Goal: Contribute content: Contribute content

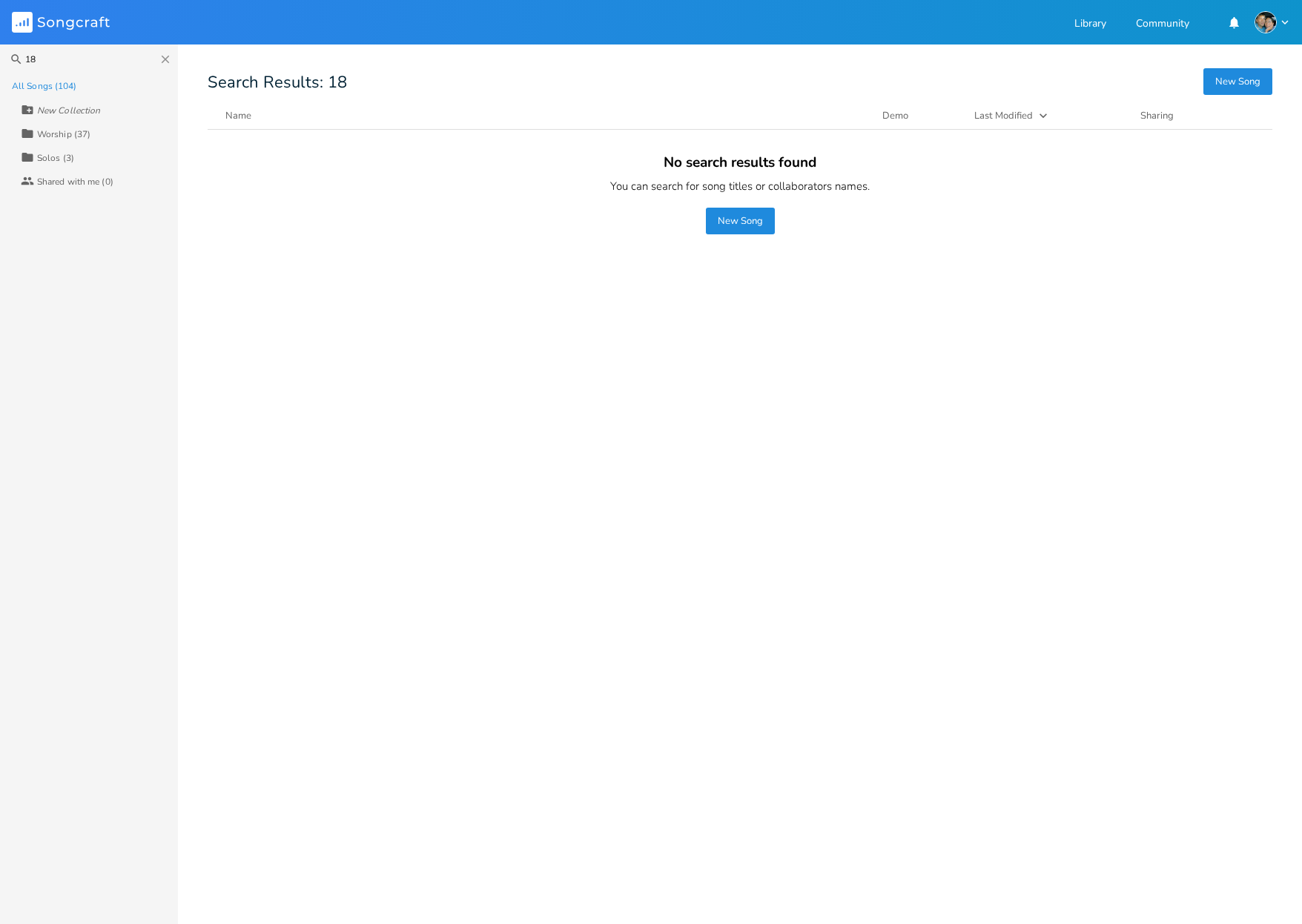
type input "1"
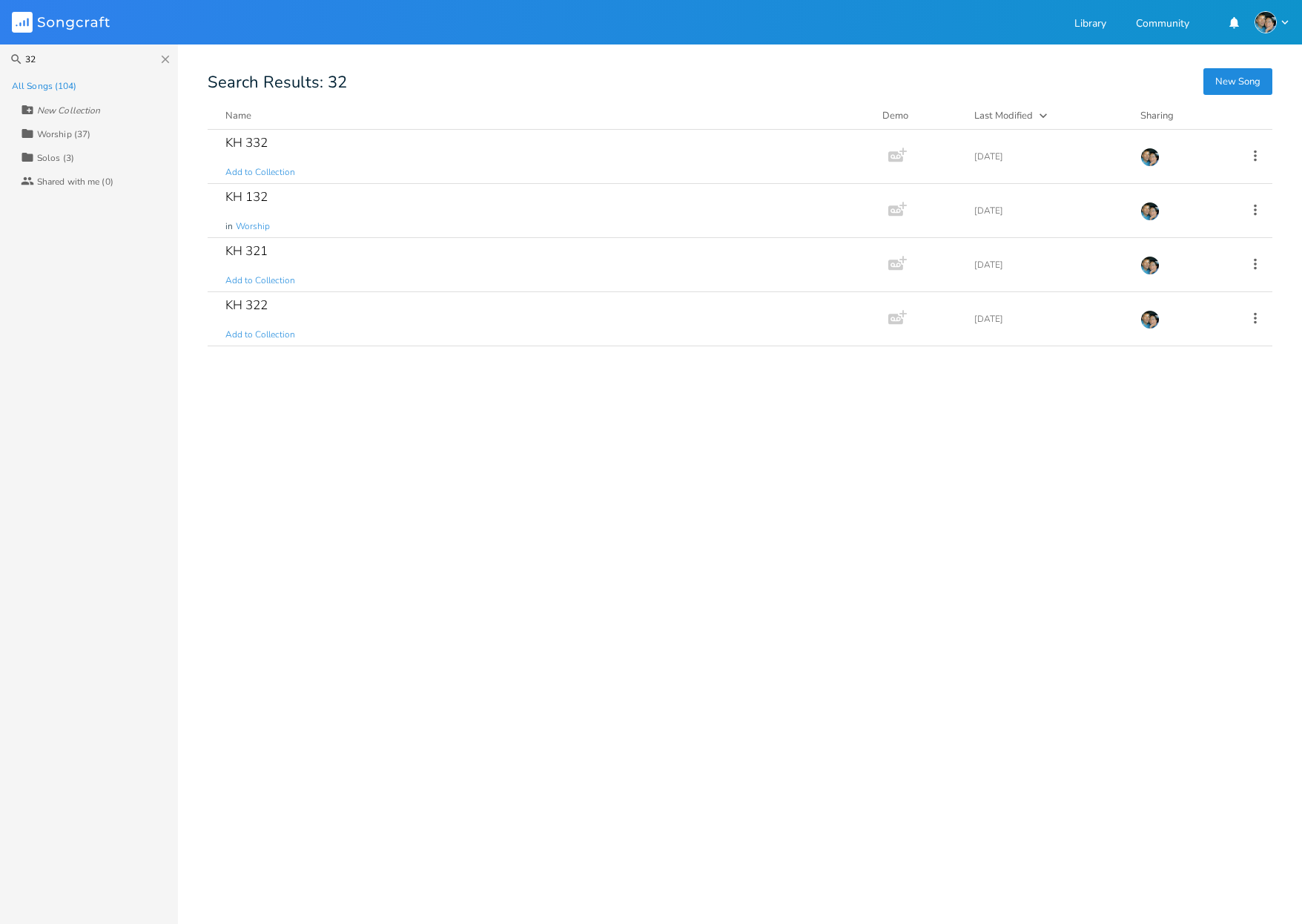
type input "3"
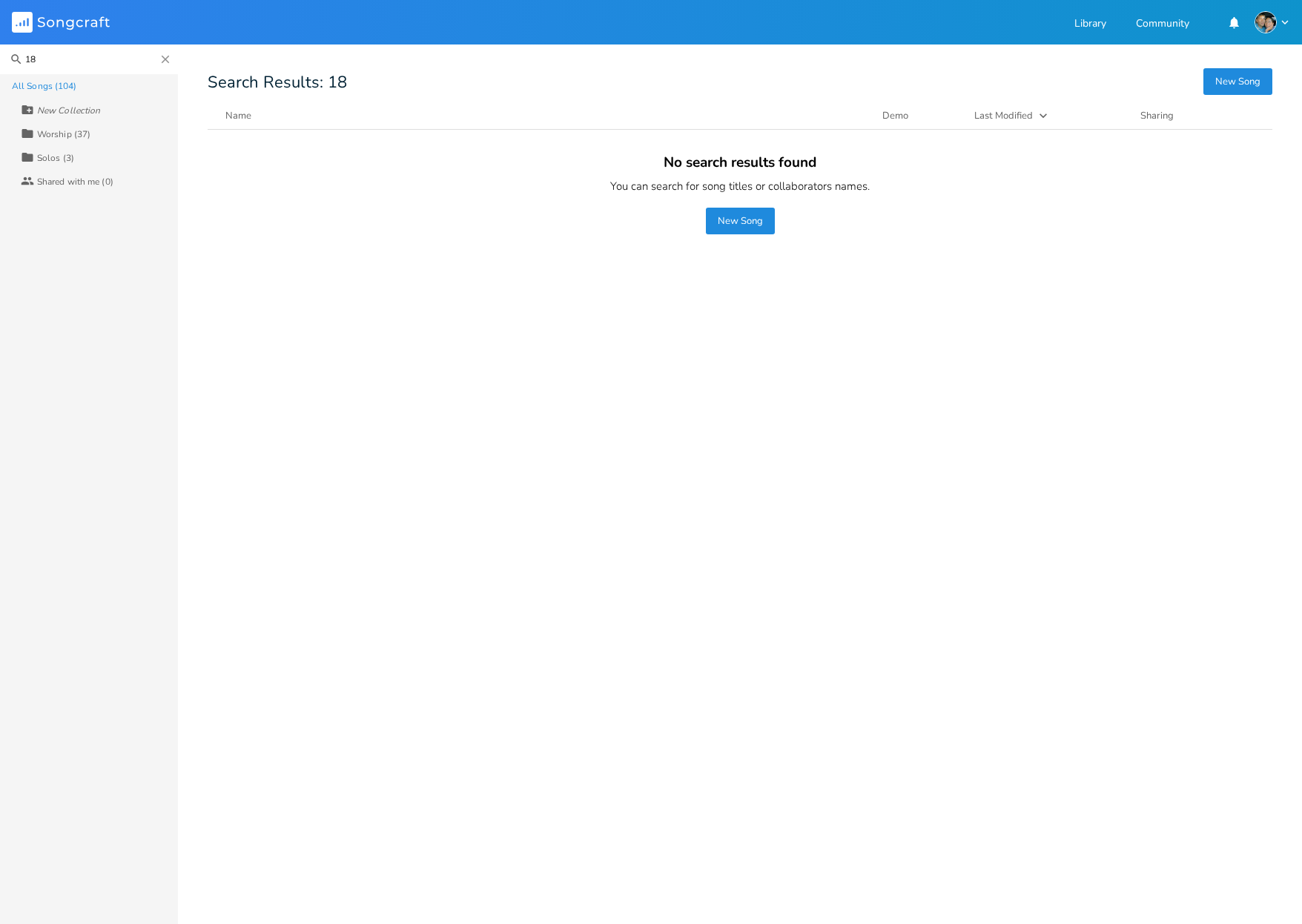
type input "1"
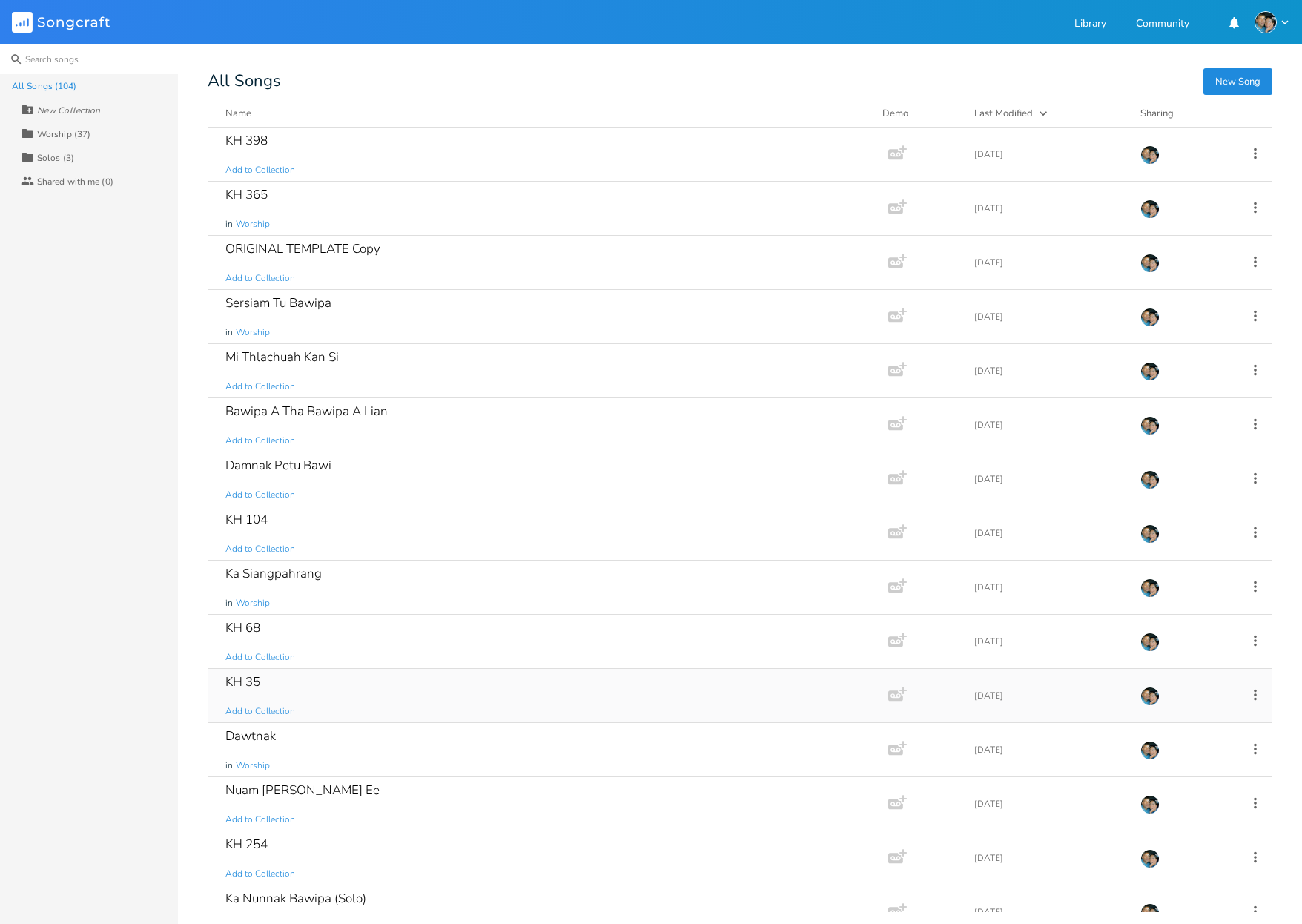
scroll to position [3, 0]
click at [776, 254] on div "ORIGINAL TEMPLATE Copy Add to Collection" at bounding box center [545, 259] width 639 height 53
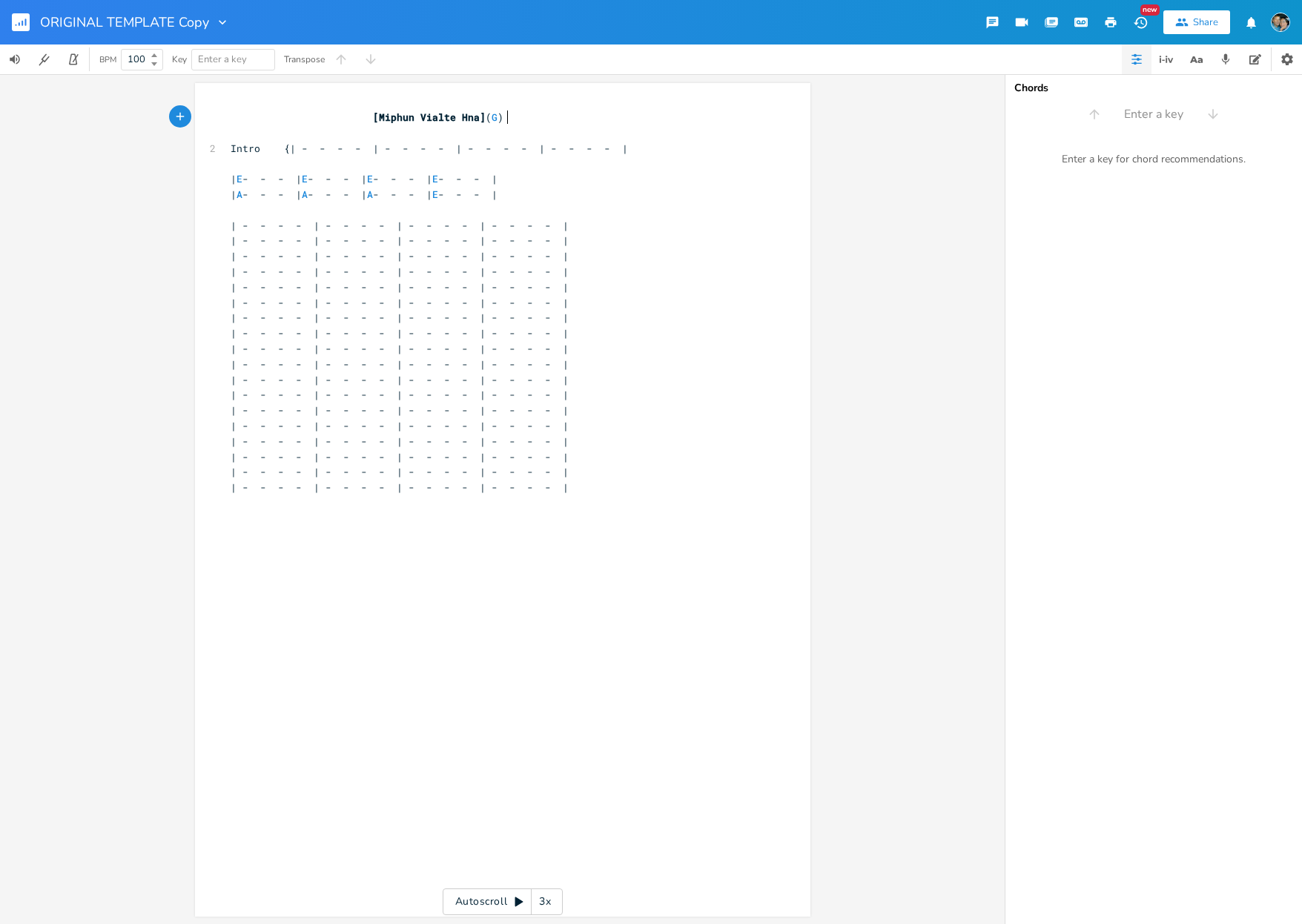
scroll to position [0, 1]
click at [635, 496] on pre at bounding box center [496, 503] width 535 height 15
type textarea "| A - - - | A - - - | A - - - | E - - - |"
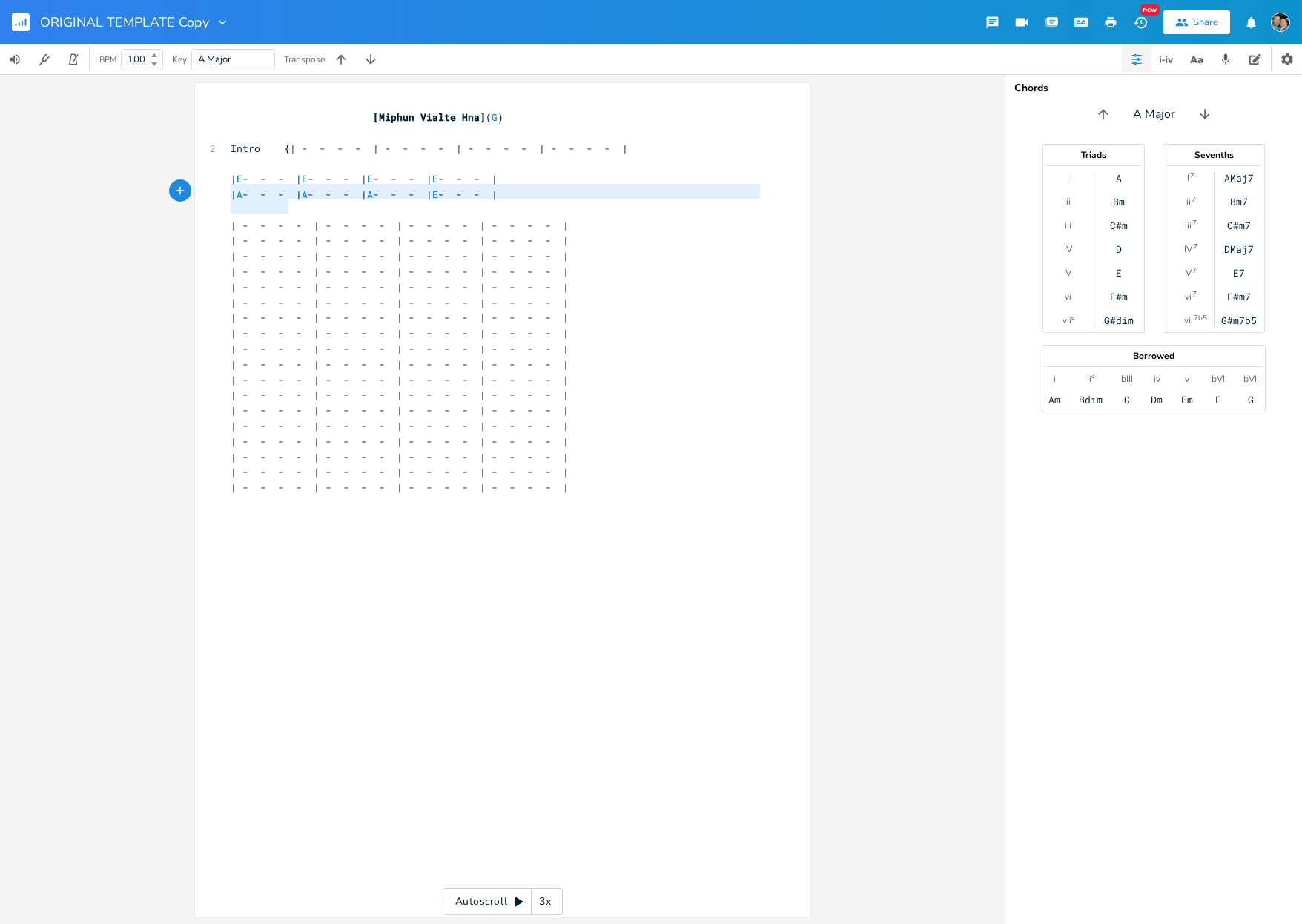
drag, startPoint x: 628, startPoint y: 200, endPoint x: 223, endPoint y: 187, distance: 405.2
click at [228, 187] on div "[Miphun Vialte Hna] ( G ) ​ 2 Intro {| - - - - | - - - - | - - - - | - - - - | …" at bounding box center [496, 364] width 535 height 509
click at [311, 208] on pre at bounding box center [496, 210] width 535 height 15
click at [298, 149] on span "Intro {| - - - - | - - - - | - - - - | - - - - |" at bounding box center [429, 148] width 397 height 13
type textarea "C"
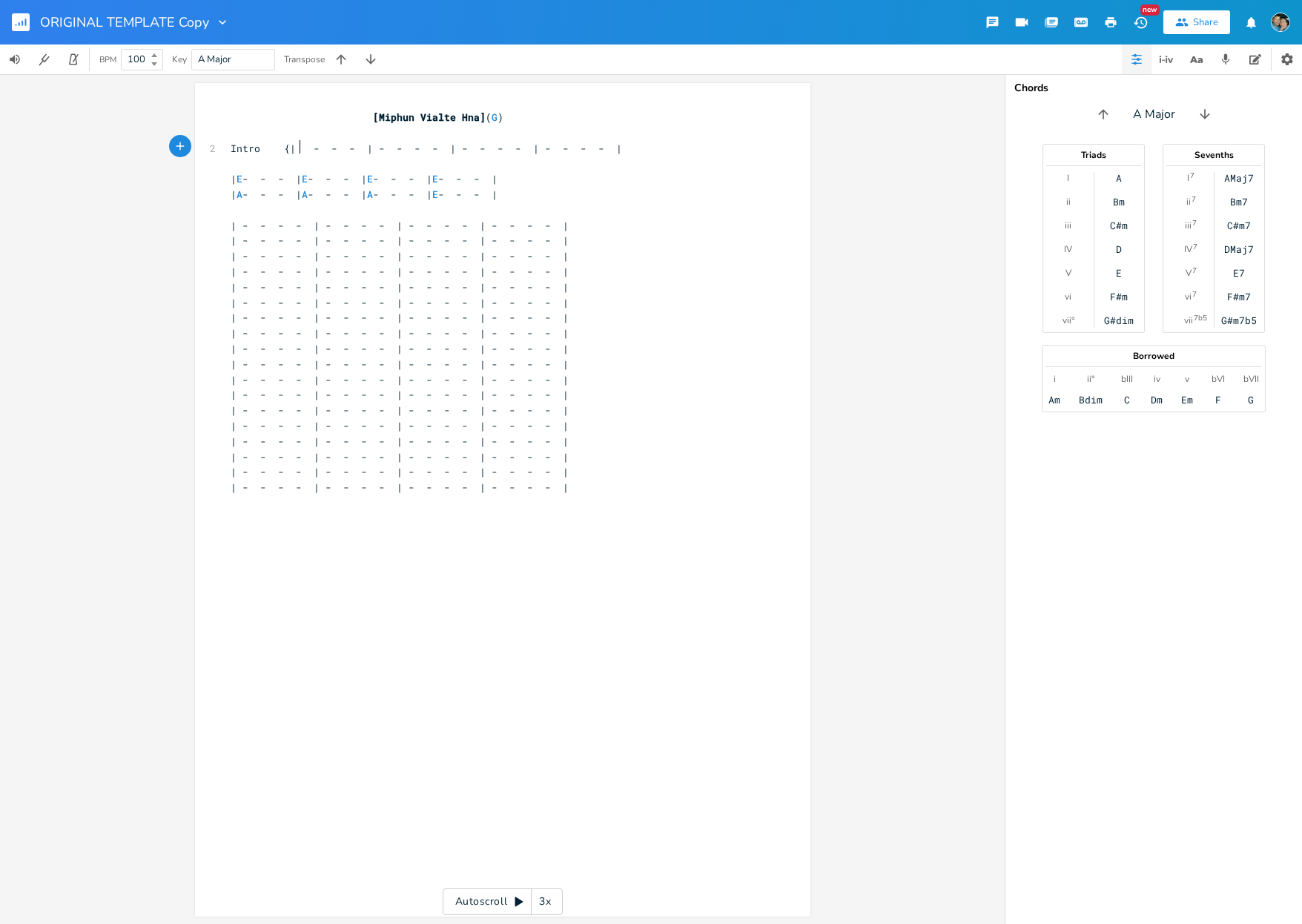
scroll to position [0, 5]
click at [383, 144] on span "Intro {| C - - - | - - - - | - - - - | - - - - |" at bounding box center [421, 148] width 380 height 13
type textarea "F"
click at [461, 147] on span "Intro {| C - - - | F - - - | - - - - | - - - - |" at bounding box center [412, 148] width 362 height 13
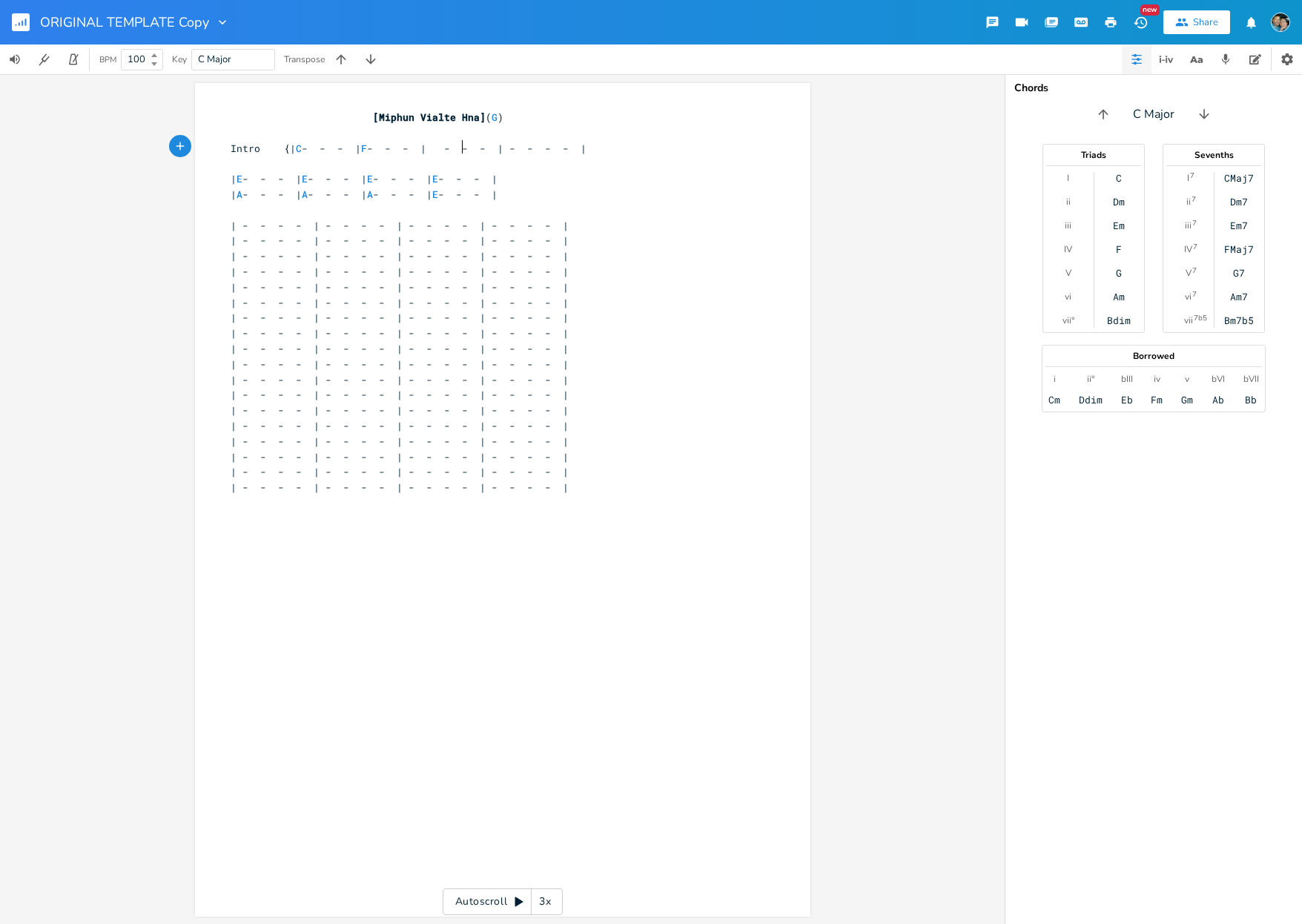
type textarea "C"
click at [498, 146] on span "Intro {| C - - - | F - - - | C - - - | - - - - |" at bounding box center [403, 148] width 345 height 13
type textarea "G"
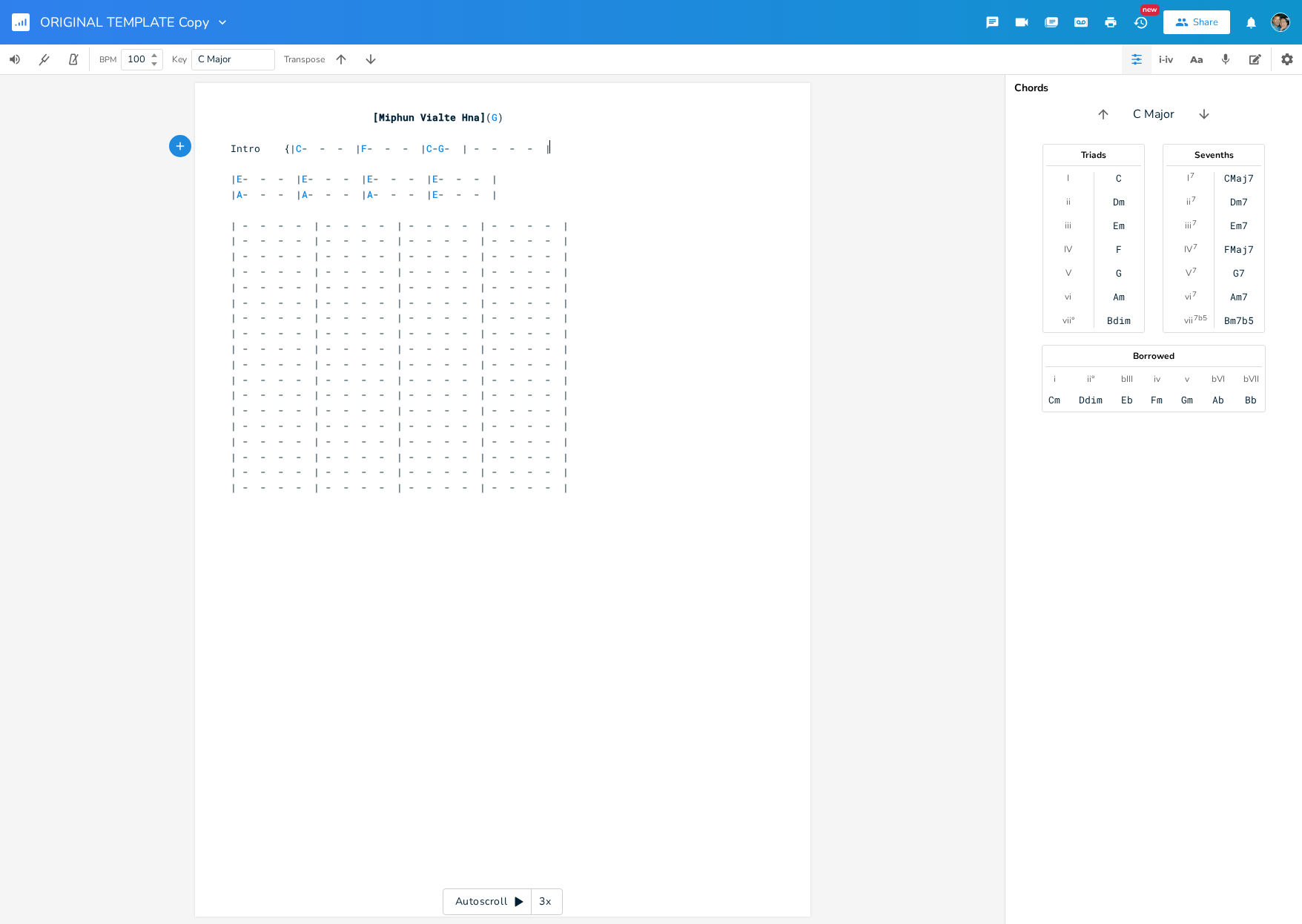
click at [542, 143] on span "Intro {| C - - - | F - - - | C - G - | - - - - |" at bounding box center [391, 148] width 320 height 13
type textarea "C"
click at [533, 147] on span "Intro {| C - - - | F - - - | C - G - | C - - - |" at bounding box center [382, 148] width 302 height 13
type textarea "G"
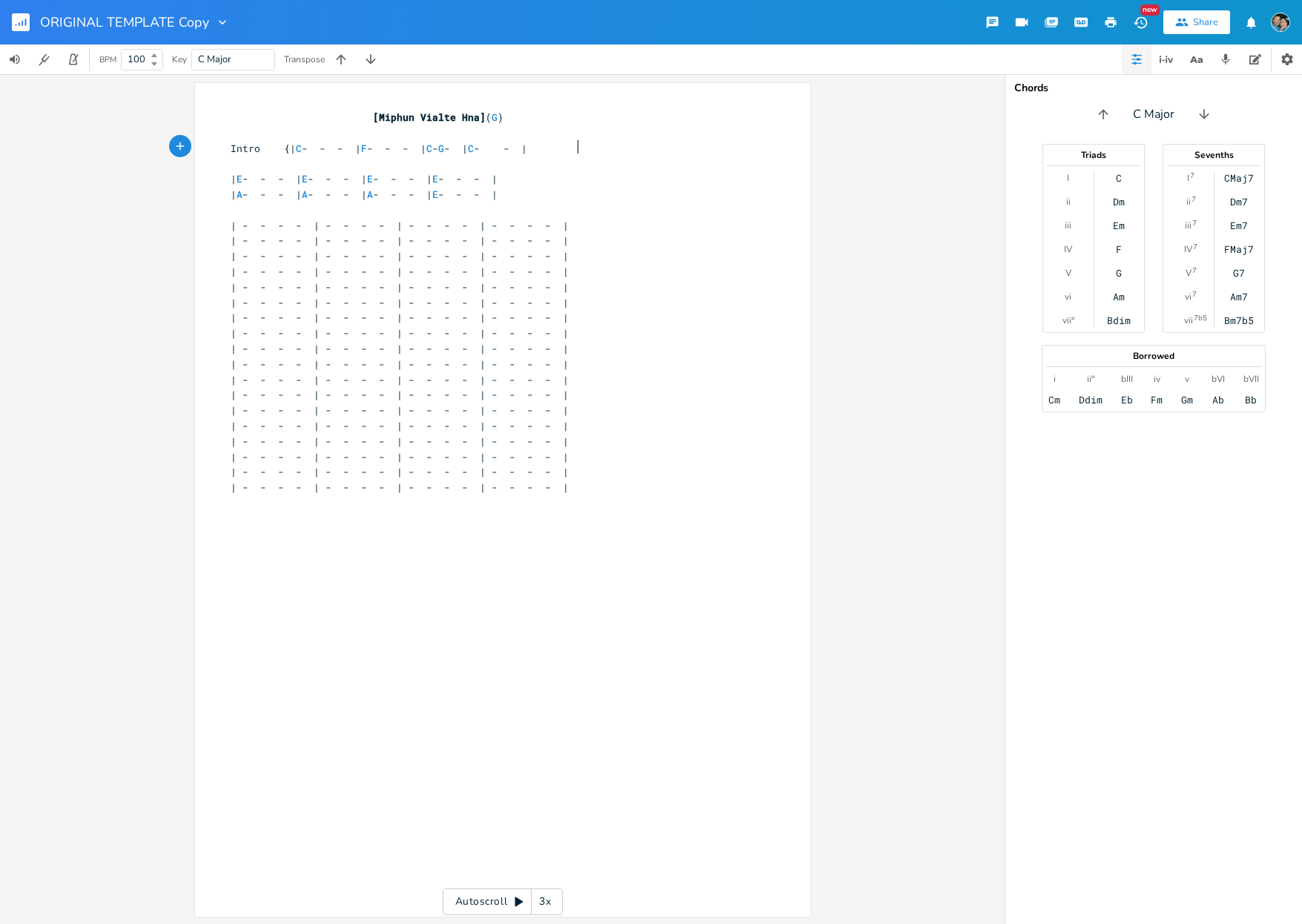
scroll to position [0, 6]
click at [625, 147] on pre "Intro {| C - - - | F - - - | C - G - | C - G - |" at bounding box center [496, 148] width 535 height 15
type textarea "}"
click at [486, 146] on span "G" at bounding box center [483, 148] width 6 height 14
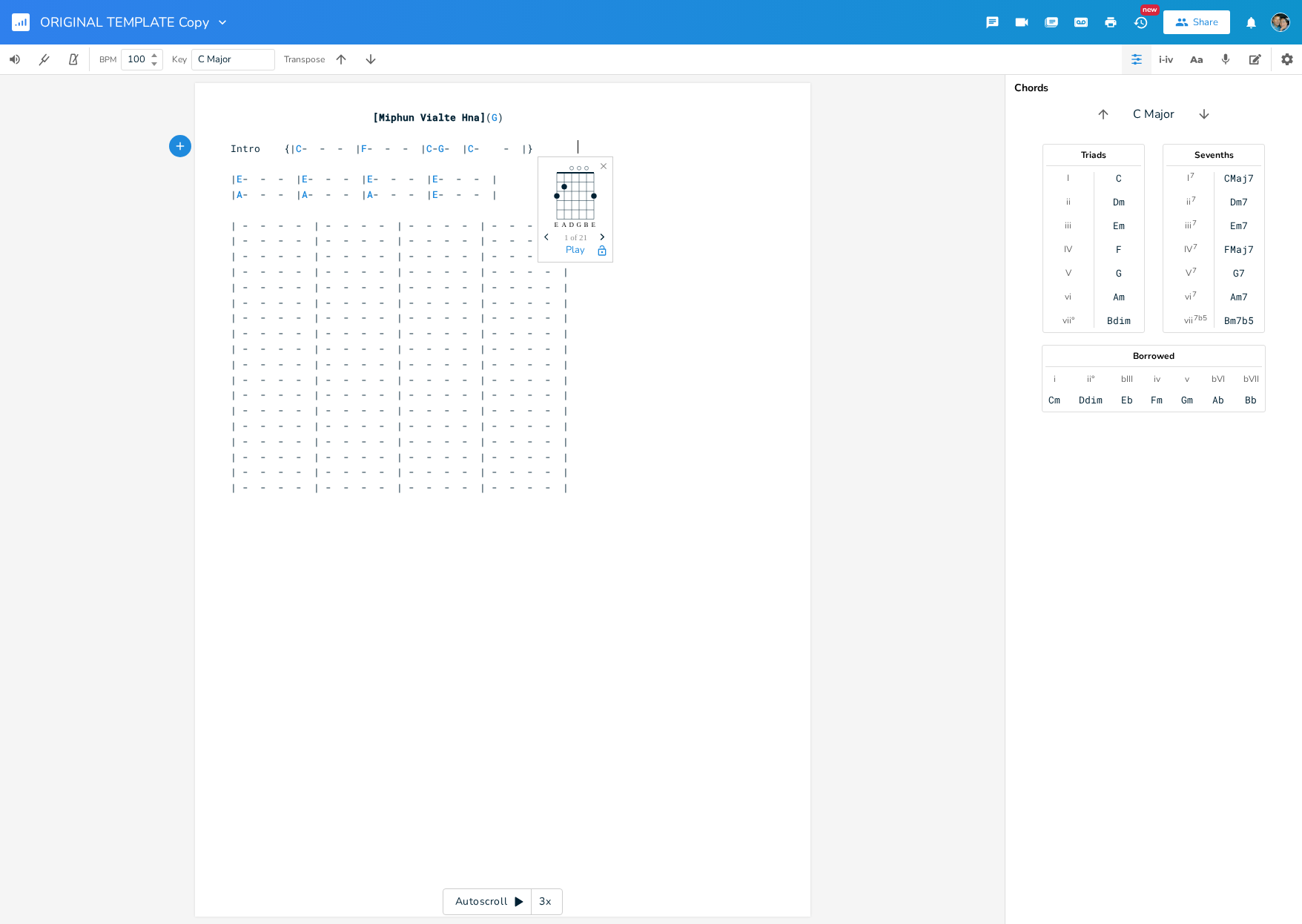
type textarea "-"
click at [428, 197] on span "| A - - - | A - - - | A - - - | E - - - |" at bounding box center [364, 194] width 267 height 13
type textarea "| E - - - | E - - - | E - - - | E - - - |"
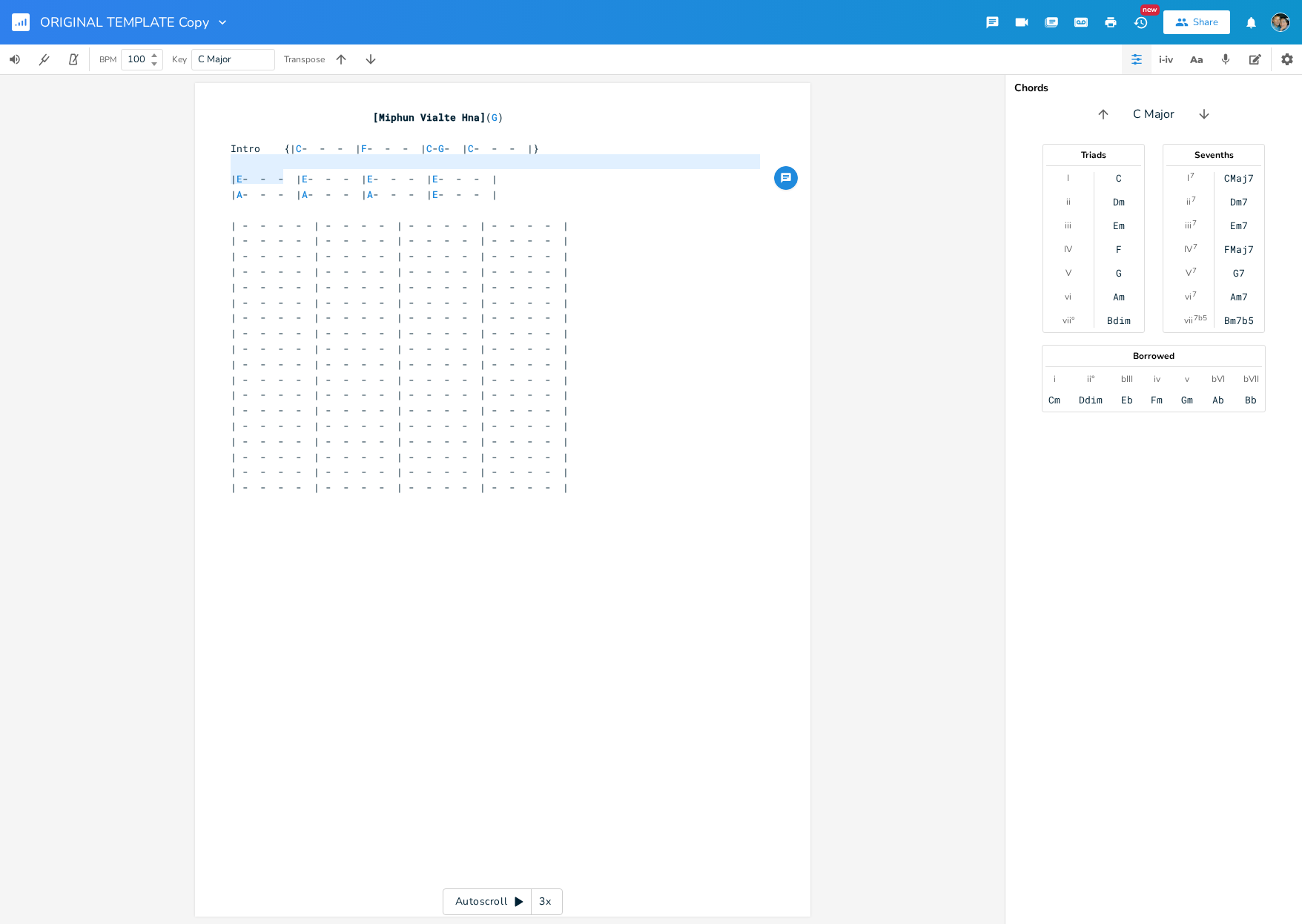
drag, startPoint x: 276, startPoint y: 179, endPoint x: 194, endPoint y: 168, distance: 82.7
click at [195, 168] on div "x [Miphun Vialte Hna] ( G ) ​ Intro {| C - - - | F - - - | C - G - | C - - - |}…" at bounding box center [503, 500] width 616 height 834
click at [245, 172] on span "| E - - - | E - - - | E - - - | E - - - |" at bounding box center [364, 179] width 267 height 13
drag, startPoint x: 276, startPoint y: 178, endPoint x: 176, endPoint y: 183, distance: 100.1
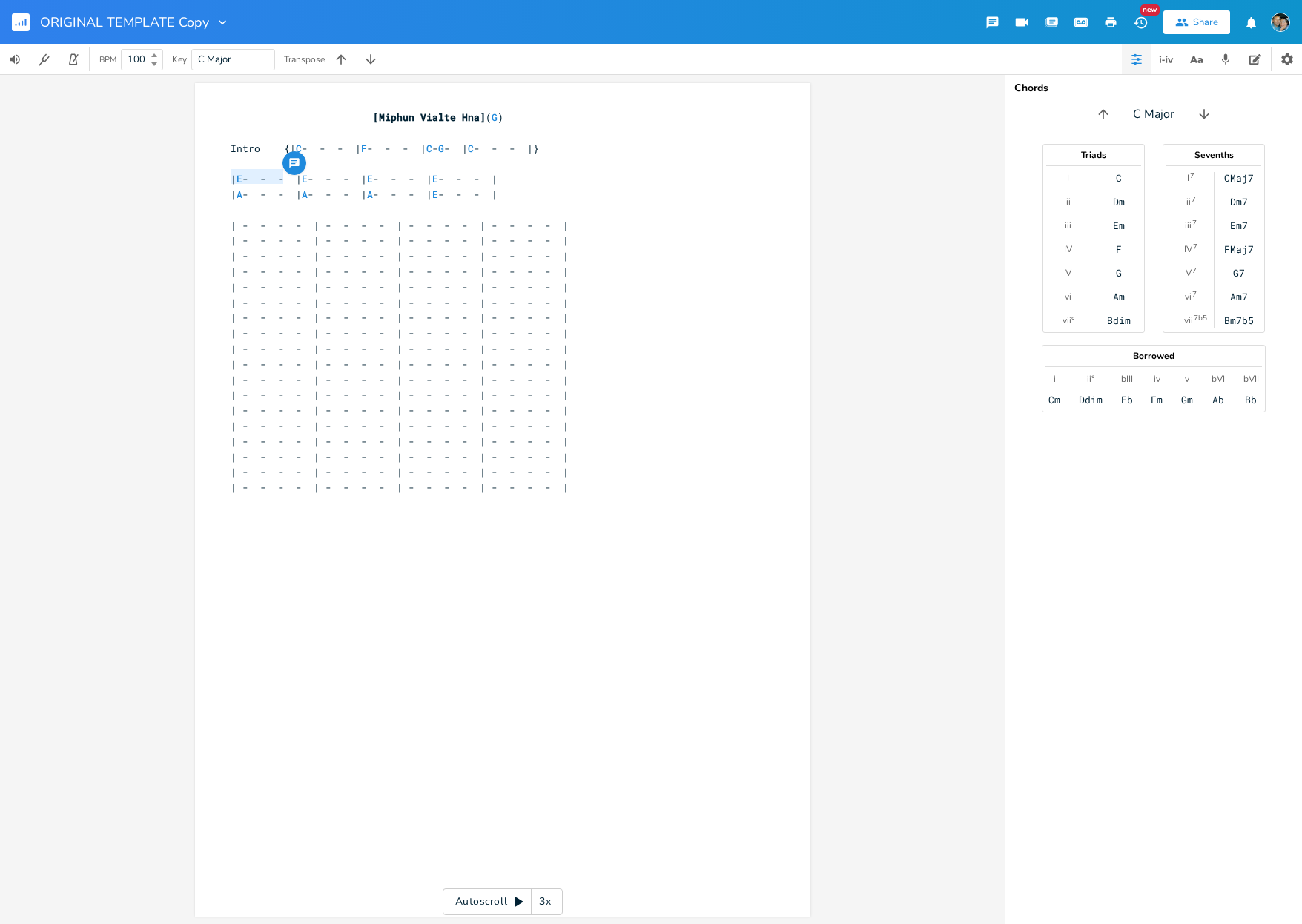
click at [176, 183] on div "x [Miphun Vialte Hna] ( G ) ​ Intro {| C - - - | F - - - | C - G - | C - - - |}…" at bounding box center [502, 499] width 1005 height 850
type textarea "Verse"
type textarea "{"
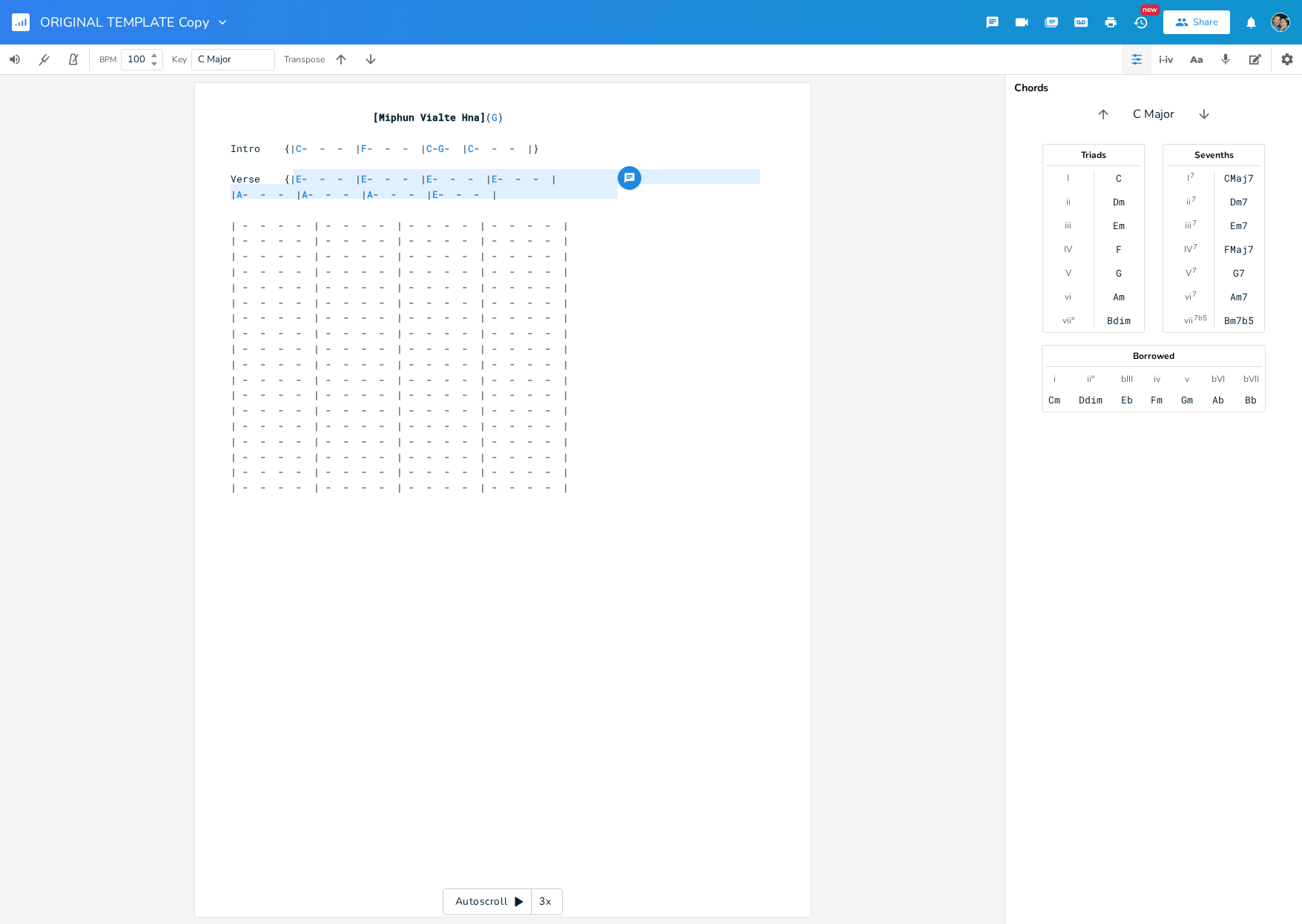
type textarea "| E - - - | E - - - | E - - - | E - - - | | A - - - | A - - - | A - - - | E - -…"
drag, startPoint x: 541, startPoint y: 196, endPoint x: 283, endPoint y: 177, distance: 258.7
click at [283, 177] on div "[Miphun Vialte Hna] ( G ) ​ Intro {| C - - - | F - - - | C - G - | C - - - |} ​…" at bounding box center [496, 364] width 535 height 509
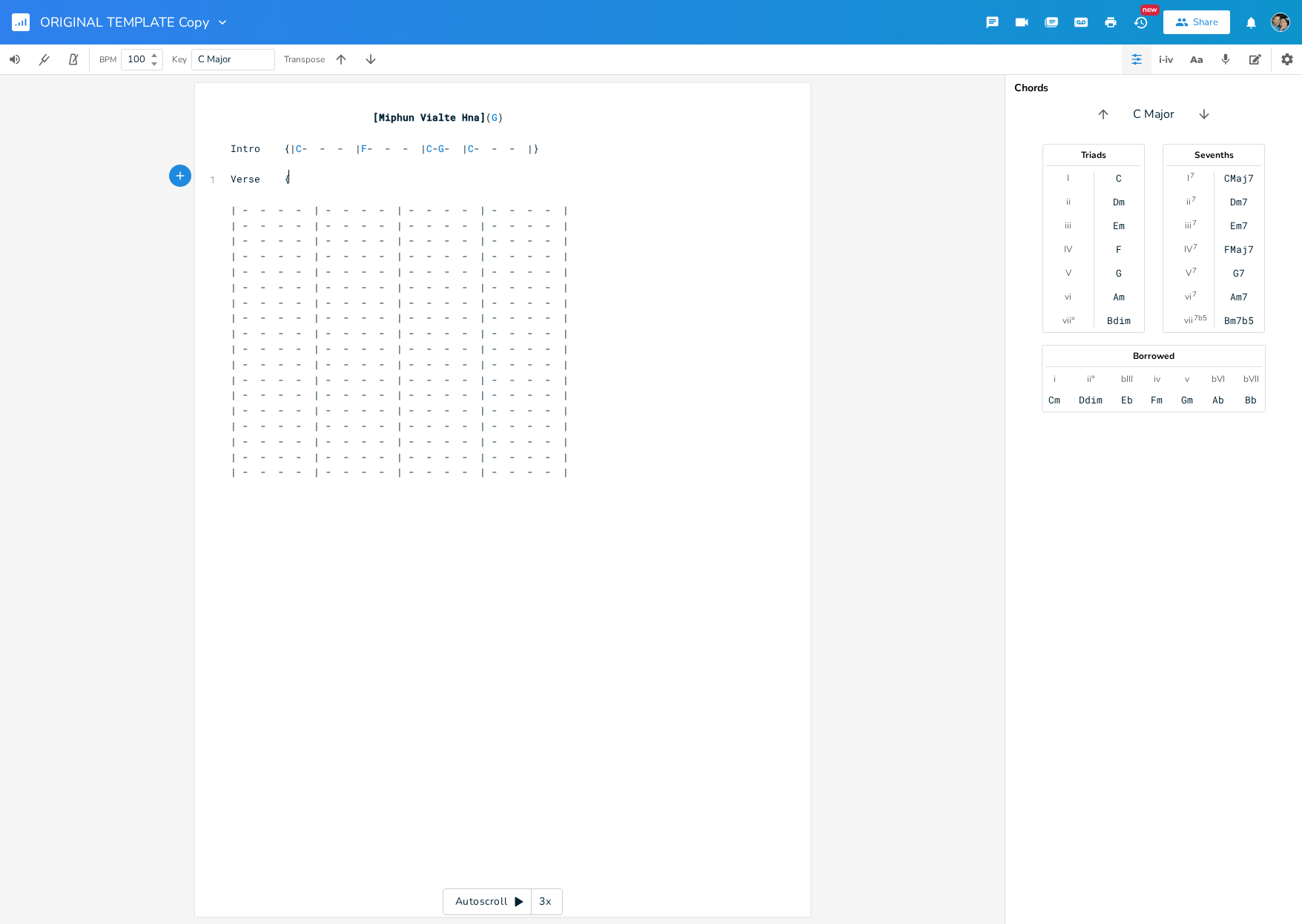
click at [276, 205] on span "| - - - - | - - - - | - - - - | - - - - |" at bounding box center [399, 210] width 338 height 13
type textarea "{"
click at [302, 175] on span "Verse {| - - - - | - - - - | - - - - | - - - - |" at bounding box center [429, 179] width 397 height 13
type textarea "C"
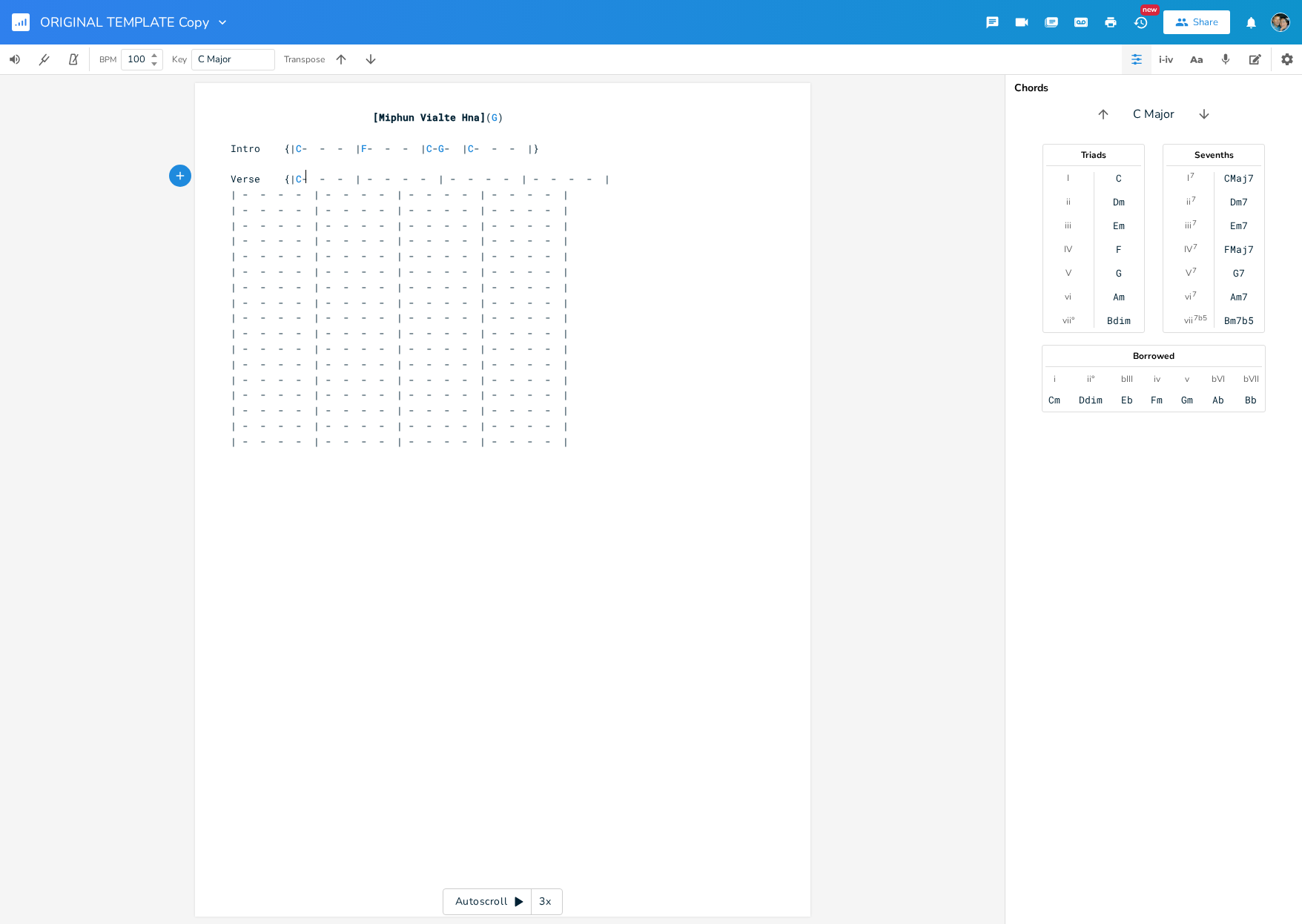
scroll to position [0, 5]
click at [380, 179] on span "Verse {| C - - - | - - - - | - - - - | - - - - |" at bounding box center [421, 179] width 380 height 13
type textarea "C"
type textarea "G"
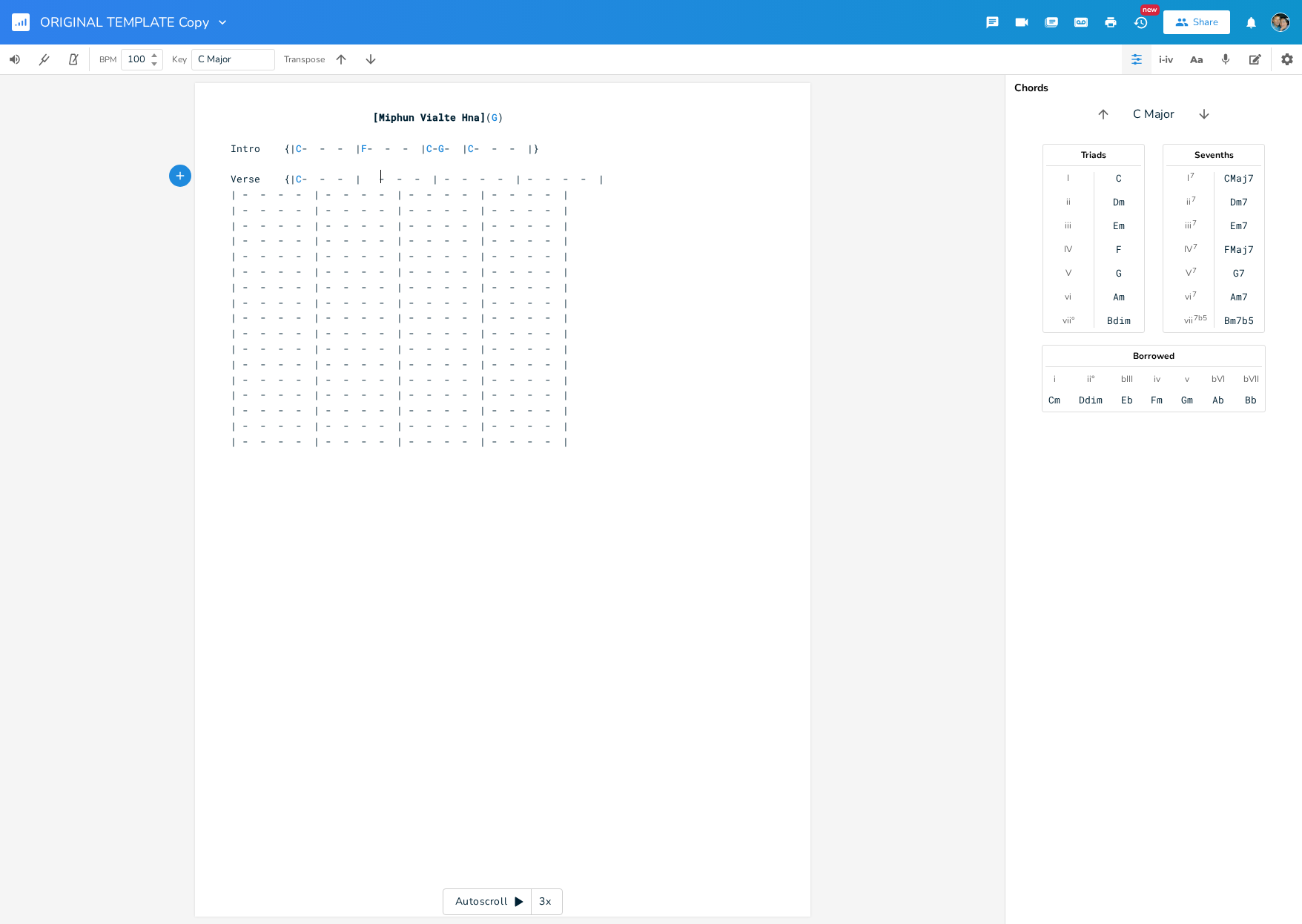
scroll to position [0, 6]
click at [416, 174] on span "Verse {| C - - - | G - - - | - - - - | - - - - |" at bounding box center [412, 179] width 362 height 13
type textarea "\C"
type textarea "C"
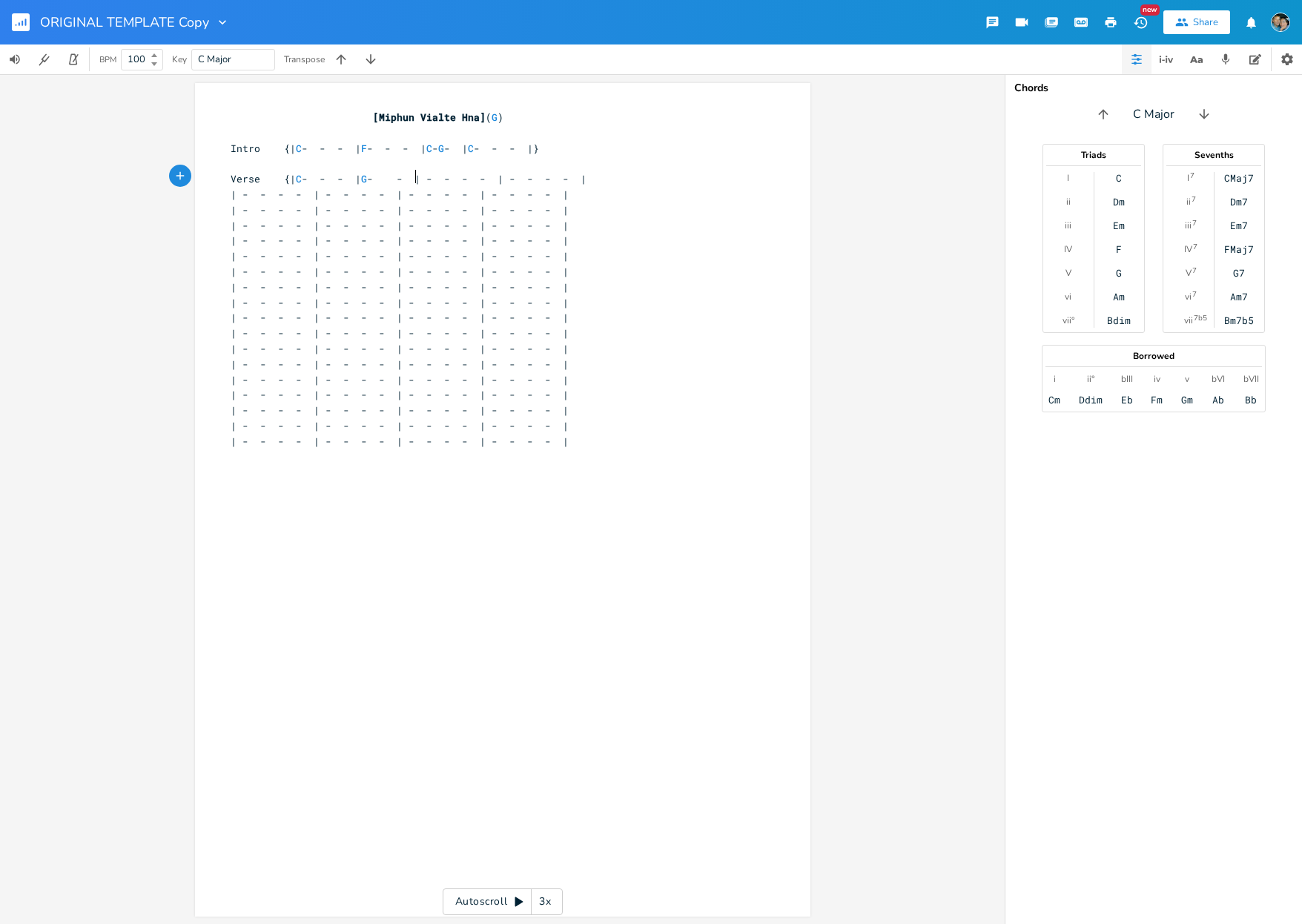
scroll to position [0, 5]
click at [464, 178] on span "Verse {| C - - - | G - C - | - - - - | - - - - |" at bounding box center [399, 179] width 338 height 13
type textarea "C"
click at [542, 174] on span "Verse {| C - - - | G - C - | C - - - | - - - - |" at bounding box center [391, 179] width 320 height 13
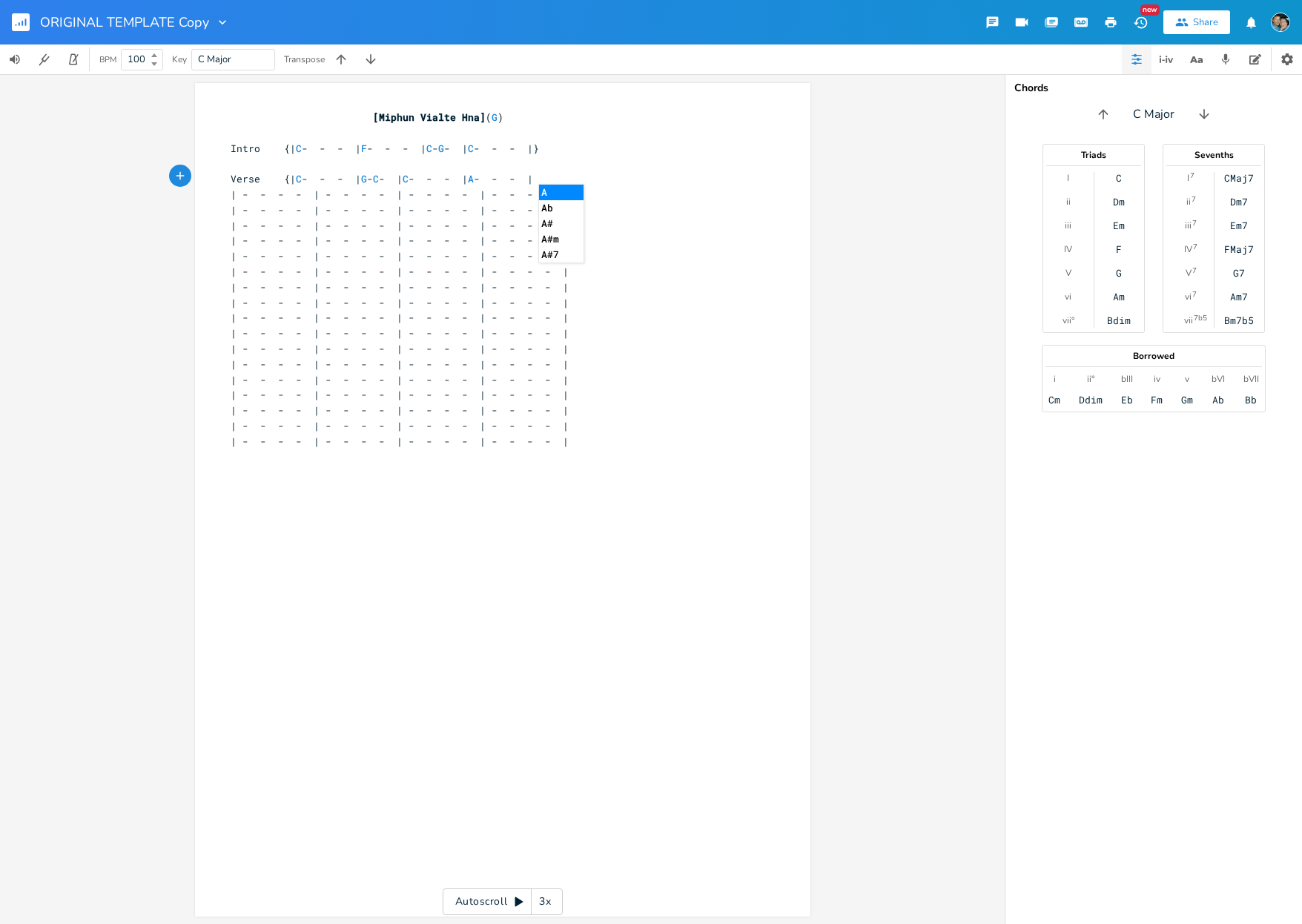
type textarea "A#"
click at [202, 315] on div "x [Miphun Vialte Hna] ( G ) ​ Intro {| C - - - | F - - - | C - G - | C - - - |}…" at bounding box center [503, 500] width 616 height 834
click at [383, 141] on span "Intro {| C - - - | F - - - | C - G - | C - - - |}" at bounding box center [385, 148] width 309 height 13
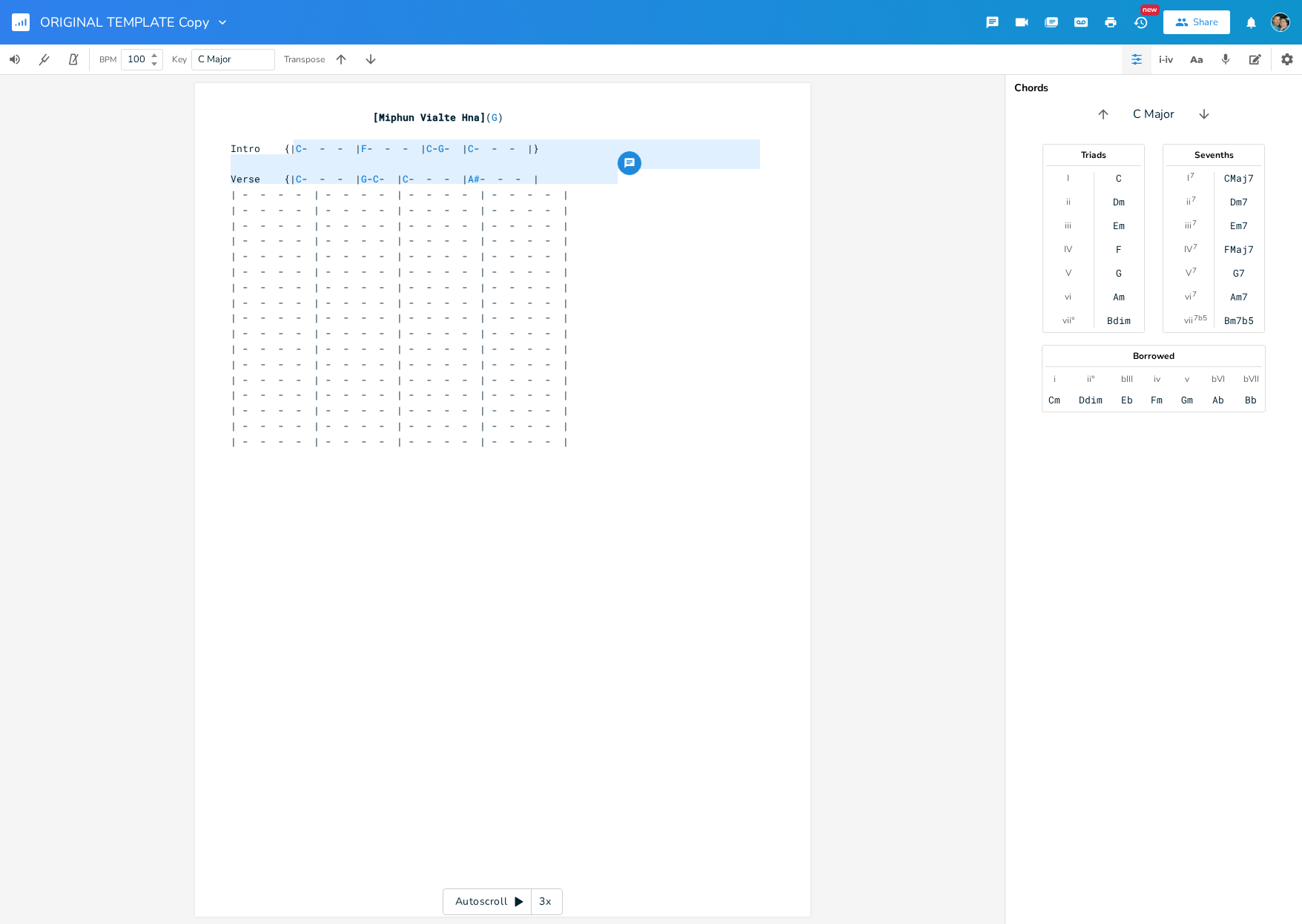
type textarea "| C - - - | F - - - | C - G - | C - - - |} Verse {| C - - - | G - C - | C - - -…"
drag, startPoint x: 621, startPoint y: 180, endPoint x: 286, endPoint y: 143, distance: 337.0
click at [286, 143] on div "[Miphun Vialte Hna] ( G ) ​ Intro {| C - - - | F - - - | C - G - | C - - - |} ​…" at bounding box center [496, 341] width 535 height 463
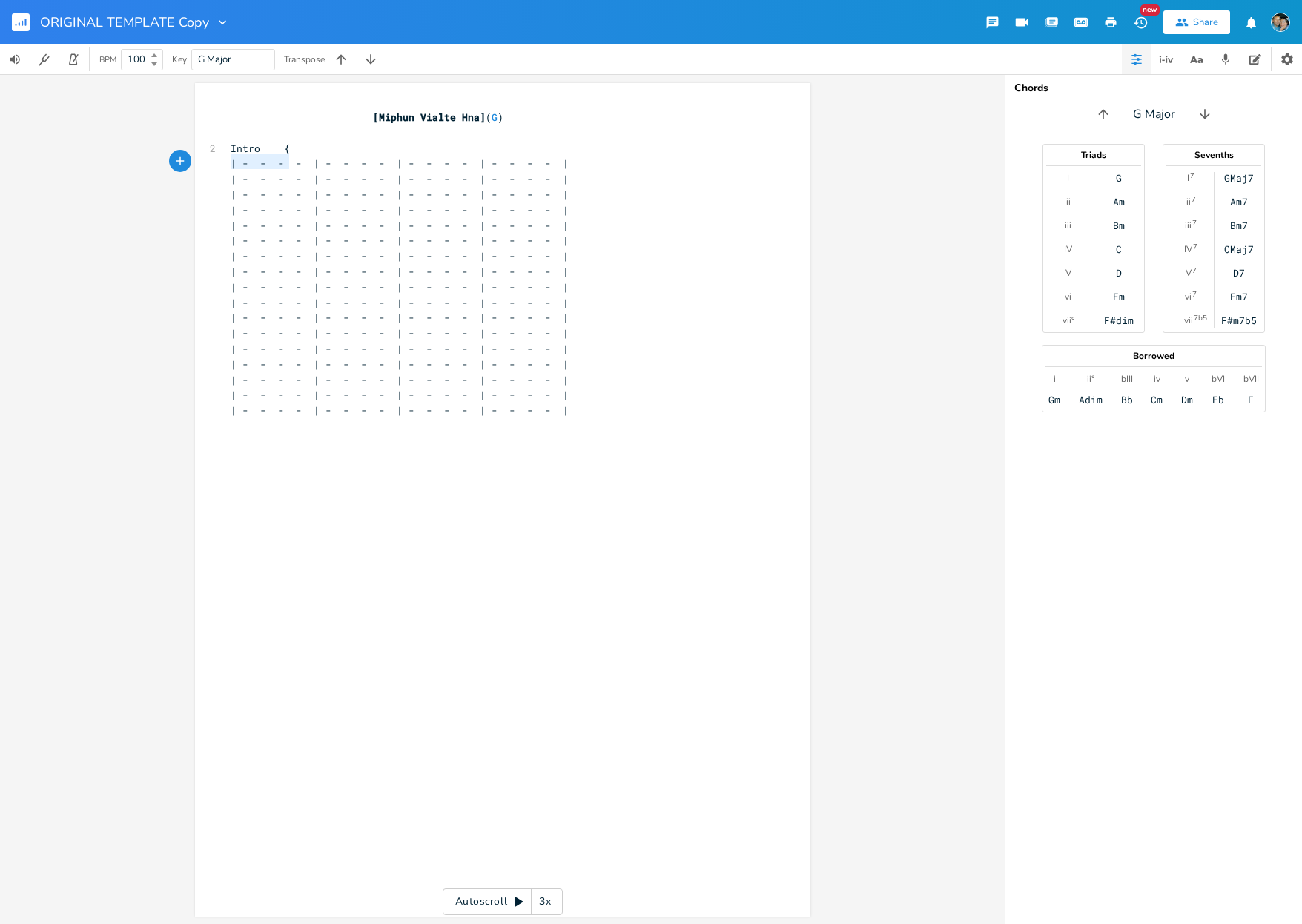
drag, startPoint x: 282, startPoint y: 164, endPoint x: 161, endPoint y: 164, distance: 121.0
click at [161, 164] on div "x [Miphun Vialte Hna] ( G ) ​ 2 Intro { | - - - - | - - - - | - - - - | - - - -…" at bounding box center [502, 499] width 1005 height 850
click at [299, 147] on span "Intro {| - - - - | - - - - | - - - - | - - - - |" at bounding box center [429, 148] width 397 height 13
type textarea "C"
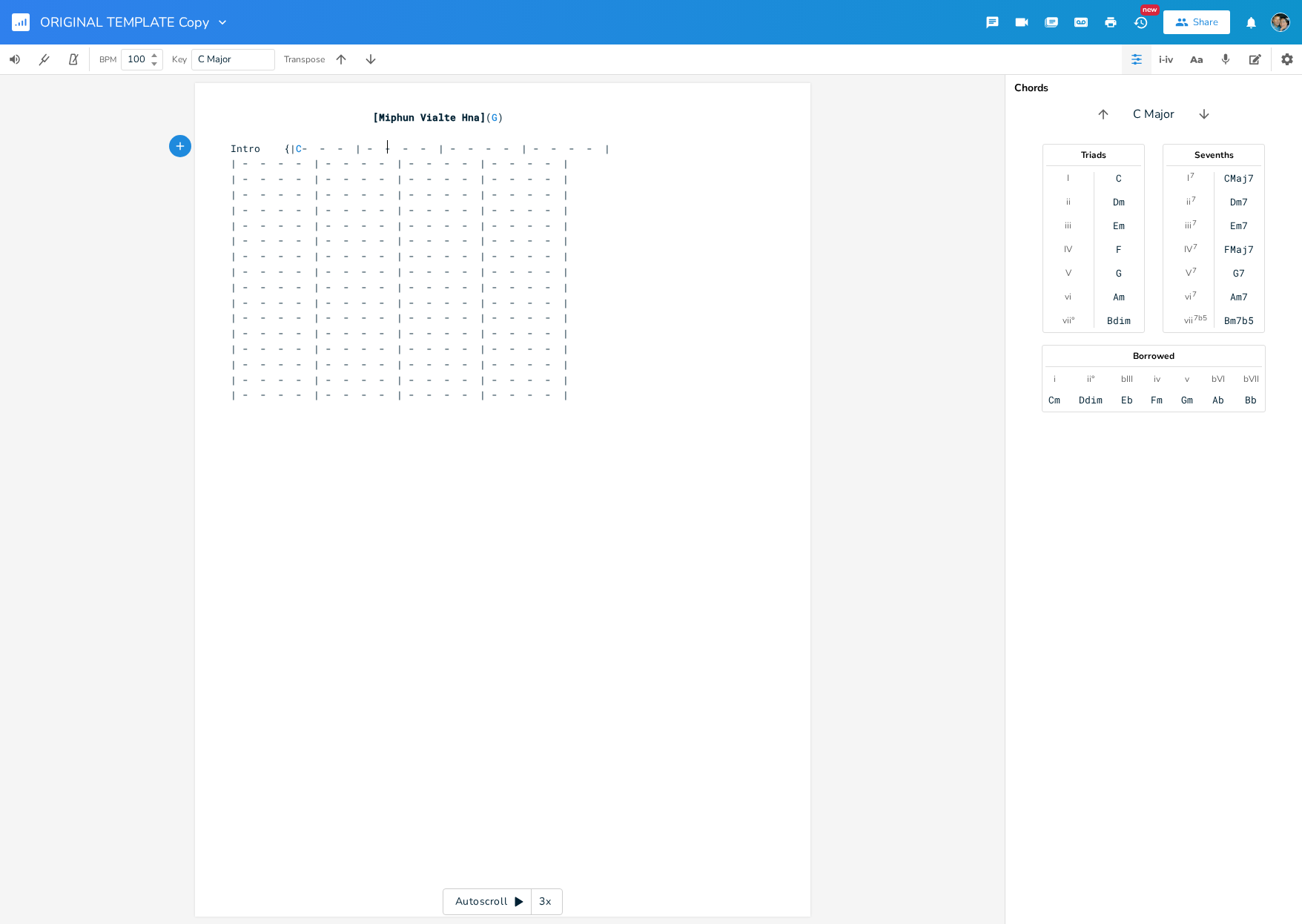
click at [379, 144] on span "Intro {| C - - - | - - - - | - - - - | - - - - |" at bounding box center [421, 148] width 380 height 13
type textarea "C"
click at [465, 143] on span "Intro {| C - - - | C - - - | - - - - | - - - - |" at bounding box center [412, 148] width 362 height 13
type textarea "F"
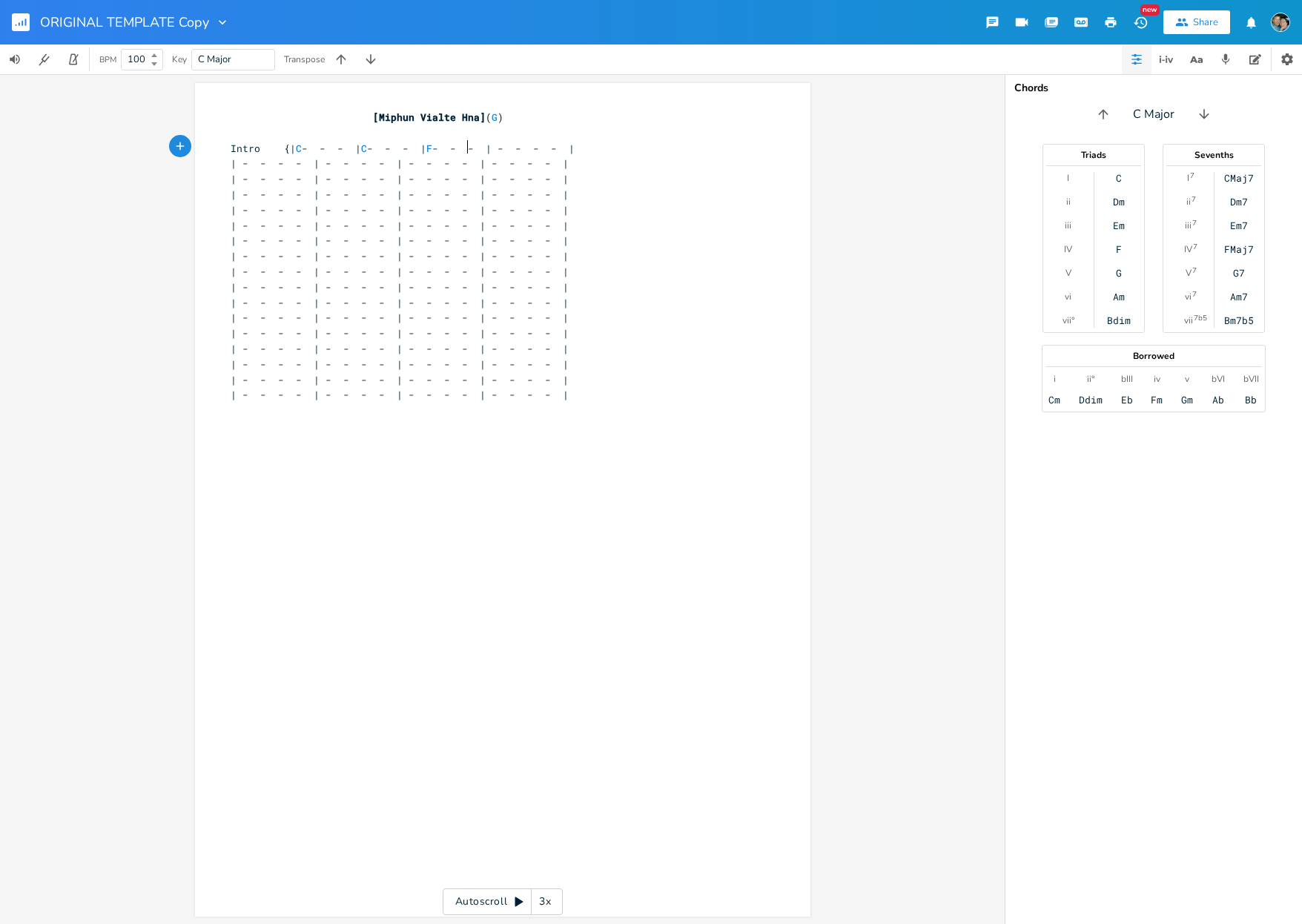
scroll to position [0, 4]
click at [545, 148] on span "Intro {| C - - - | C - - - | F - - - | - - - - |" at bounding box center [403, 148] width 345 height 13
type textarea "F"
click at [300, 162] on span "| - - - - | - - - - | - - - - | - - - - |" at bounding box center [399, 164] width 338 height 13
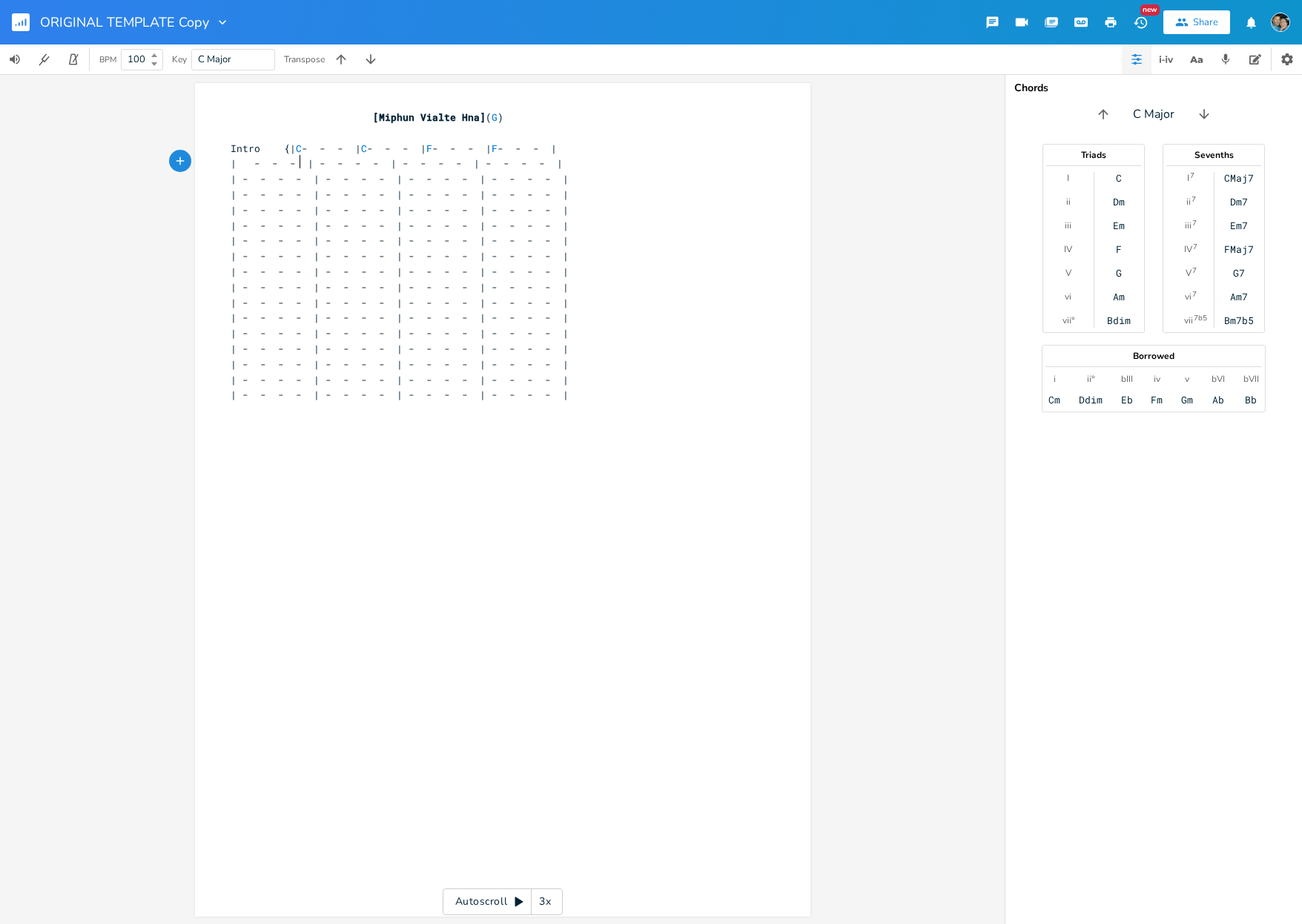
type textarea "C"
click at [381, 164] on span "| C - - - | - - - - | - - - - | - - - - |" at bounding box center [391, 164] width 320 height 13
type textarea "G"
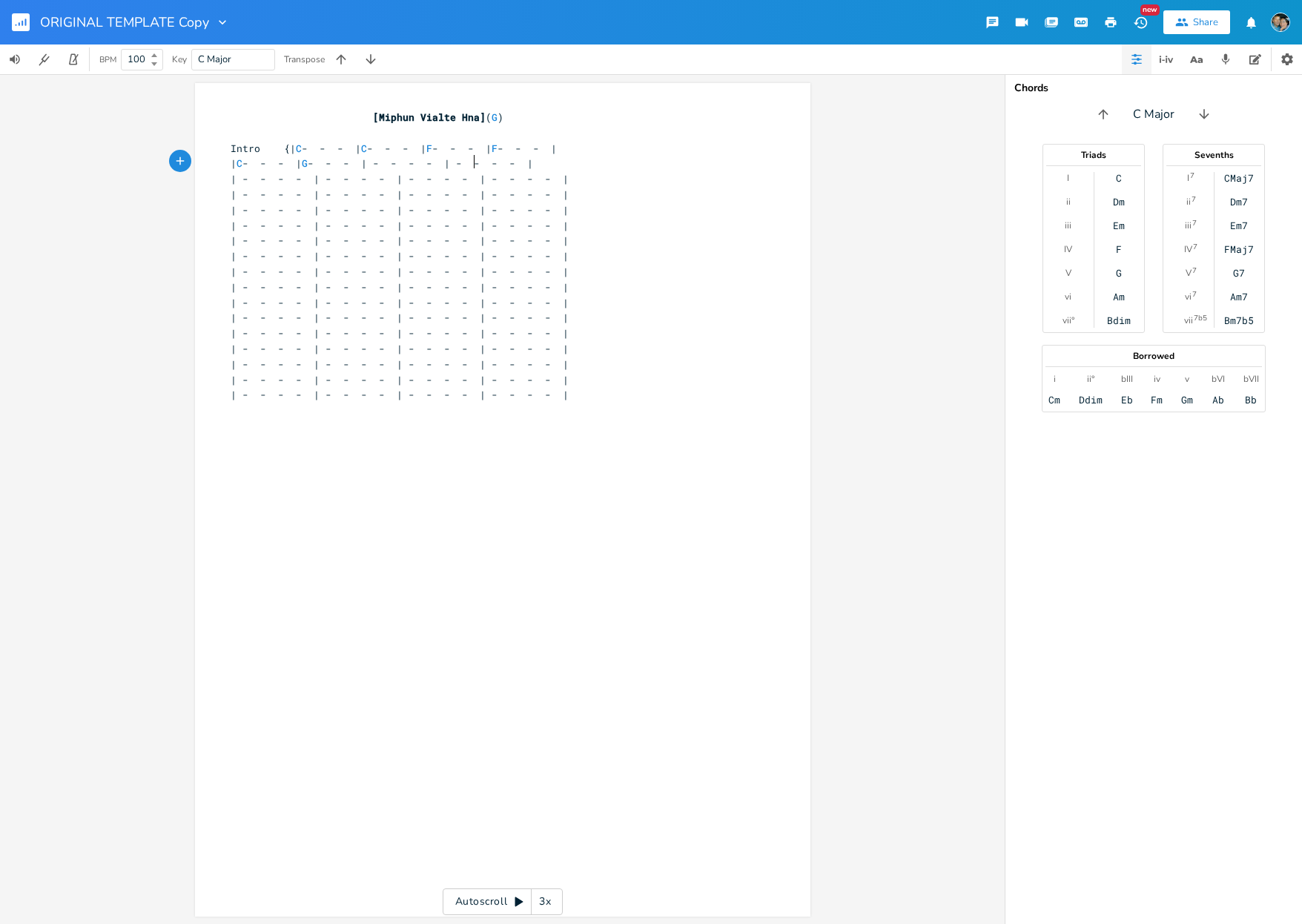
click at [467, 164] on span "| C - - - | G - - - | - - - - | - - - - |" at bounding box center [382, 164] width 302 height 13
click at [463, 161] on span "| C - - - | G - - - | - - - - | - - - - |" at bounding box center [382, 164] width 302 height 13
type textarea "C"
click at [516, 164] on span "| C - - - | G - - - | C - - - | - - - - |" at bounding box center [373, 164] width 285 height 13
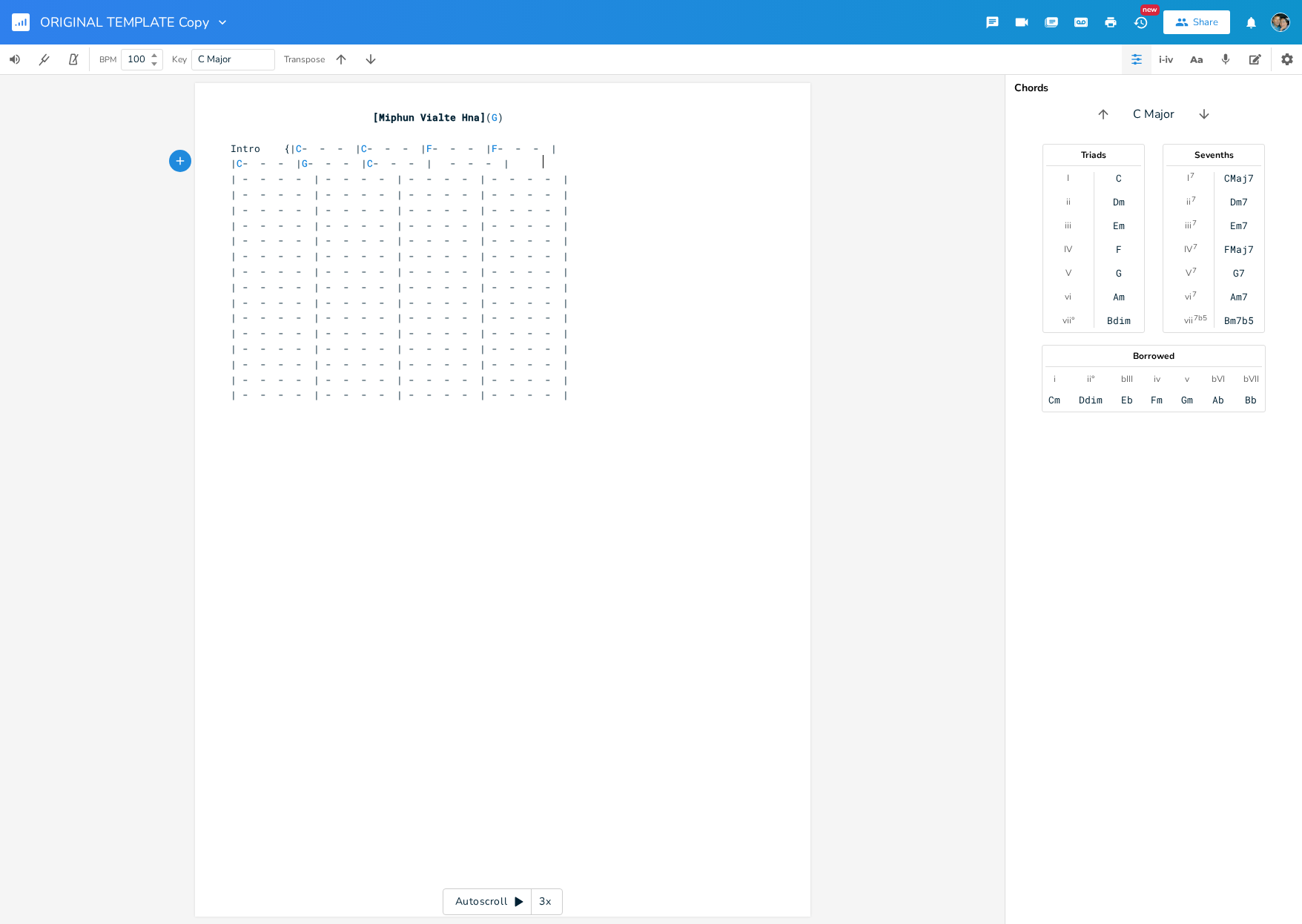
type textarea "C"
click at [632, 159] on pre "| C - - - | G - - - | C - - - | C - - - |" at bounding box center [496, 164] width 535 height 15
type textarea "}"
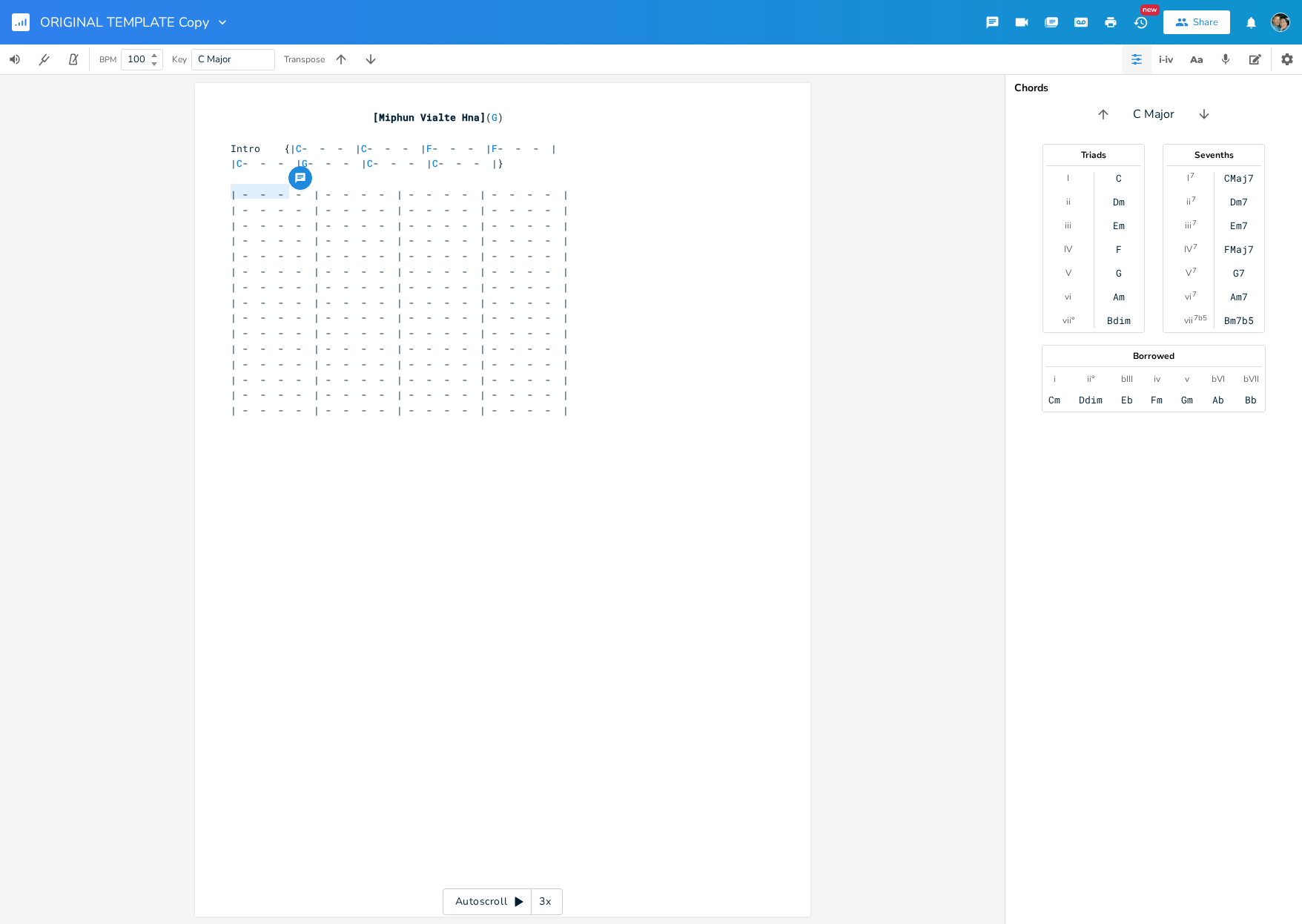
drag, startPoint x: 282, startPoint y: 192, endPoint x: 208, endPoint y: 195, distance: 74.1
click at [208, 195] on div "x [Miphun Vialte Hna] ( G ) ​ Intro {| C - - - | C - - - | F - - - | F - - - | …" at bounding box center [503, 500] width 616 height 834
type textarea "Verse {"
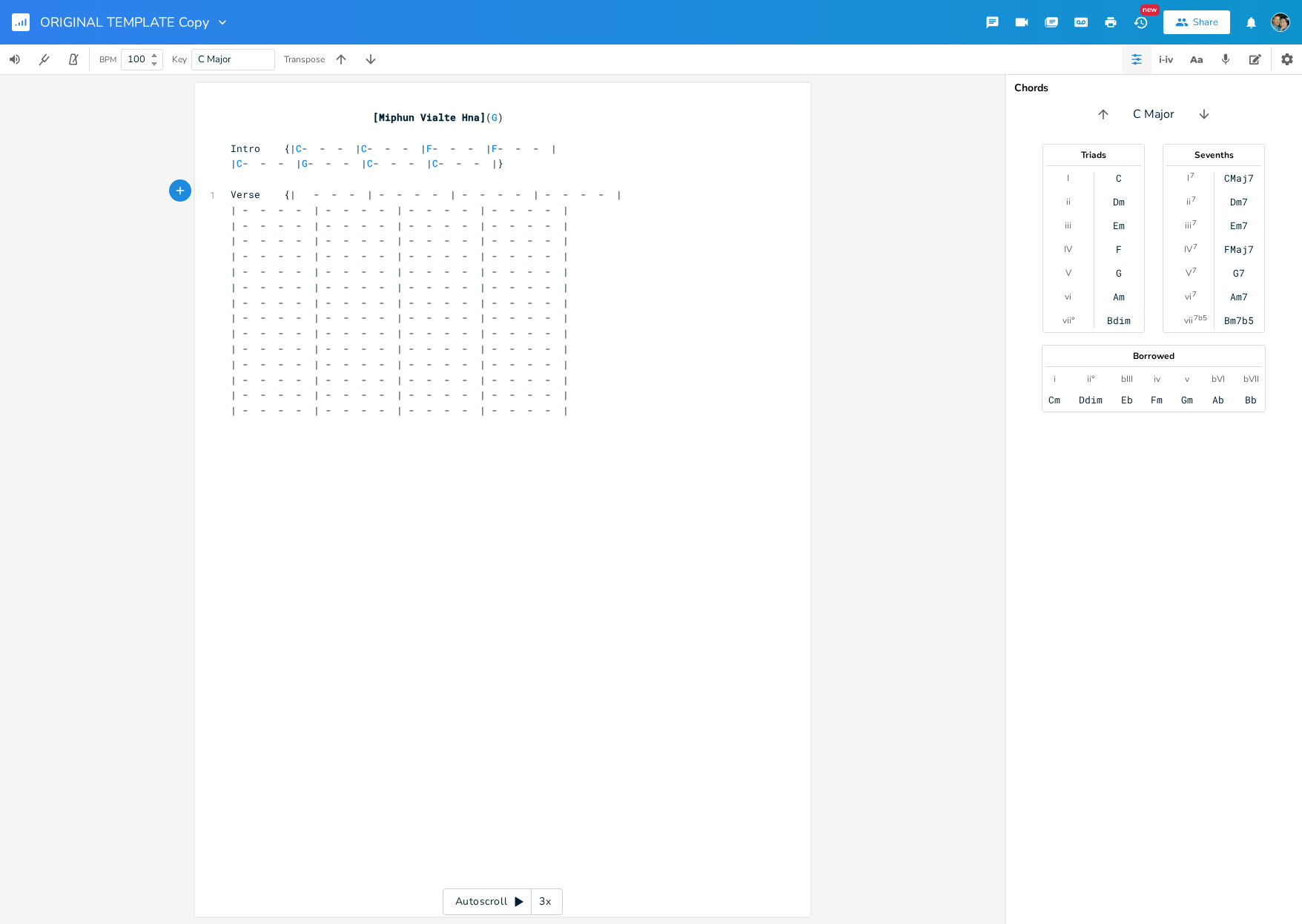
type textarea "X"
type textarea "C"
click at [384, 192] on span "Verse {| C - - - | - - - - | - - - - | - - - - |" at bounding box center [421, 194] width 380 height 13
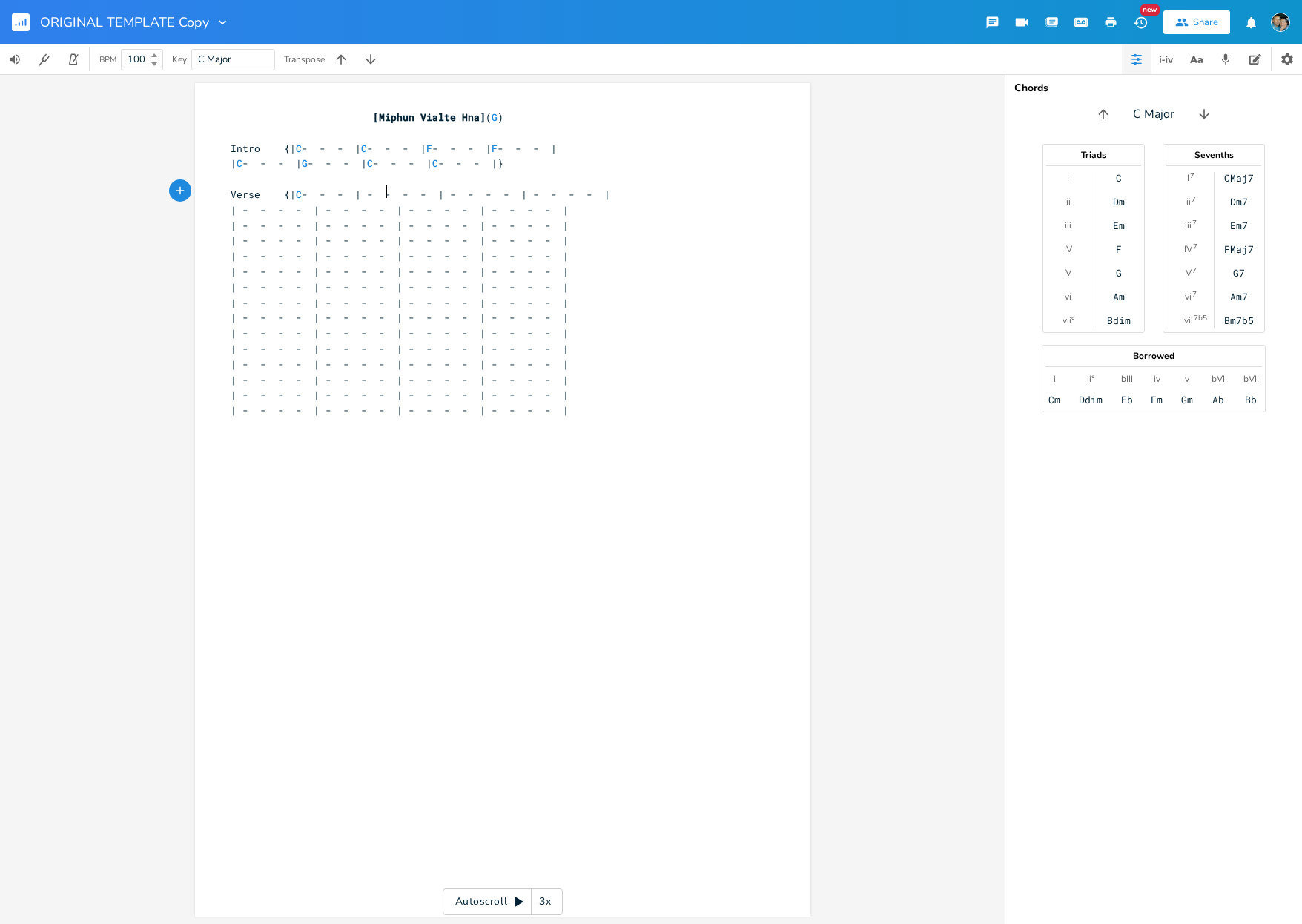
type textarea "C"
click at [464, 189] on span "Verse {| C - - - | C - - - | - - - - | - - - - |" at bounding box center [412, 194] width 362 height 13
type textarea "G"
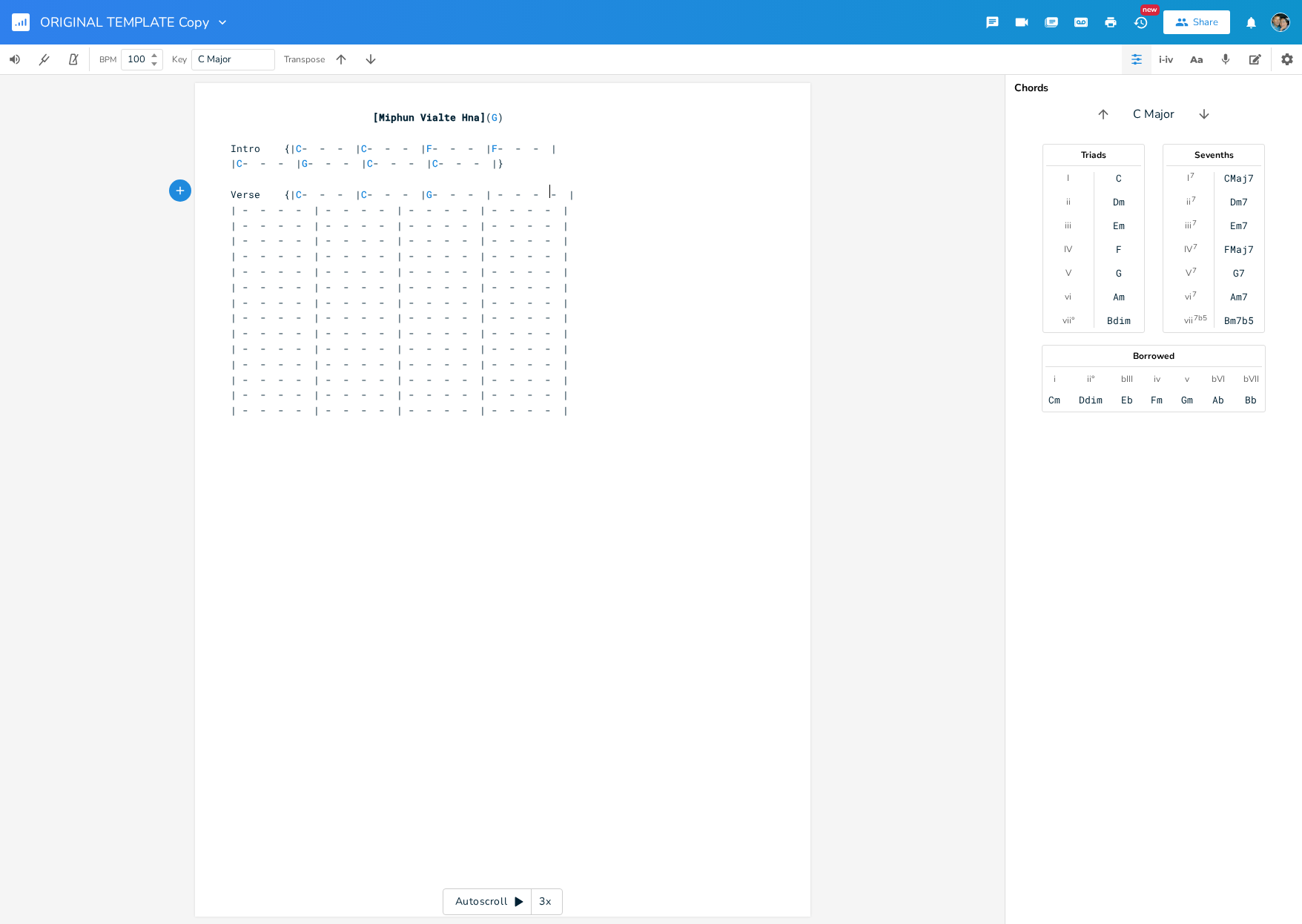
click at [545, 189] on span "Verse {| C - - - | C - - - | G - - - | - - - - |" at bounding box center [403, 194] width 345 height 13
type textarea "C"
click at [299, 207] on span "| - - - - | - - - - | - - - - | - - - - |" at bounding box center [399, 210] width 338 height 13
type textarea "C"
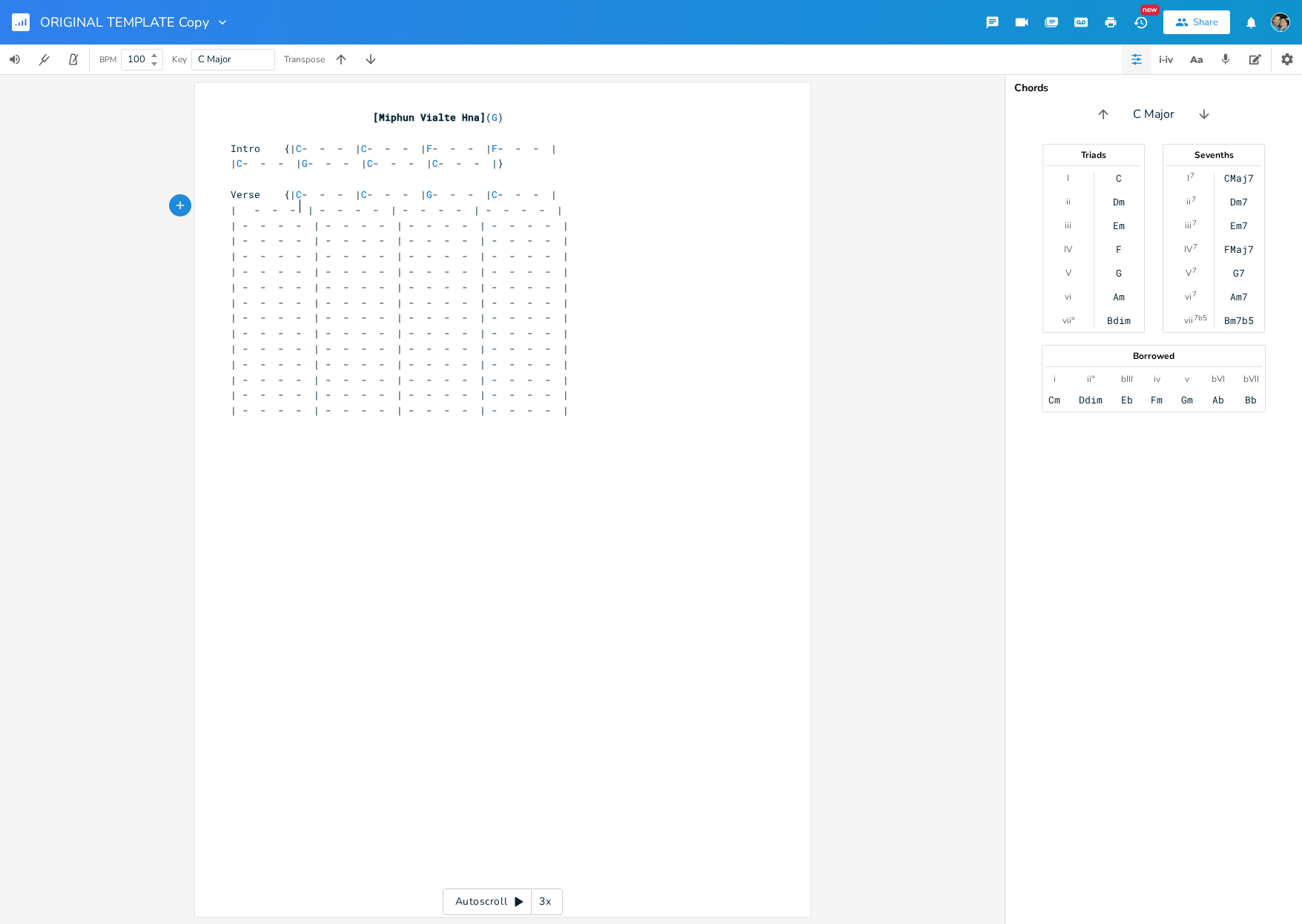
scroll to position [0, 5]
click at [383, 208] on span "| C - - - | - - - - | - - - - | - - - - |" at bounding box center [391, 210] width 320 height 13
type textarea "C"
click at [466, 207] on span "| C - - - | C - - - | - - - - | - - - - |" at bounding box center [382, 210] width 302 height 13
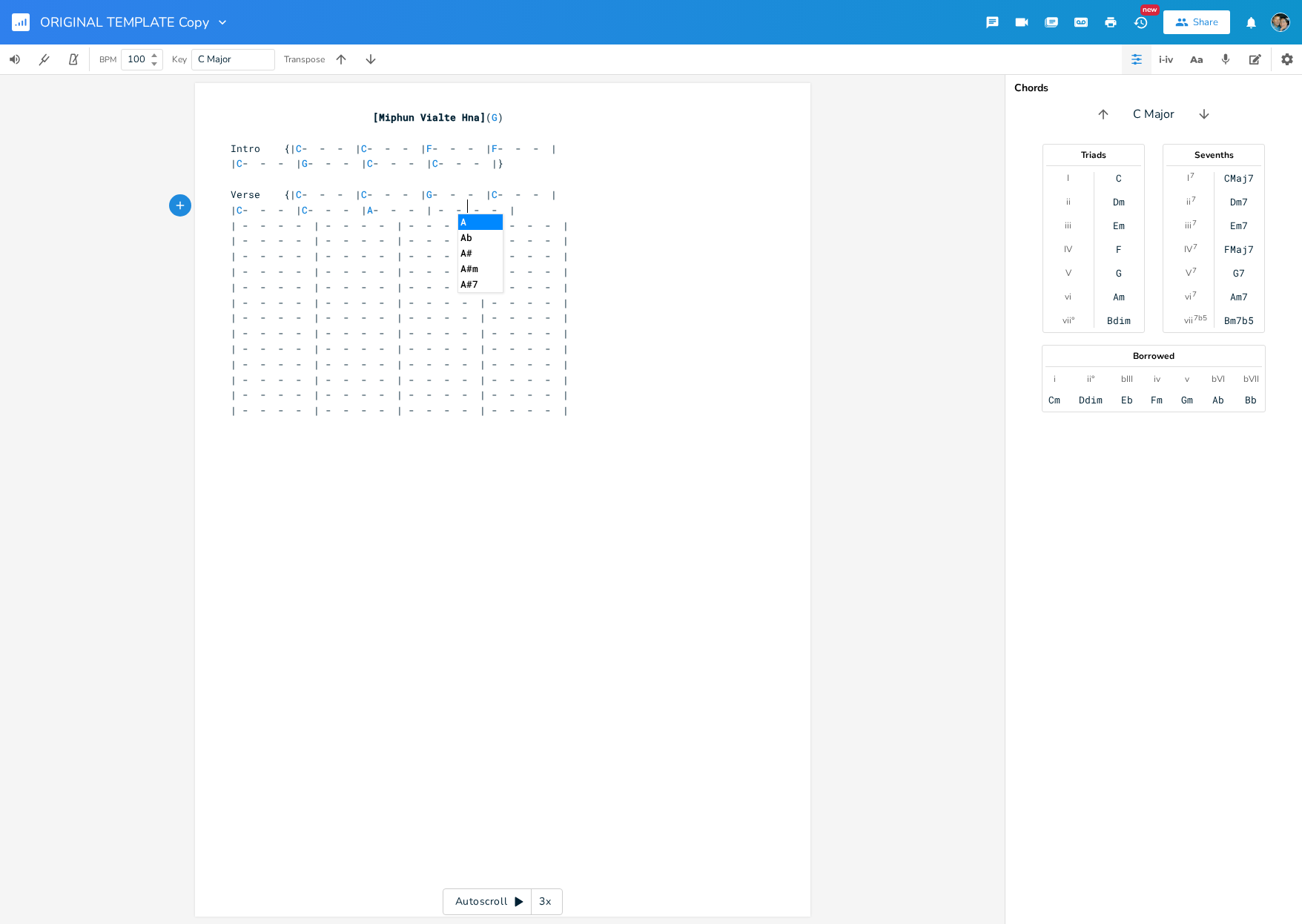
type textarea "A#"
click at [479, 209] on span "| C - - - | C - - - | A# - - - | - - - - |" at bounding box center [376, 210] width 291 height 13
click at [522, 205] on span "| C - - - | C - - - | A# - - - | - - - - |" at bounding box center [376, 210] width 291 height 13
type textarea "F"
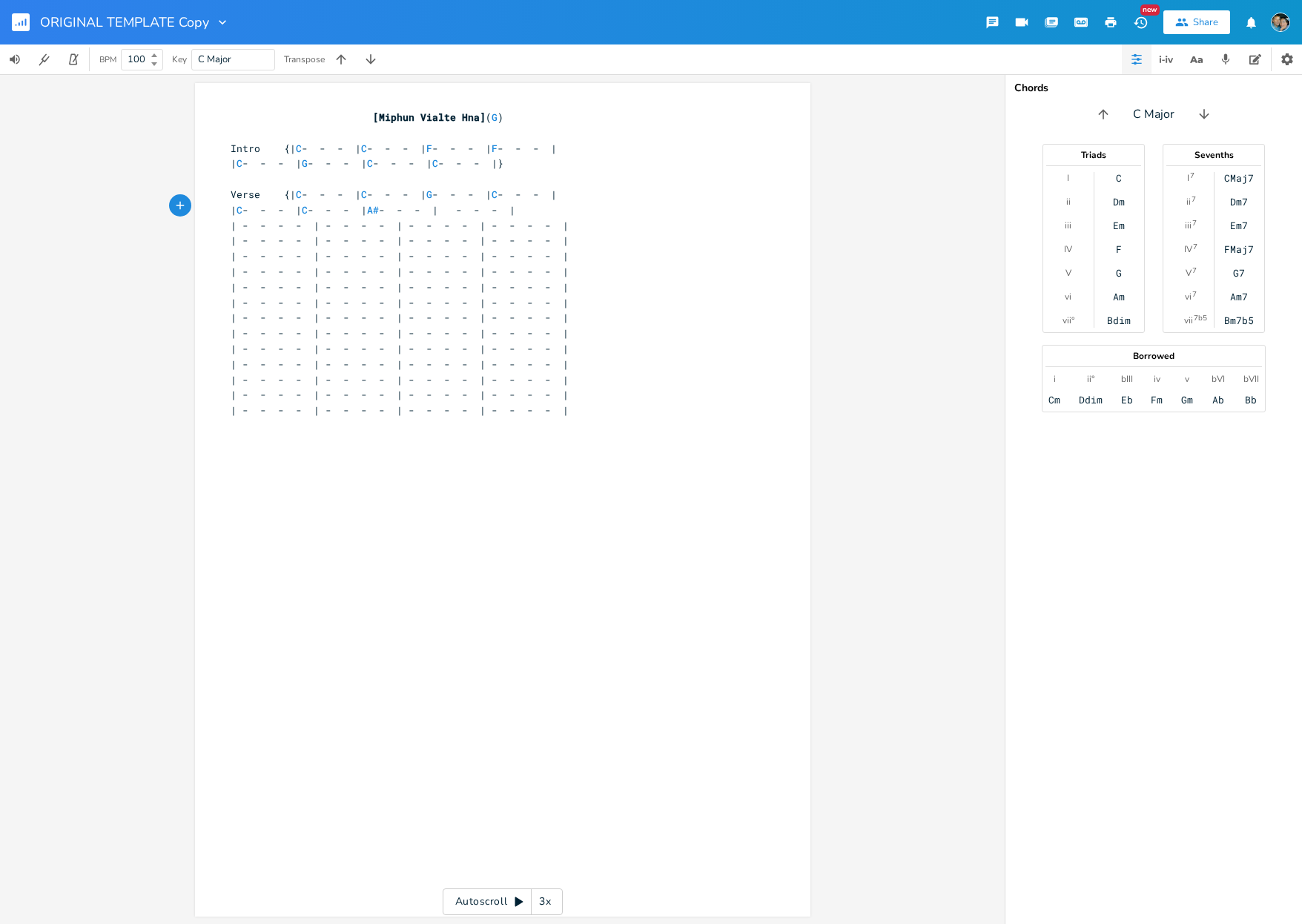
scroll to position [0, 4]
click at [301, 218] on span "| - - - - | - - - - | - - - - | - - - - |" at bounding box center [399, 225] width 338 height 13
type textarea "F"
click at [382, 221] on span "| F - - - | - - - - | - - - - | - - - - |" at bounding box center [391, 225] width 320 height 13
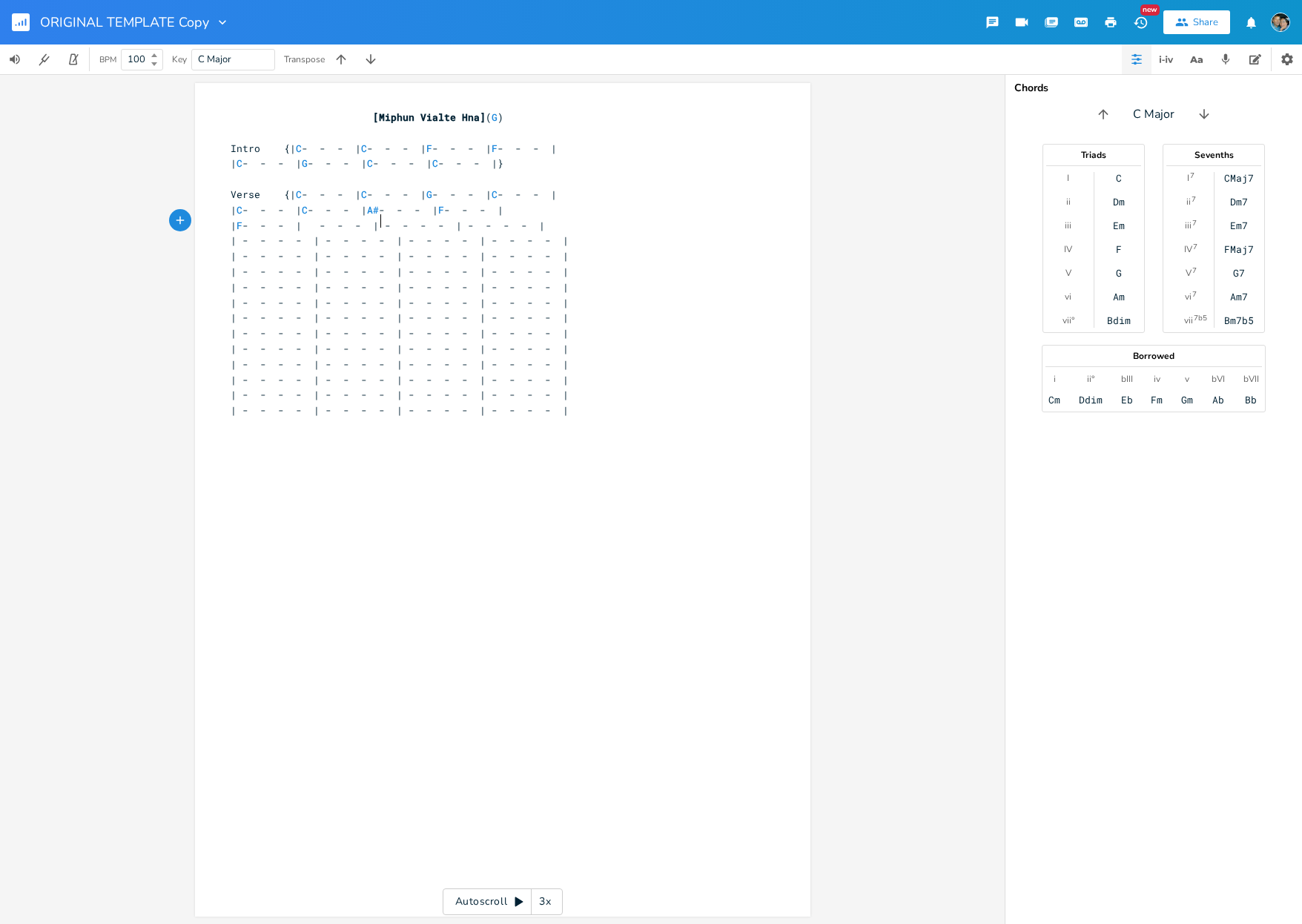
type textarea "D"
click at [461, 221] on span "| F - - - | D - - - | - - - - | - - - - |" at bounding box center [382, 225] width 302 height 13
type textarea "D"
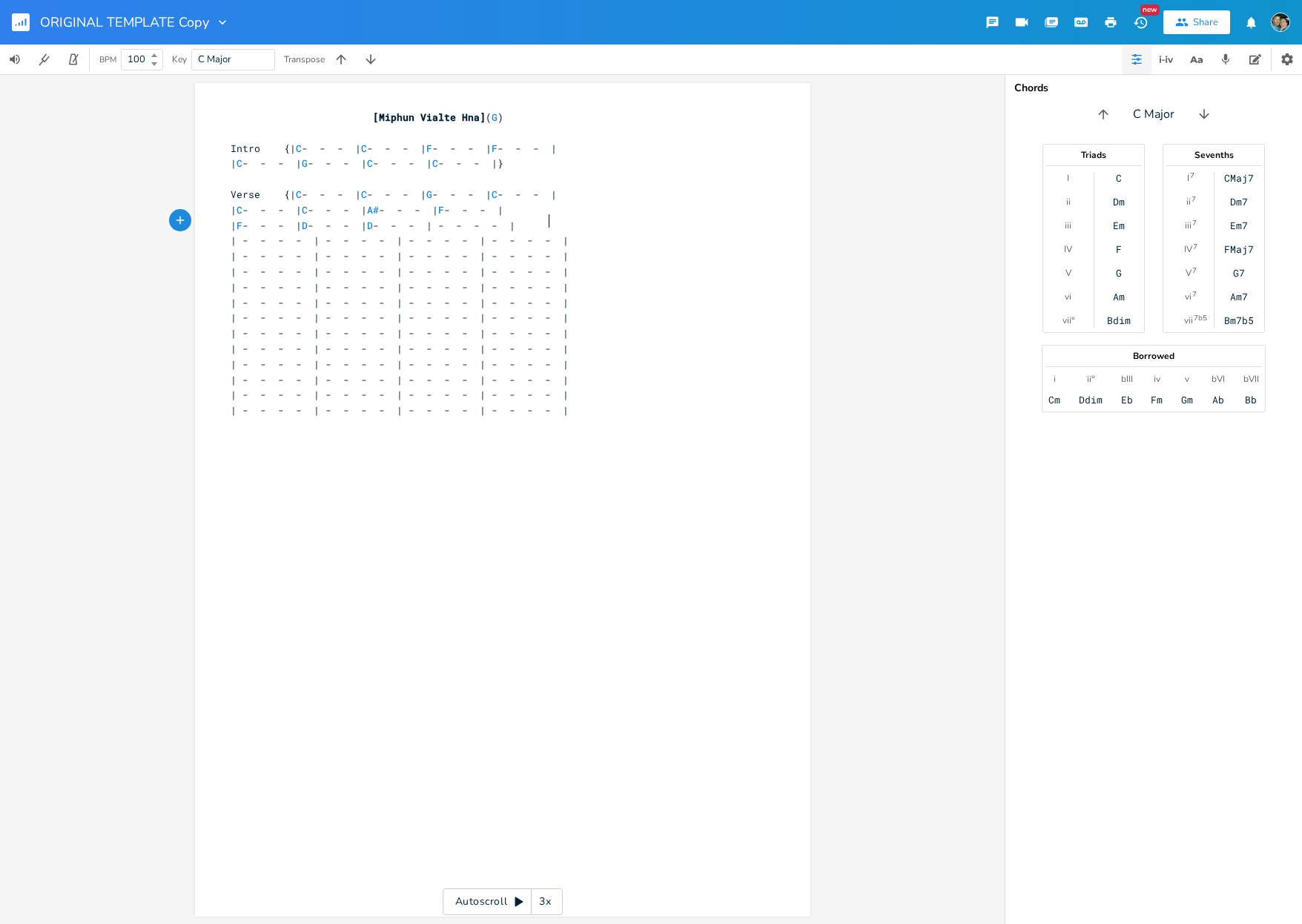
click at [516, 218] on span "| F - - - | D - - - | D - - - | - - - - |" at bounding box center [373, 225] width 285 height 13
type textarea "G"
click at [301, 234] on span "| - - - - | - - - - | - - - - | - - - - |" at bounding box center [399, 241] width 338 height 13
type textarea "G"
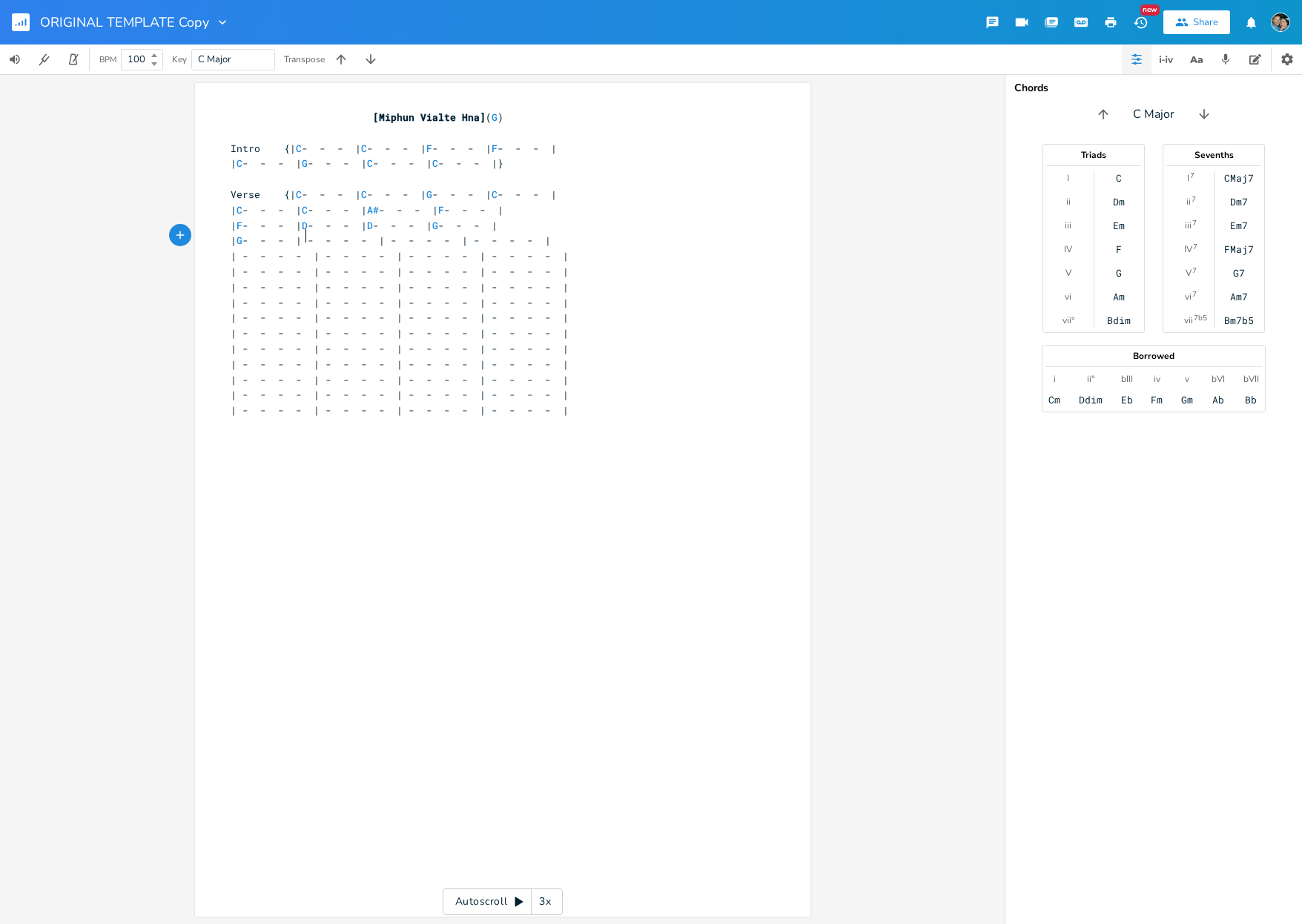
scroll to position [0, 5]
click at [383, 234] on span "| G - - - | - - - - | - - - - | - - - - |" at bounding box center [391, 241] width 320 height 13
type textarea "C"
click at [463, 238] on span "| G - - - | C - - - | - - - - | - - - - |" at bounding box center [382, 241] width 302 height 13
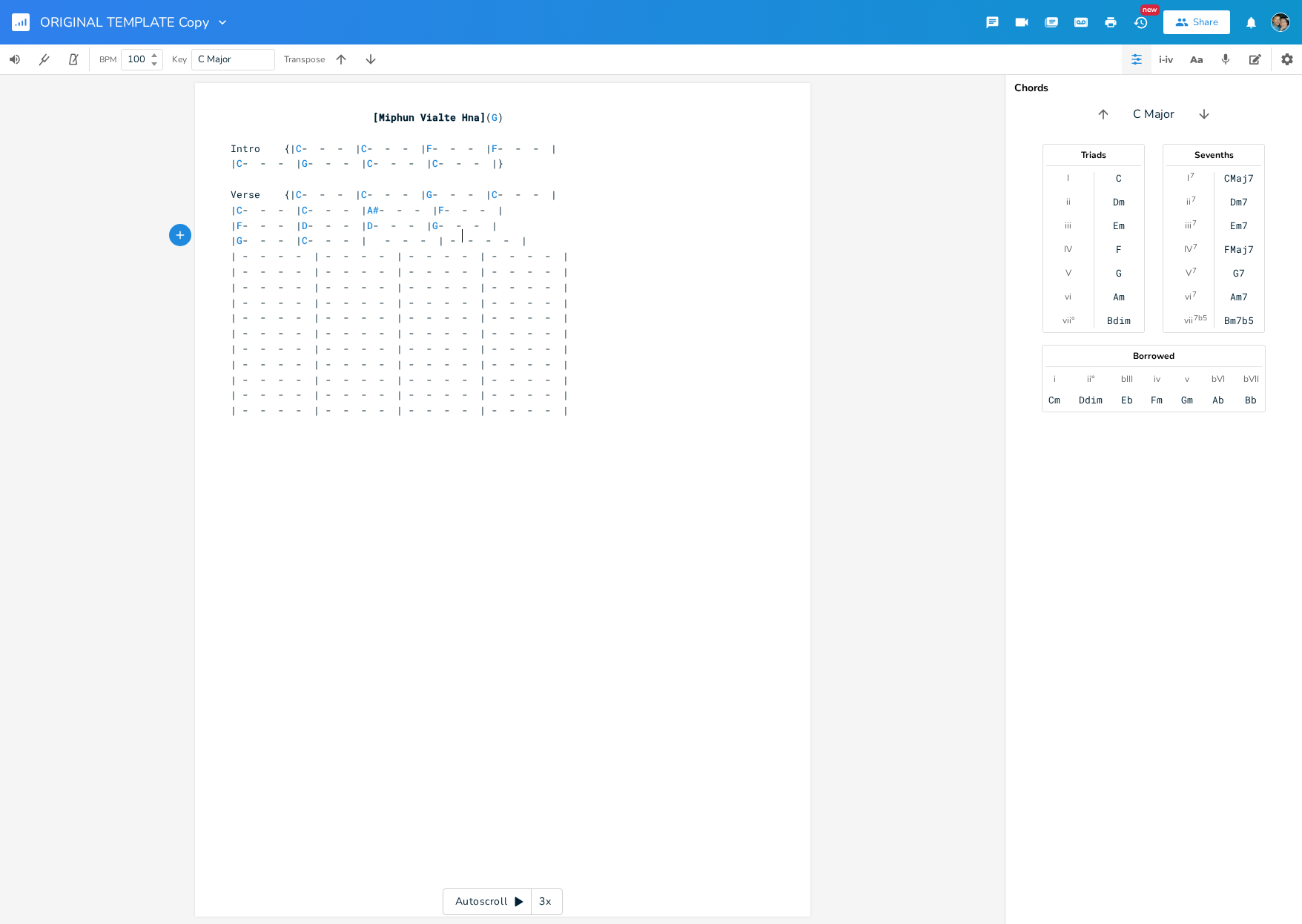
type textarea "C"
click at [516, 234] on span "| G - - - | C - - - | C - - - | - - - - |" at bounding box center [373, 241] width 285 height 13
type textarea "F"
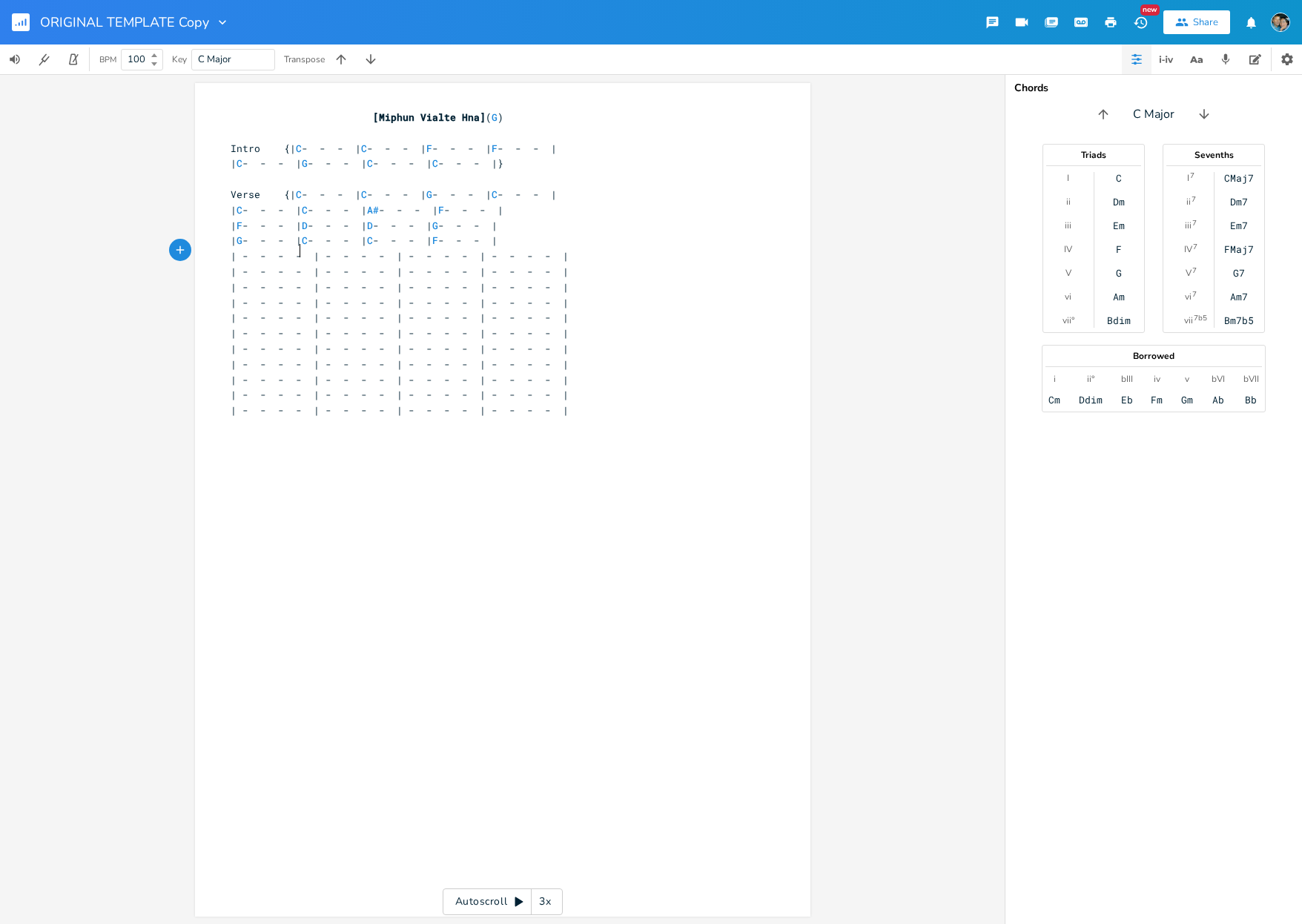
click at [296, 255] on span "| - - - - | - - - - | - - - - | - - - - |" at bounding box center [399, 256] width 338 height 13
type textarea "F"
click at [378, 251] on span "| F - - - | - - - - | - - - - | - - - - |" at bounding box center [391, 256] width 320 height 13
type textarea "C"
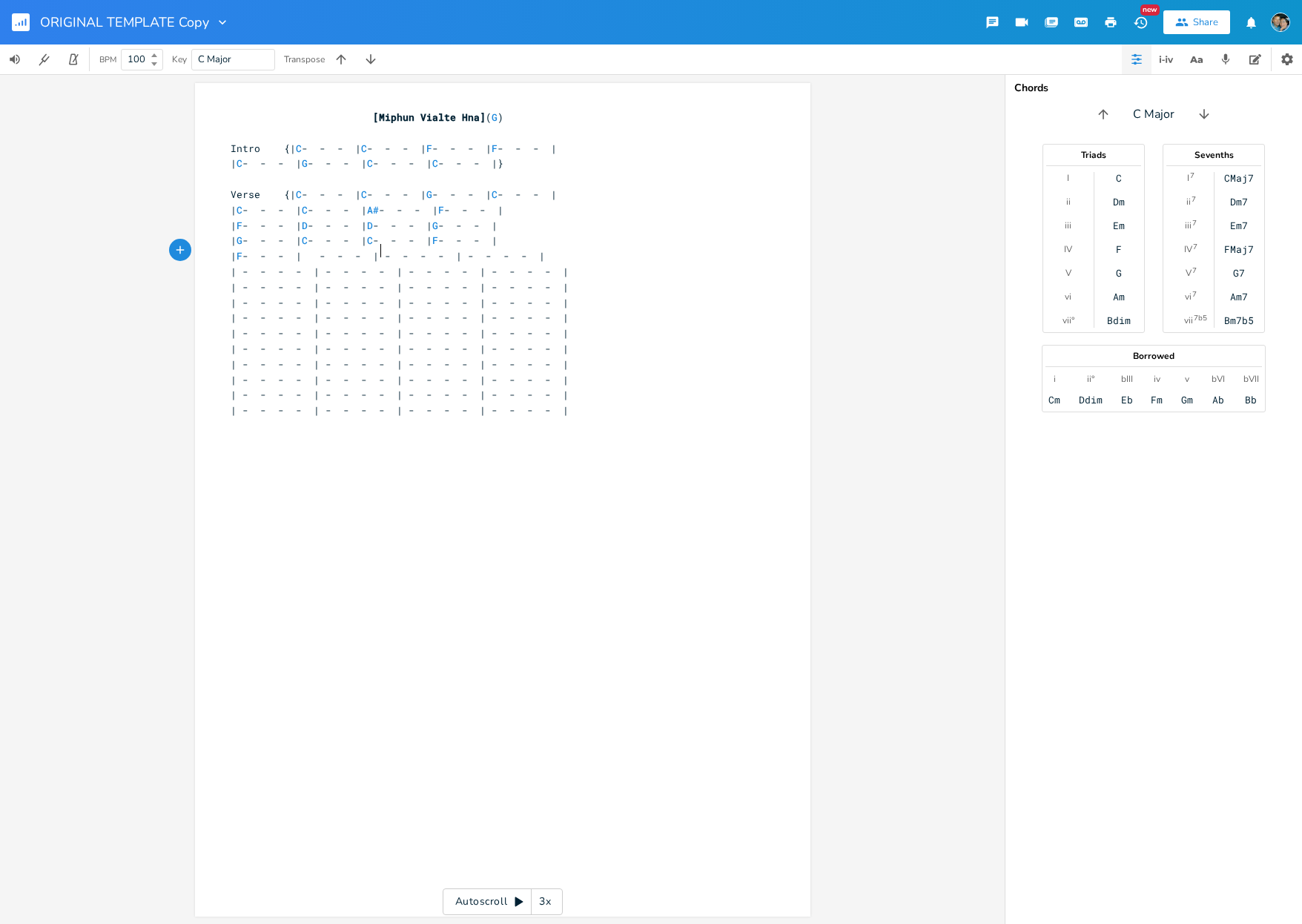
scroll to position [0, 5]
click at [462, 250] on span "| F - - - | C - - - | - - - - | - - - - |" at bounding box center [382, 256] width 302 height 13
type textarea "G"
click at [516, 252] on span "| F - - - | C - - - | G - - - | - - - - |" at bounding box center [373, 256] width 285 height 13
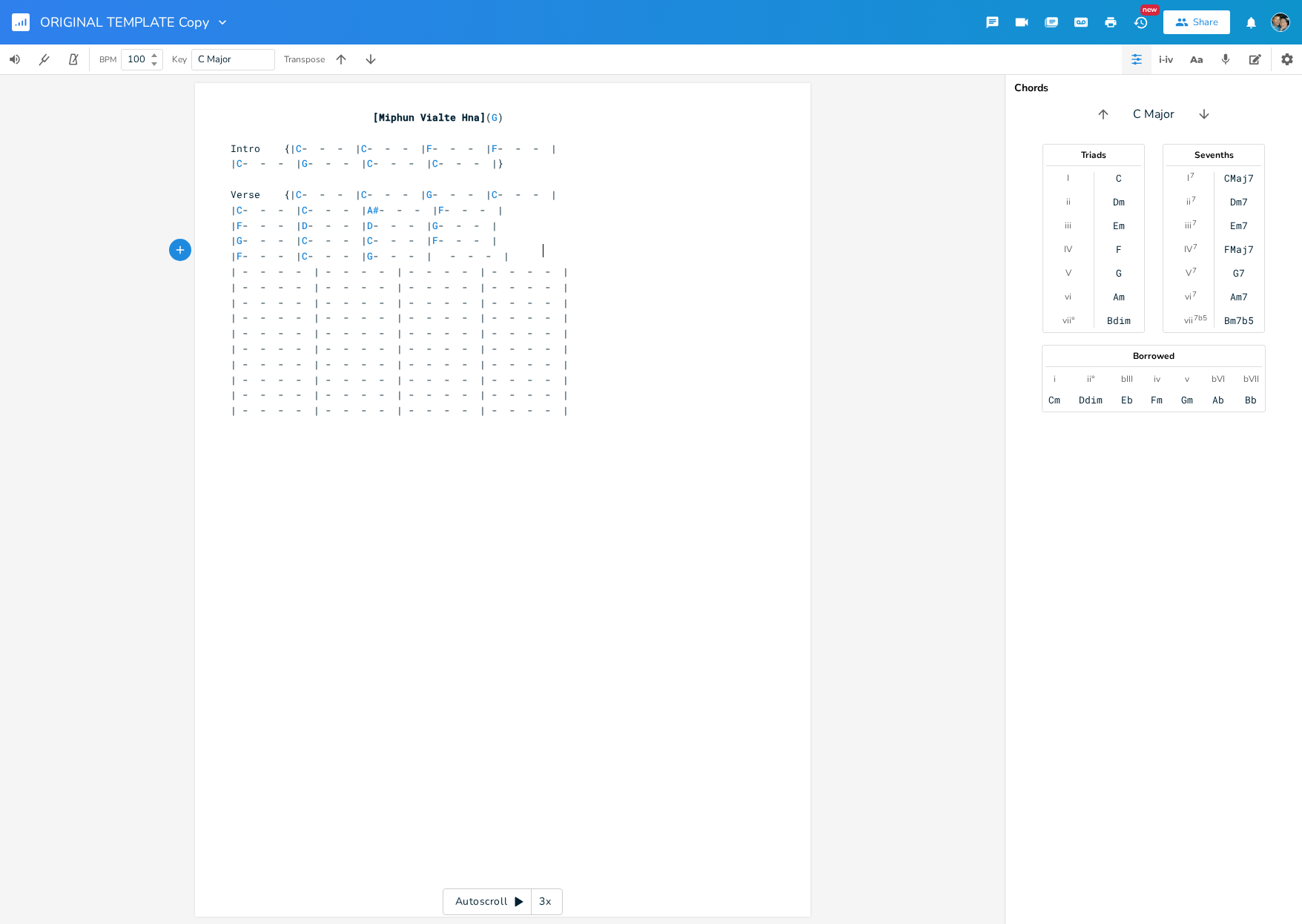
type textarea "C"
click at [300, 270] on span "| - - - - | - - - - | - - - - | - - - - |" at bounding box center [399, 271] width 338 height 13
type textarea "C"
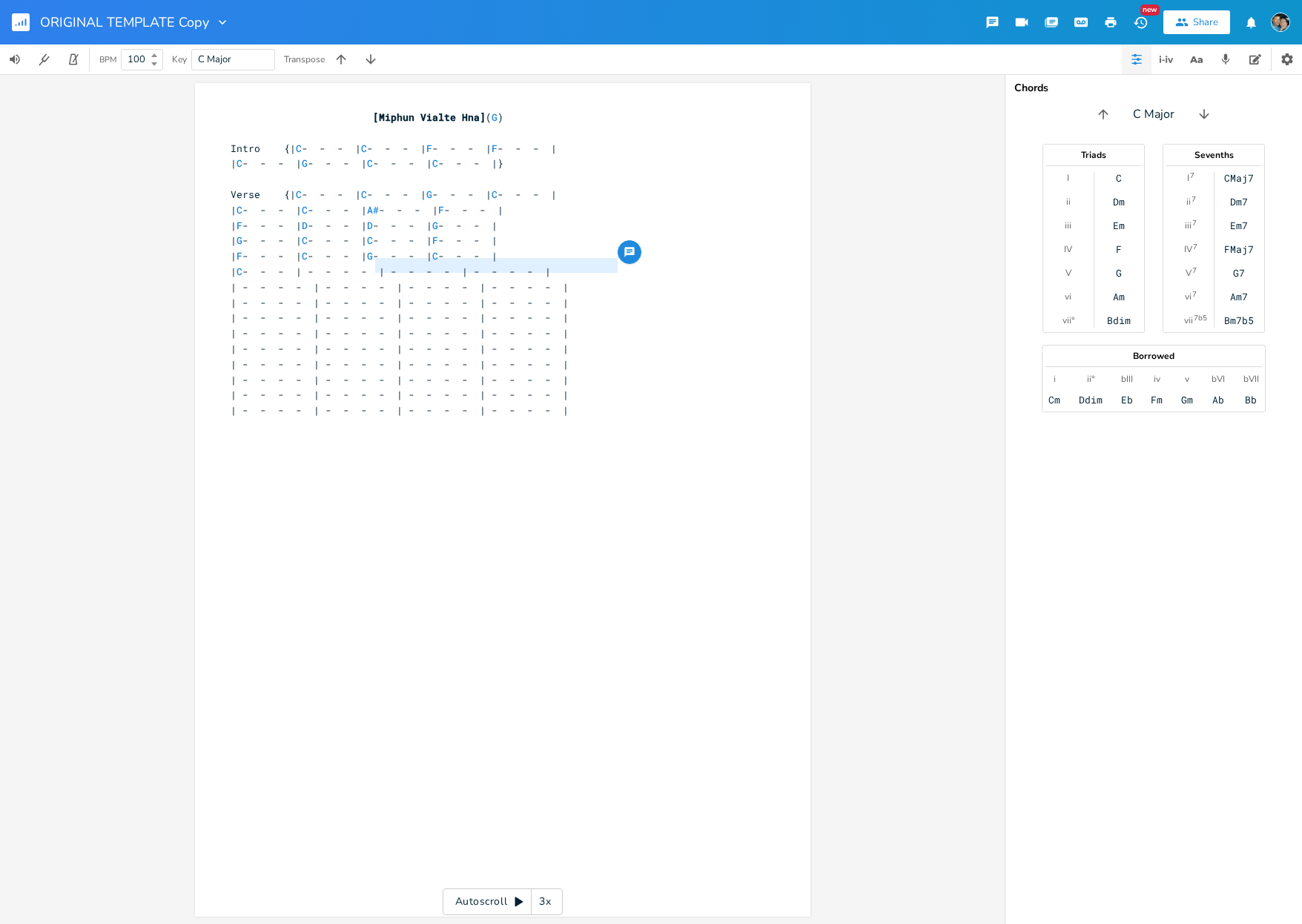
drag, startPoint x: 370, startPoint y: 265, endPoint x: 657, endPoint y: 259, distance: 287.1
click at [657, 264] on pre "| C - - - | - - - - | - - - - | - - - - |" at bounding box center [496, 271] width 535 height 15
type textarea "}"
drag, startPoint x: 277, startPoint y: 295, endPoint x: 202, endPoint y: 295, distance: 75.0
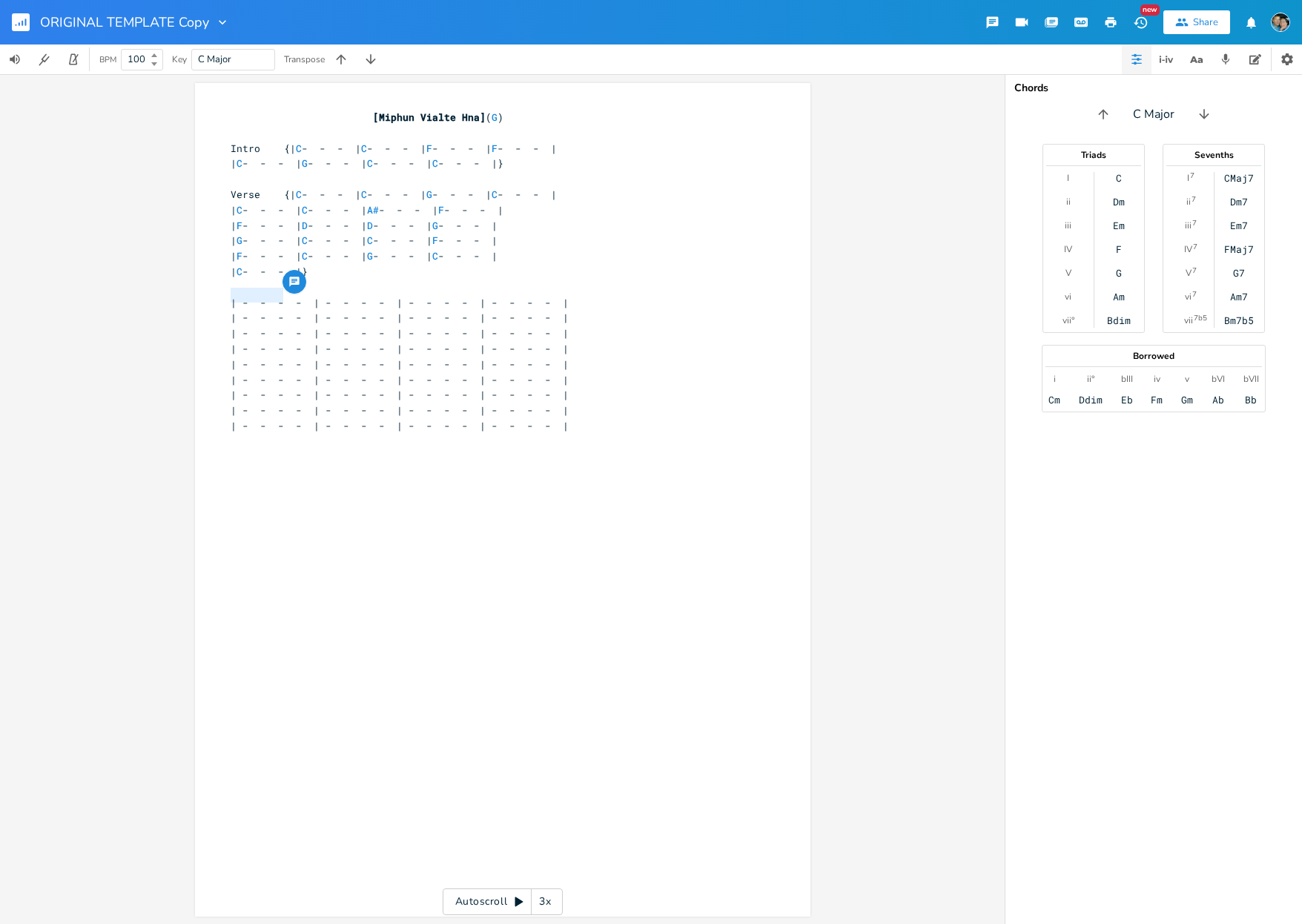
click at [202, 295] on div "x [Miphun Vialte Hna] ( G ) ​ Intro {| C - - - | C - - - | F - - - | F - - - | …" at bounding box center [503, 500] width 616 height 834
type textarea "Ver"
type textarea "\"
type textarea "Cho"
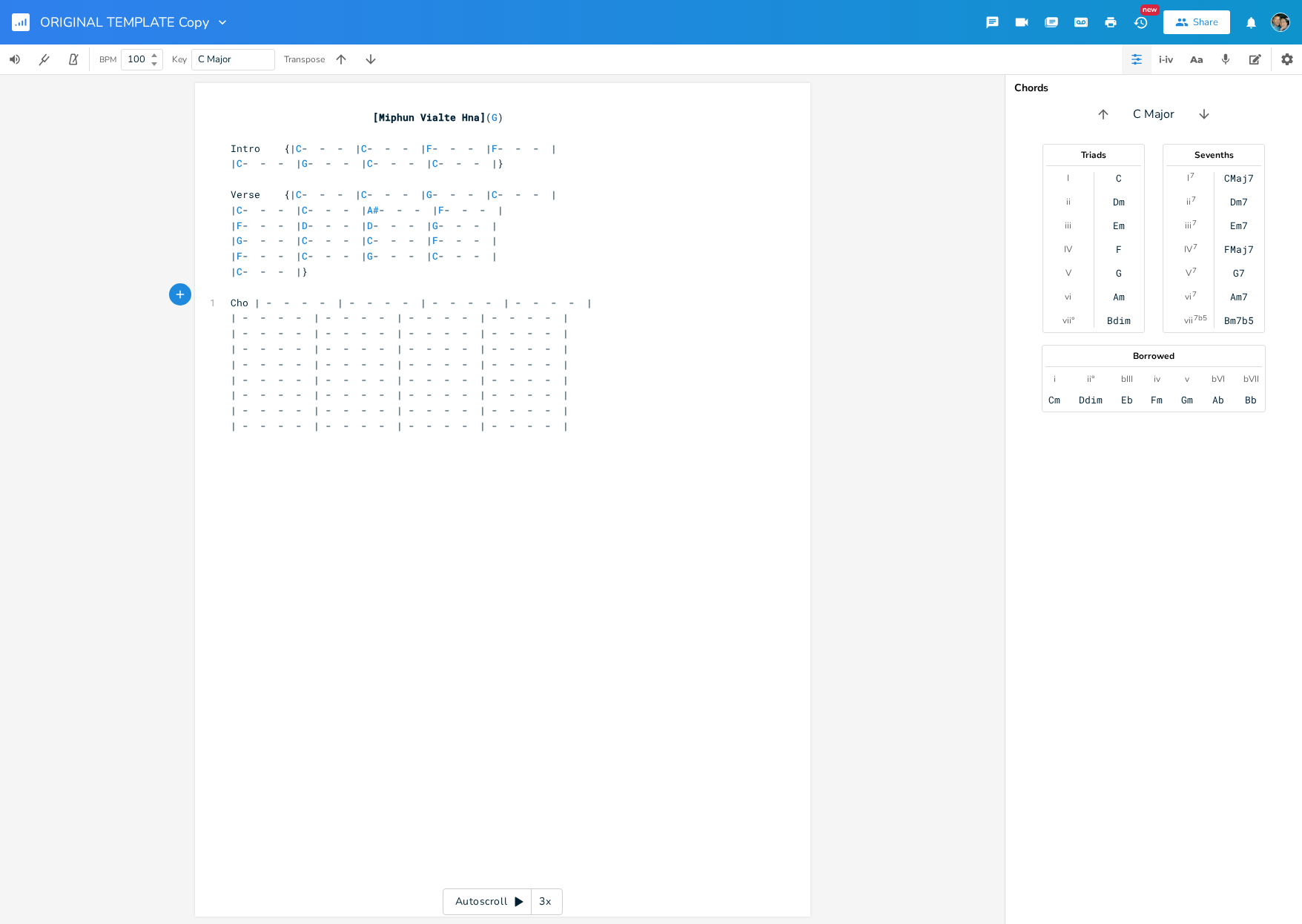
type textarea "{"
type textarea "G"
click at [380, 295] on span "Cho {| G - - - | - - - - | - - - - | - - - - |" at bounding box center [421, 302] width 380 height 13
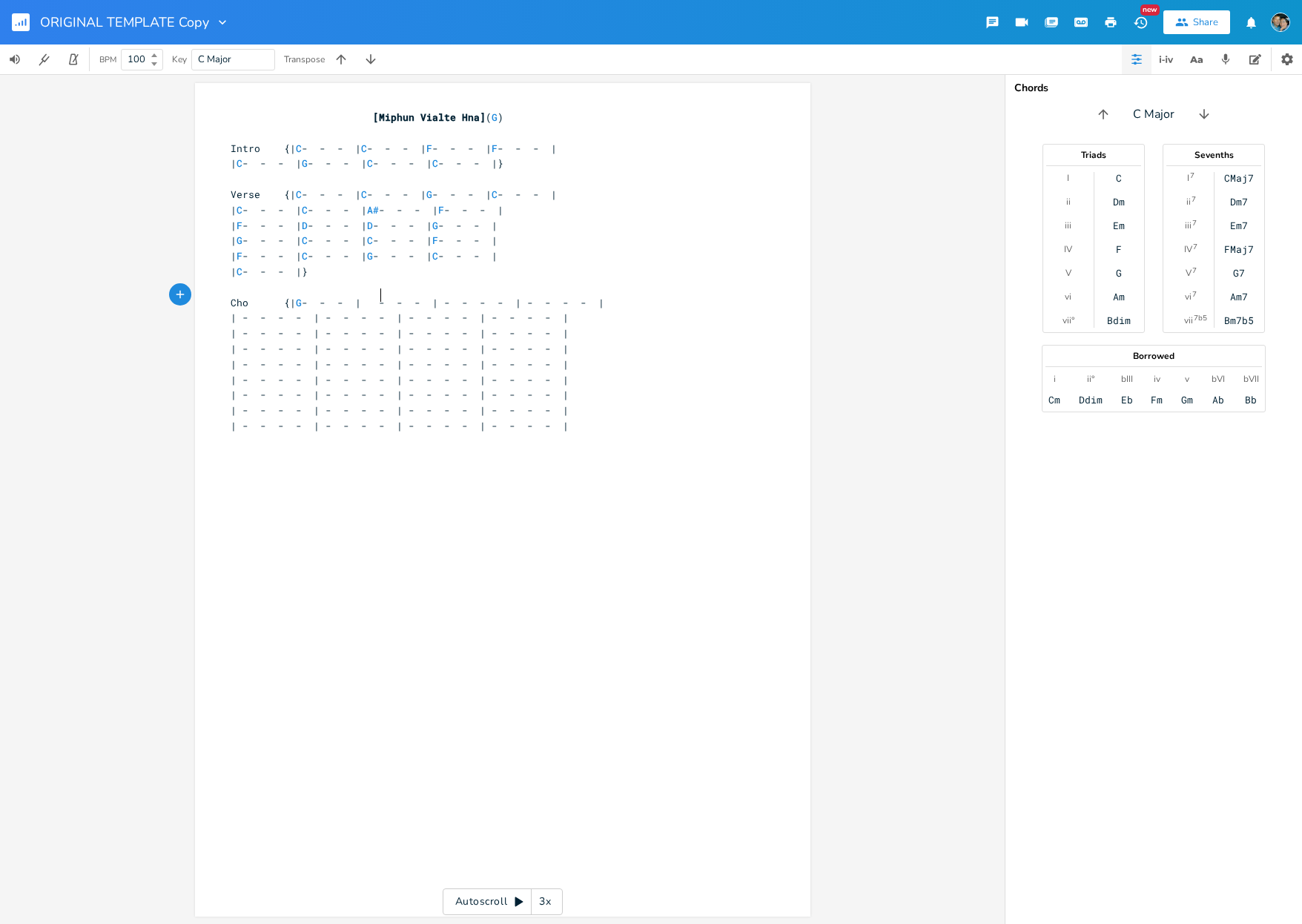
type textarea "F"
click at [463, 297] on span "Cho {| G - - - | F - - - | - - - - | - - - - |" at bounding box center [412, 302] width 362 height 13
type textarea "C"
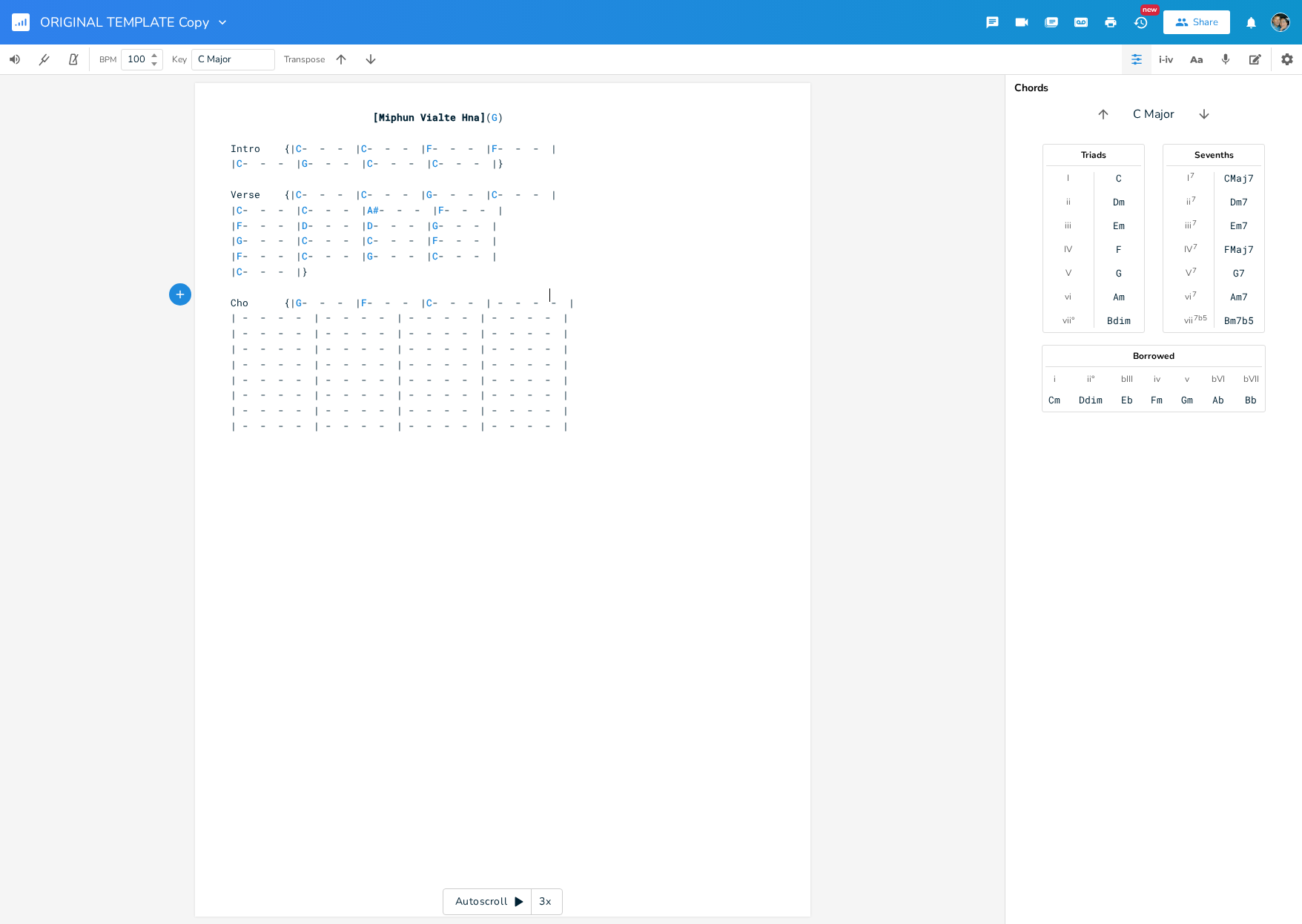
click at [544, 297] on span "Cho {| G - - - | F - - - | C - - - | - - - - |" at bounding box center [403, 302] width 345 height 13
type textarea "C"
click at [300, 311] on span "| - - - - | - - - - | - - - - | - - - - |" at bounding box center [399, 318] width 338 height 13
type textarea "G"
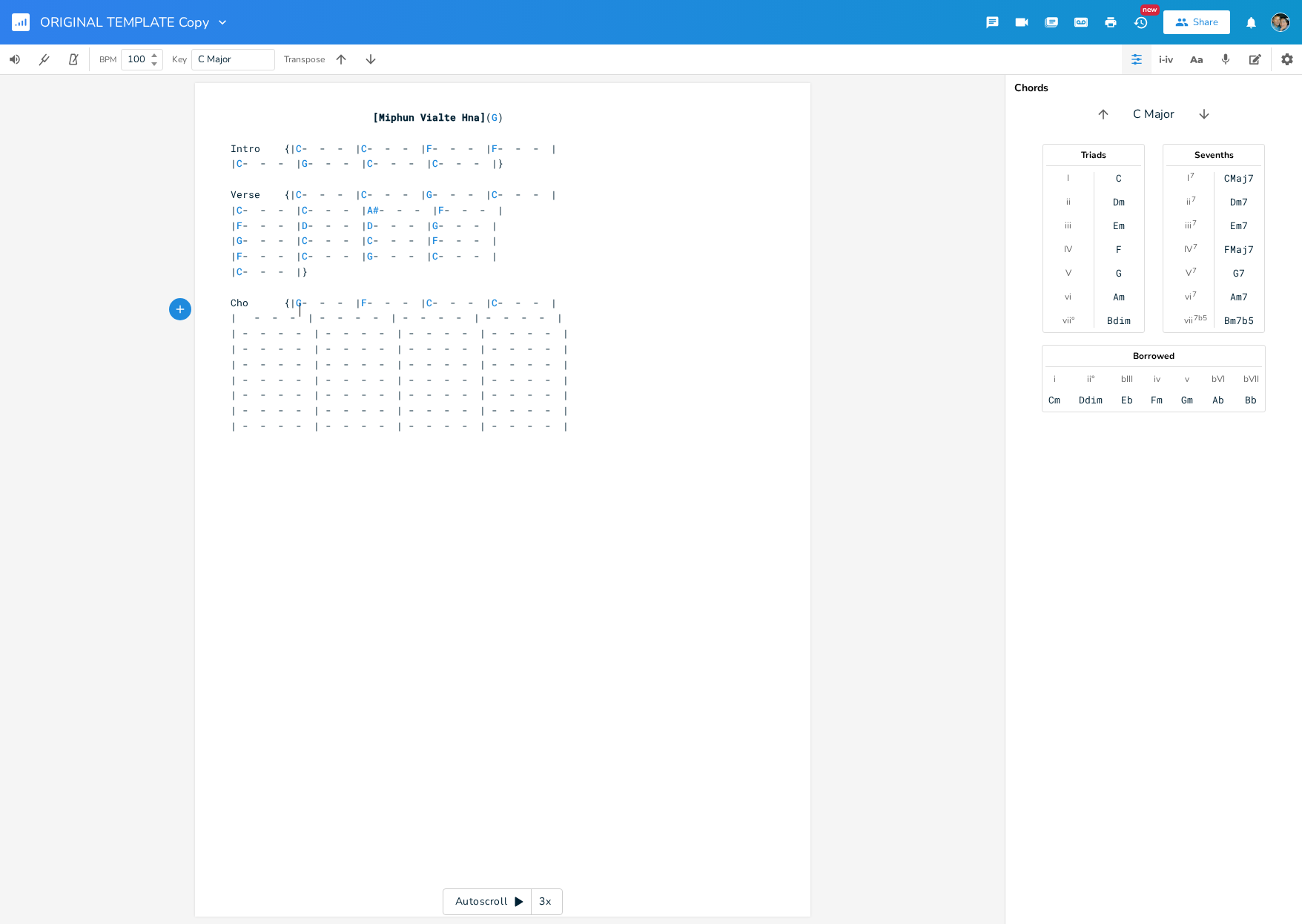
scroll to position [0, 6]
click at [383, 311] on span "| G - - - | - - - - | - - - - | - - - - |" at bounding box center [391, 318] width 320 height 13
type textarea "F"
click at [464, 311] on span "| G - - - | F - - - | - - - - | - - - - |" at bounding box center [382, 318] width 302 height 13
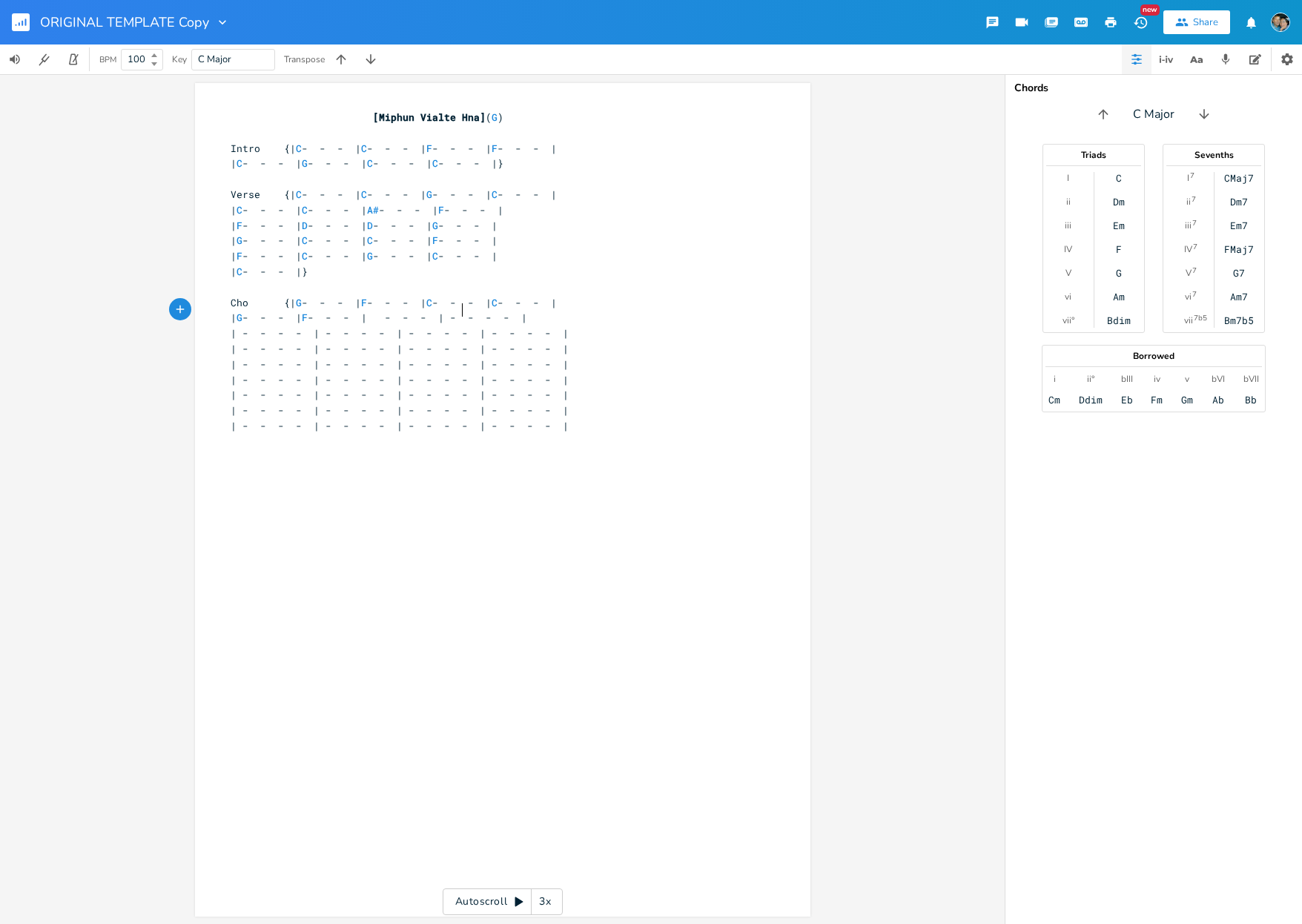
type textarea "C"
click at [516, 311] on span "| G - - - | F - - - | C - - - | - - - - |" at bounding box center [373, 318] width 285 height 13
type textarea "C"
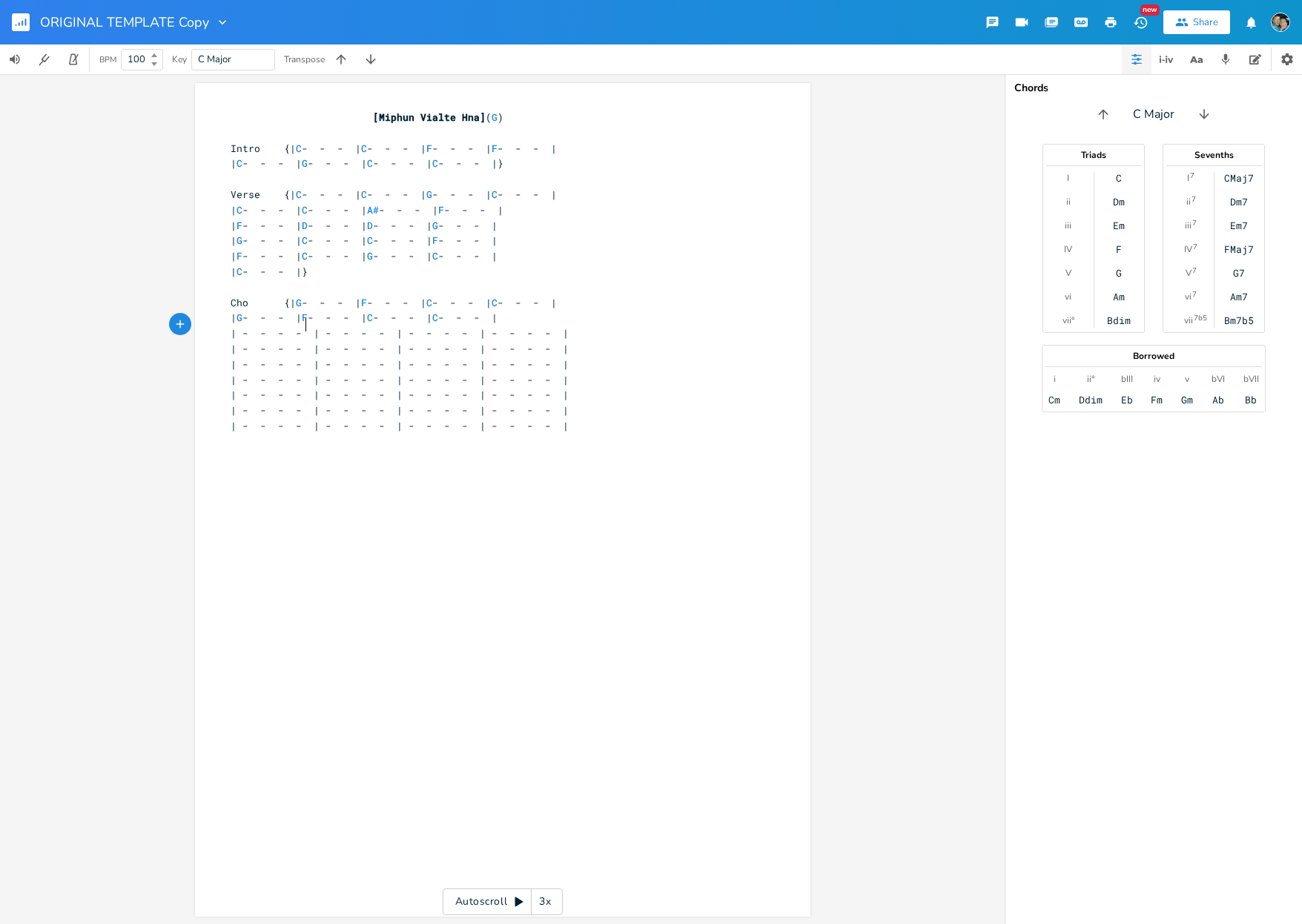
click at [302, 326] on span "| - - - - | - - - - | - - - - | - - - - |" at bounding box center [399, 333] width 338 height 13
type textarea "D"
click at [381, 326] on span "| D - - - | - - - - | - - - - | - - - - |" at bounding box center [391, 333] width 320 height 13
type textarea "D"
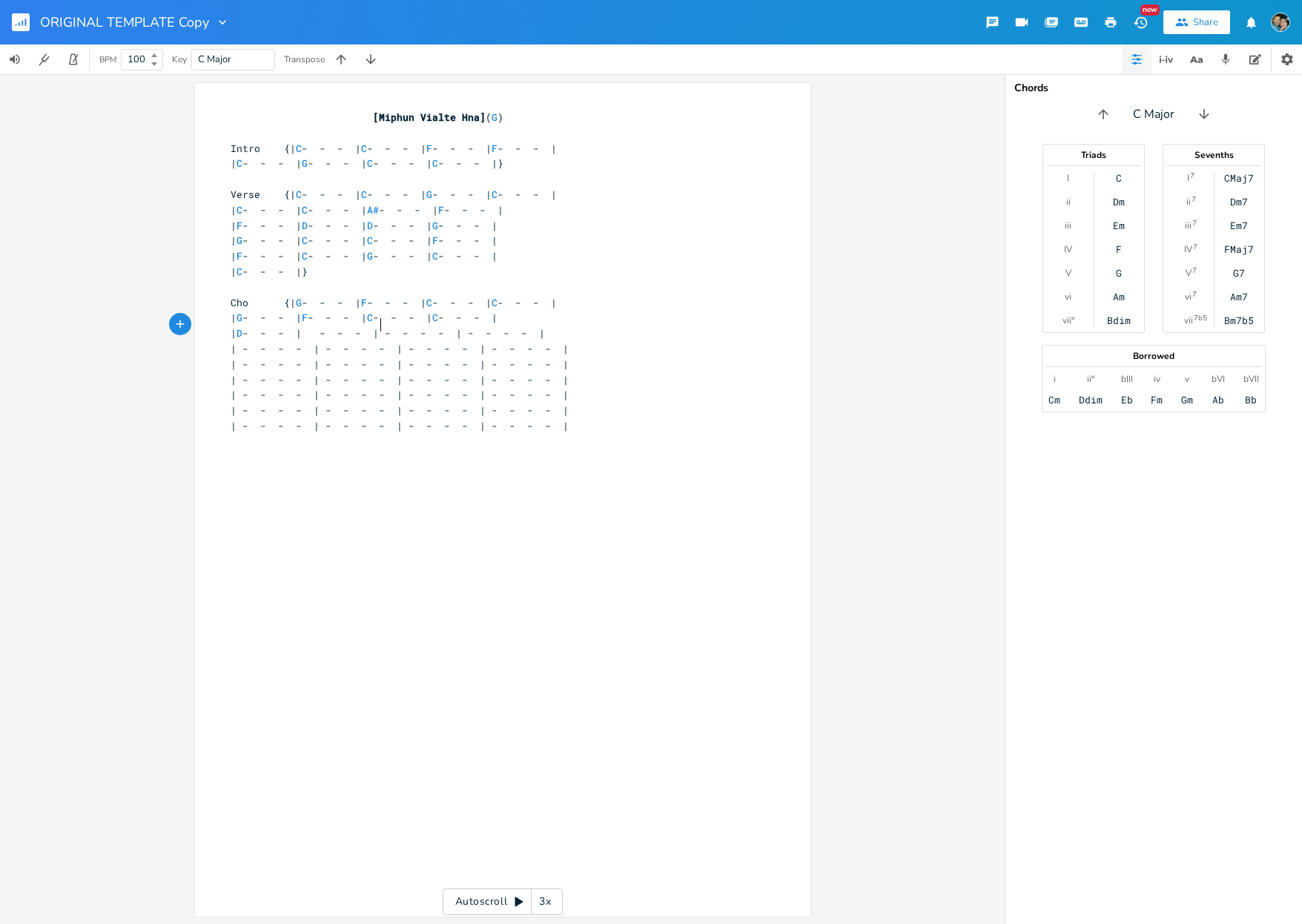
scroll to position [0, 5]
click at [460, 327] on span "| D - - - | D - - - | - - - - | - - - - |" at bounding box center [382, 333] width 302 height 13
type textarea "G"
click at [516, 326] on span "| D - - - | D - - - | G - - - | - - - - |" at bounding box center [373, 333] width 285 height 13
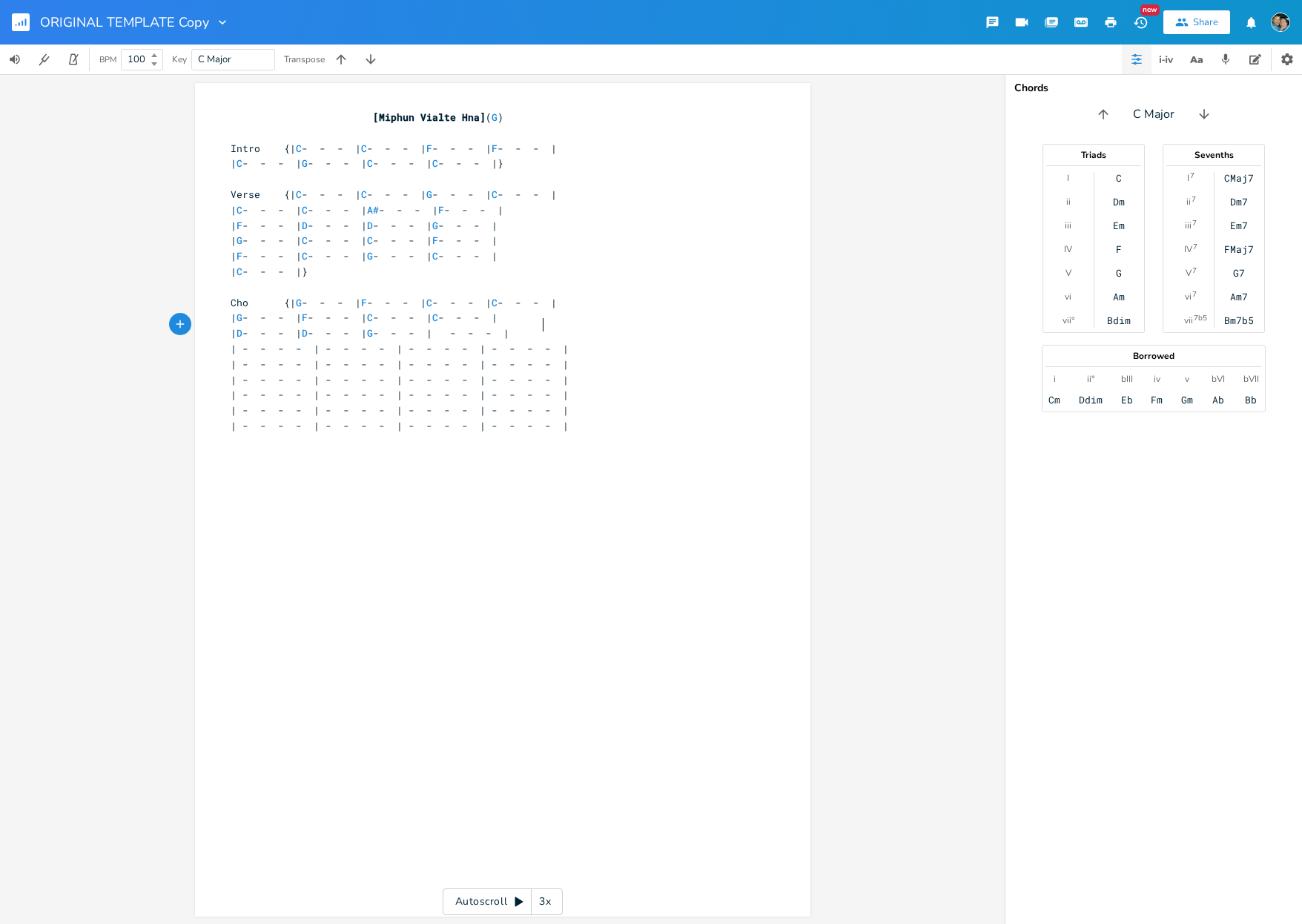
type textarea "G"
click at [299, 342] on span "| - - - - | - - - - | - - - - | - - - - |" at bounding box center [399, 348] width 338 height 13
type textarea "C"
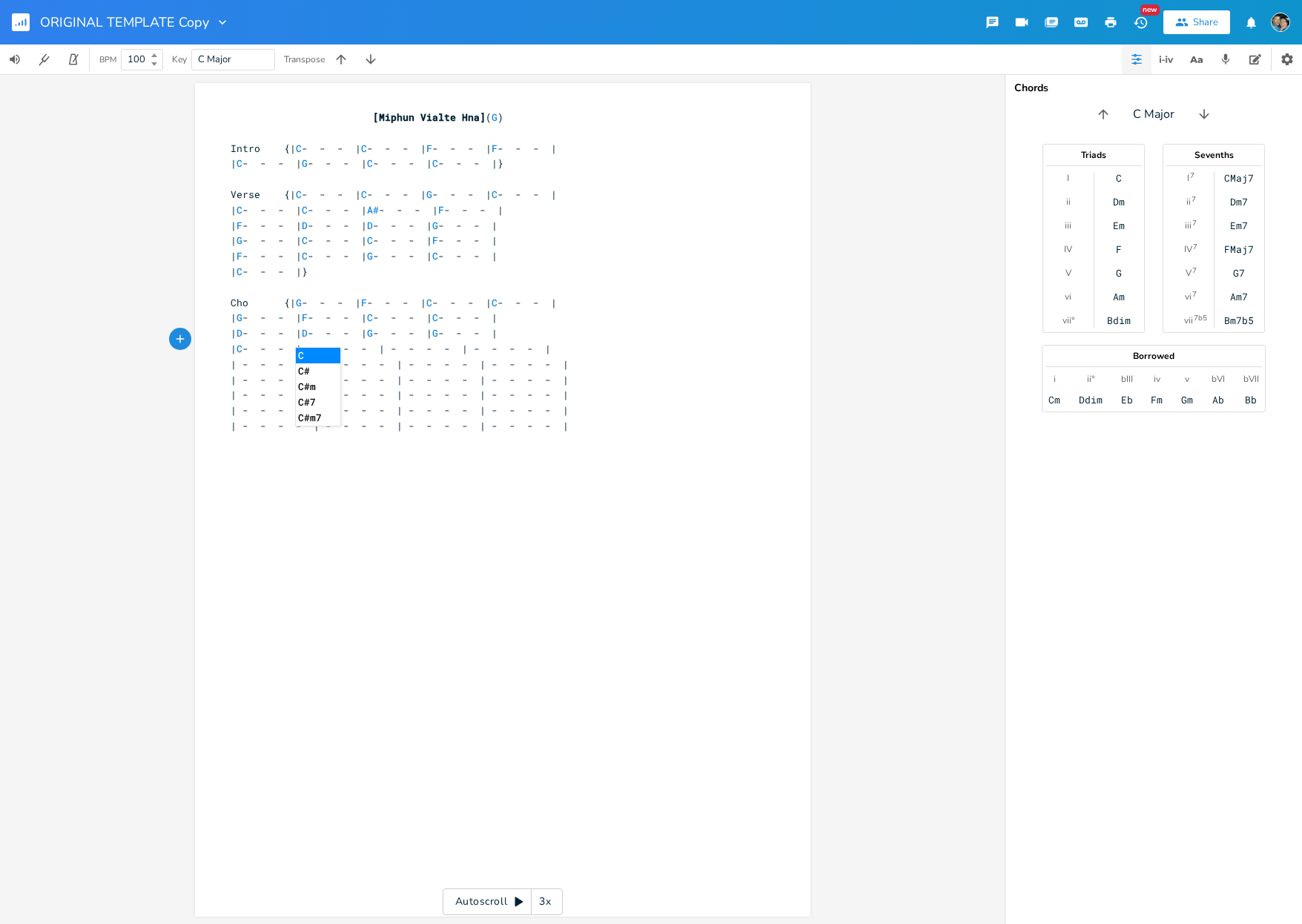
click at [380, 342] on span "| C - - - | - - - - | - - - - | - - - - |" at bounding box center [391, 348] width 320 height 13
type textarea "C"
click at [464, 342] on span "| C - - - | C - - - | - - - - | - - - - |" at bounding box center [382, 348] width 302 height 13
type textarea "F"
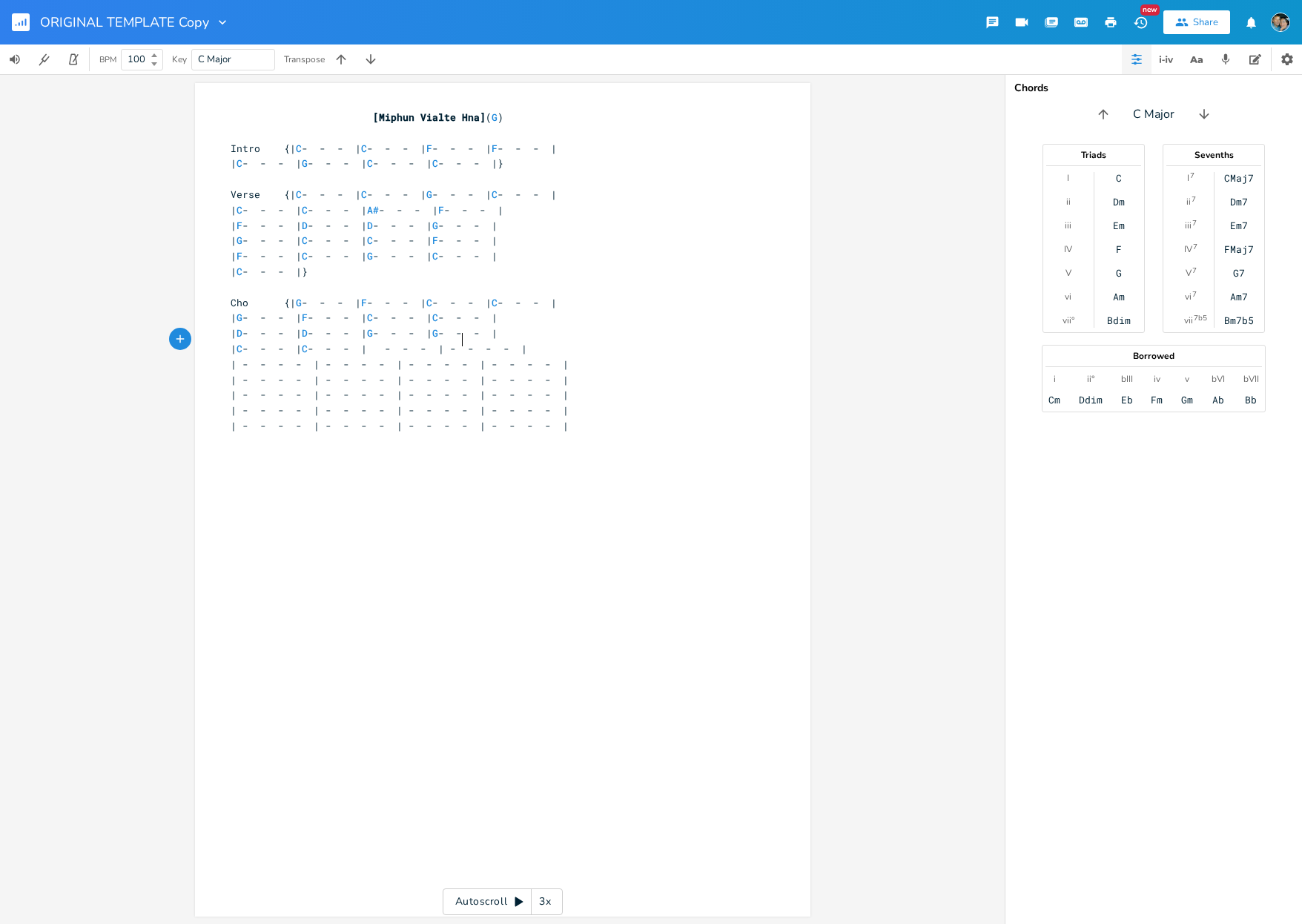
scroll to position [0, 4]
click at [516, 343] on span "| C - - - | C - - - | F - - - | - - - - |" at bounding box center [373, 348] width 285 height 13
type textarea "F"
click at [297, 357] on span "| - - - - | - - - - | - - - - | - - - - |" at bounding box center [399, 364] width 338 height 13
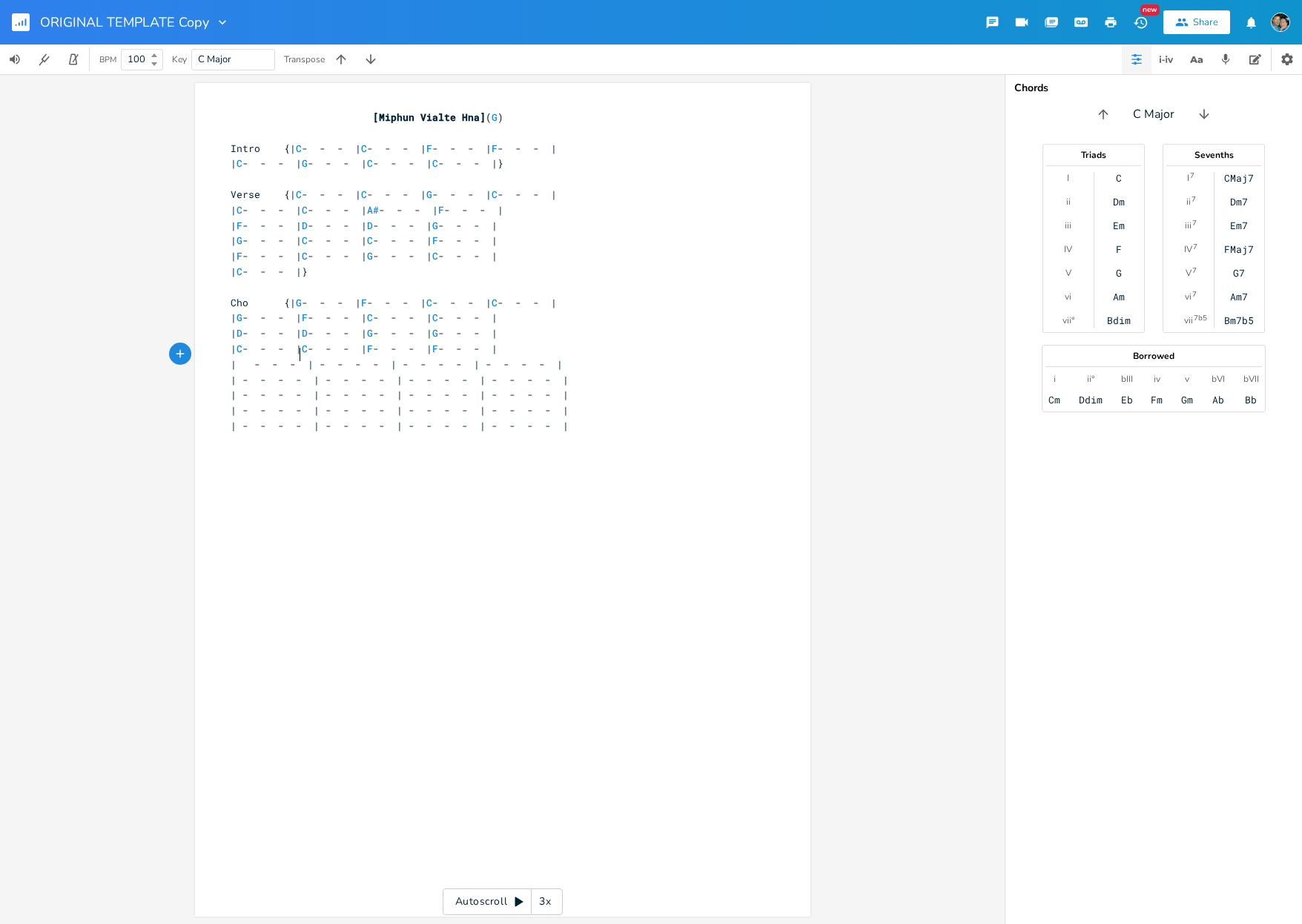
type textarea "C"
click at [383, 357] on span "| C - - - | - - - - | - - - - | - - - - |" at bounding box center [391, 364] width 320 height 13
type textarea "G"
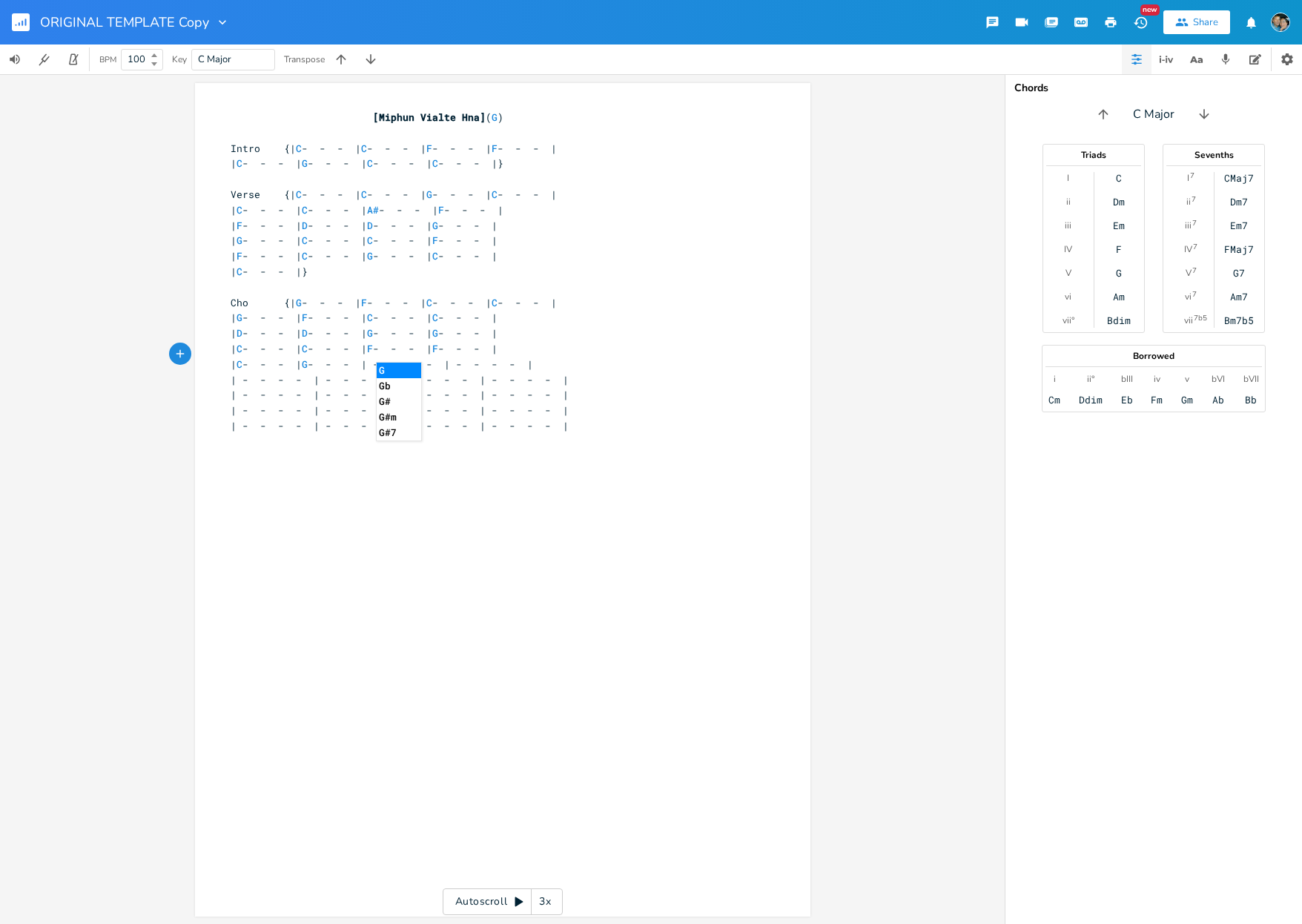
click at [462, 357] on span "| C - - - | G - - - | - - - - | - - - - |" at bounding box center [382, 364] width 302 height 13
type textarea "C"
click at [516, 357] on span "| C - - - | G - - - | C - - - | - - - - |" at bounding box center [373, 364] width 285 height 13
type textarea "C"
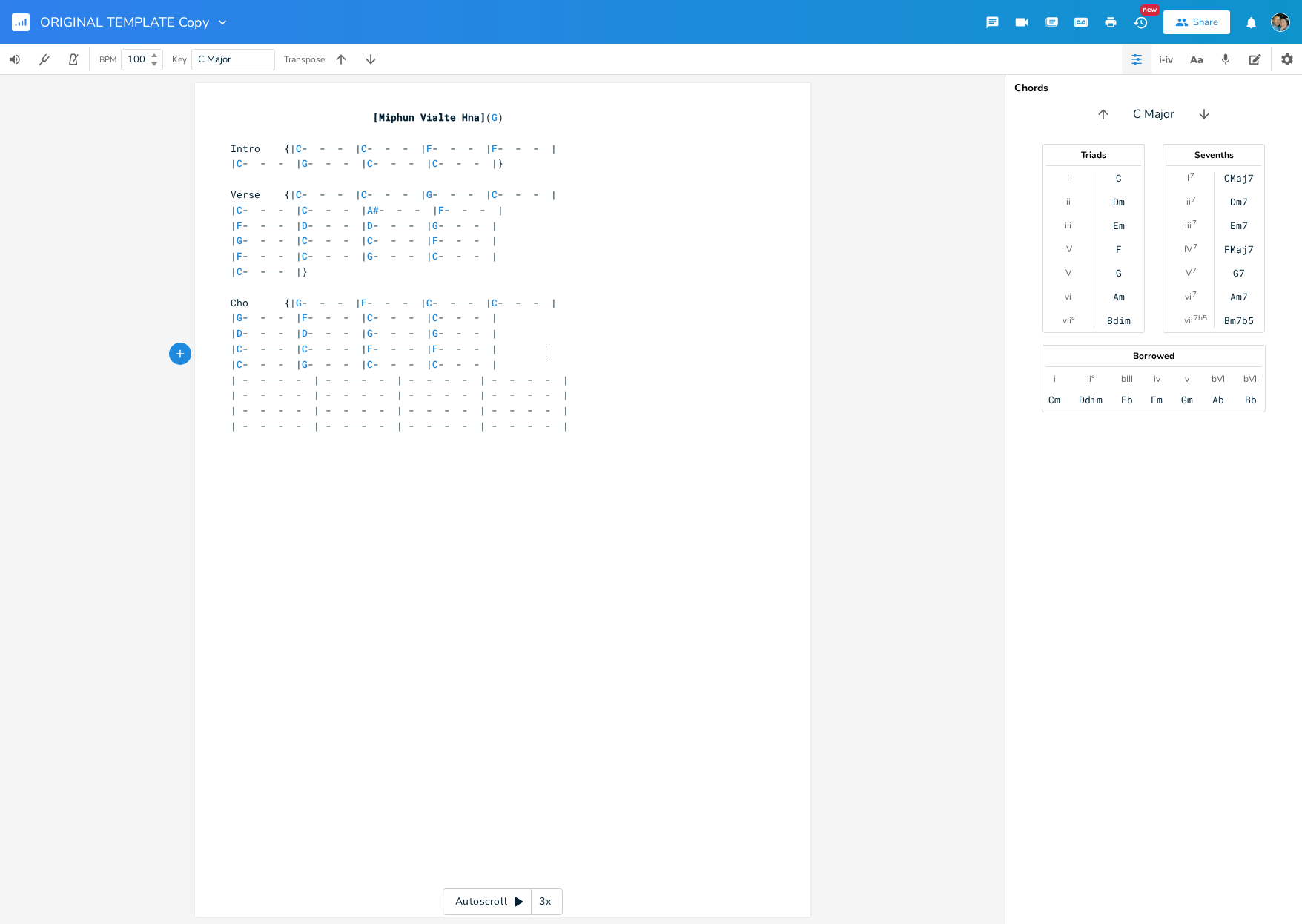
scroll to position [0, 5]
click at [615, 357] on pre "| C - - - | G - - - | C - - - | C - - - |" at bounding box center [496, 365] width 535 height 15
type textarea "}"
click at [300, 388] on span "| - - - - | - - - - | - - - - | - - - - |" at bounding box center [399, 395] width 338 height 13
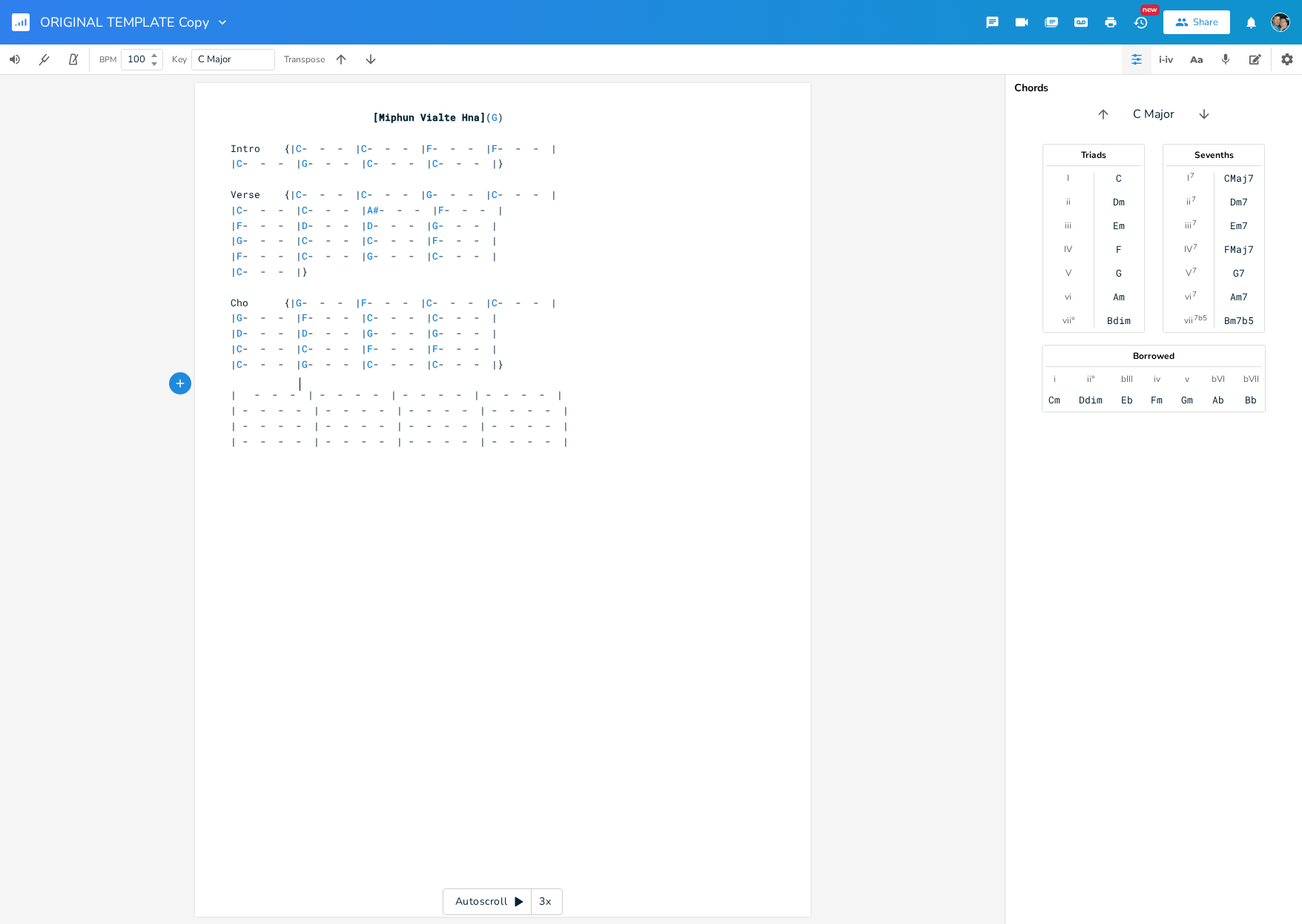
type textarea "G"
click at [383, 389] on span "| G - - - | - - - - | - - - - | - - - - |" at bounding box center [391, 395] width 320 height 13
type textarea "F"
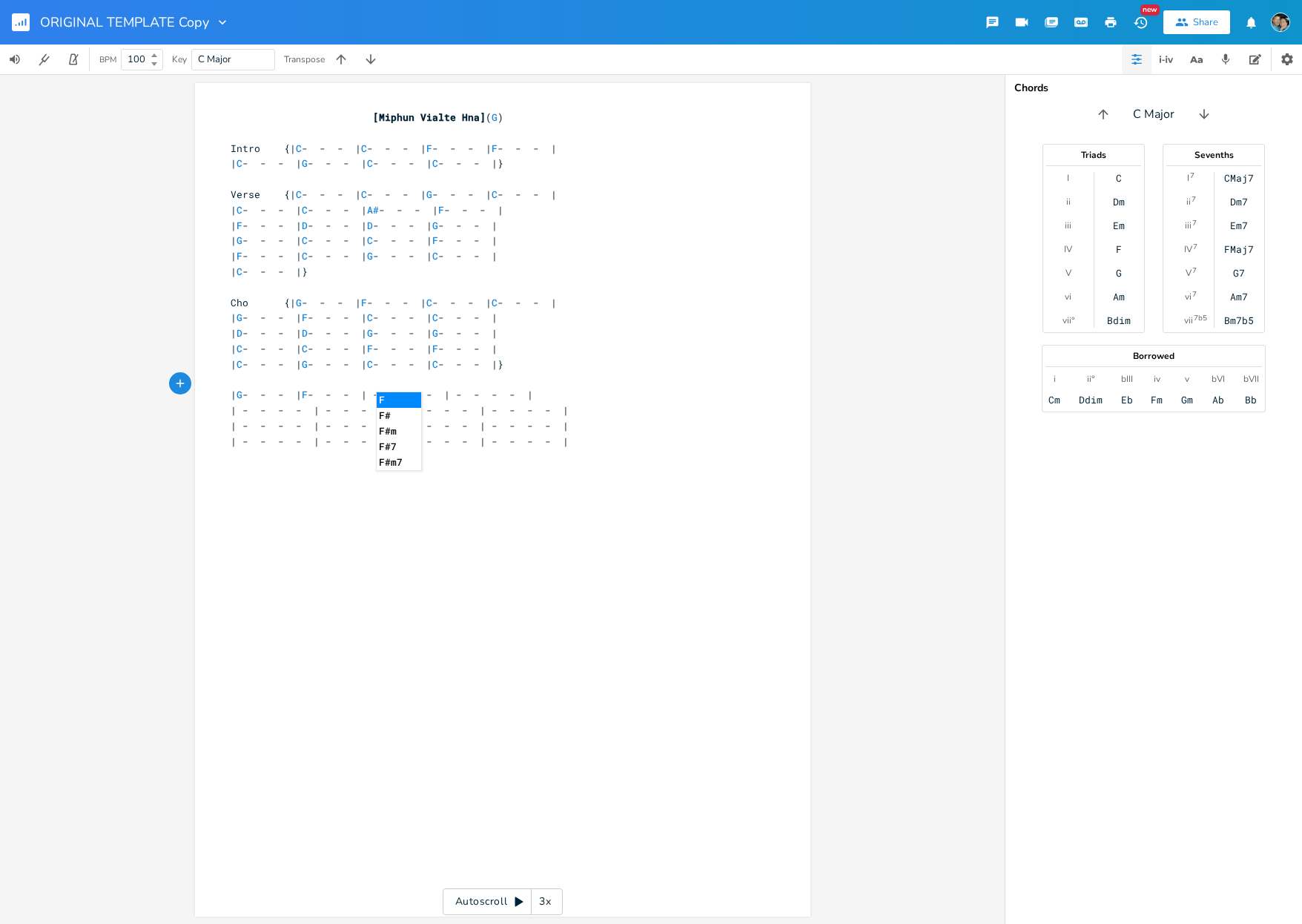
click at [463, 388] on span "| G - - - | F - - - | - - - - | - - - - |" at bounding box center [382, 395] width 302 height 13
type textarea "C"
click at [516, 388] on span "| G - - - | F - - - | C - - - | - - - - |" at bounding box center [373, 395] width 285 height 13
type textarea "C"
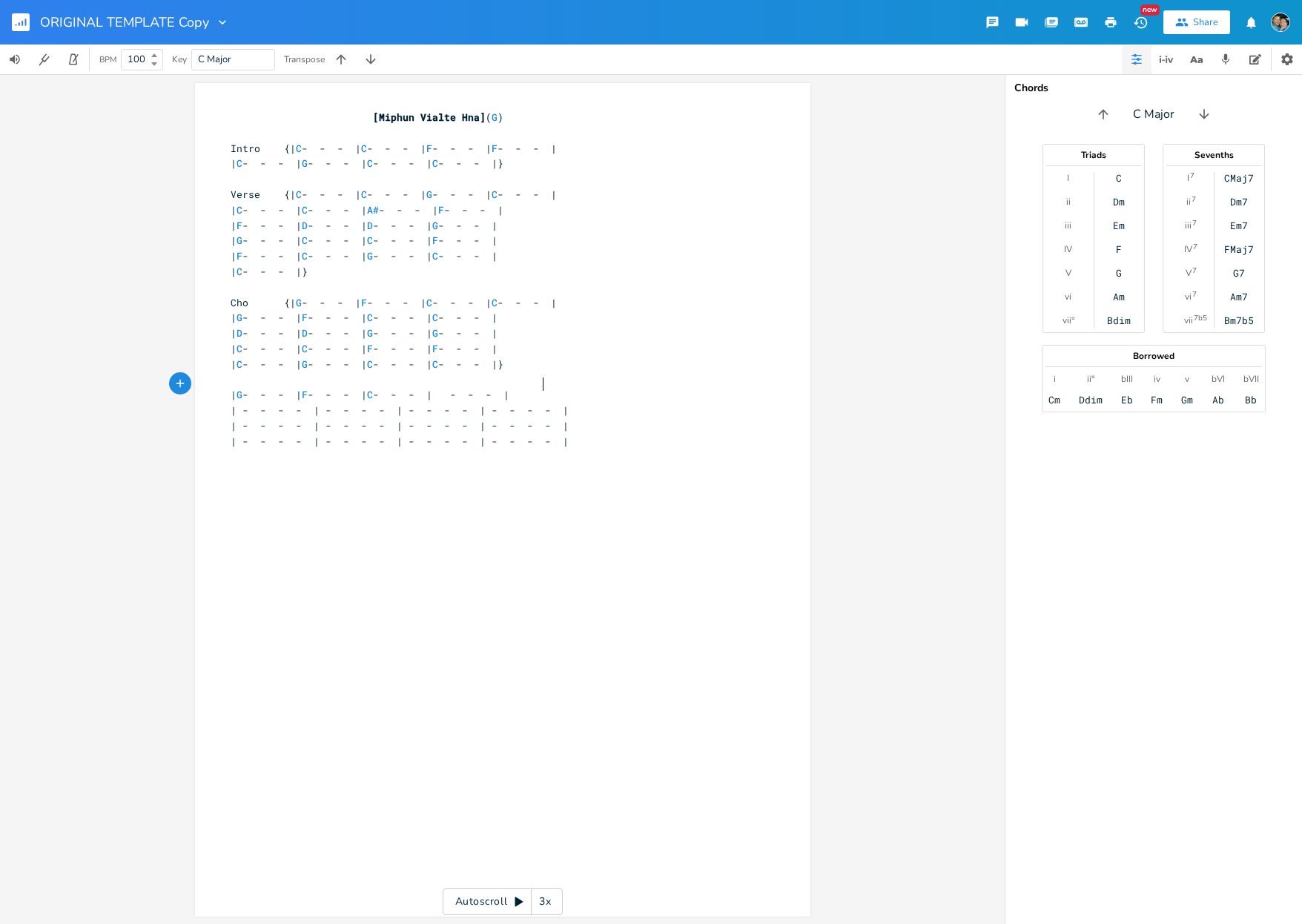
scroll to position [0, 5]
click at [300, 403] on span "| - - - - | - - - - | - - - - | - - - - |" at bounding box center [399, 410] width 338 height 13
type textarea "G"
click at [383, 403] on span "| G - - - | - - - - | - - - - | - - - - |" at bounding box center [391, 410] width 320 height 13
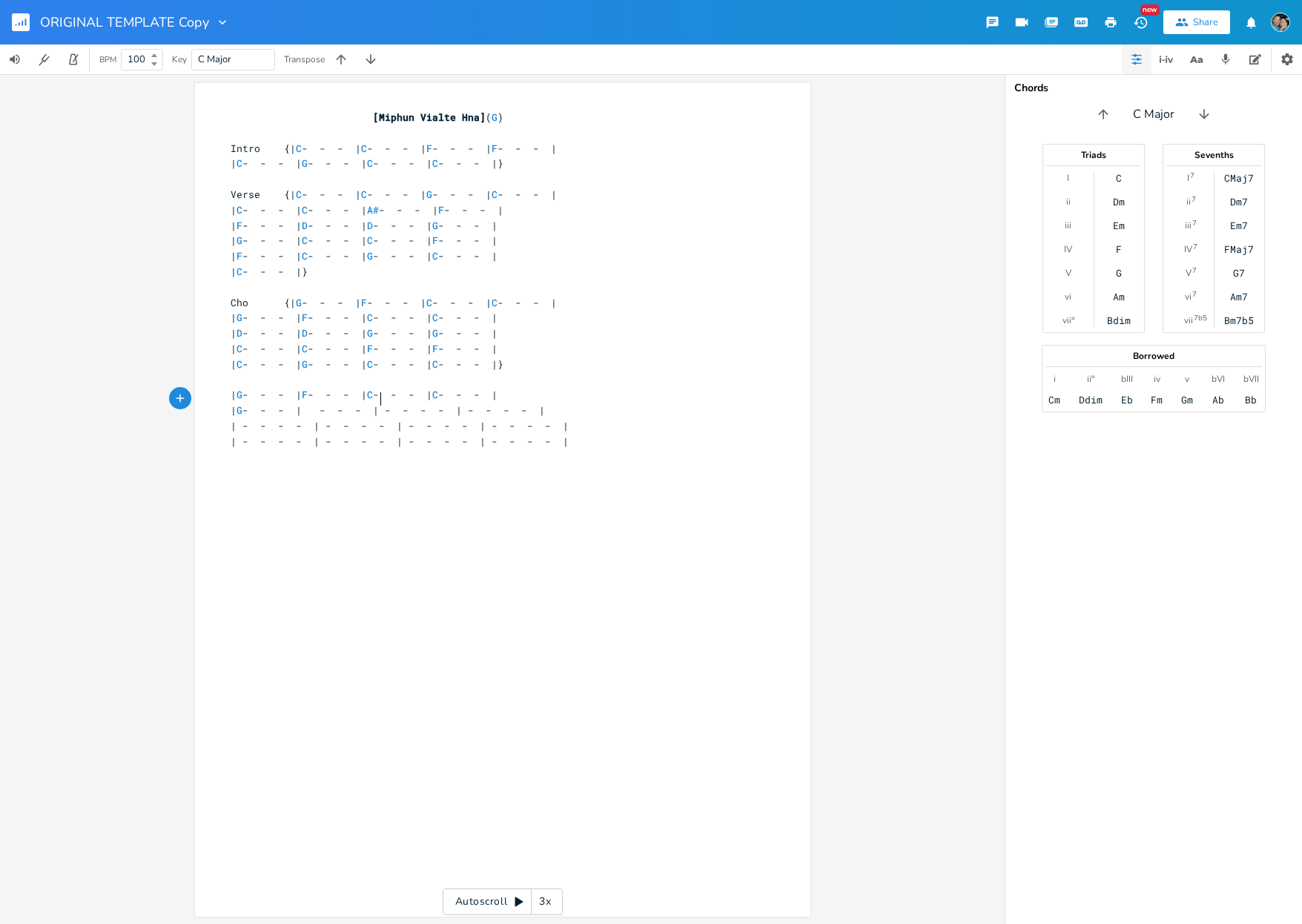
type textarea "F"
type textarea "D"
click at [467, 403] on span "| G - - - | D - - - | - - - - | - - - - |" at bounding box center [382, 410] width 302 height 13
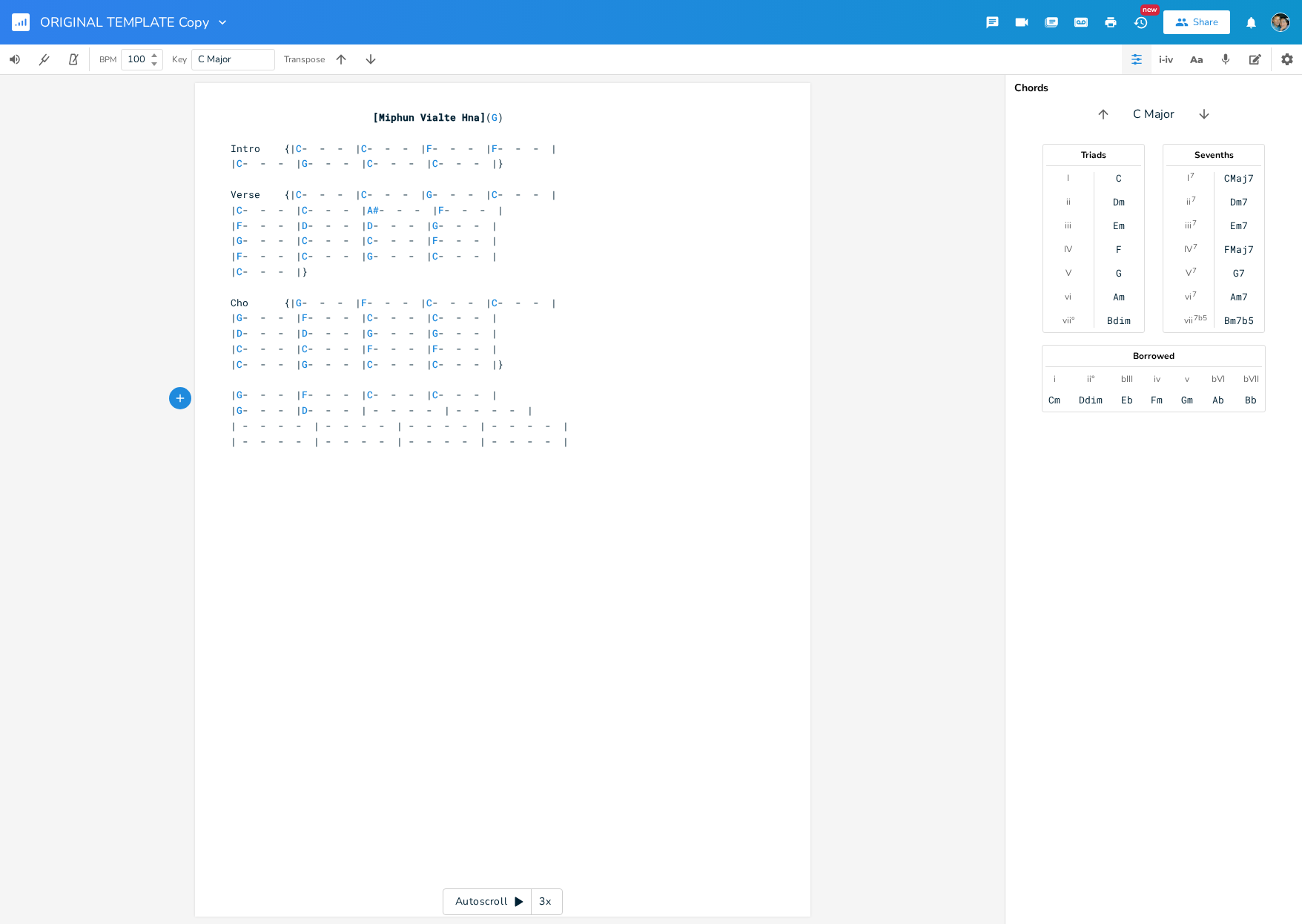
click at [464, 403] on span "| G - - - | D - - - | - - - - | - - - - |" at bounding box center [382, 410] width 302 height 13
type textarea "G"
click at [516, 403] on span "| G - - - | D - - - | G - - - | - - - - |" at bounding box center [373, 410] width 285 height 13
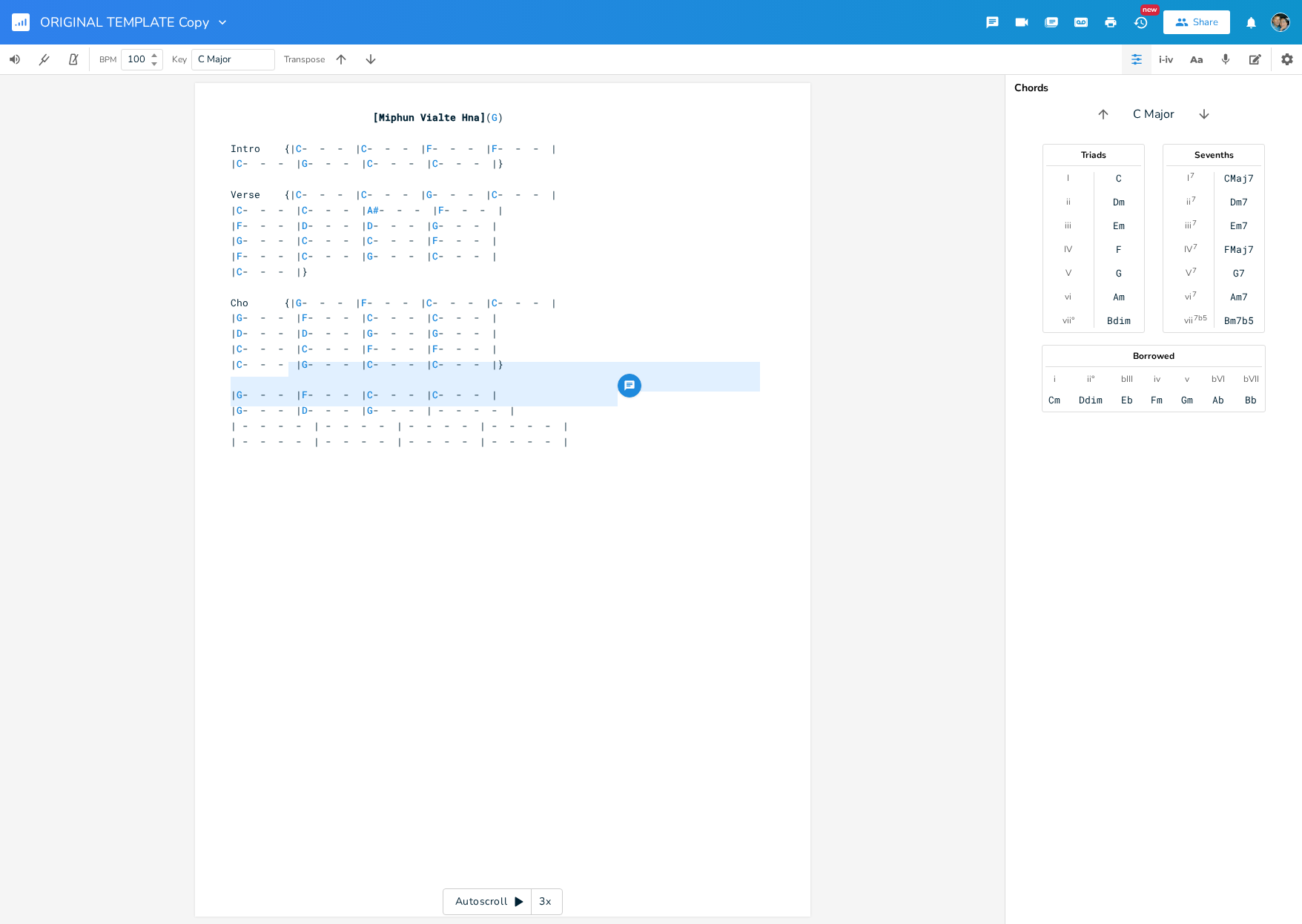
type textarea "| G - - - | F - - - | C - - - | C - - - | | G - - - | D - - - | G - - - | - - -…"
drag, startPoint x: 613, startPoint y: 398, endPoint x: 281, endPoint y: 381, distance: 332.4
click at [281, 381] on div "[Miphun Vialte Hna] ( G ) ​ Intro {| C - - - | C - - - | F - - - | F - - - | | …" at bounding box center [496, 341] width 535 height 463
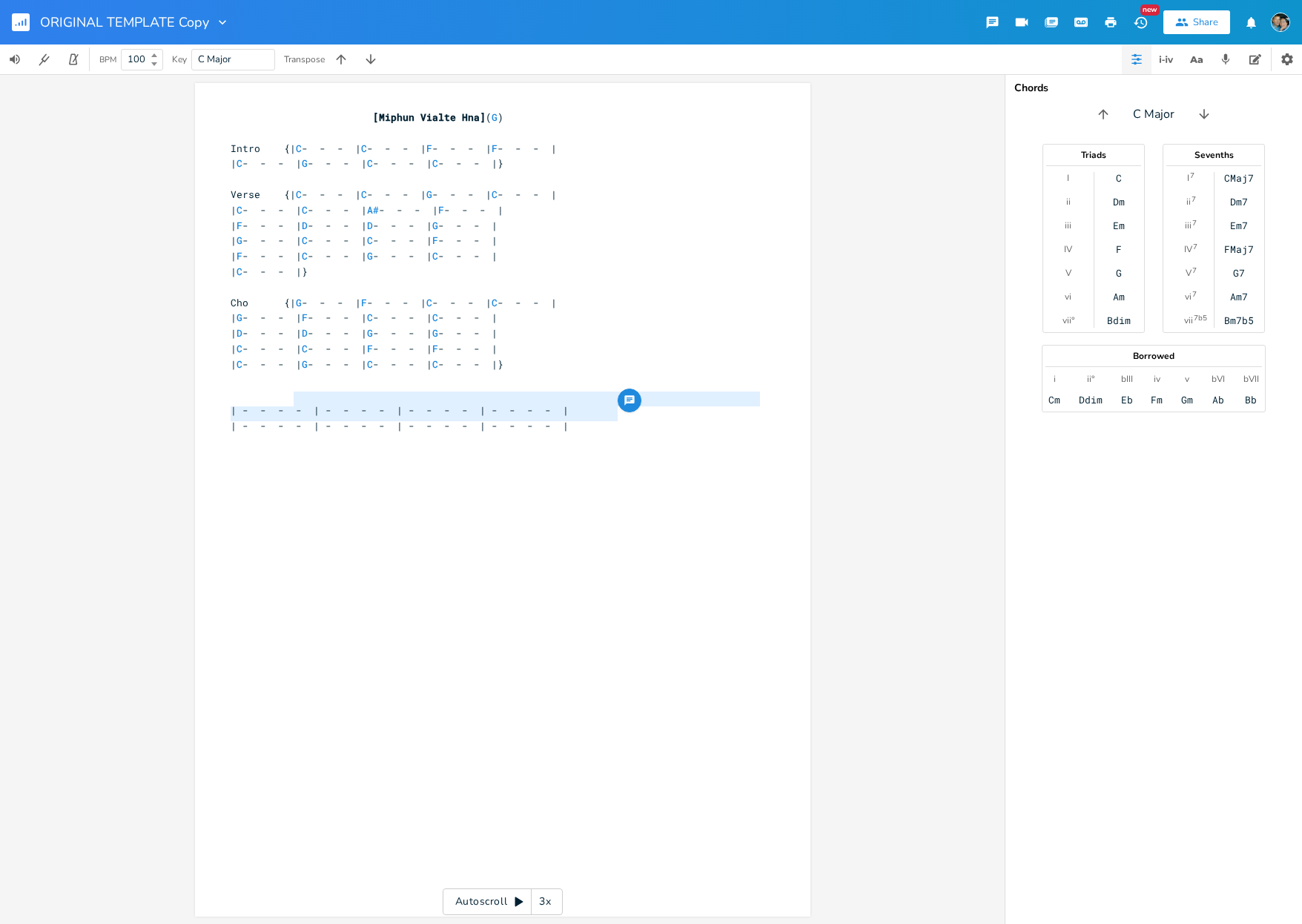
type textarea "| - - - - | - - - - | - - - - | - - - - | | - - - - | - - - - | - - - - | - - -…"
drag, startPoint x: 616, startPoint y: 415, endPoint x: 283, endPoint y: 399, distance: 333.4
click at [283, 399] on div "[Miphun Vialte Hna] ( G ) ​ Intro {| C - - - | C - - - | F - - - | F - - - | | …" at bounding box center [496, 333] width 535 height 448
click at [641, 434] on pre at bounding box center [496, 442] width 535 height 15
click at [300, 403] on span "| - - - - | - - - - | - - - - | - - - - |" at bounding box center [399, 410] width 338 height 13
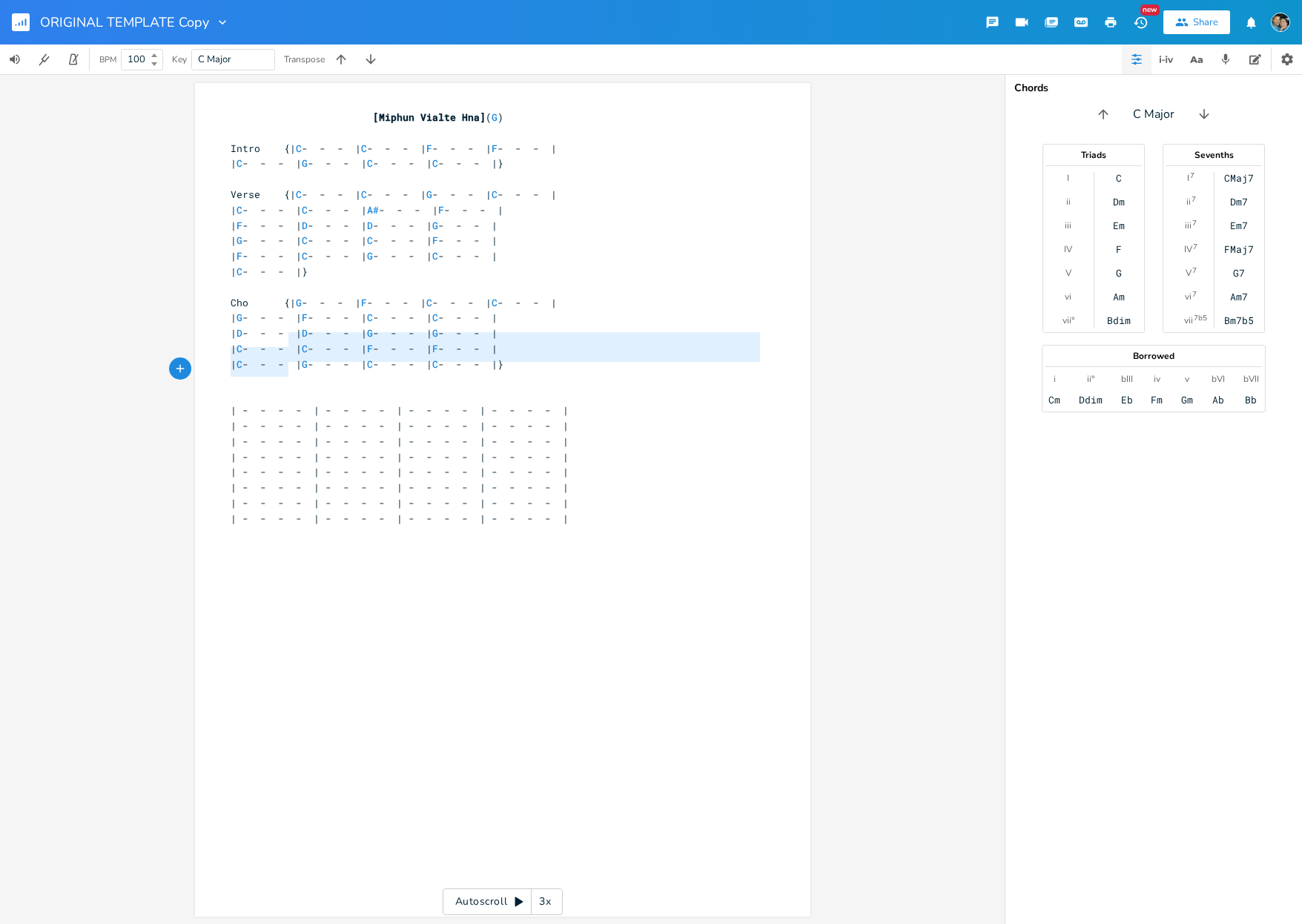
type textarea "| C - - - | C - - - | F - - - | F - - - | | C - - - | G - - - | C - - - | C - -…"
drag, startPoint x: 284, startPoint y: 338, endPoint x: 621, endPoint y: 357, distance: 337.5
click at [621, 357] on div "[Miphun Vialte Hna] ( G ) ​ Intro {| C - - - | C - - - | F - - - | F - - - | | …" at bounding box center [496, 372] width 535 height 525
click at [493, 388] on pre at bounding box center [496, 395] width 535 height 15
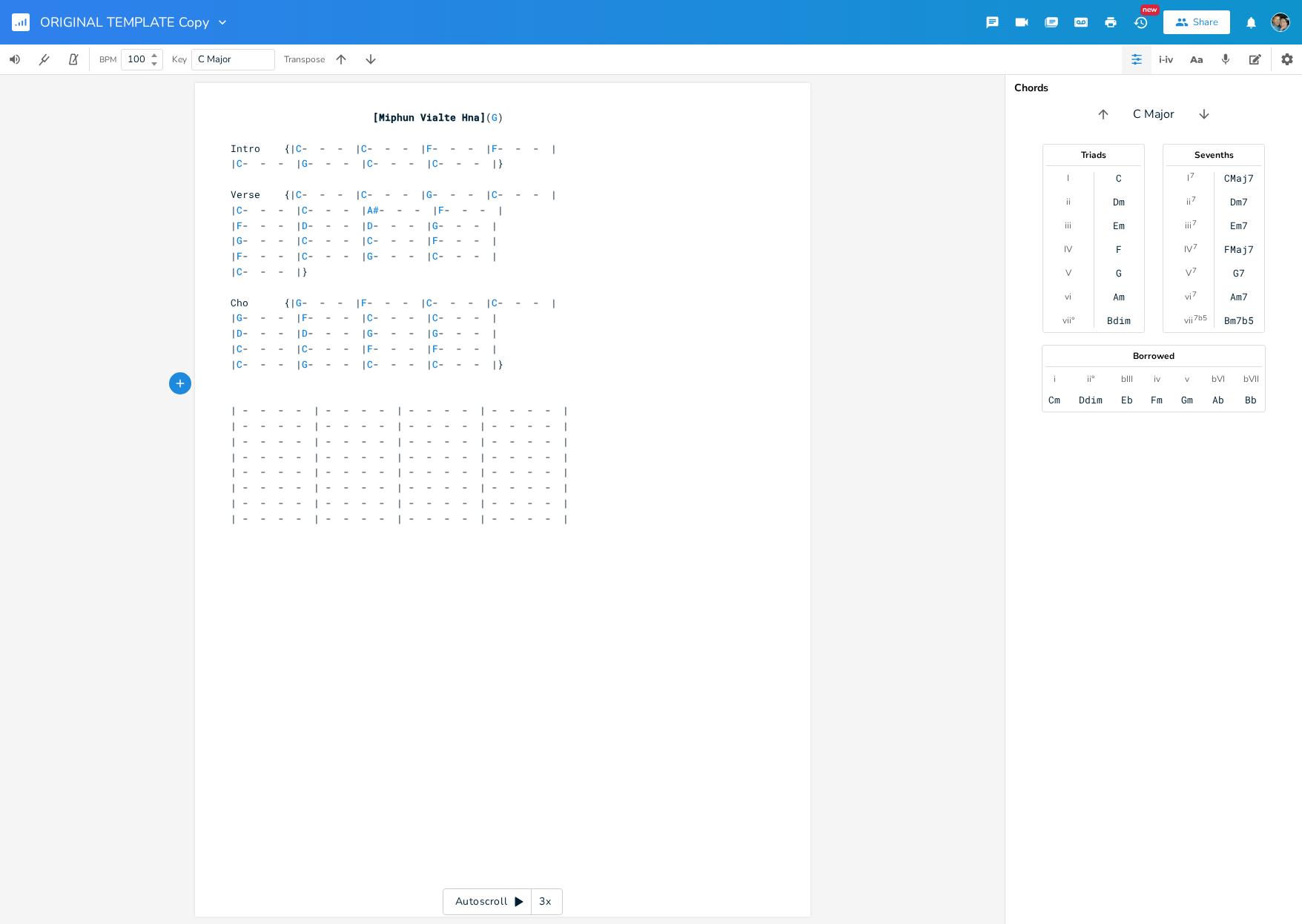
paste textarea
type textarea "| C - - - | C - - - | F - - - | F - - - |"
drag, startPoint x: 275, startPoint y: 393, endPoint x: 261, endPoint y: 390, distance: 14.3
click at [261, 390] on div "[Miphun Vialte Hna] ( G ) ​ Intro {| C - - - | C - - - | F - - - | F - - - | | …" at bounding box center [496, 387] width 535 height 555
click at [276, 388] on span "| C - - - | C - - - | F - - - | F - - - |" at bounding box center [364, 395] width 267 height 13
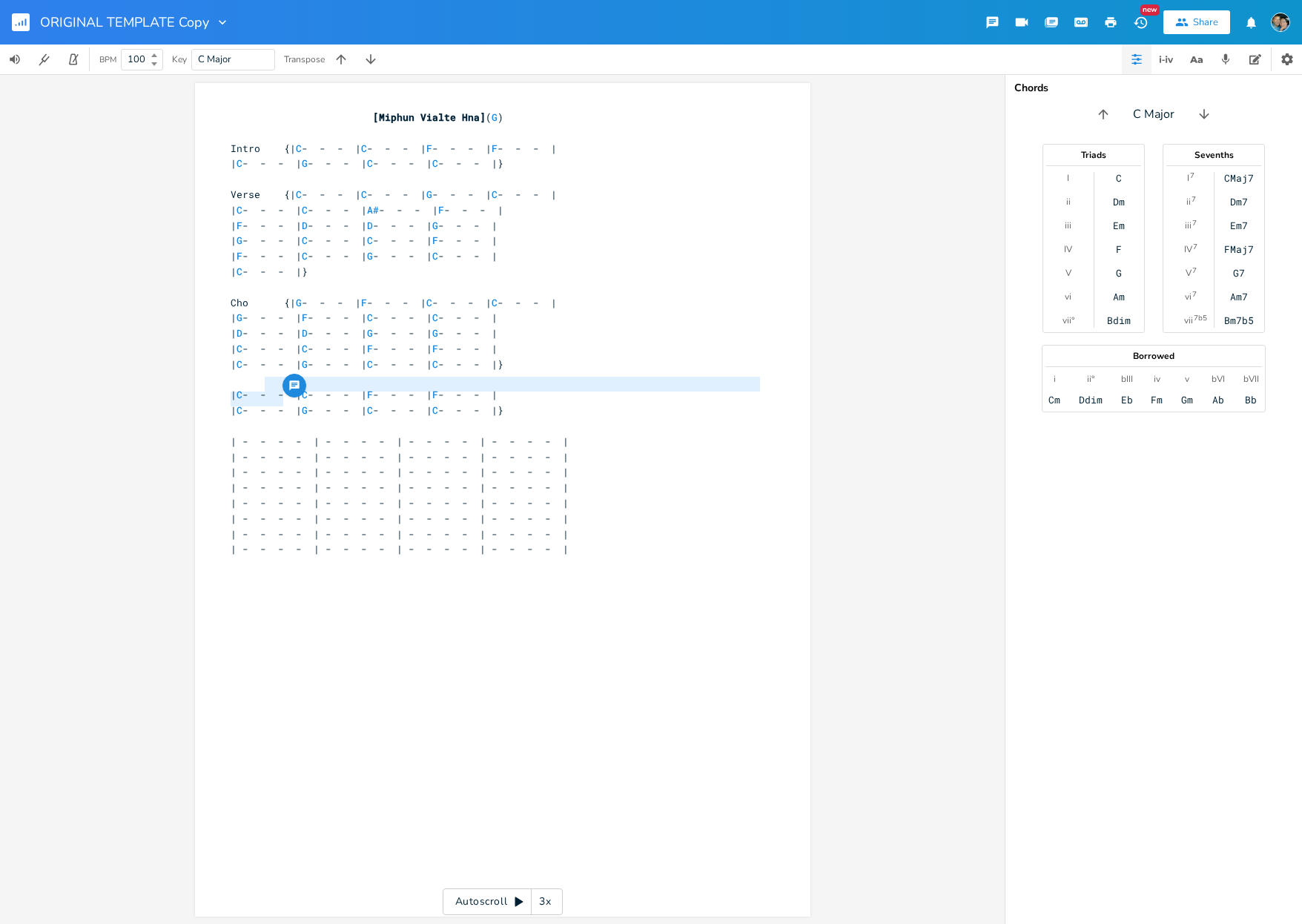
scroll to position [0, 18]
drag, startPoint x: 266, startPoint y: 380, endPoint x: 195, endPoint y: 377, distance: 71.1
click at [195, 377] on div "x [Miphun Vialte Hna] ( G ) ​ Intro {| C - - - | C - - - | F - - - | F - - - | …" at bounding box center [503, 500] width 616 height 834
type textarea "Solo"
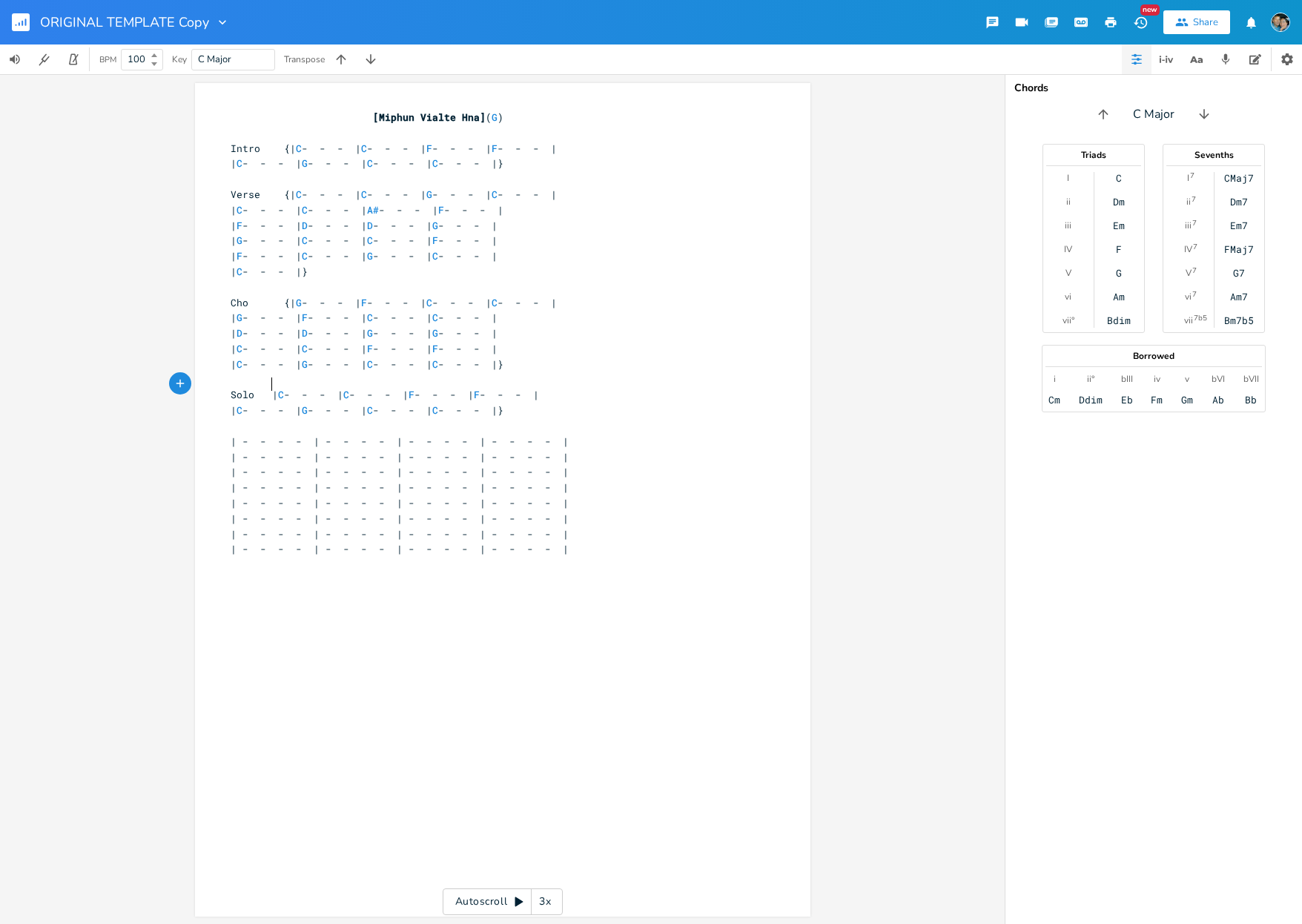
type textarea "{"
click at [354, 435] on span "| - - - - | - - - - | - - - - | - - - - |" at bounding box center [399, 442] width 338 height 13
click at [644, 419] on pre at bounding box center [496, 426] width 535 height 15
drag, startPoint x: 290, startPoint y: 417, endPoint x: 190, endPoint y: 420, distance: 100.0
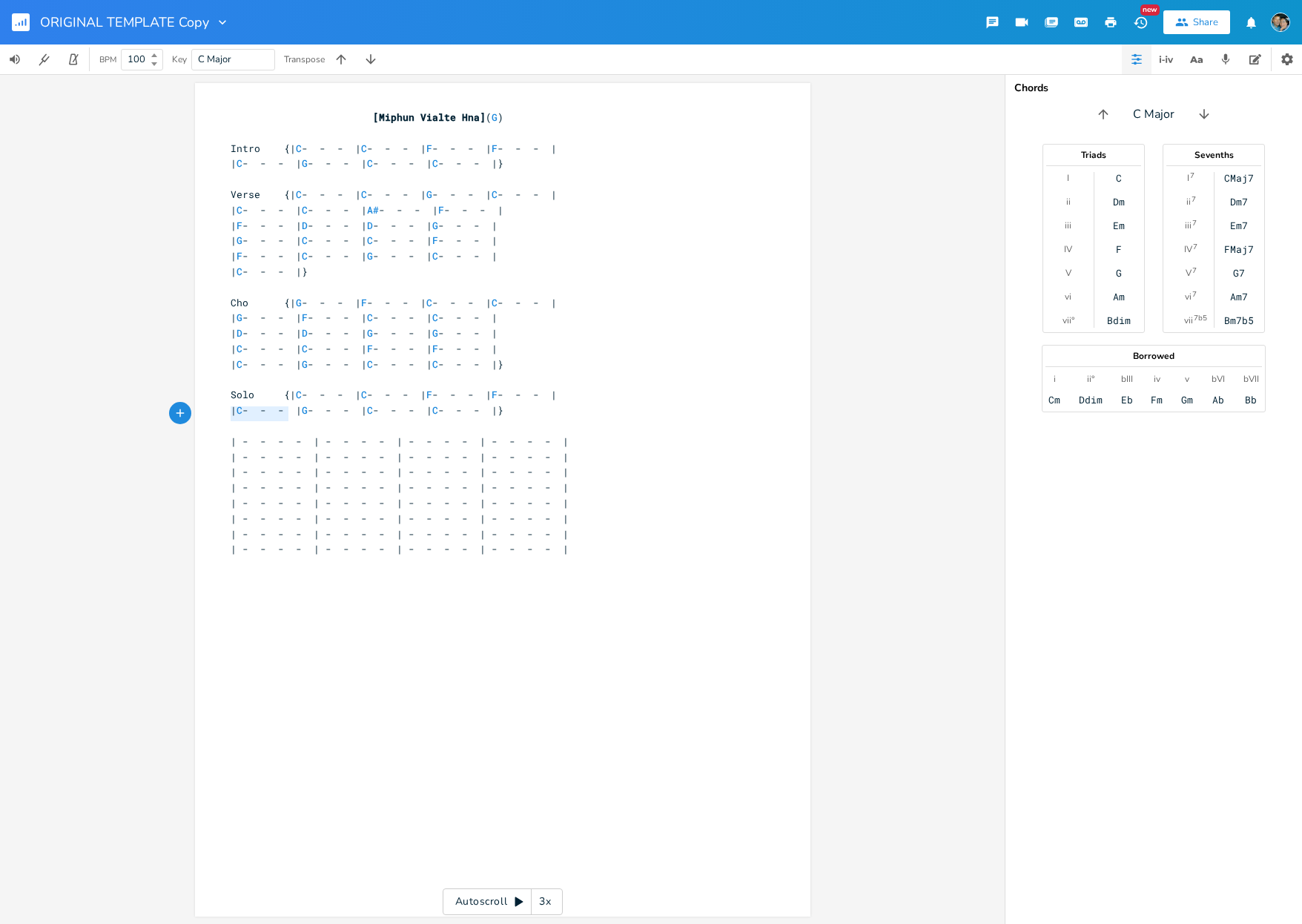
click at [195, 420] on div "x [Miphun Vialte Hna] ( G ) ​ Intro {| C - - - | C - - - | F - - - | F - - - | …" at bounding box center [503, 500] width 616 height 834
type textarea "Verse + Cho]"
click at [231, 435] on span "Verse + Cho]" at bounding box center [267, 442] width 71 height 13
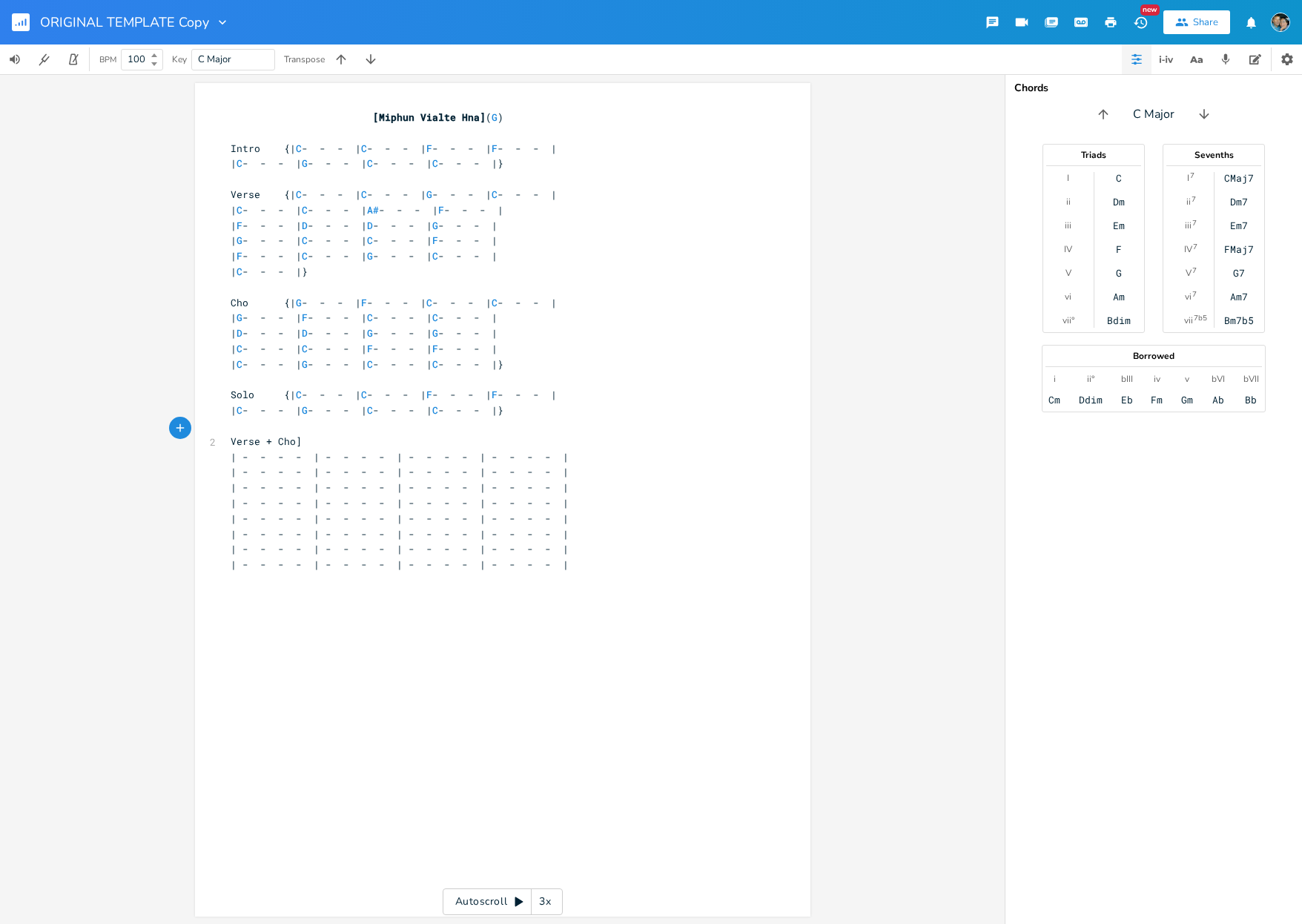
type textarea "["
click at [323, 434] on pre "[Verse + Cho]" at bounding box center [496, 442] width 535 height 15
click at [298, 435] on span "[Verse + Cho]" at bounding box center [269, 442] width 77 height 13
type textarea "+ Cho"
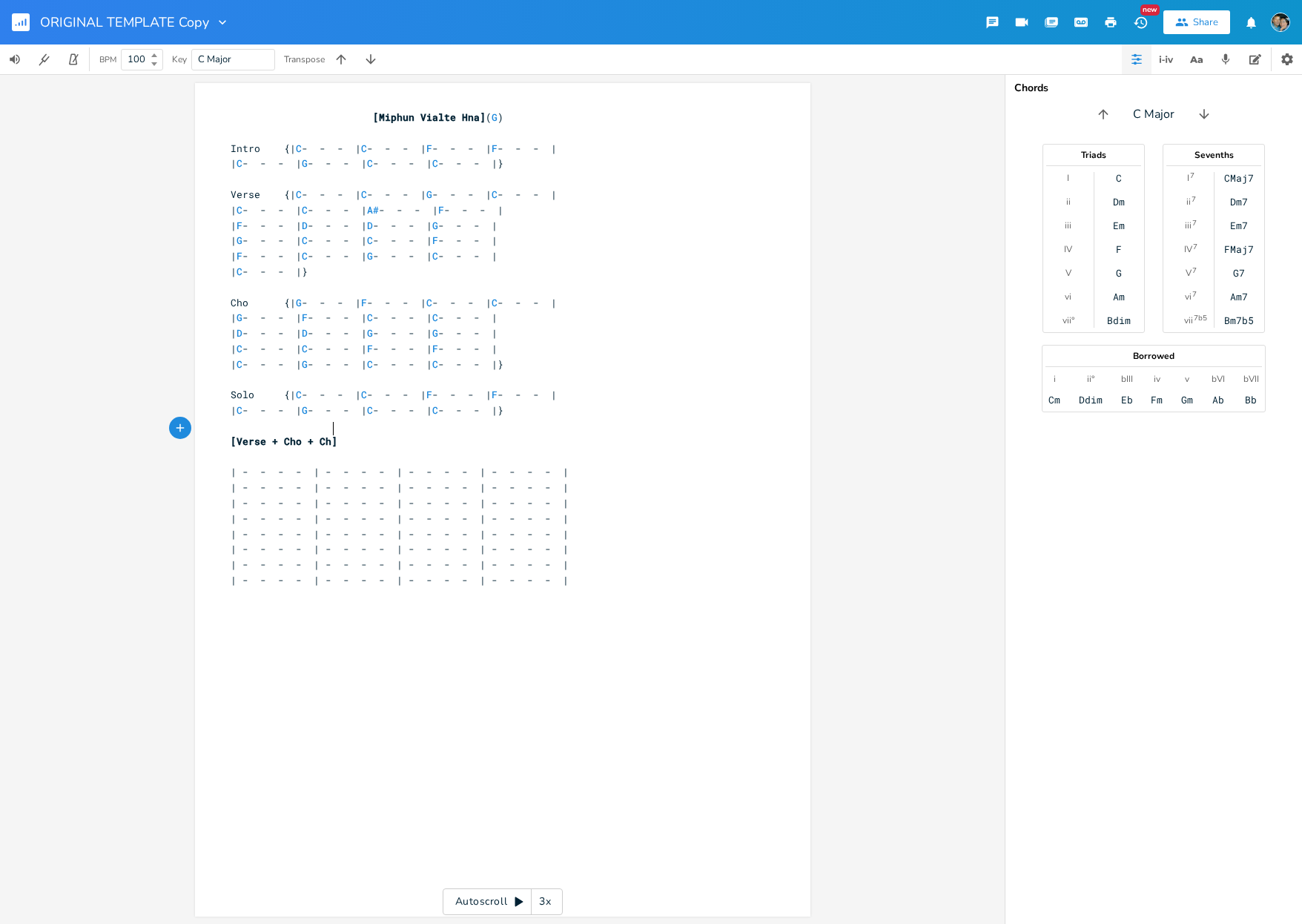
scroll to position [0, 24]
drag, startPoint x: 278, startPoint y: 457, endPoint x: 214, endPoint y: 457, distance: 64.0
click at [214, 457] on div "x [Miphun Vialte Hna] ( G ) ​ Intro {| C - - - | C - - - | F - - - | F - - - | …" at bounding box center [503, 500] width 616 height 834
type textarea "Ending"
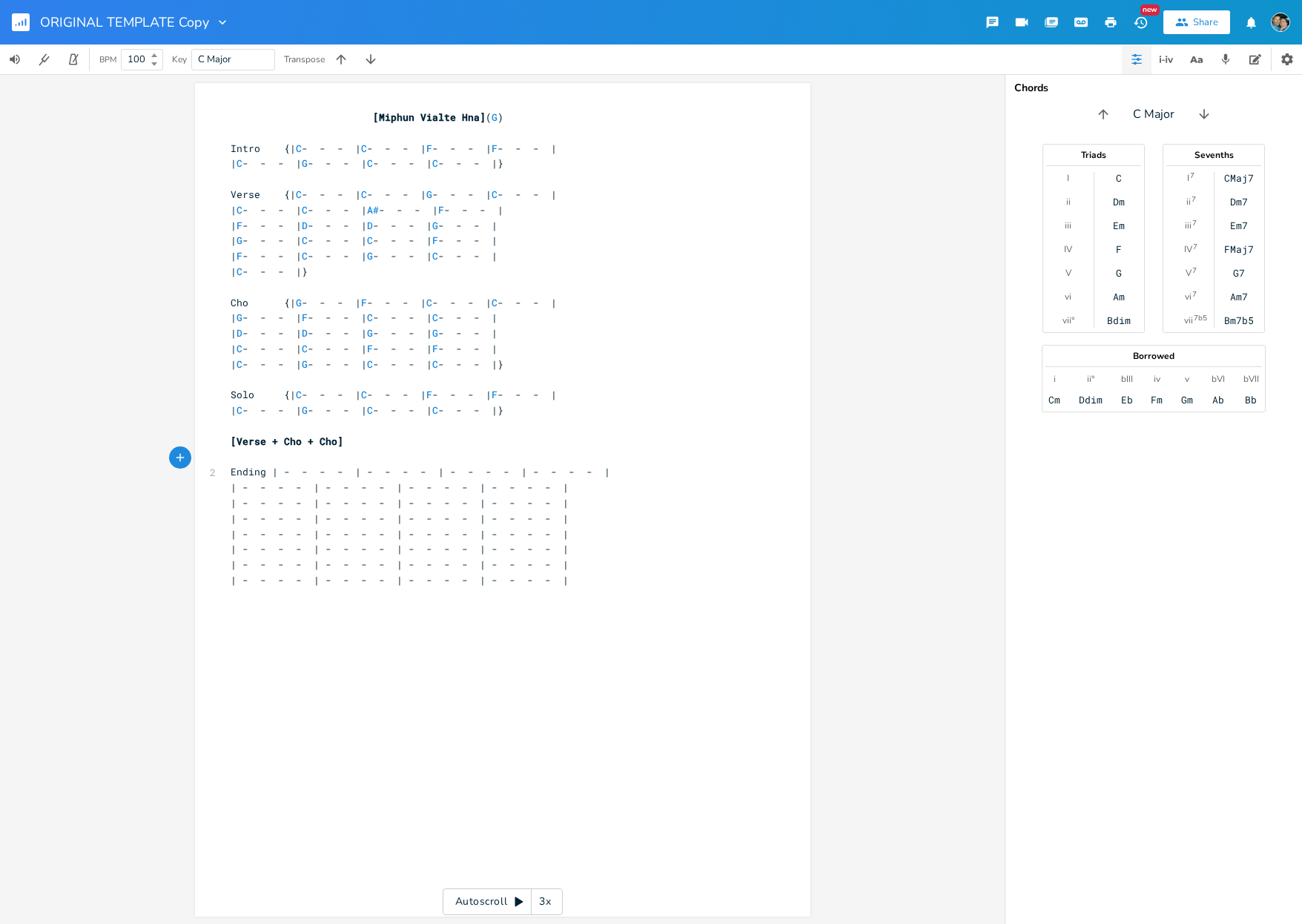
type textarea "{"
type textarea "F"
click at [383, 465] on span "Ending {| F - - - | - - - - | - - - - | - - - - |" at bounding box center [421, 472] width 380 height 13
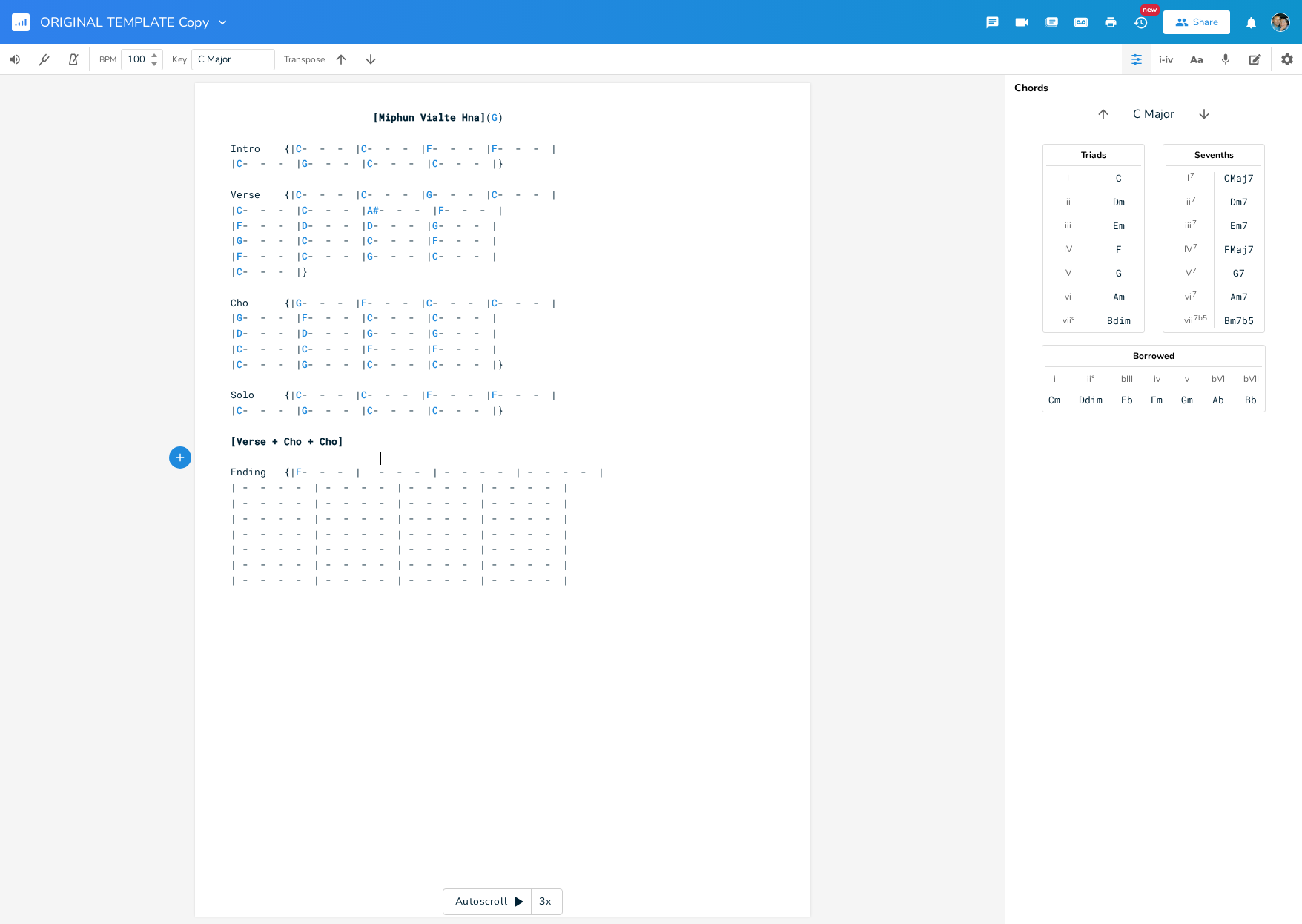
type textarea "C"
click at [464, 465] on span "Ending {| F - - - | C - - - | - - - - | - - - - |" at bounding box center [412, 472] width 362 height 13
type textarea "G"
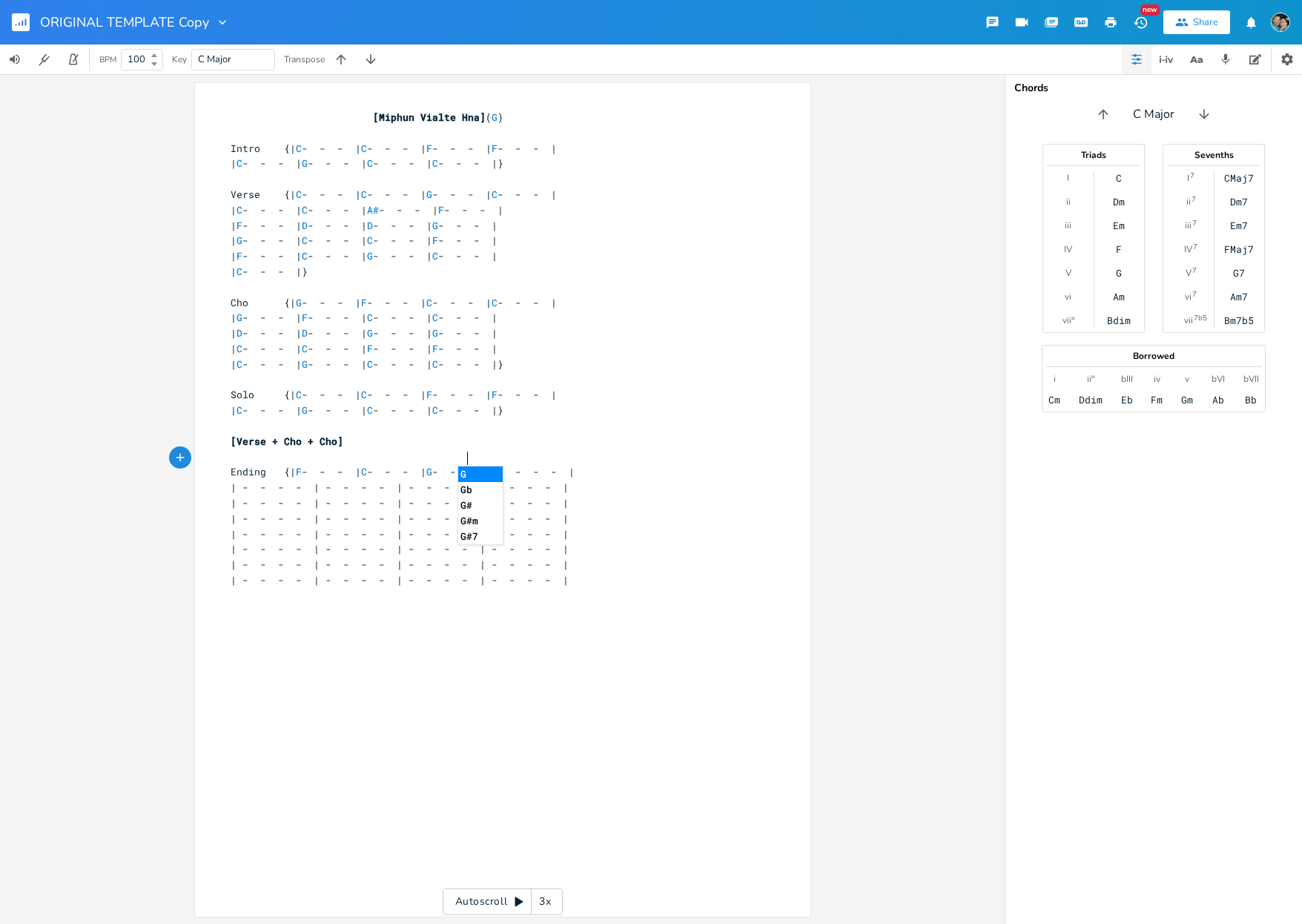
click at [542, 465] on span "Ending {| F - - - | C - - - | G - - - | - - - - |" at bounding box center [403, 472] width 345 height 13
type textarea "C"
click at [304, 480] on span "| - - - - | - - - - | - - - - | - - - - |" at bounding box center [399, 487] width 338 height 13
click at [302, 480] on span "| - - - - | - - - - | - - - - | - - - - |" at bounding box center [399, 487] width 338 height 13
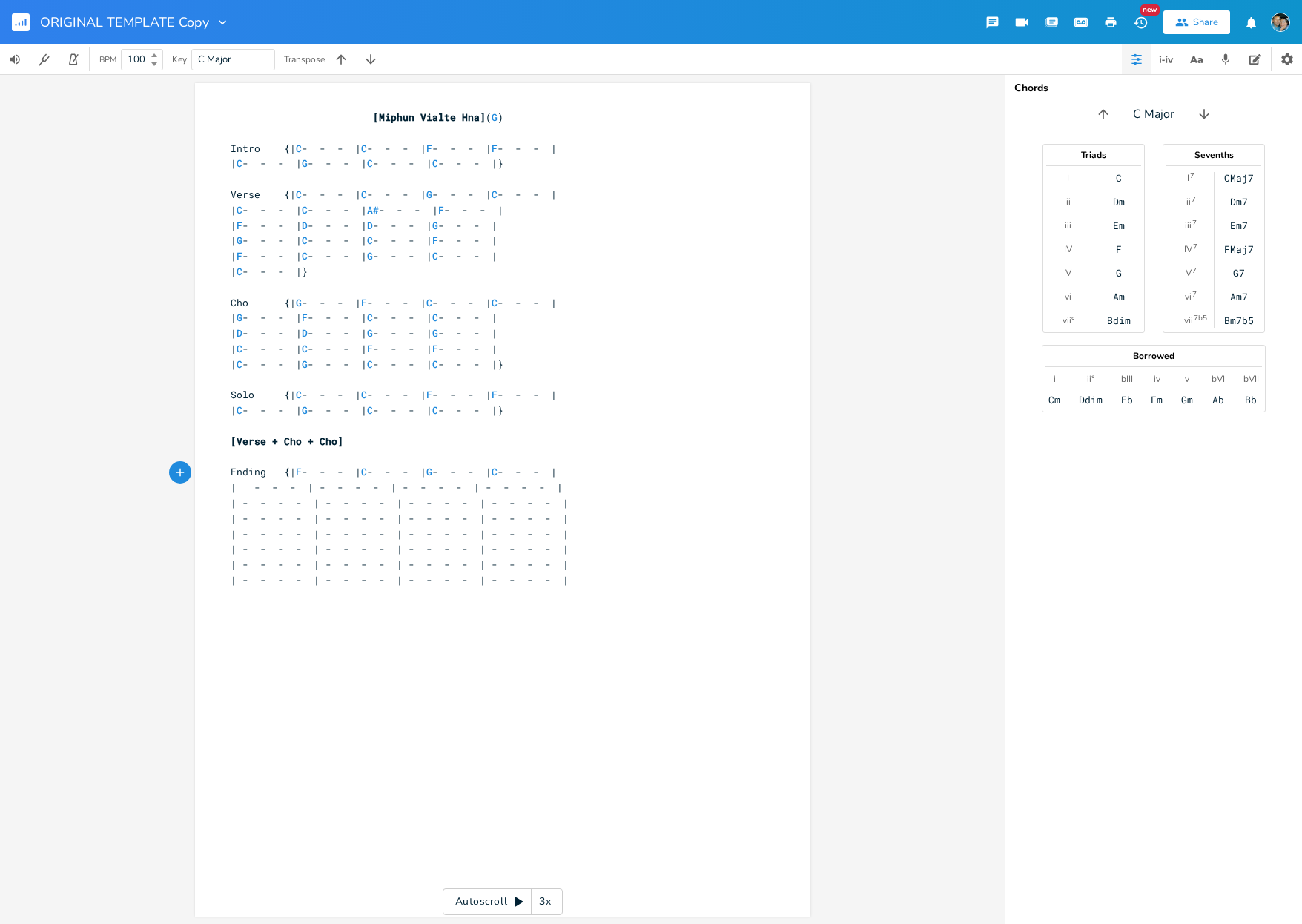
type textarea "C"
drag, startPoint x: 370, startPoint y: 472, endPoint x: 651, endPoint y: 471, distance: 281.0
click at [651, 480] on pre "| C - - - | - - - - | - - - - | - - - - |" at bounding box center [496, 488] width 535 height 15
type textarea "}"
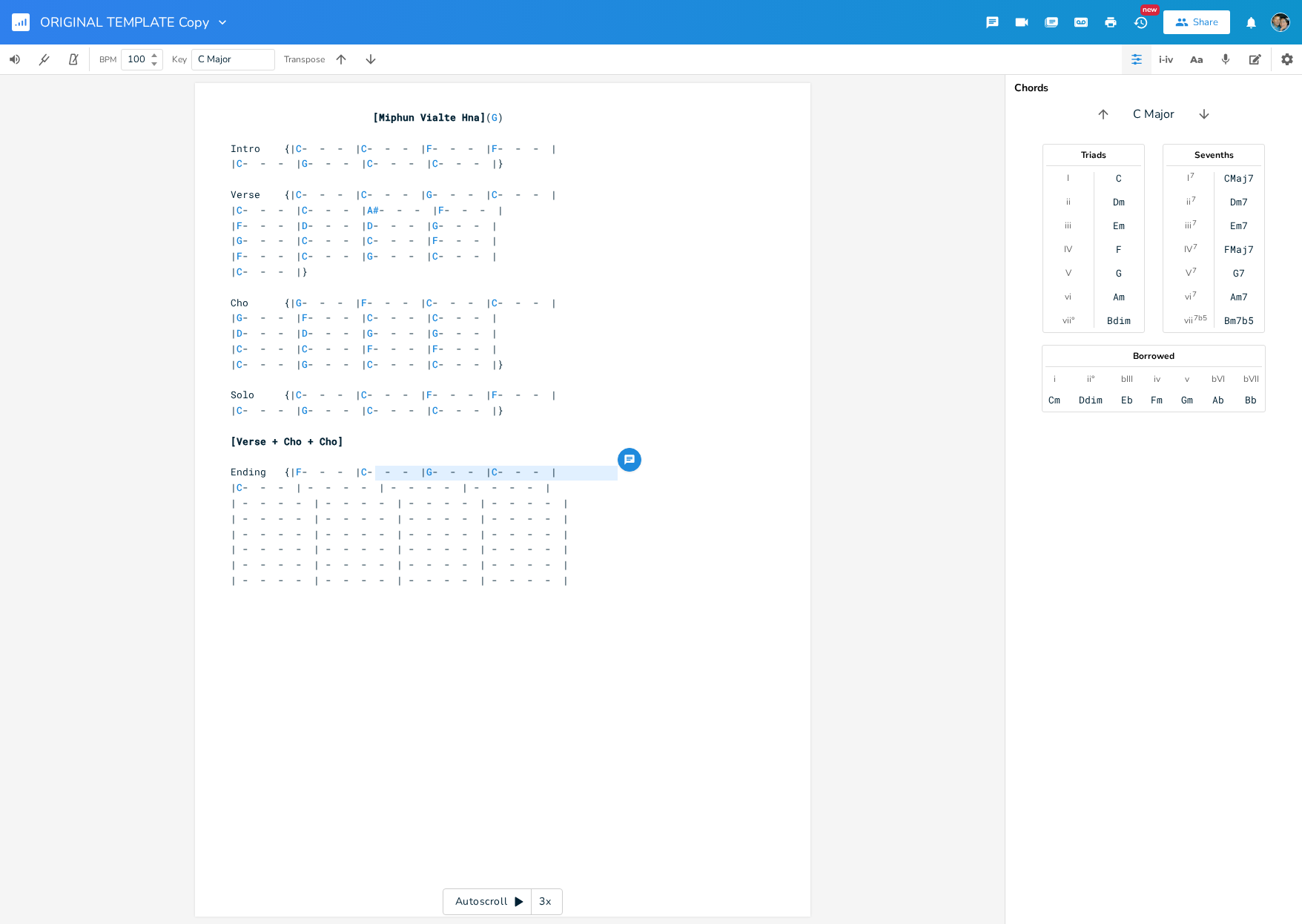
scroll to position [0, 3]
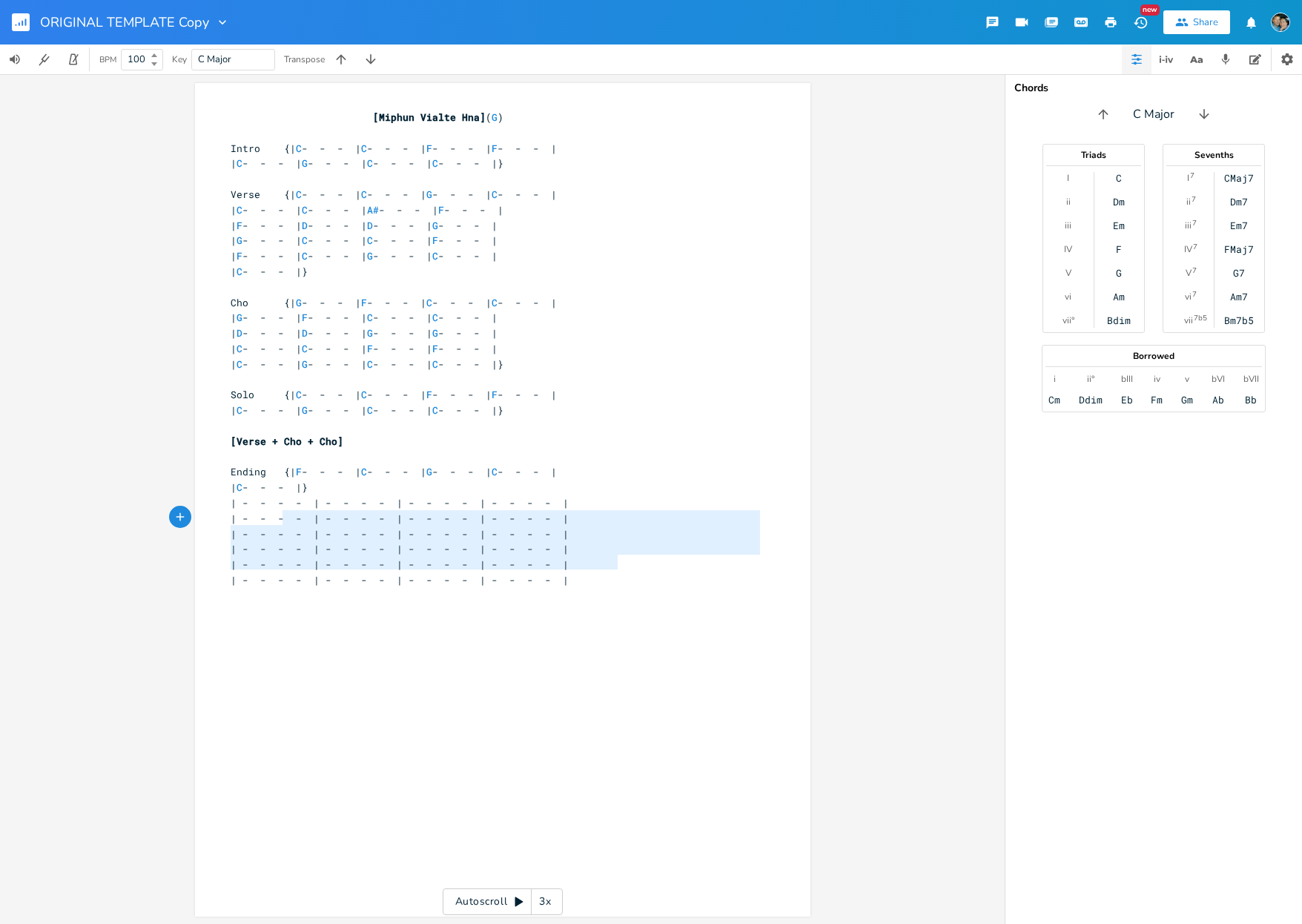
type textarea "| - - - - | - - - - | - - - - | - - - - | | - - - - | - - - - | - - - - | - - -…"
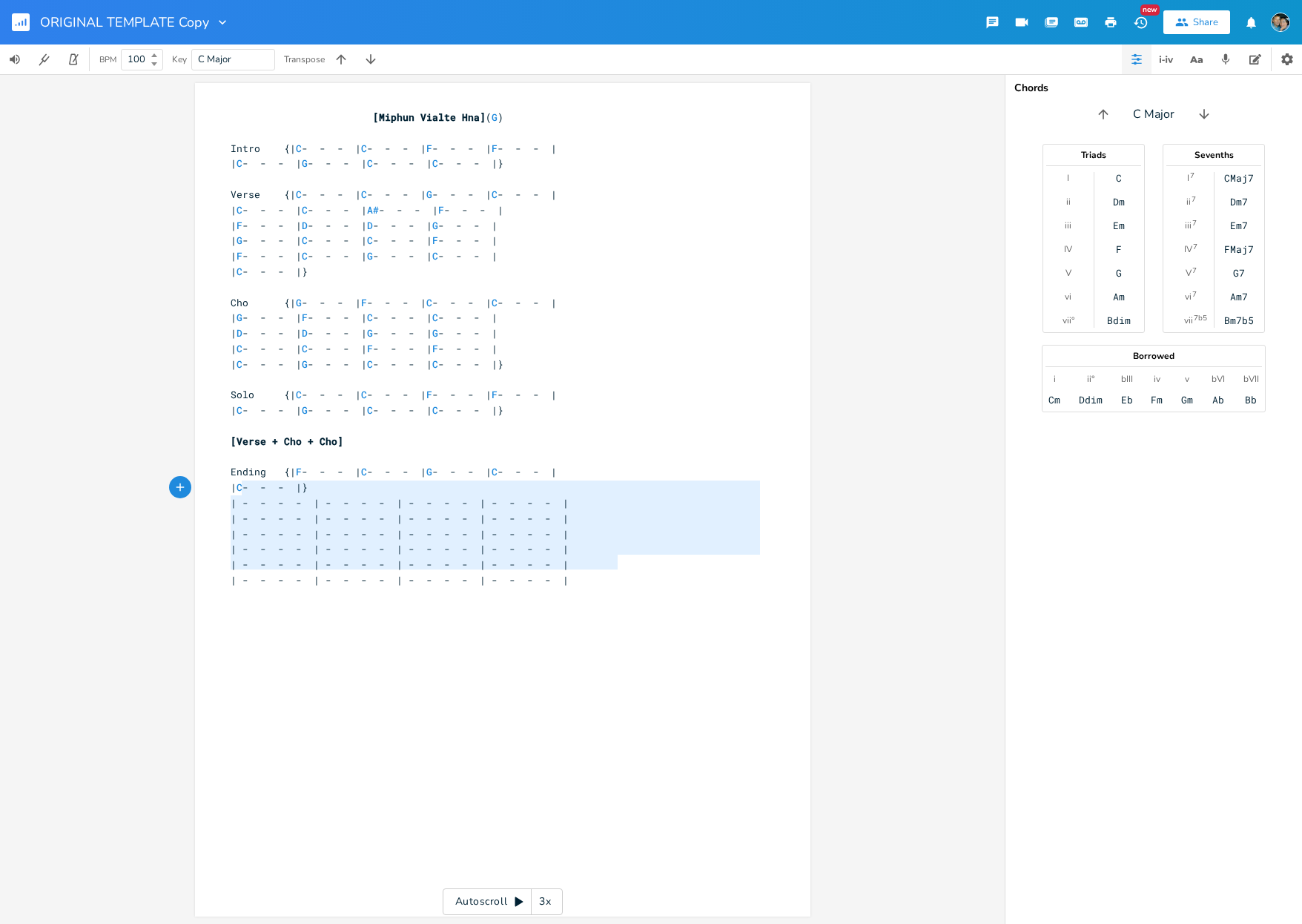
drag, startPoint x: 659, startPoint y: 567, endPoint x: 239, endPoint y: 493, distance: 426.5
click at [239, 493] on div "[Miphun Vialte Hna] ( G ) ​ Intro {| C - - - | C - - - | F - - - | F - - - | | …" at bounding box center [496, 402] width 535 height 586
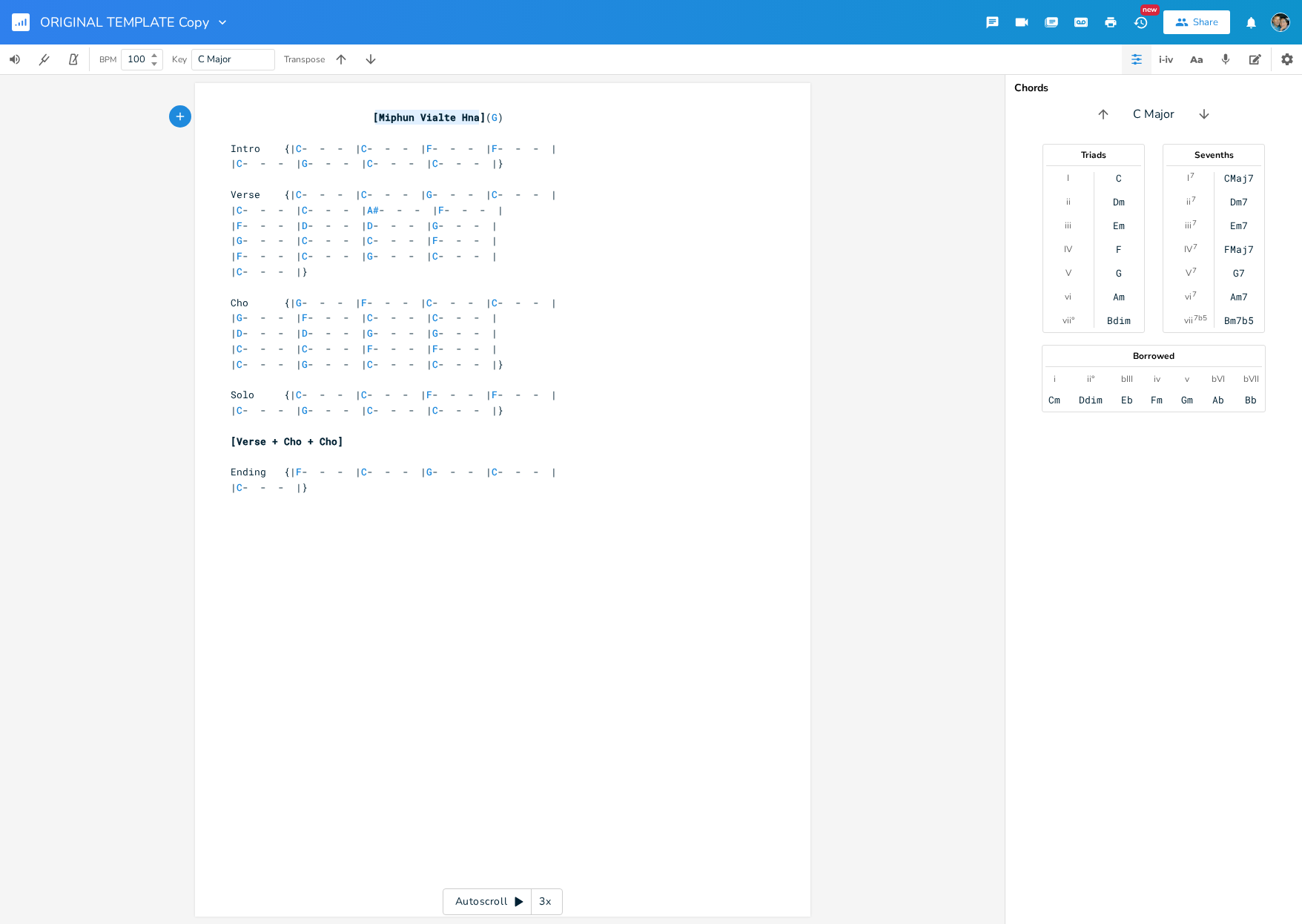
drag, startPoint x: 372, startPoint y: 116, endPoint x: 474, endPoint y: 116, distance: 102.0
click at [474, 116] on span "[Miphun Vialte Hna]" at bounding box center [429, 117] width 113 height 13
type textarea "Bawipa A Tha"
click at [466, 116] on span "G" at bounding box center [465, 117] width 6 height 14
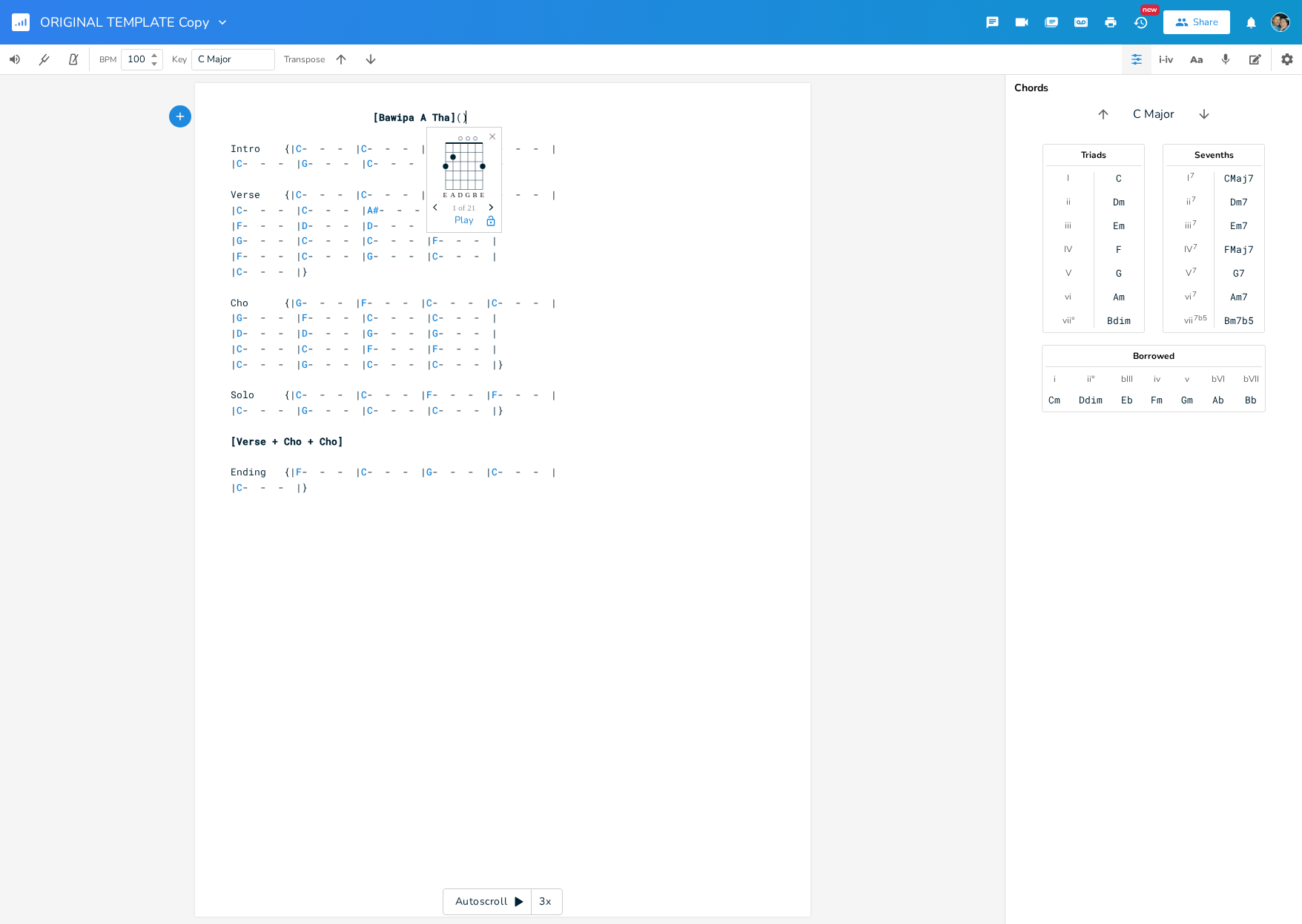
scroll to position [0, 5]
type textarea "C"
type input "Bawipa A Tha (solo)"
click at [402, 372] on pre at bounding box center [496, 380] width 535 height 15
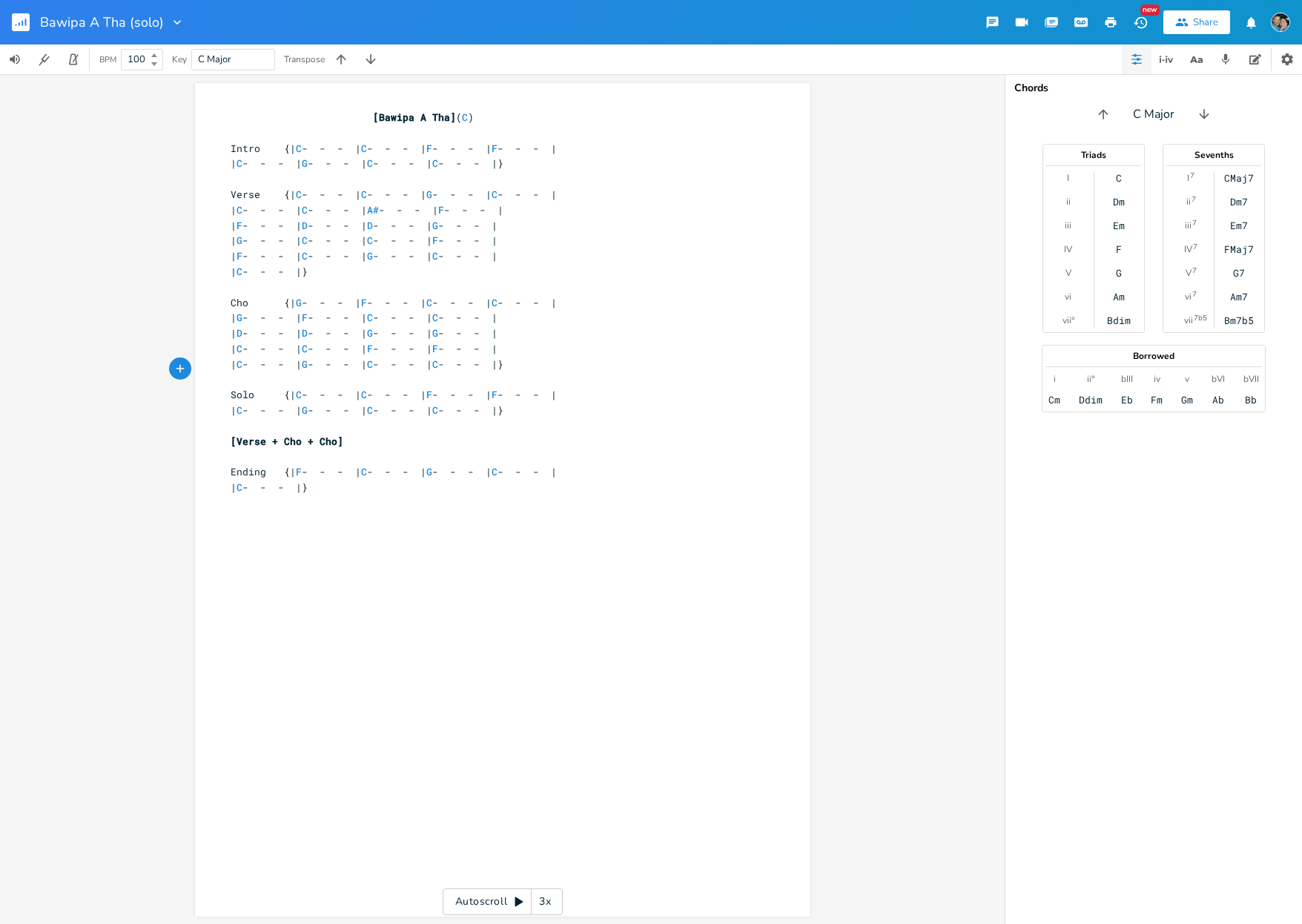
click at [15, 15] on rect "button" at bounding box center [20, 22] width 17 height 17
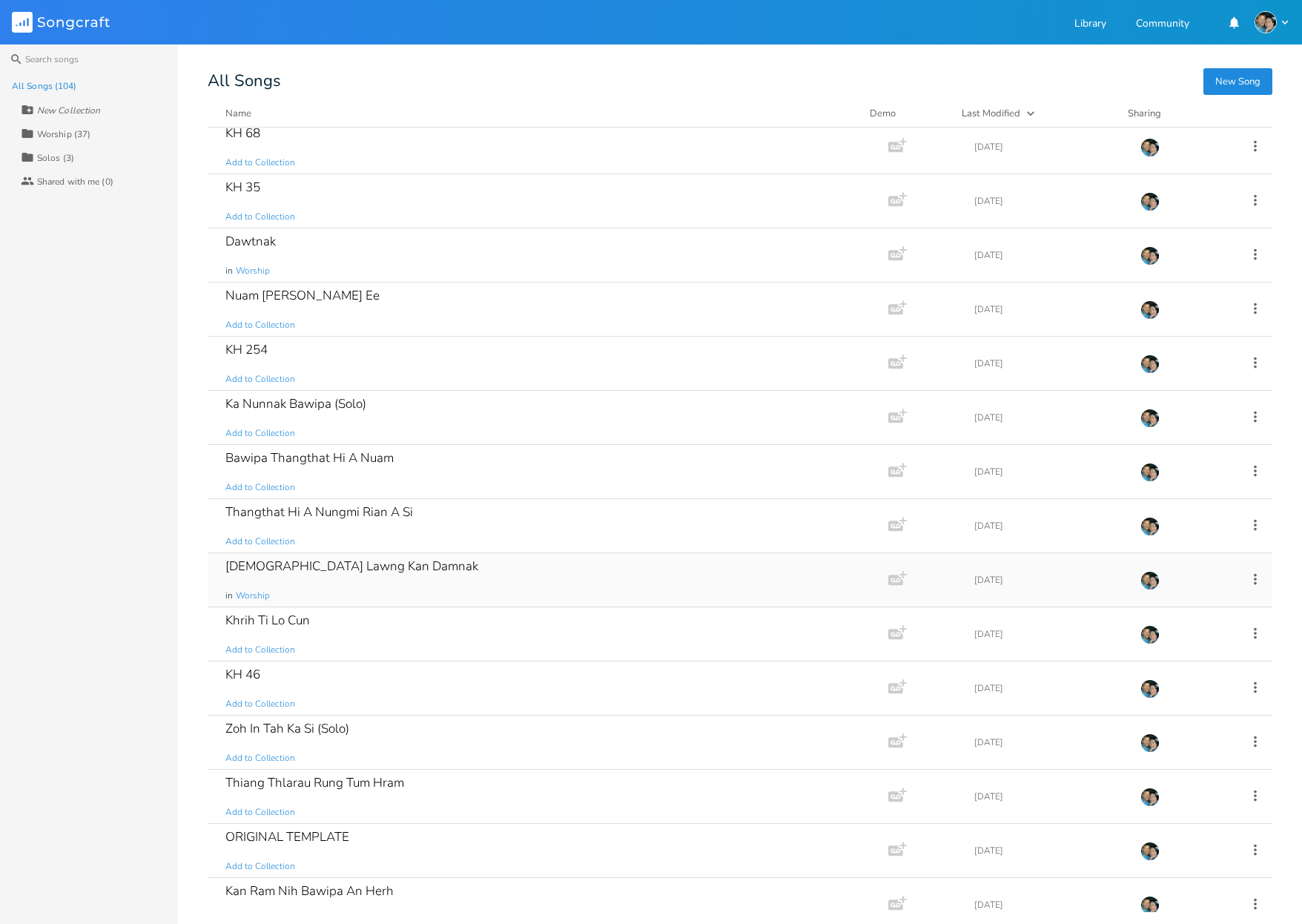
scroll to position [563, 0]
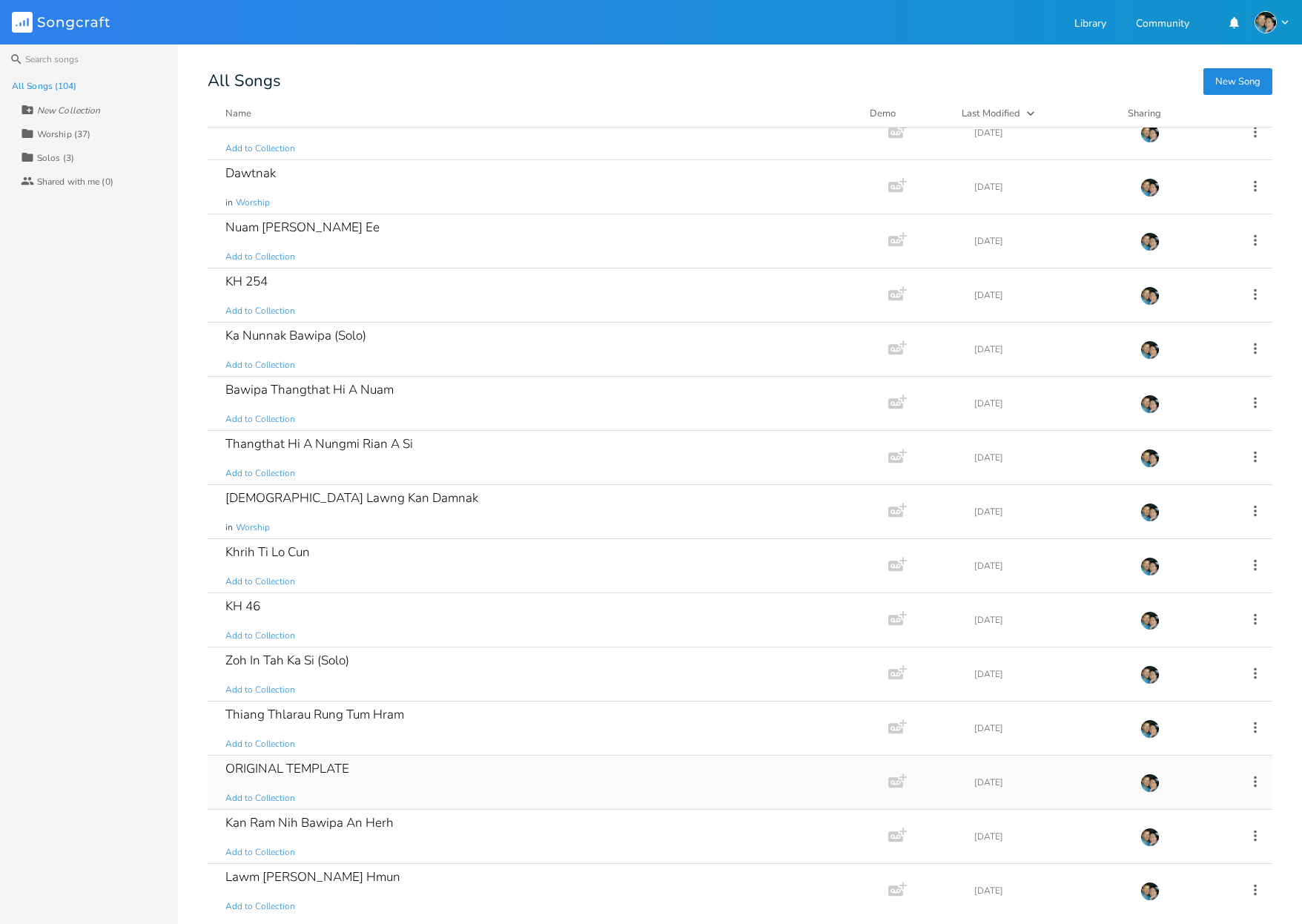
click at [1254, 782] on icon at bounding box center [1255, 782] width 3 height 12
click at [1190, 667] on span "Duplicate Make a Copy" at bounding box center [1165, 665] width 65 height 11
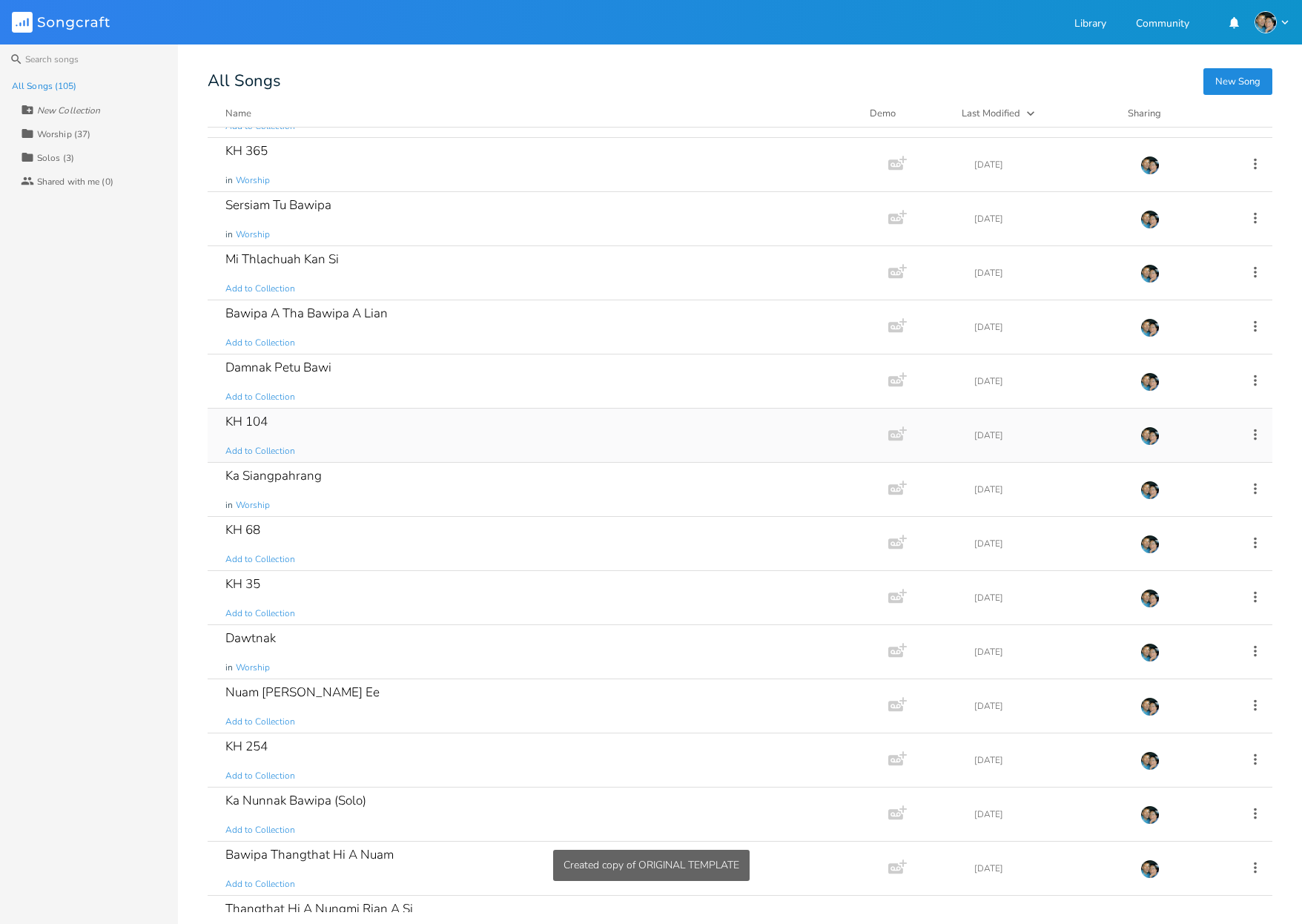
scroll to position [0, 0]
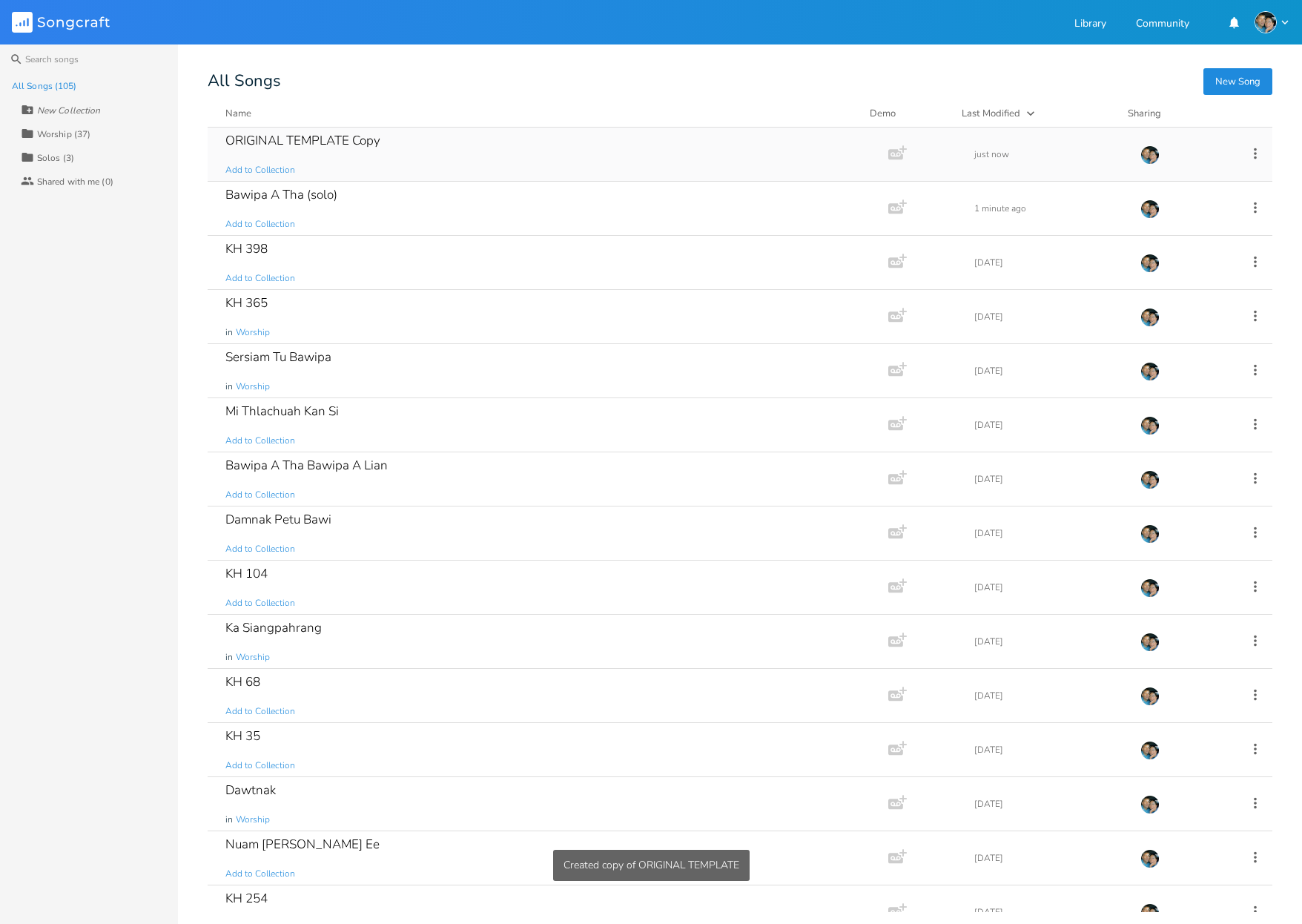
click at [1247, 153] on icon at bounding box center [1255, 153] width 16 height 16
click at [1188, 204] on span "Duplicate Make a Copy" at bounding box center [1165, 201] width 65 height 11
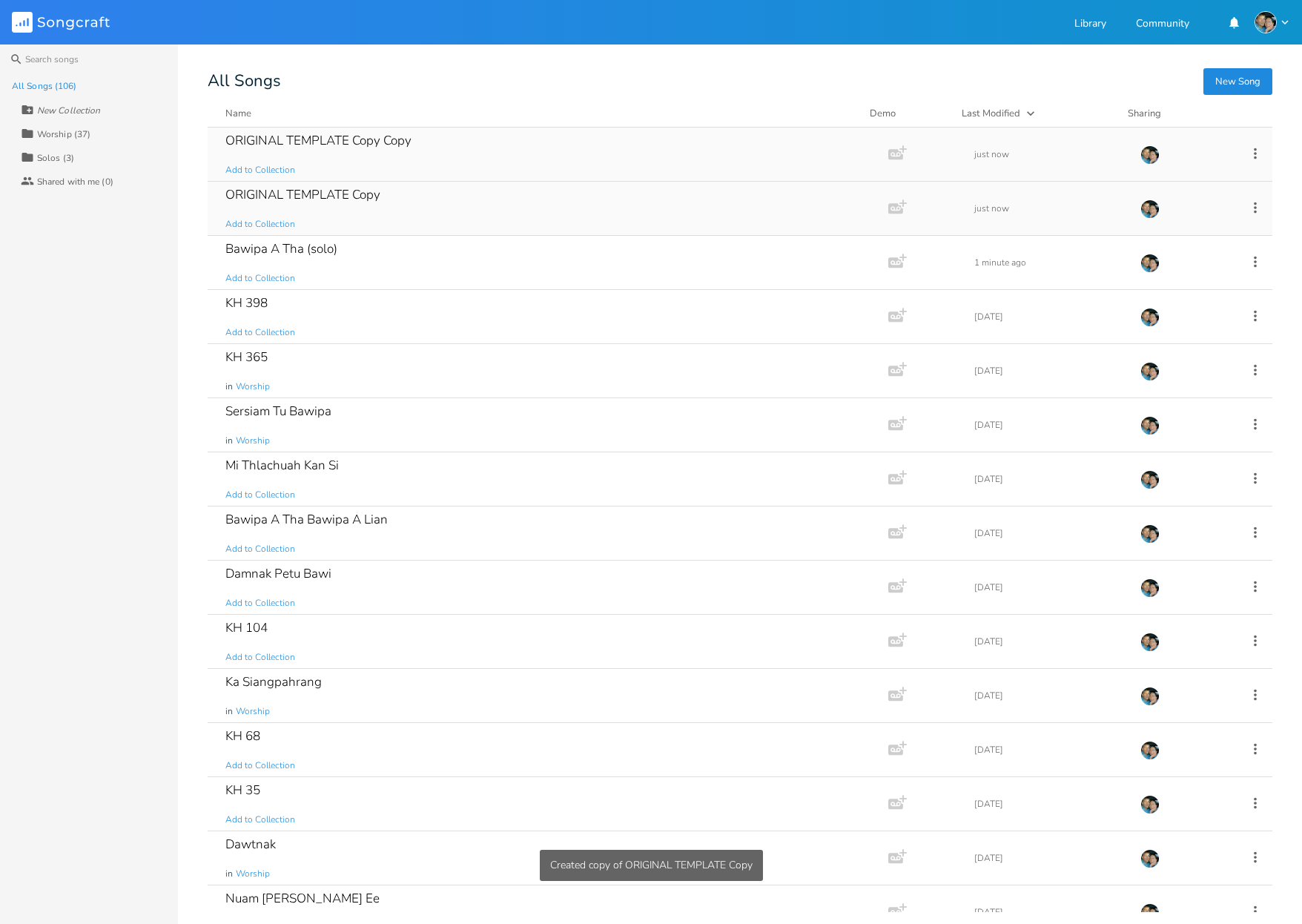
click at [1252, 151] on icon at bounding box center [1255, 153] width 16 height 16
click at [1182, 202] on span "Duplicate Make a Copy" at bounding box center [1165, 201] width 65 height 11
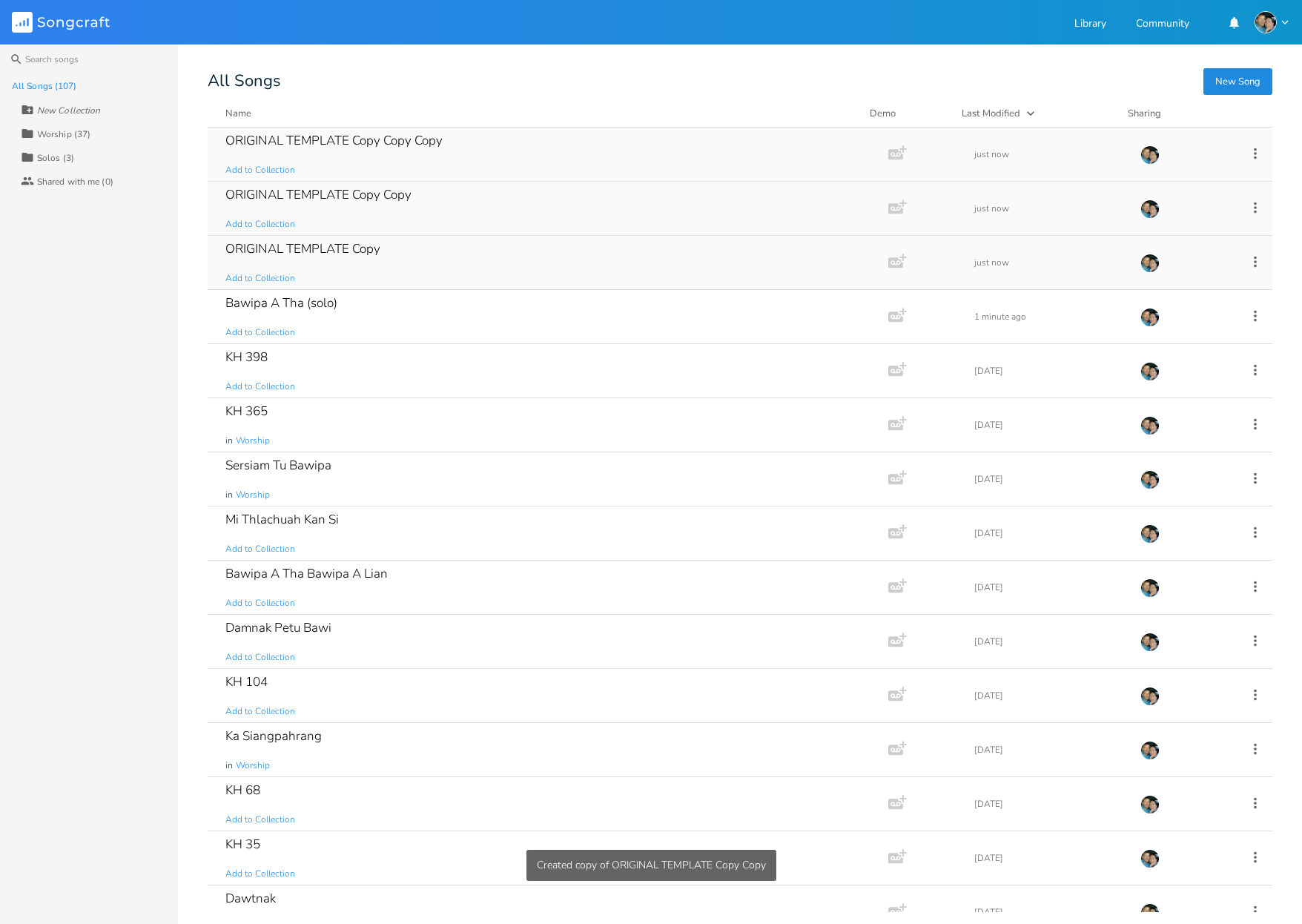
click at [332, 153] on div "ORIGINAL TEMPLATE Copy Copy Copy Add to Collection" at bounding box center [545, 154] width 639 height 53
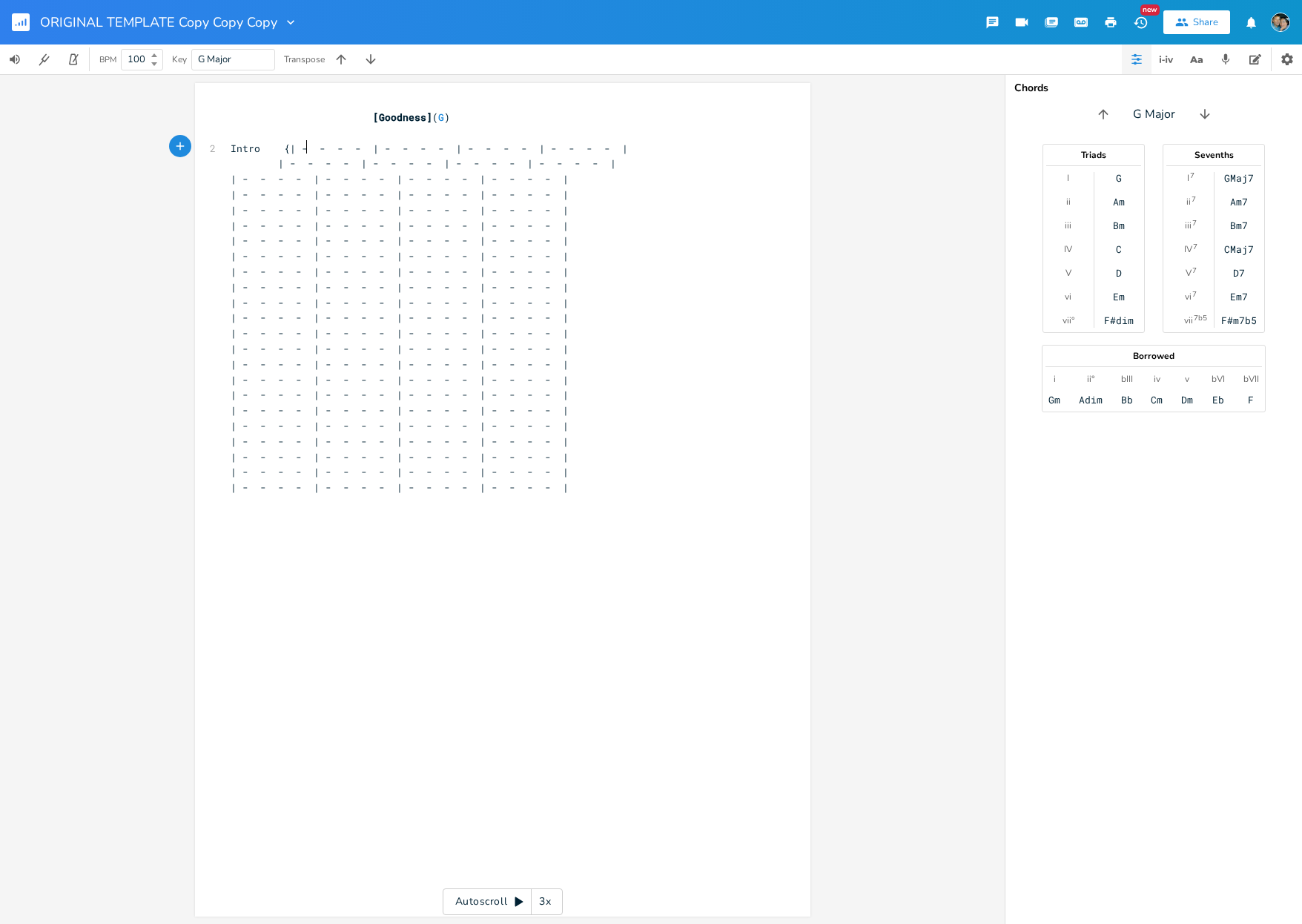
click at [299, 150] on span "Intro {| - - - - | - - - - | - - - - | - - - - |" at bounding box center [429, 148] width 397 height 13
type textarea "C"
click at [326, 626] on div "xxxxxxxxxx [Goodness] ( G ) ​ Intro {| C - - - | - - - - | - - - - | - - - - | …" at bounding box center [514, 514] width 573 height 814
click at [380, 149] on span "Intro {| C - - - | - - - - | - - - - | - - - - |" at bounding box center [421, 148] width 380 height 13
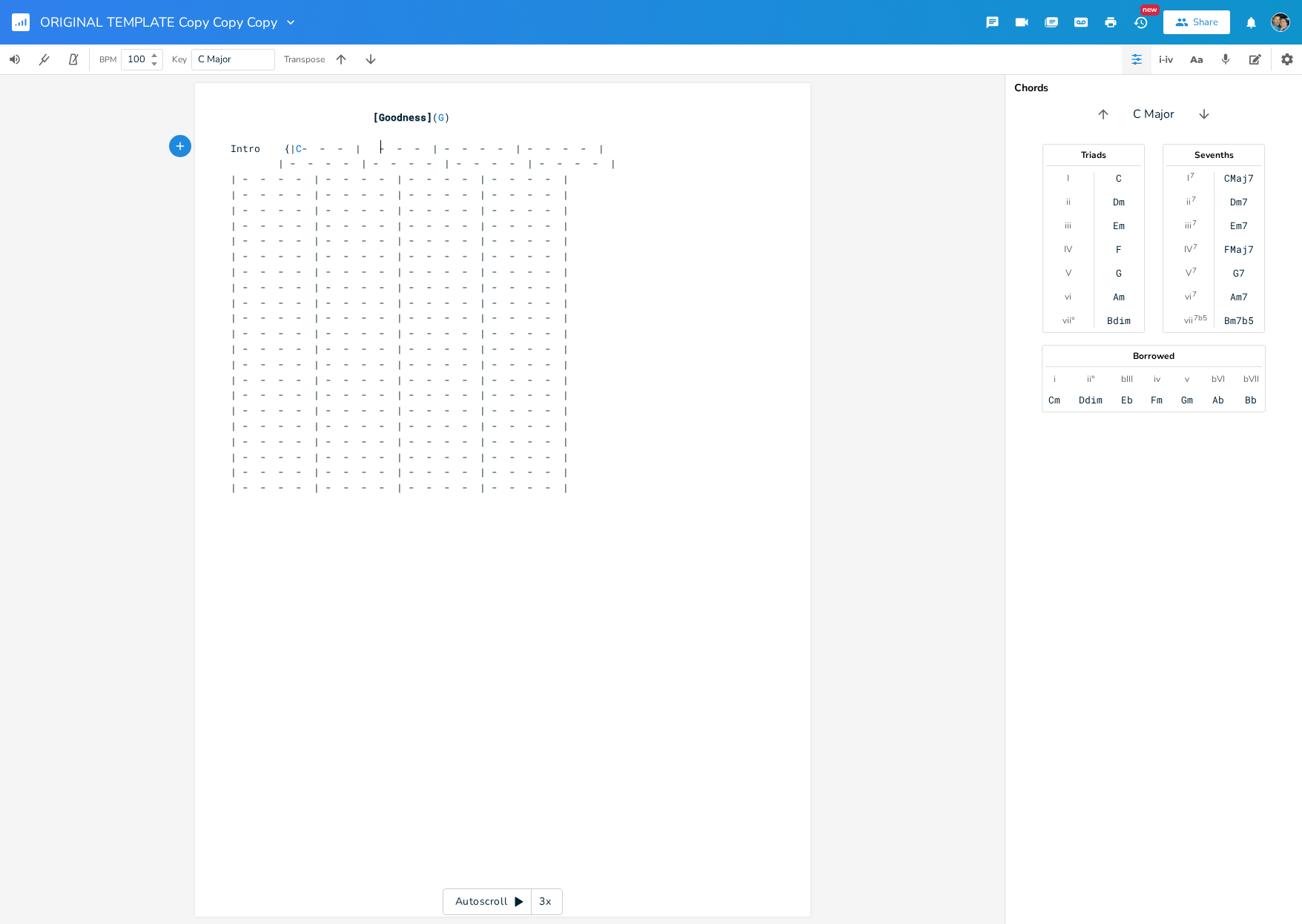
type textarea "F"
click at [463, 146] on span "Intro {| C - - - | F - - - | - - - - | - - - - |" at bounding box center [412, 148] width 362 height 13
type textarea "C"
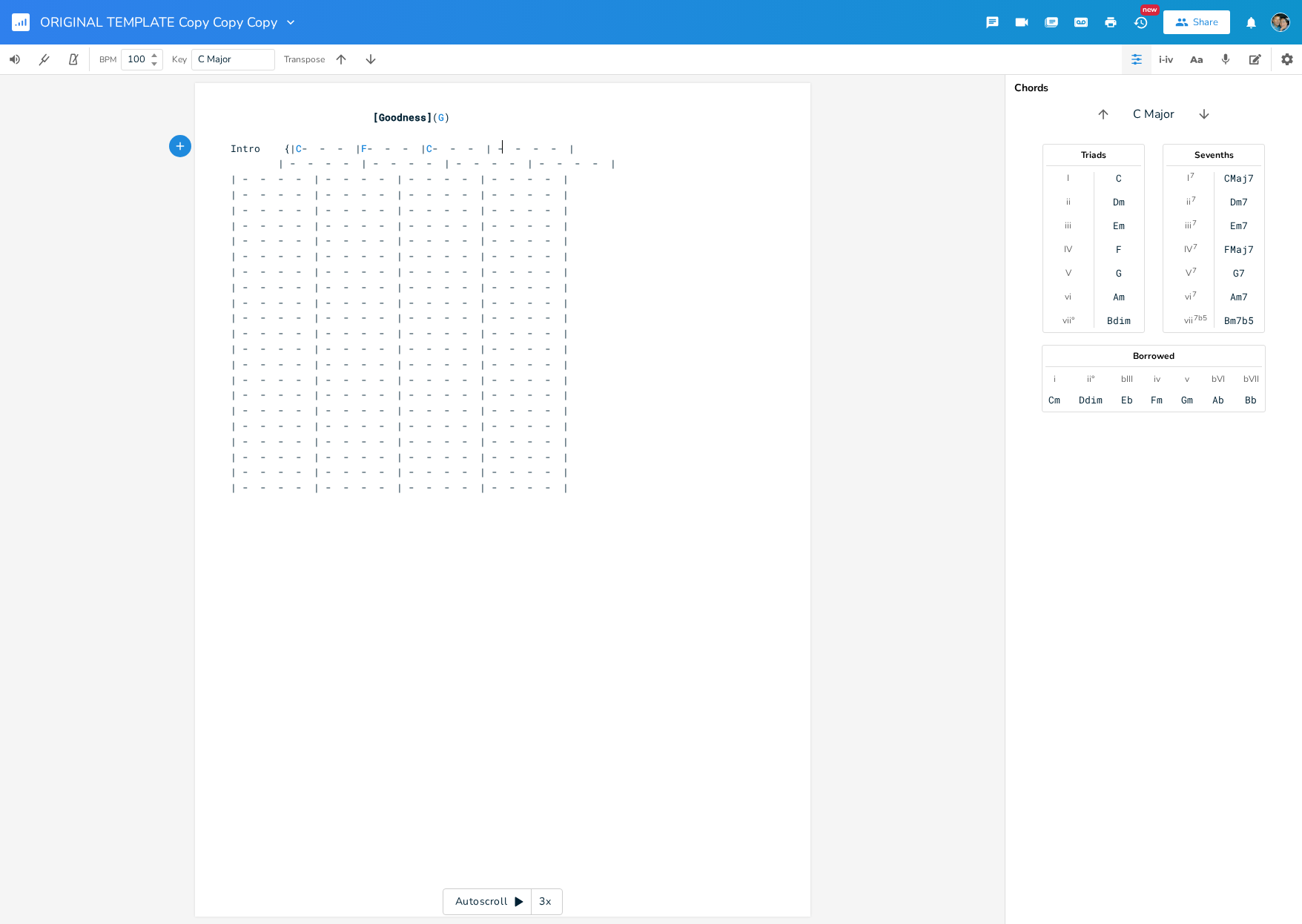
click at [498, 147] on span "Intro {| C - - - | F - - - | C - - - | - - - - |" at bounding box center [403, 148] width 345 height 13
type textarea "G"
click at [545, 144] on span "Intro {| C - - - | F - - - | C - G - | - - - - |" at bounding box center [391, 148] width 320 height 13
type textarea "C"
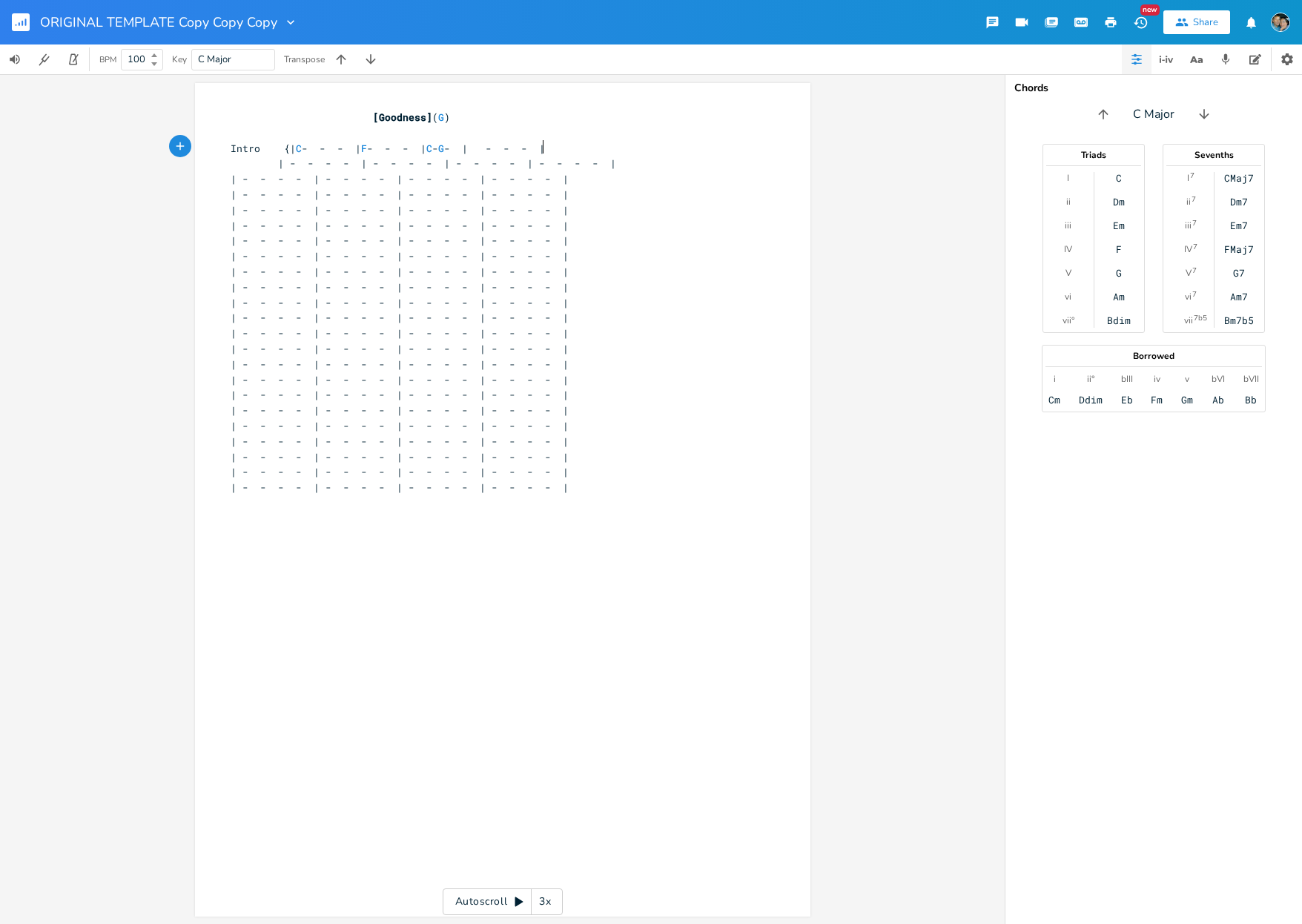
scroll to position [0, 5]
click at [623, 143] on pre "Intro {| C - - - | F - - - | C - G - | C - - - |" at bounding box center [496, 148] width 535 height 15
type textarea "}"
drag, startPoint x: 278, startPoint y: 179, endPoint x: 227, endPoint y: 176, distance: 51.1
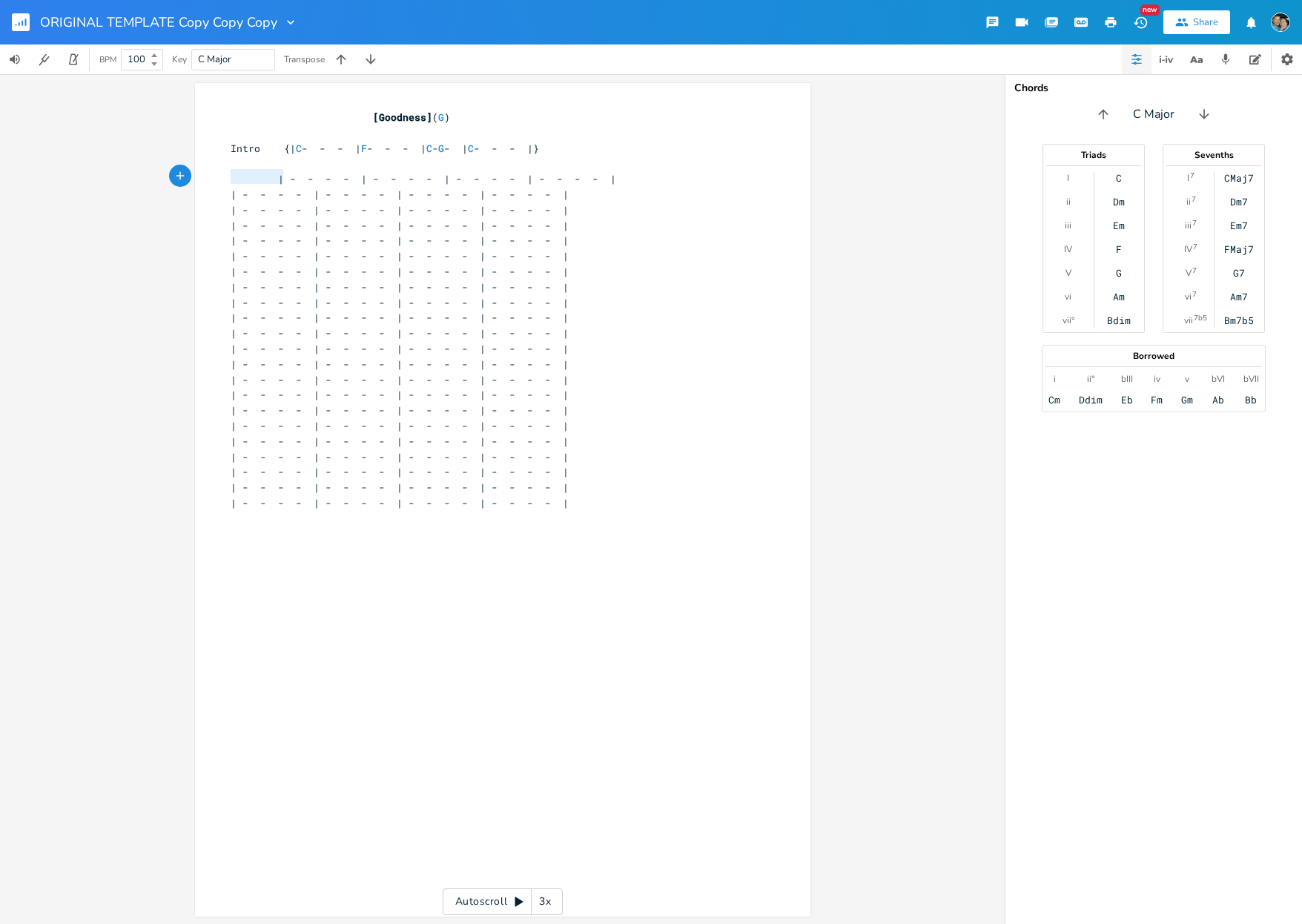
click at [231, 176] on span "| - - - - | - - - - | - - - - | - - - - |" at bounding box center [423, 179] width 386 height 13
type textarea "Verse"
type textarea "{"
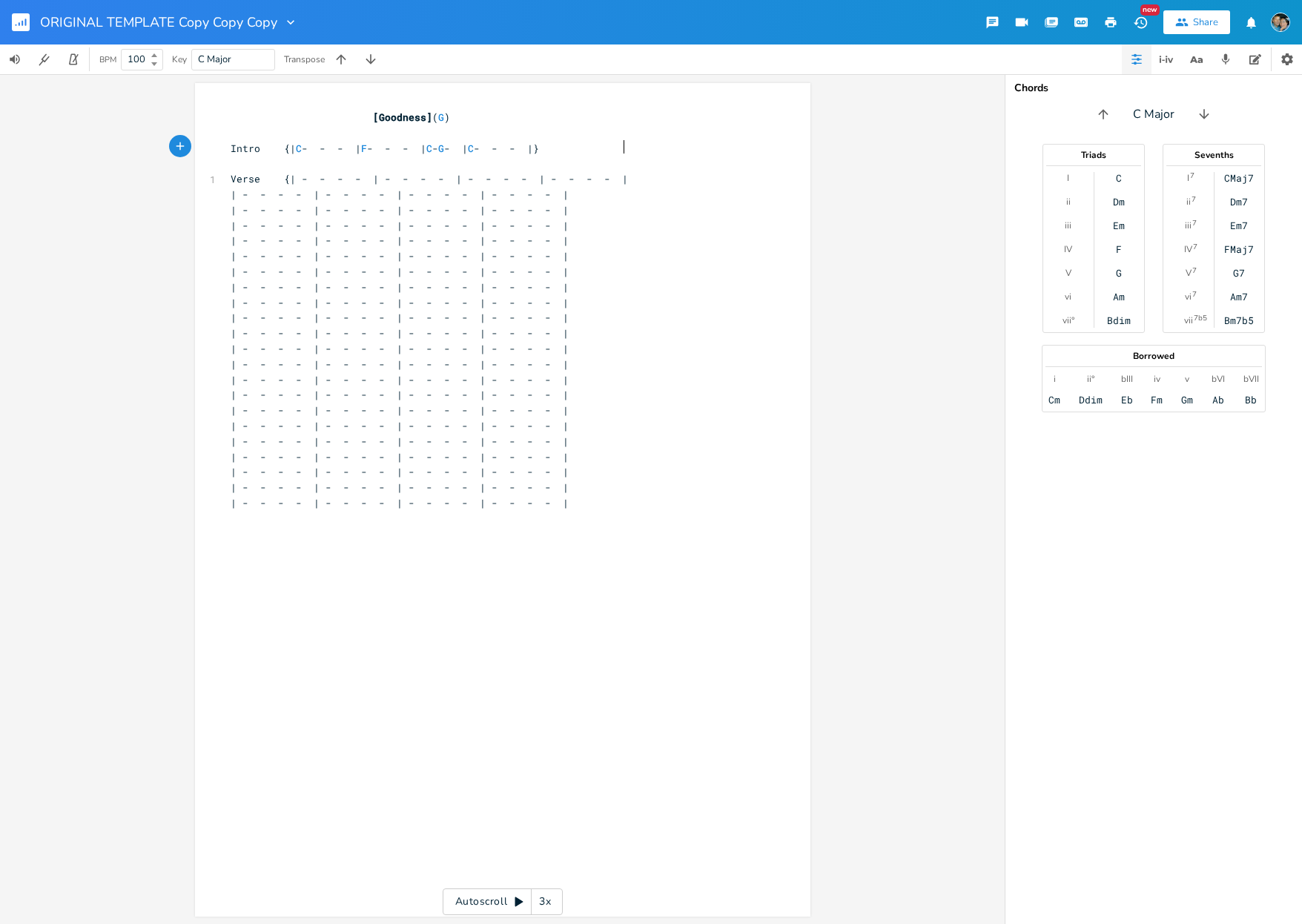
click at [539, 148] on span "Intro {| C - - - | F - - - | C - G - | C - - - |}" at bounding box center [385, 148] width 309 height 13
type textarea "2x"
click at [299, 177] on span "Verse {| - - - - | - - - - | - - - - | - - - - |" at bounding box center [429, 179] width 397 height 13
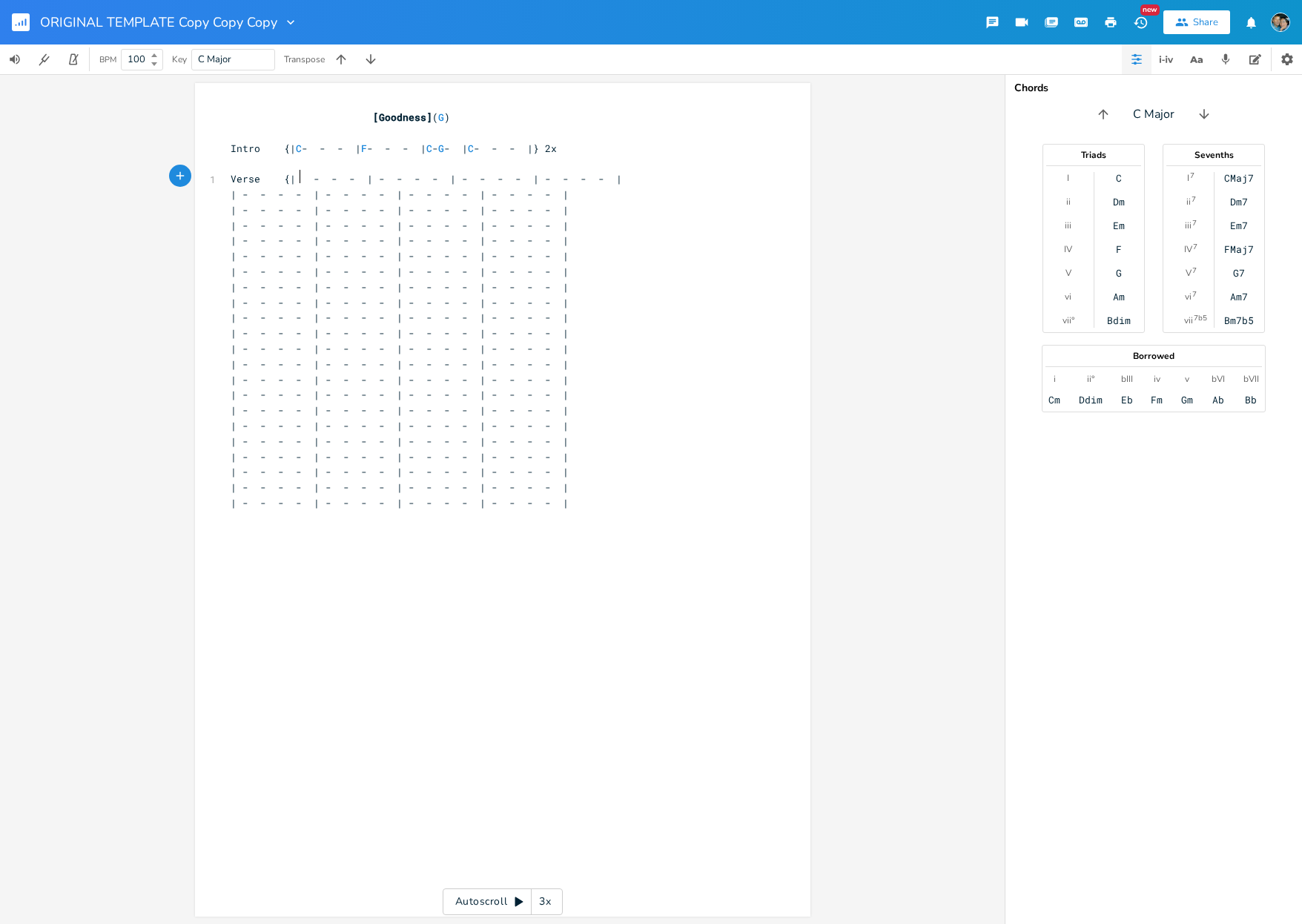
type textarea "C"
click at [381, 176] on span "Verse {| C - - - | - - - - | - - - - | - - - - |" at bounding box center [421, 179] width 380 height 13
type textarea "C"
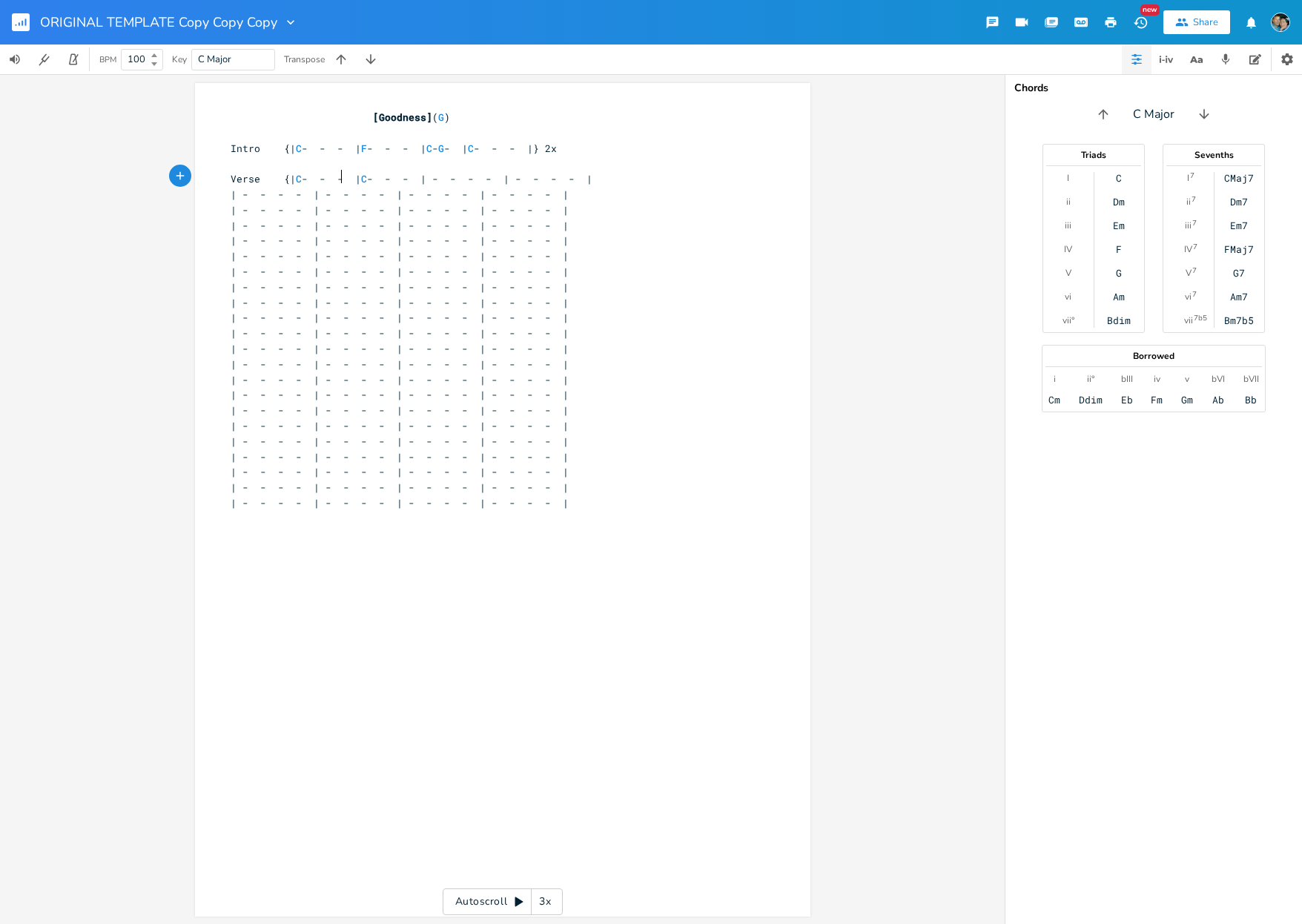
click at [336, 176] on span "Verse {| C - - - | C - - - | - - - - | - - - - |" at bounding box center [412, 179] width 362 height 13
type textarea "G"
click at [464, 175] on span "Verse {| C - G - | C - - - | - - - - | - - - - |" at bounding box center [399, 179] width 338 height 13
type textarea "C"
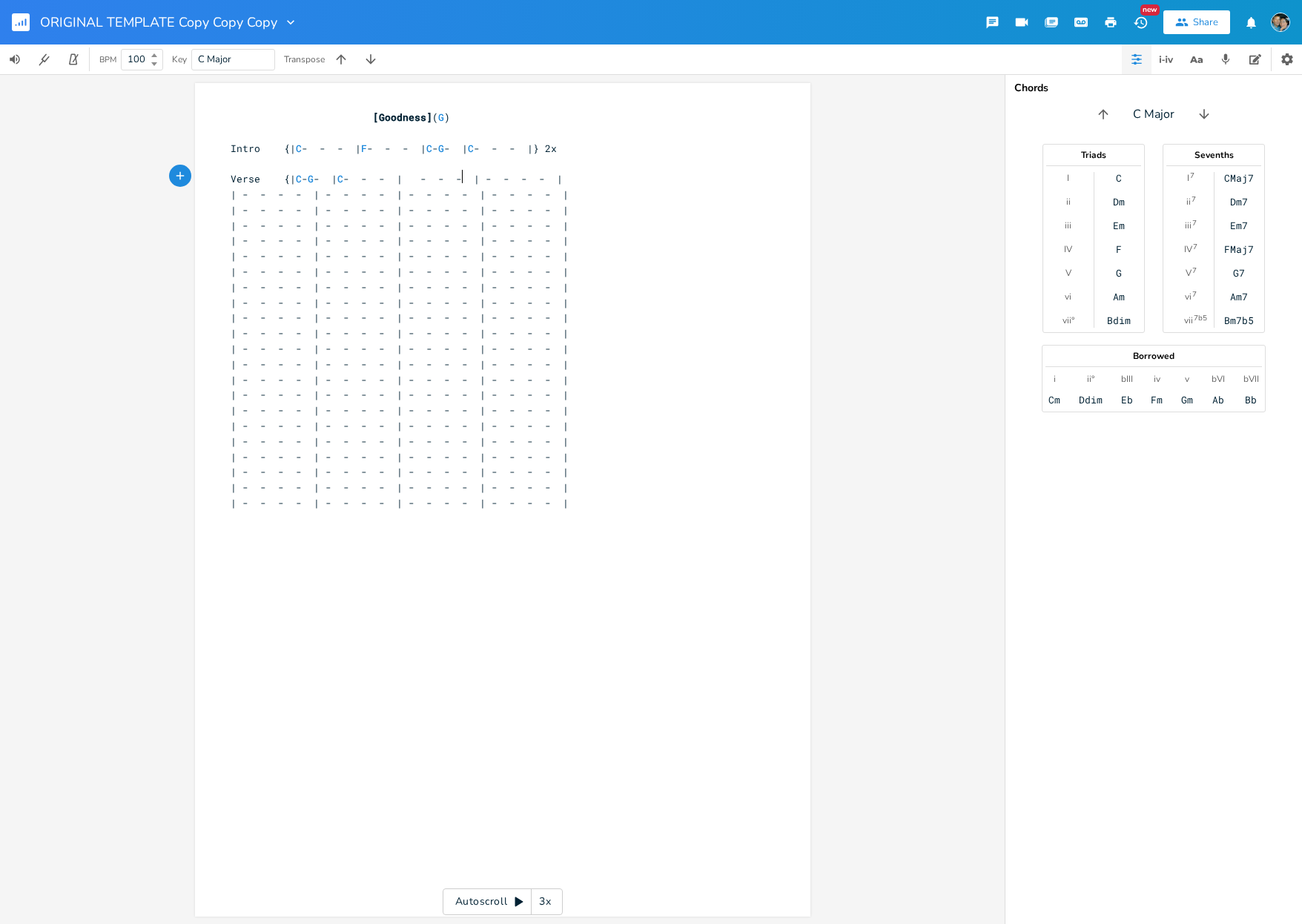
scroll to position [0, 5]
click at [499, 174] on span "Verse {| C - G - | C - - - | C - - - | - - - - |" at bounding box center [391, 179] width 320 height 13
type textarea "F"
click at [527, 179] on span "Verse {| C - G - | C - - - | C - F - | - - - - |" at bounding box center [379, 179] width 296 height 13
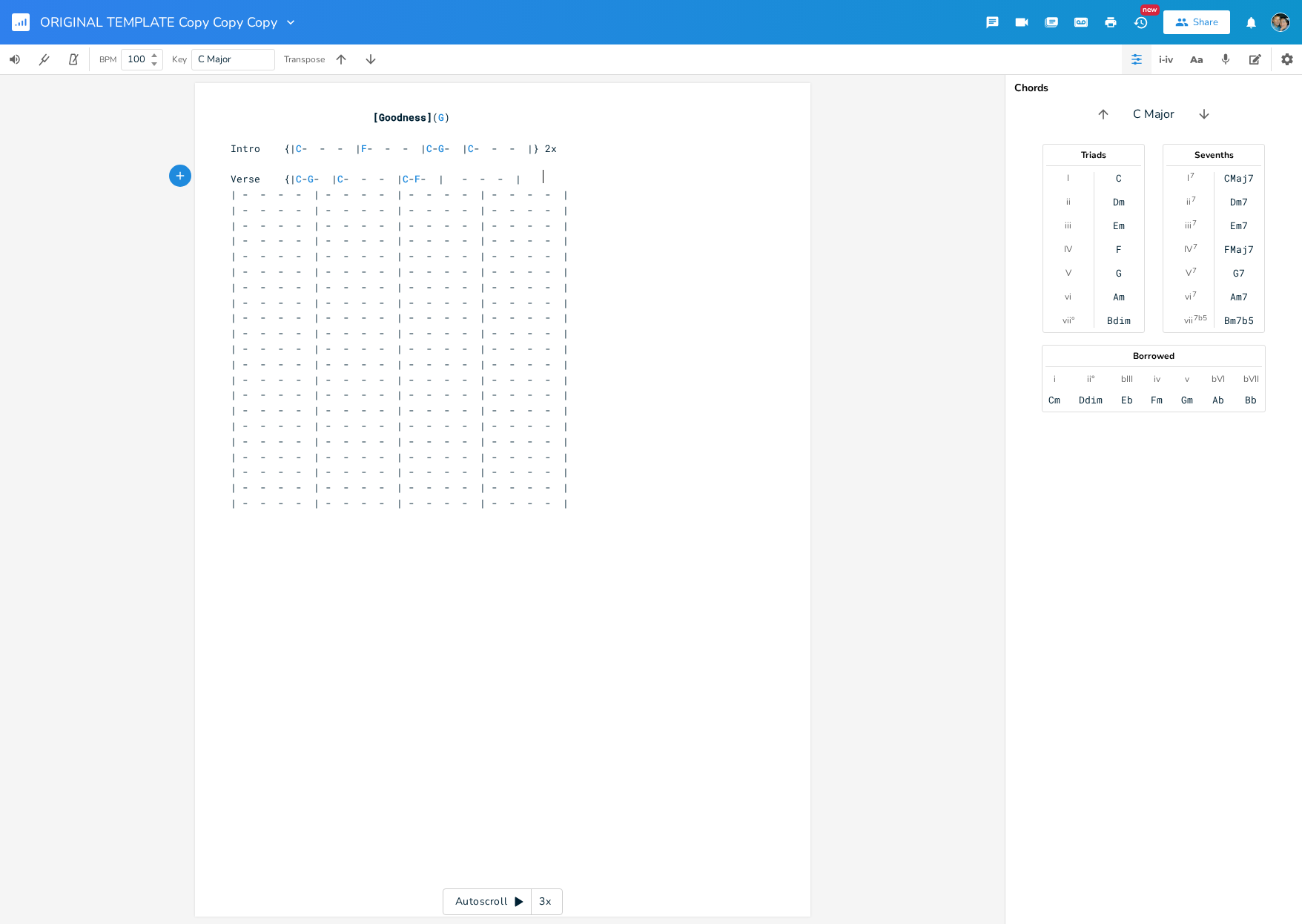
type textarea "C"
click at [302, 188] on span "| - - - - | - - - - | - - - - | - - - - |" at bounding box center [399, 194] width 338 height 13
type textarea "F"
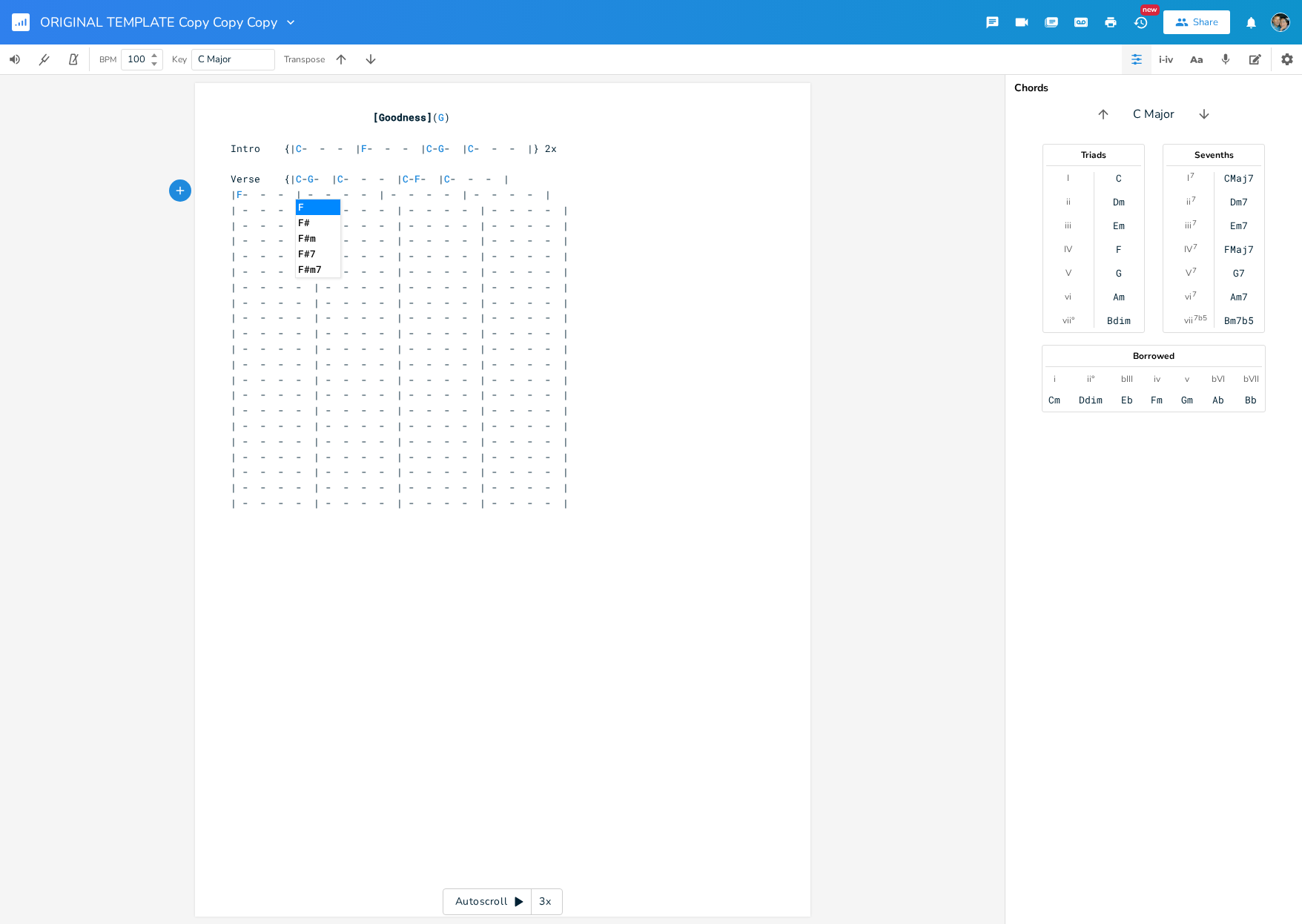
click at [382, 189] on span "| F - - - | - - - - | - - - - | - - - - |" at bounding box center [391, 194] width 320 height 13
type textarea "C"
click at [417, 188] on span "| F - - - | C - - - | - - - - | - - - - |" at bounding box center [382, 194] width 302 height 13
type textarea "Am"
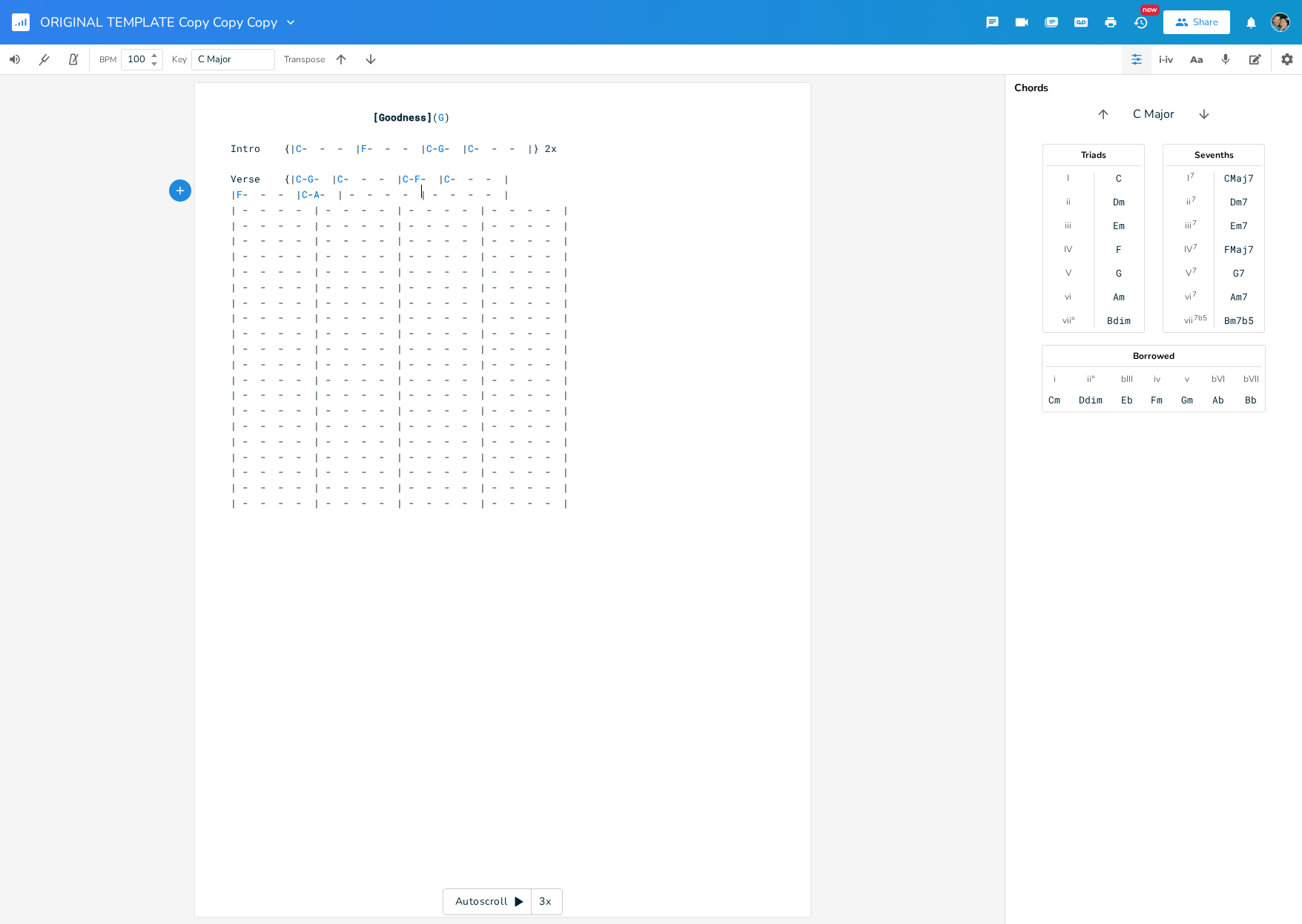
scroll to position [0, 13]
click at [459, 192] on span "| F - - - | C - Am - | - - - - | - - - - |" at bounding box center [373, 194] width 285 height 13
type textarea "C"
click at [495, 191] on span "| F - - - | C - Am - | C - - - | - - - - |" at bounding box center [364, 194] width 267 height 13
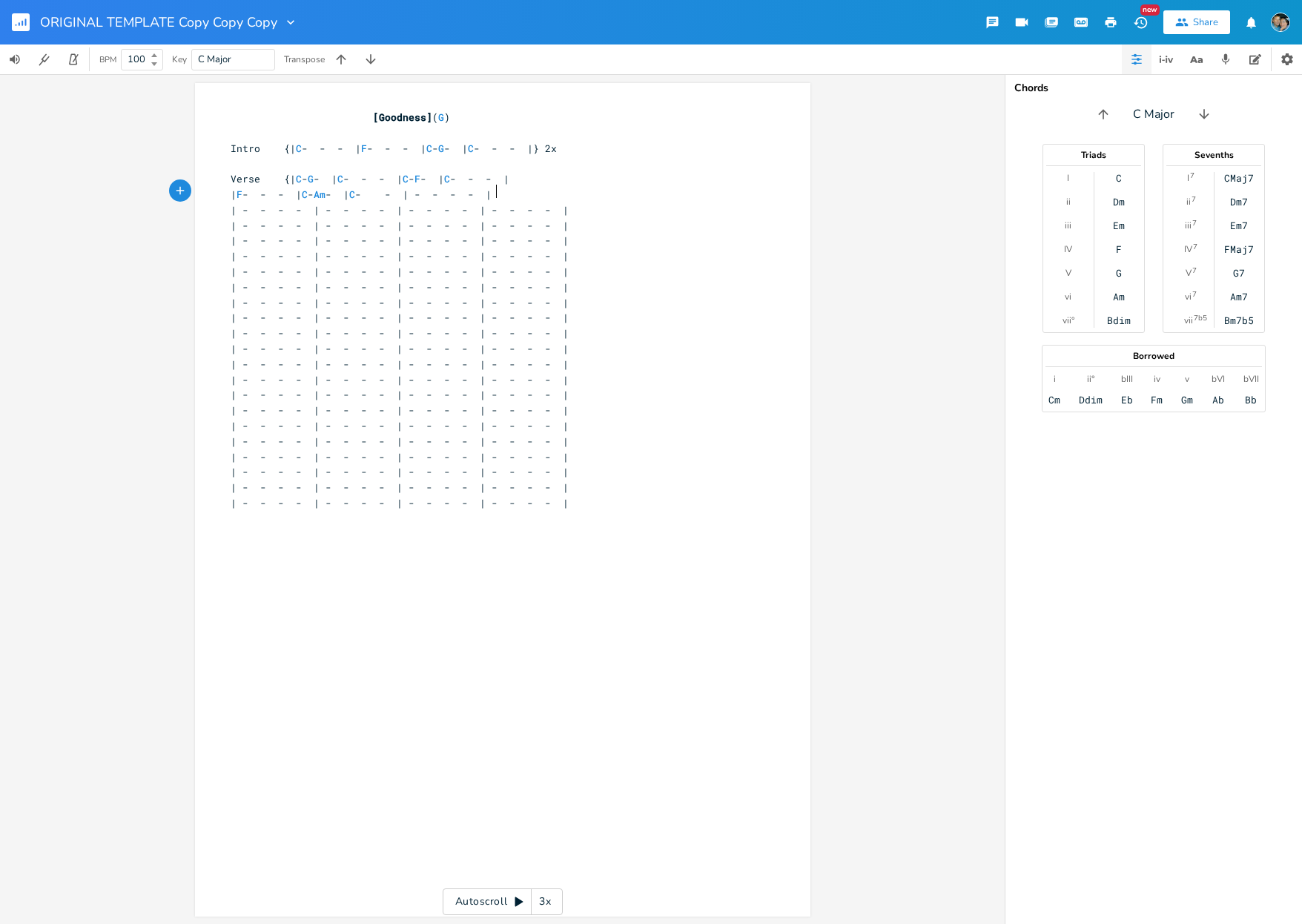
type textarea "G"
click at [473, 192] on span "| F - - - | C - Am - | C - G - | - - - - |" at bounding box center [352, 194] width 243 height 13
type textarea "C"
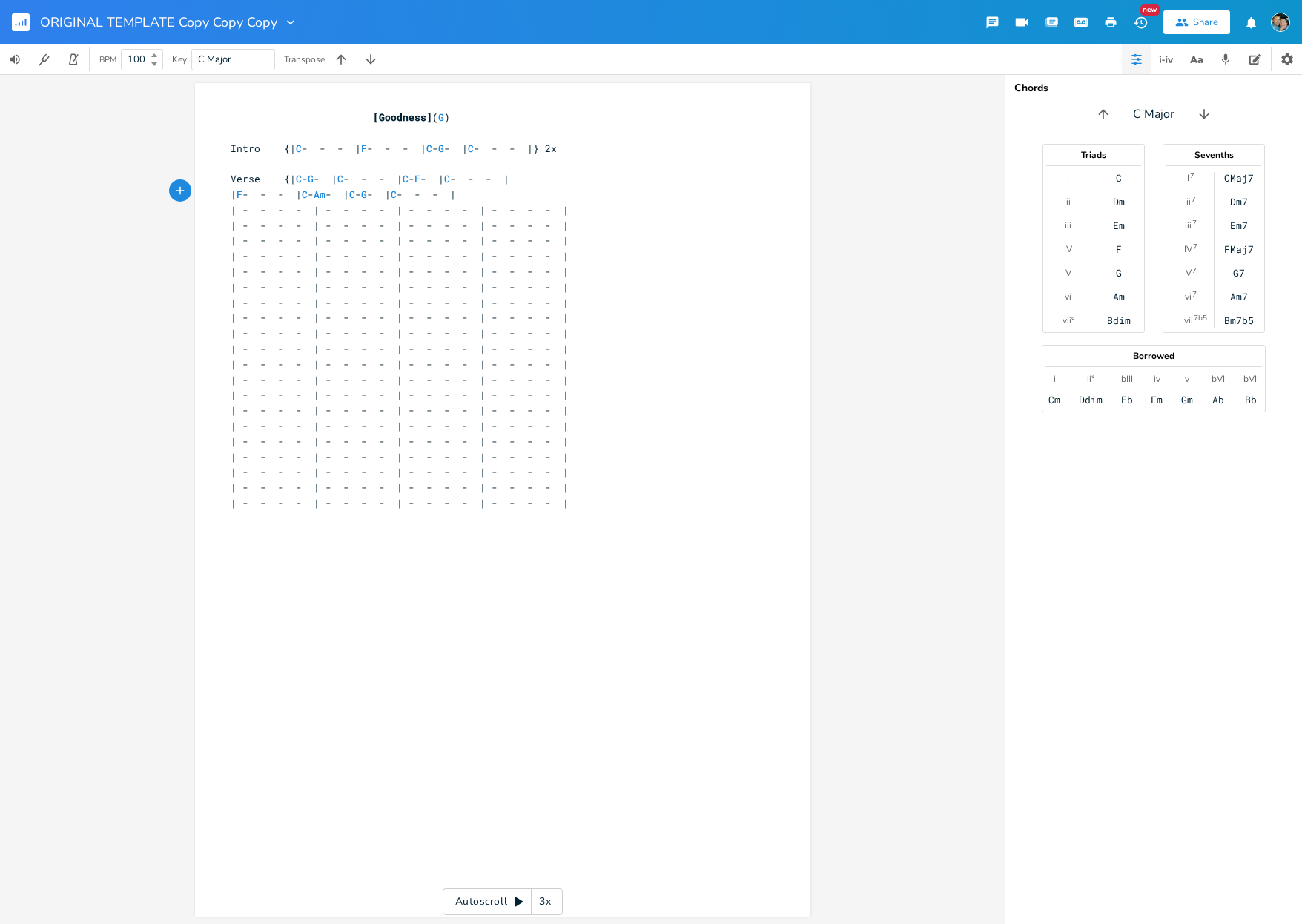
click at [619, 189] on pre "| F - - - | C - Am - | C - G - | C - - - |" at bounding box center [496, 194] width 535 height 15
type textarea "}"
click at [299, 218] on span "| - - - - | - - - - | - - - - | - - - - |" at bounding box center [399, 225] width 338 height 13
type textarea "C"
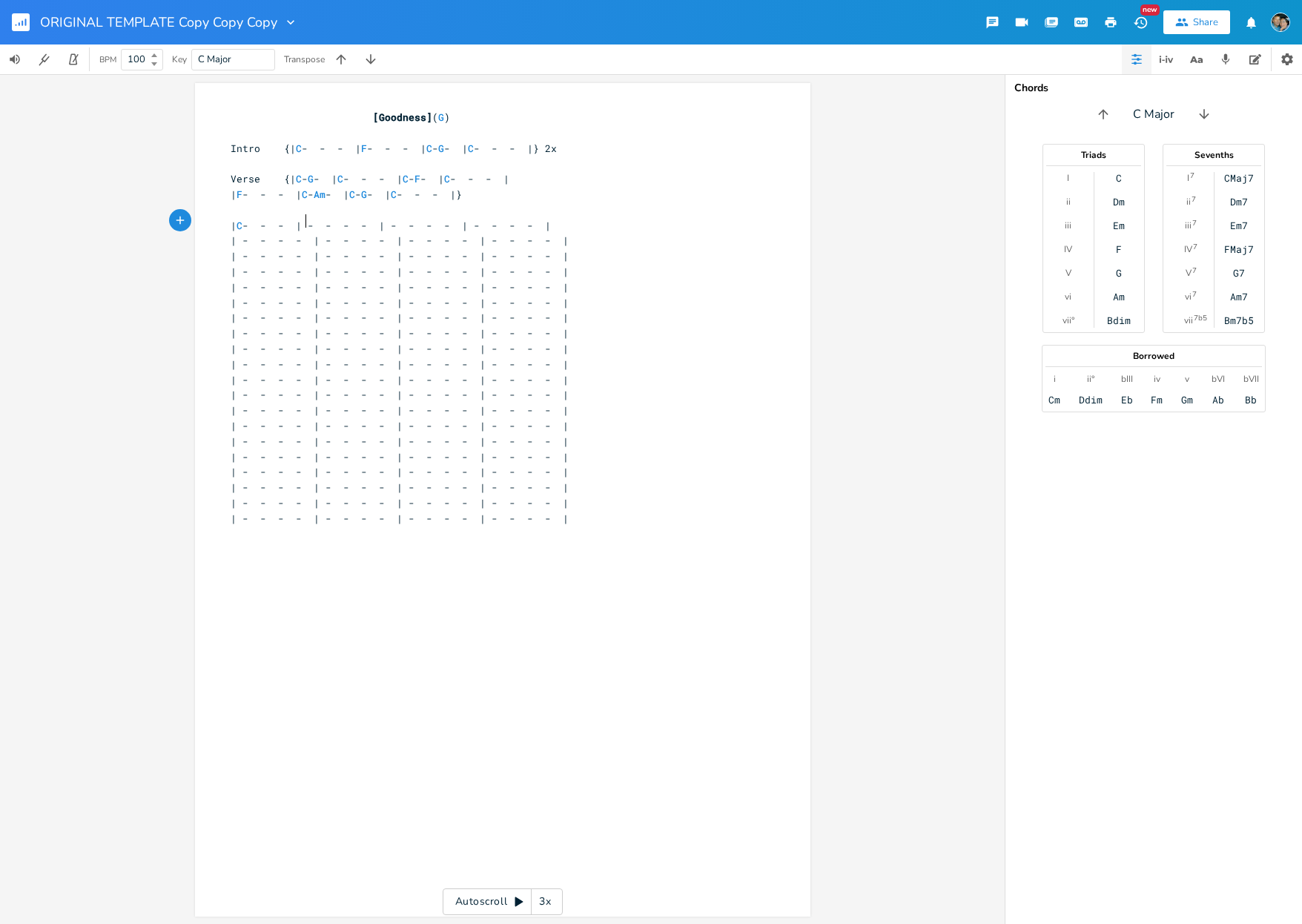
scroll to position [0, 5]
drag, startPoint x: 269, startPoint y: 221, endPoint x: 205, endPoint y: 218, distance: 64.1
click at [205, 218] on div "x [Goodness] ( G ) ​ Intro {| C - - - | F - - - | C - G - | C - - - |} 2x ​ Ver…" at bounding box center [503, 500] width 616 height 834
type textarea "Cho"
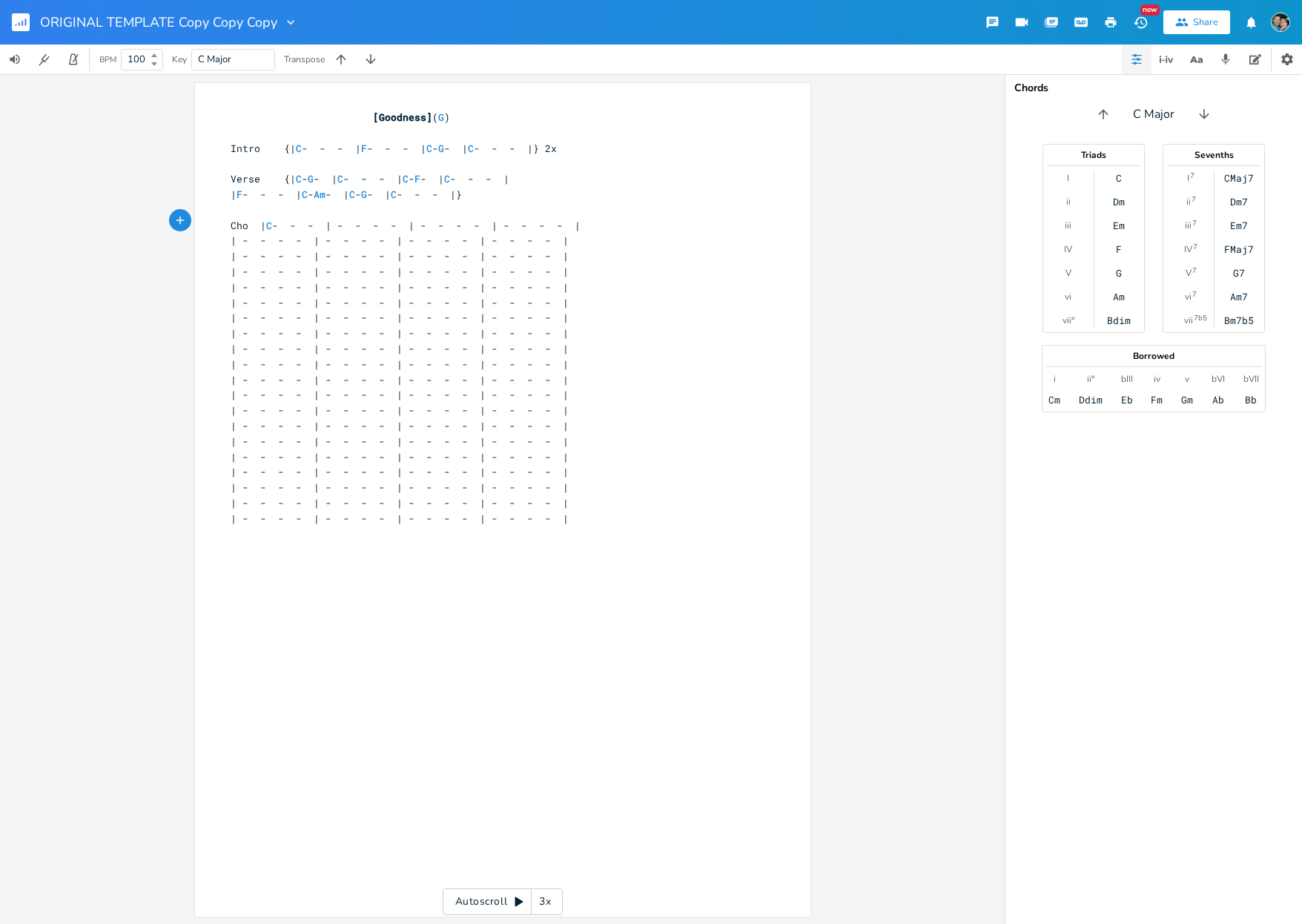
type textarea "{"
click at [382, 221] on span "Cho {| C - - - | - - - - | - - - - | - - - - |" at bounding box center [421, 225] width 380 height 13
type textarea "F"
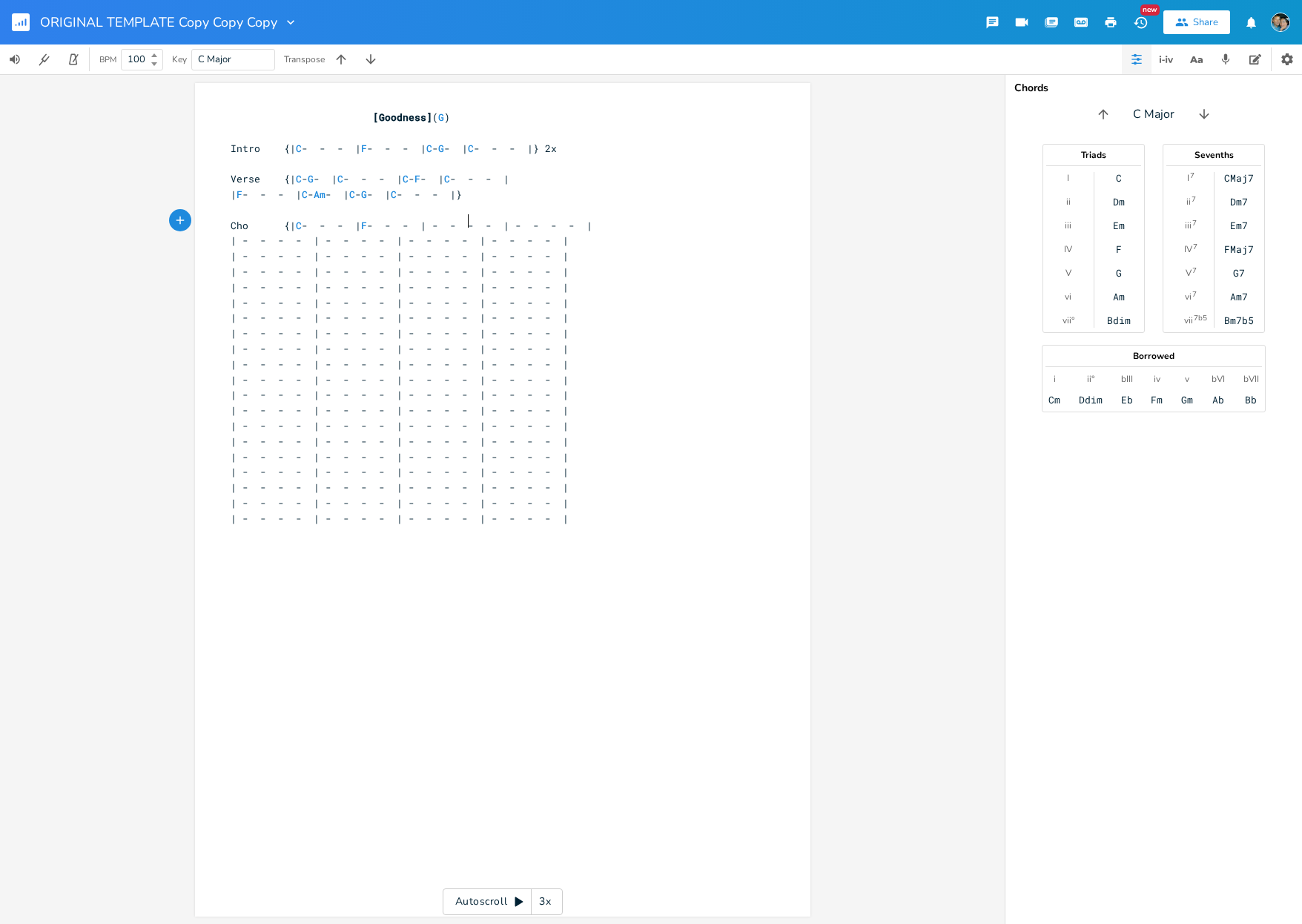
click at [463, 220] on span "Cho {| C - - - | F - - - | - - - - | - - - - |" at bounding box center [412, 225] width 362 height 13
type textarea "C"
click at [498, 218] on span "Cho {| C - - - | F - - - | C - - - | - - - - |" at bounding box center [403, 225] width 345 height 13
type textarea "Dm"
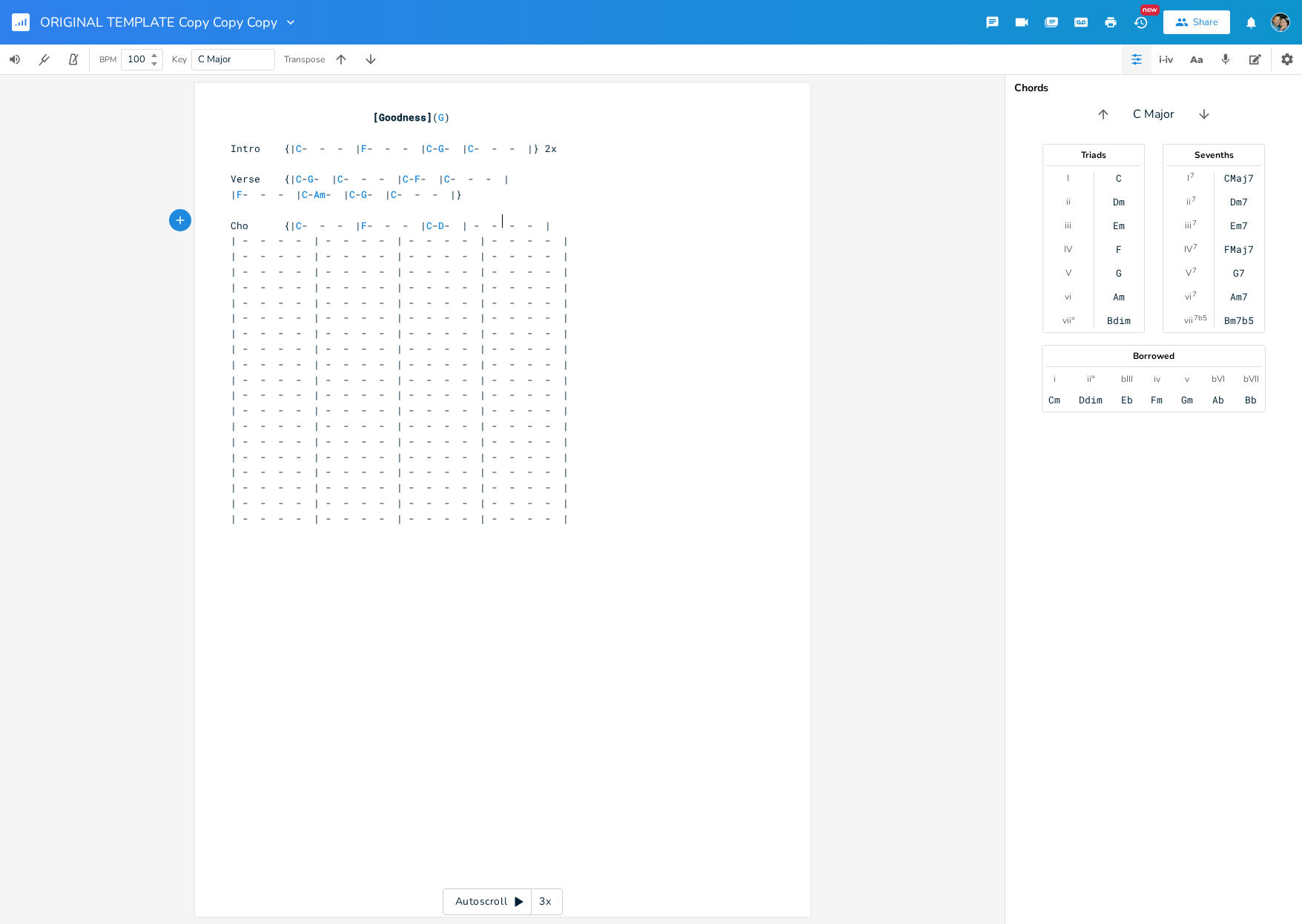
scroll to position [0, 13]
click at [544, 218] on span "Cho {| C - - - | F - - - | C - Dm - | - - - - |" at bounding box center [394, 225] width 326 height 13
type textarea "G"
click at [299, 237] on span "| - - - - | - - - - | - - - - | - - - - |" at bounding box center [399, 241] width 338 height 13
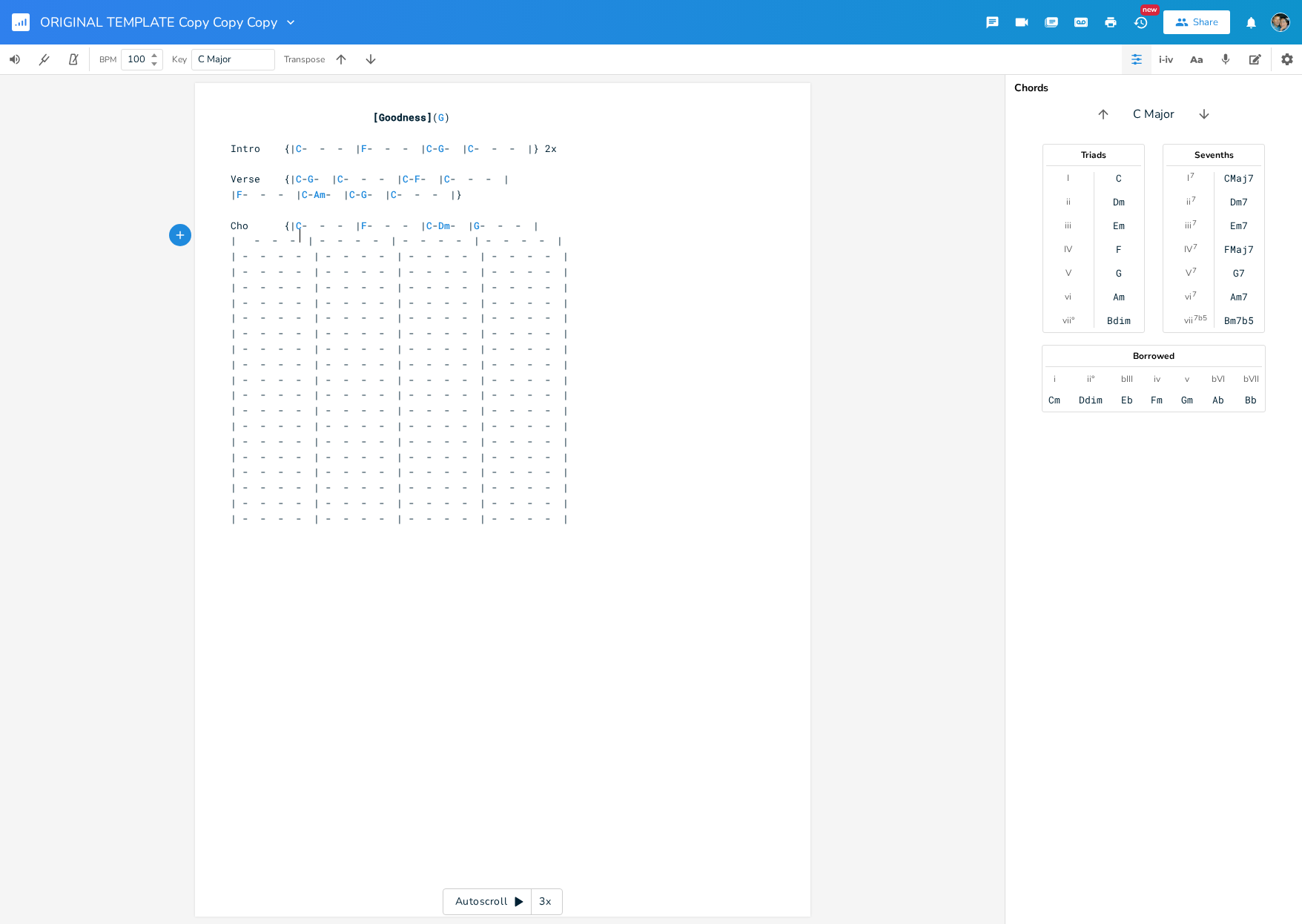
type textarea "C"
click at [381, 240] on span "| C - - - | - - - - | - - - - | - - - - |" at bounding box center [391, 241] width 320 height 13
type textarea "F"
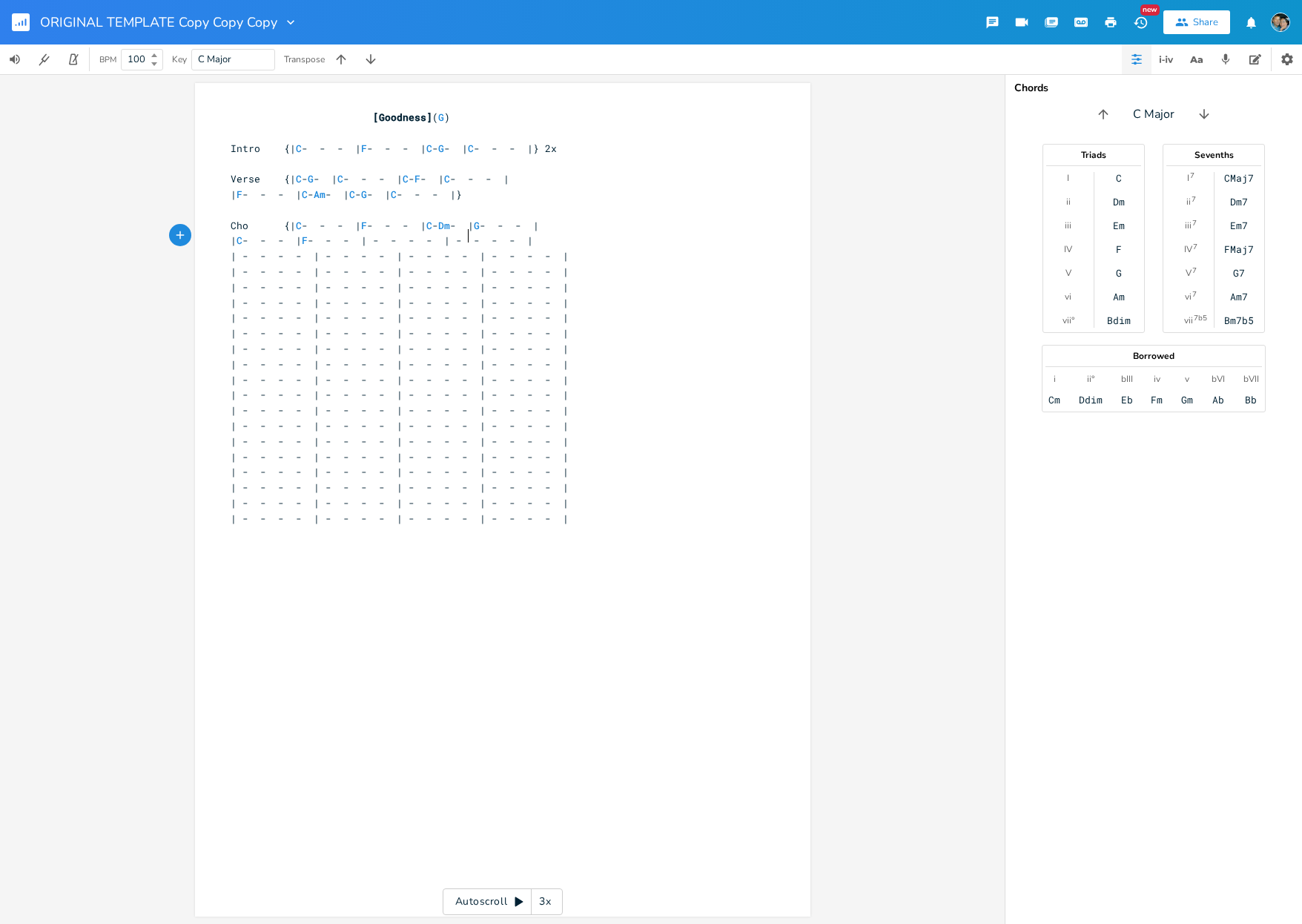
click at [462, 238] on span "| C - - - | F - - - | - - - - | - - - - |" at bounding box center [382, 241] width 302 height 13
type textarea "C"
click at [496, 236] on span "| C - - - | F - - - | C - - - | - - - - |" at bounding box center [373, 241] width 285 height 13
type textarea "G"
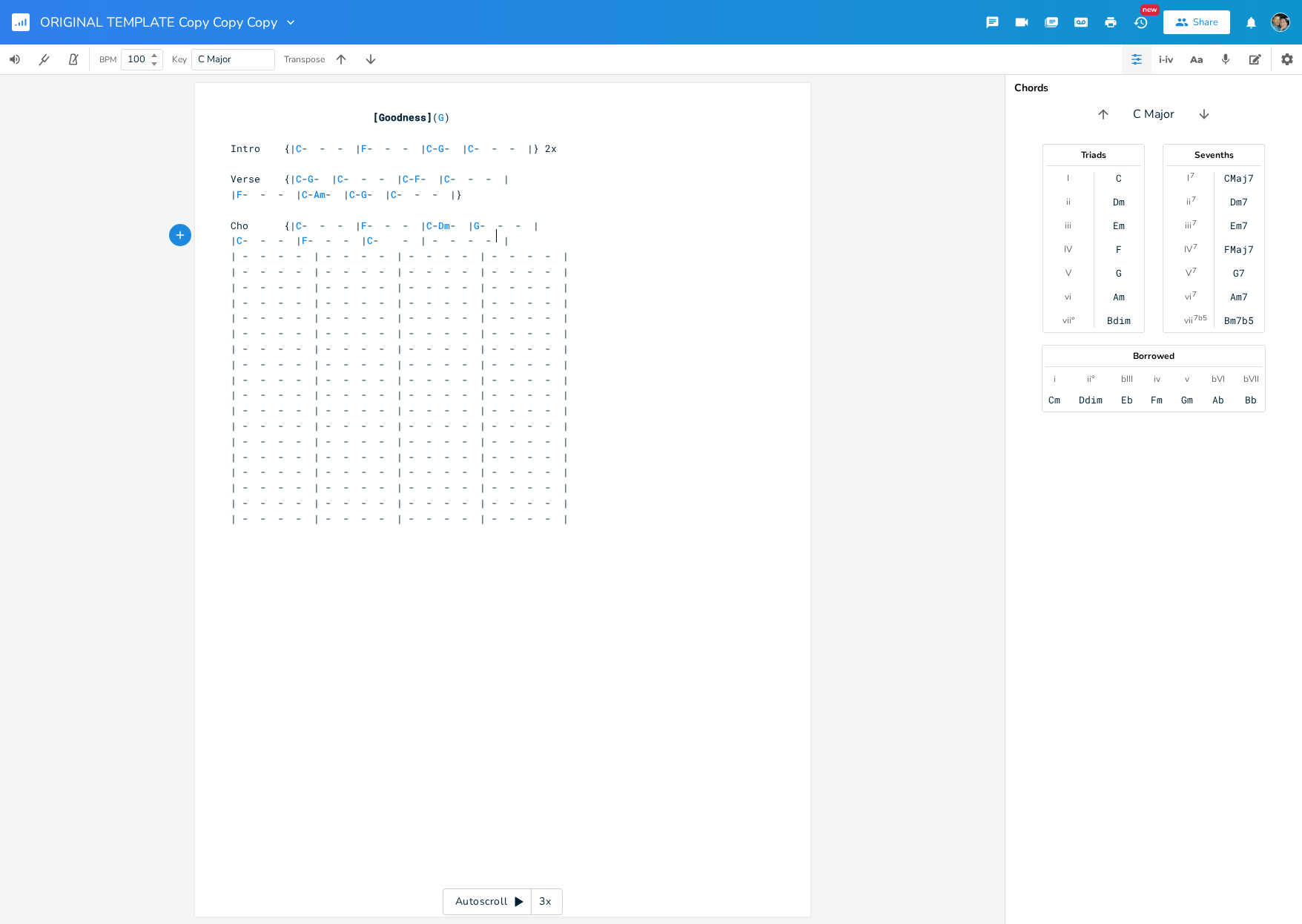
scroll to position [0, 6]
click at [492, 237] on span "| C - - - | F - - - | C - G - | - - - - |" at bounding box center [361, 241] width 261 height 13
type textarea "C"
click at [625, 238] on pre "| C - - - | F - - - | C - G - | C - - - |" at bounding box center [496, 241] width 535 height 15
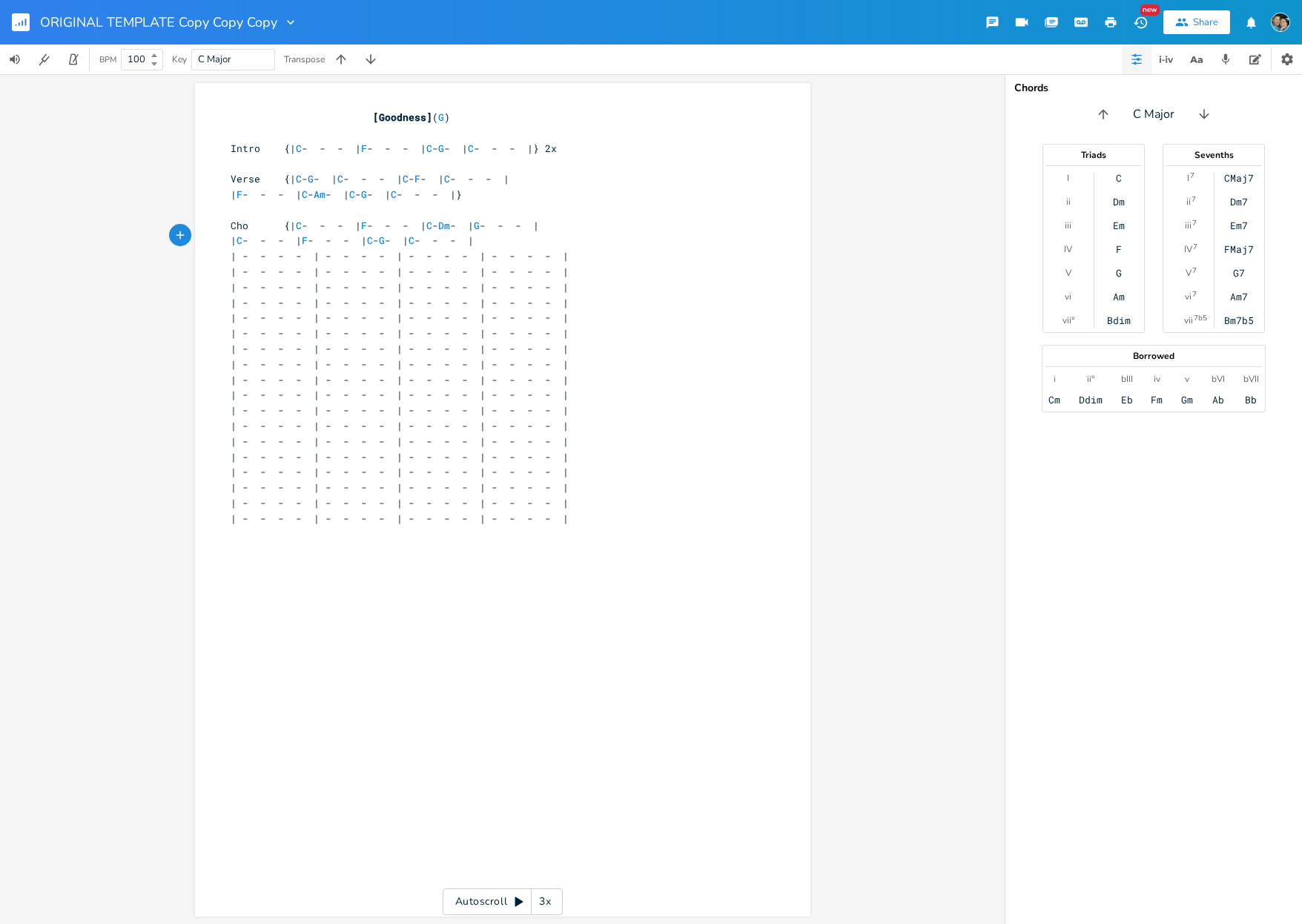
type textarea "}"
click at [387, 116] on span "[Goodness]" at bounding box center [403, 117] width 60 height 13
type textarea "Zumtu Camipuai"
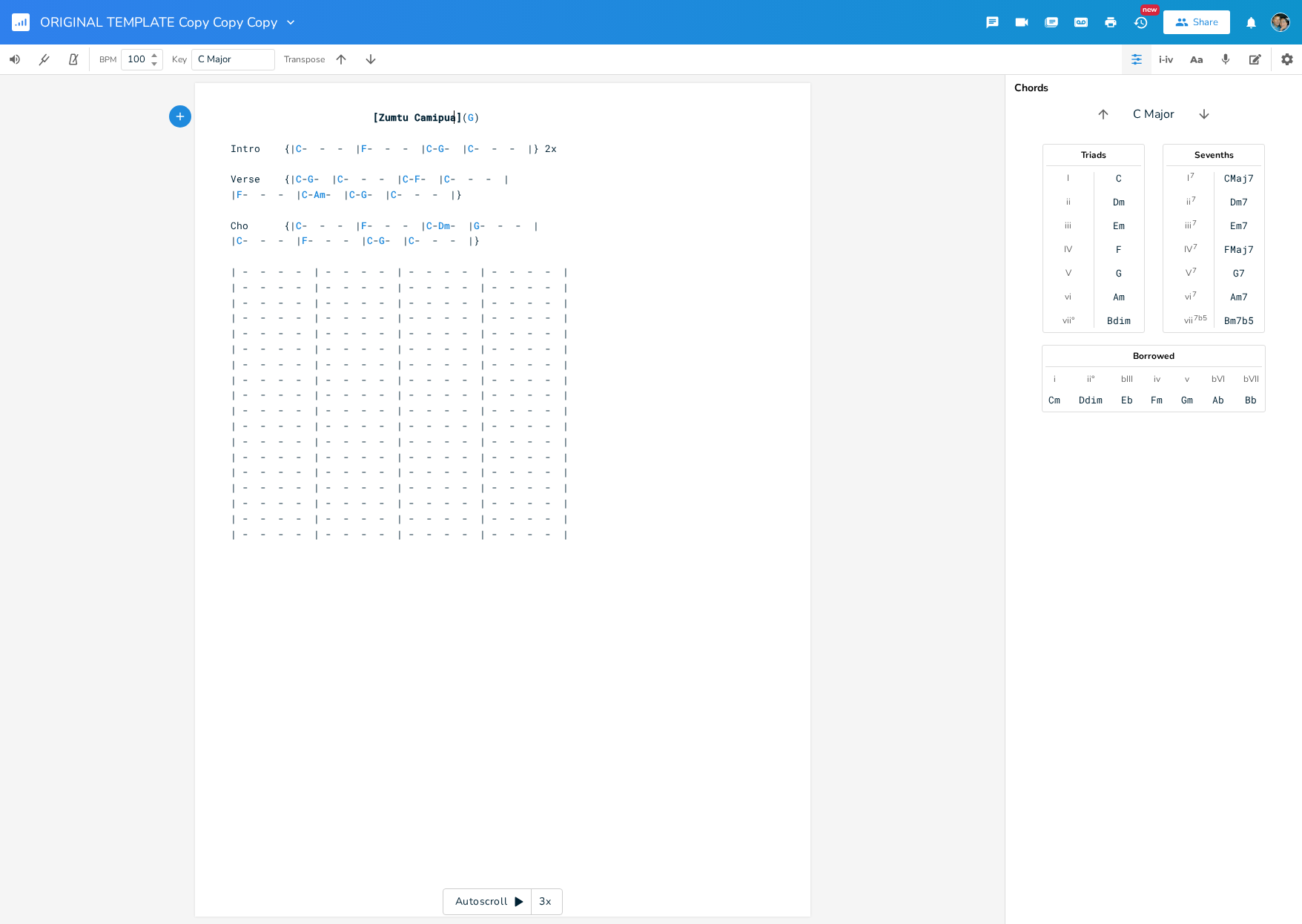
scroll to position [0, 60]
click at [439, 233] on pre "| C - - - | F - - - | C - G - | C - - - |}" at bounding box center [496, 241] width 535 height 15
click at [477, 121] on span "G" at bounding box center [476, 117] width 6 height 14
type textarea "C"
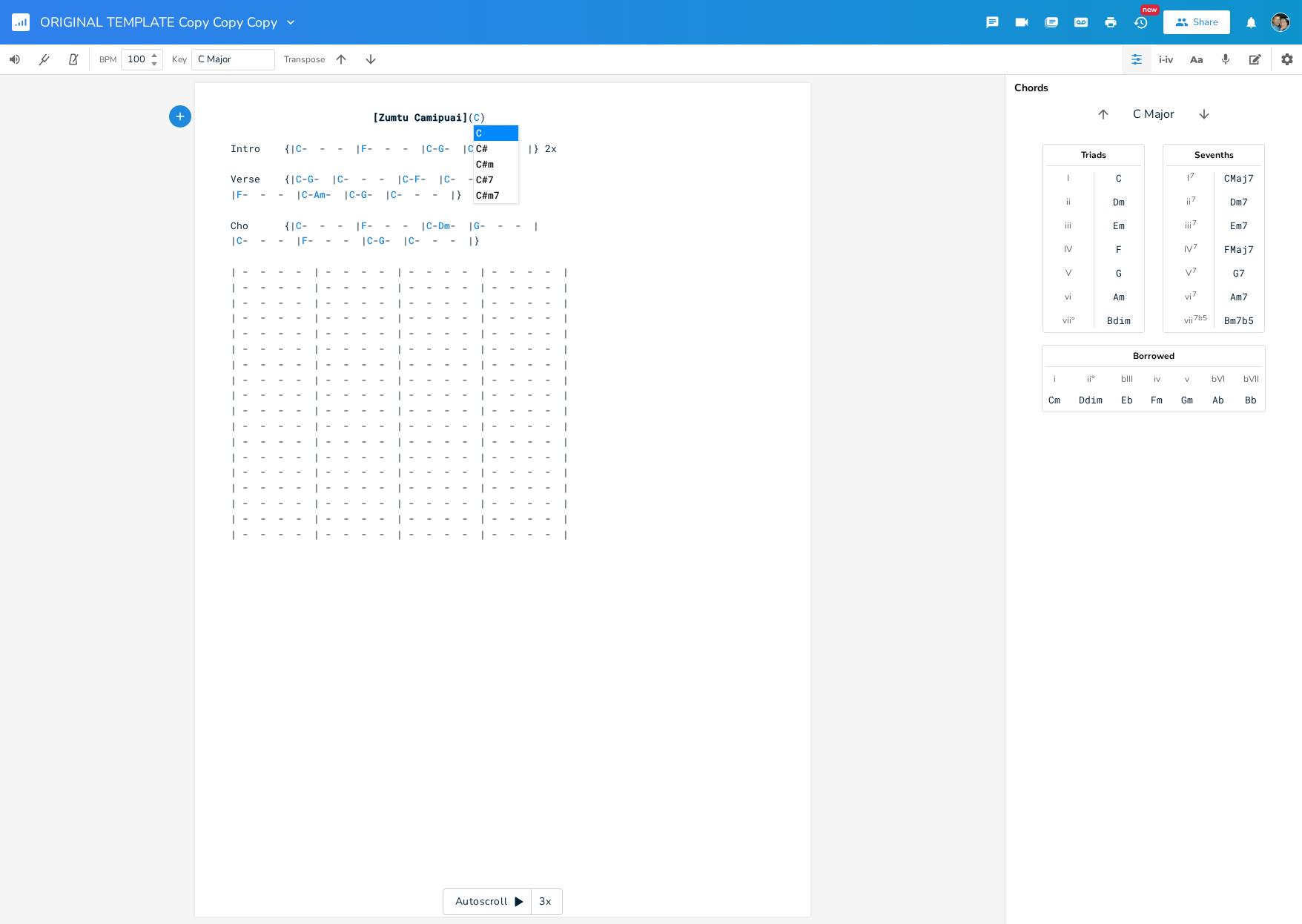
click at [337, 265] on span "| - - - - | - - - - | - - - - | - - - - |" at bounding box center [399, 271] width 338 height 13
click at [98, 22] on input "ORIGINAL TEMPLATE Copy Copy Copy" at bounding box center [158, 22] width 235 height 13
type input "C"
type input "ZUmtu Camipuai"
click at [456, 403] on span "| - - - - | - - - - | - - - - | - - - - |" at bounding box center [399, 410] width 338 height 13
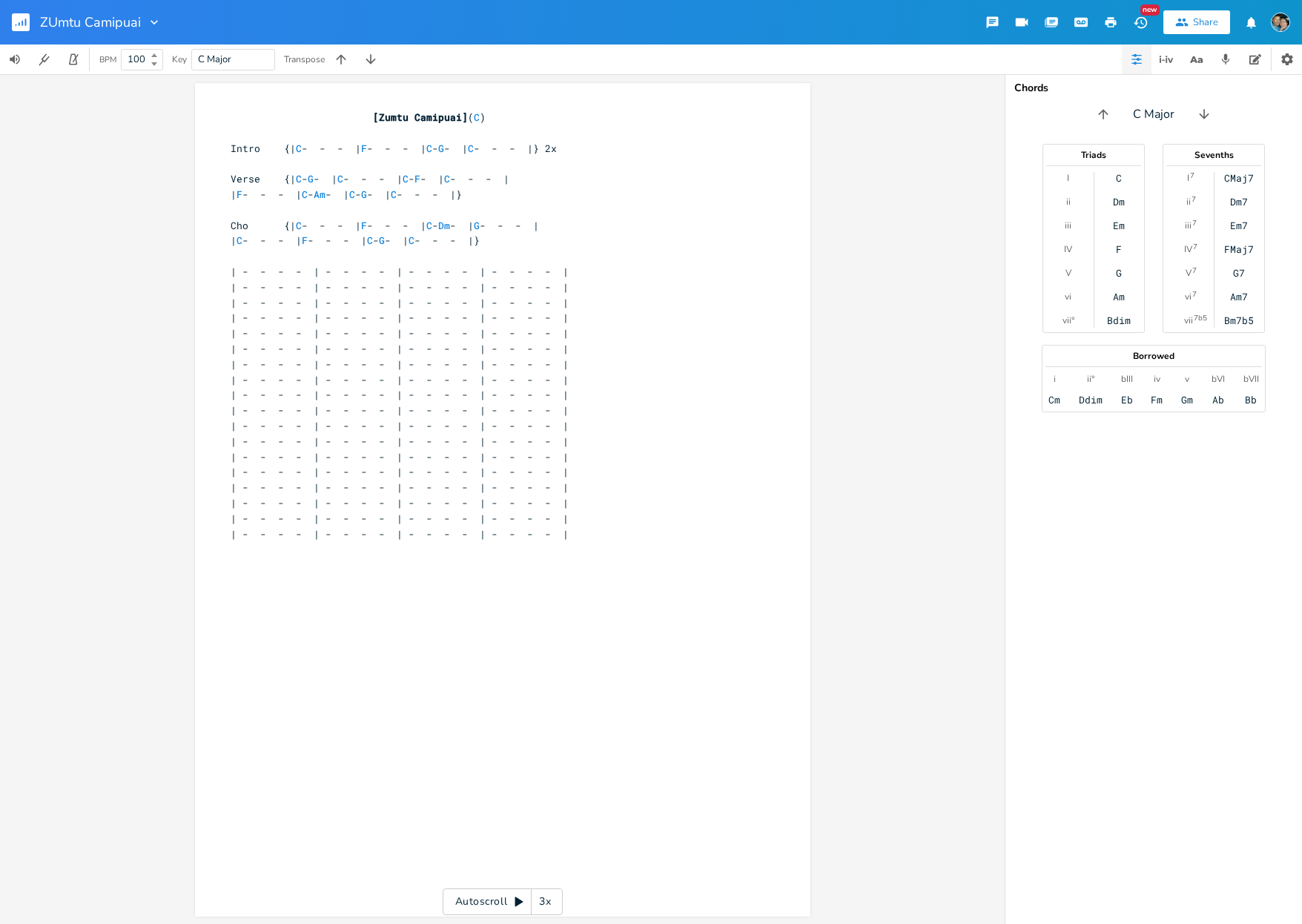
scroll to position [0, 0]
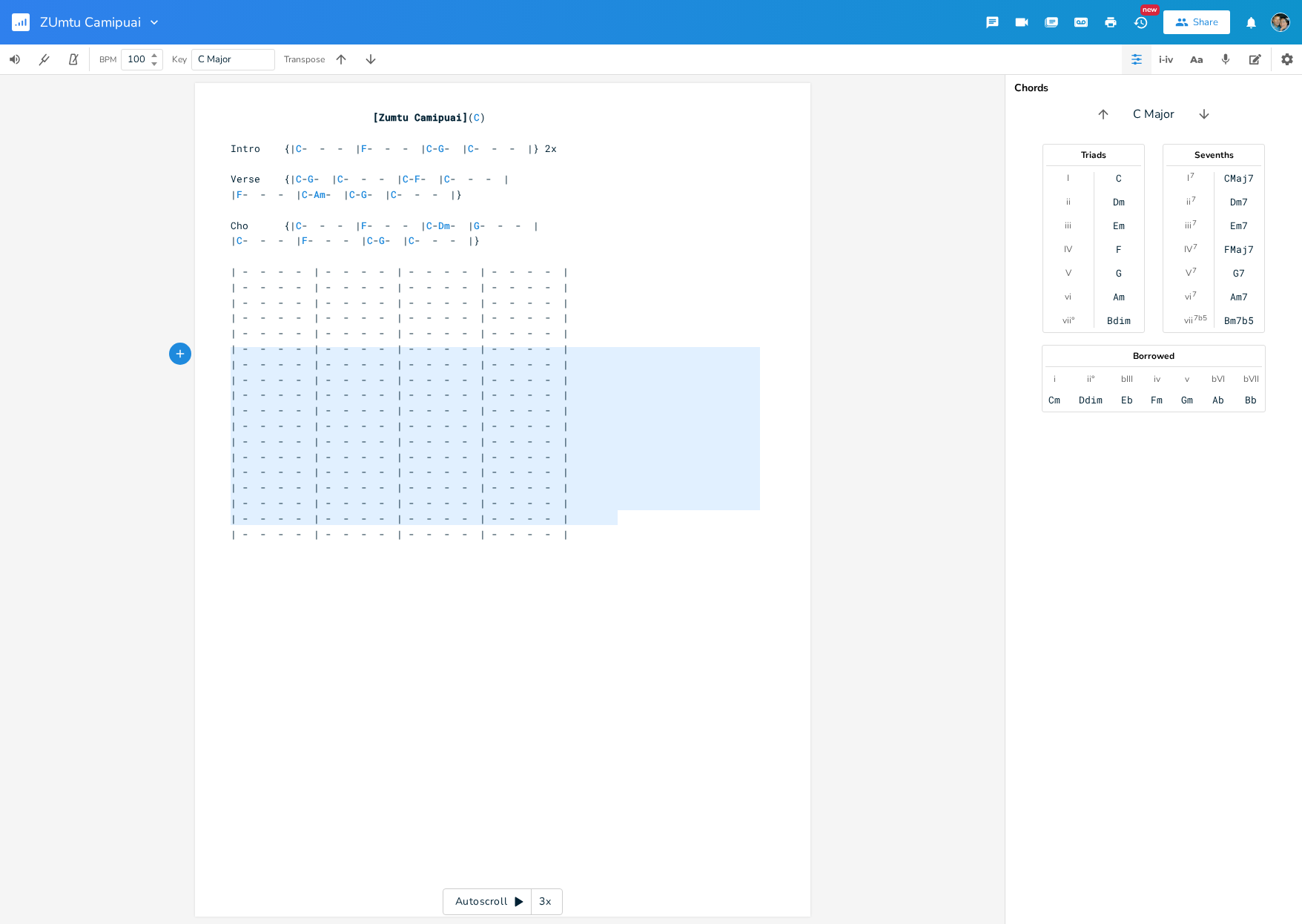
type textarea "| - - - - | - - - - | - - - - | - - - - | | - - - - | - - - - | - - - - | - - -…"
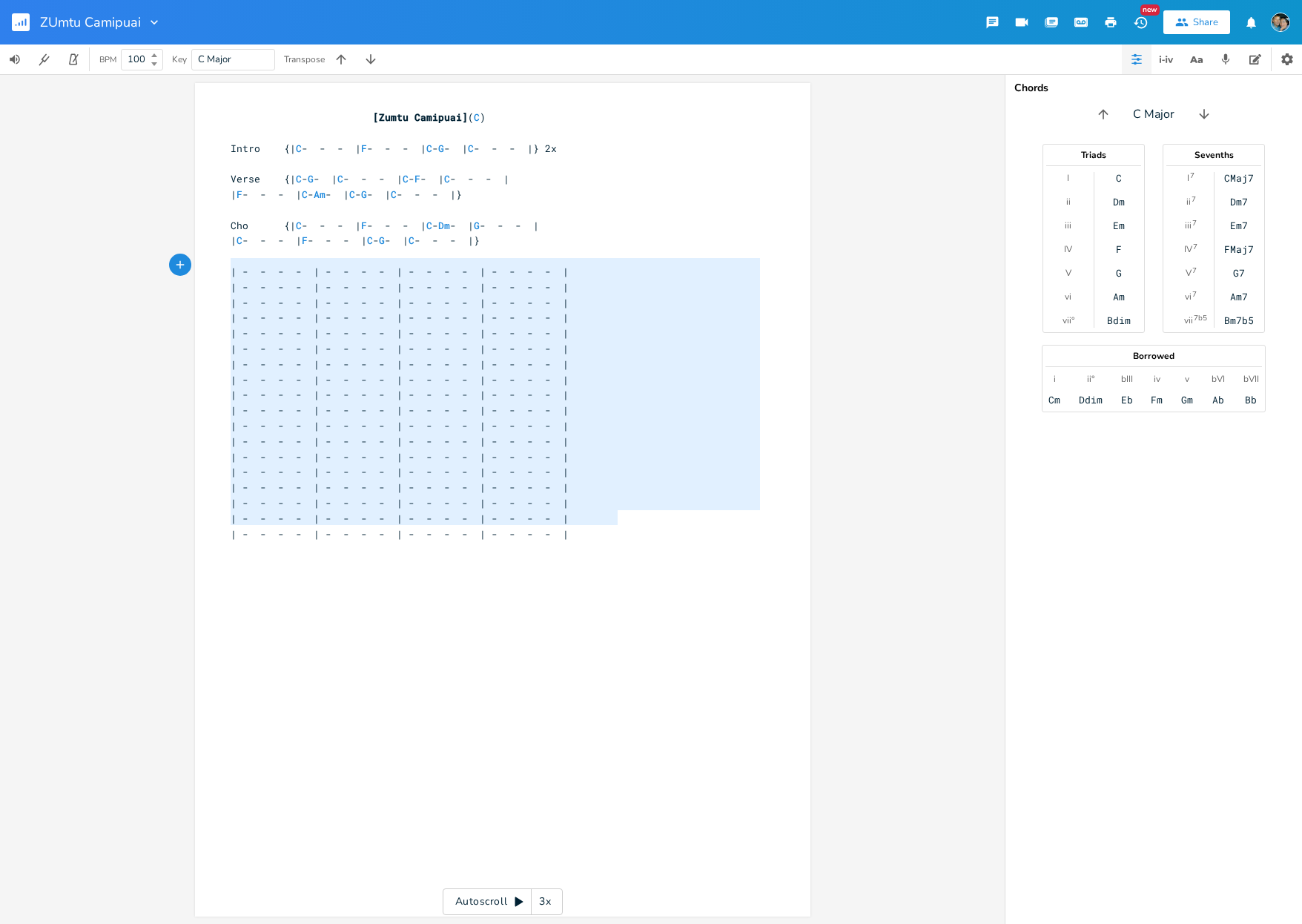
drag, startPoint x: 630, startPoint y: 518, endPoint x: 137, endPoint y: 264, distance: 554.6
click at [137, 264] on div "x [Zumtu Camipuai] ( C ) ​ Intro {| C - - - | F - - - | C - G - | C - - - |} 2x…" at bounding box center [502, 499] width 1005 height 850
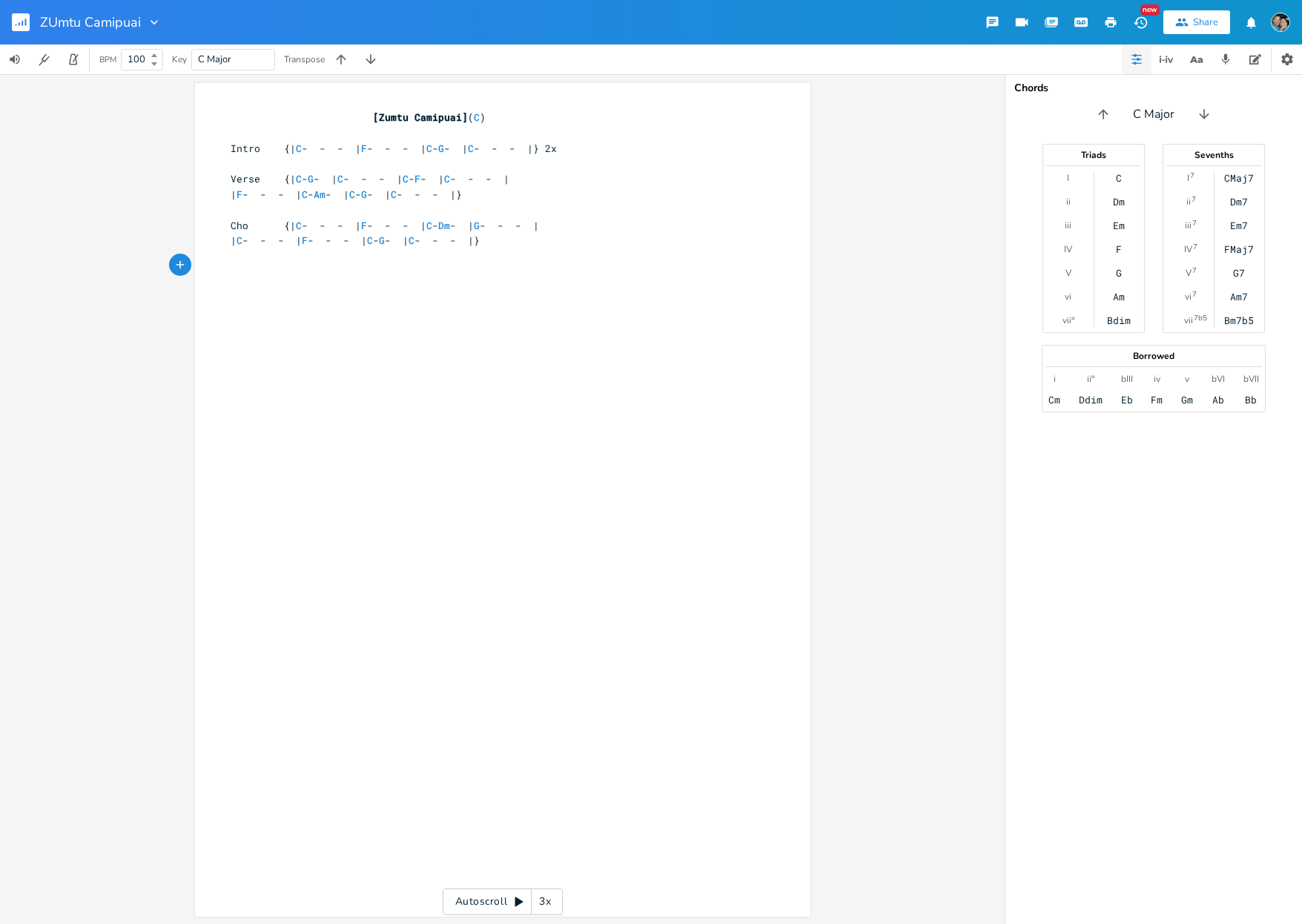
click at [17, 24] on rect "button" at bounding box center [20, 22] width 17 height 17
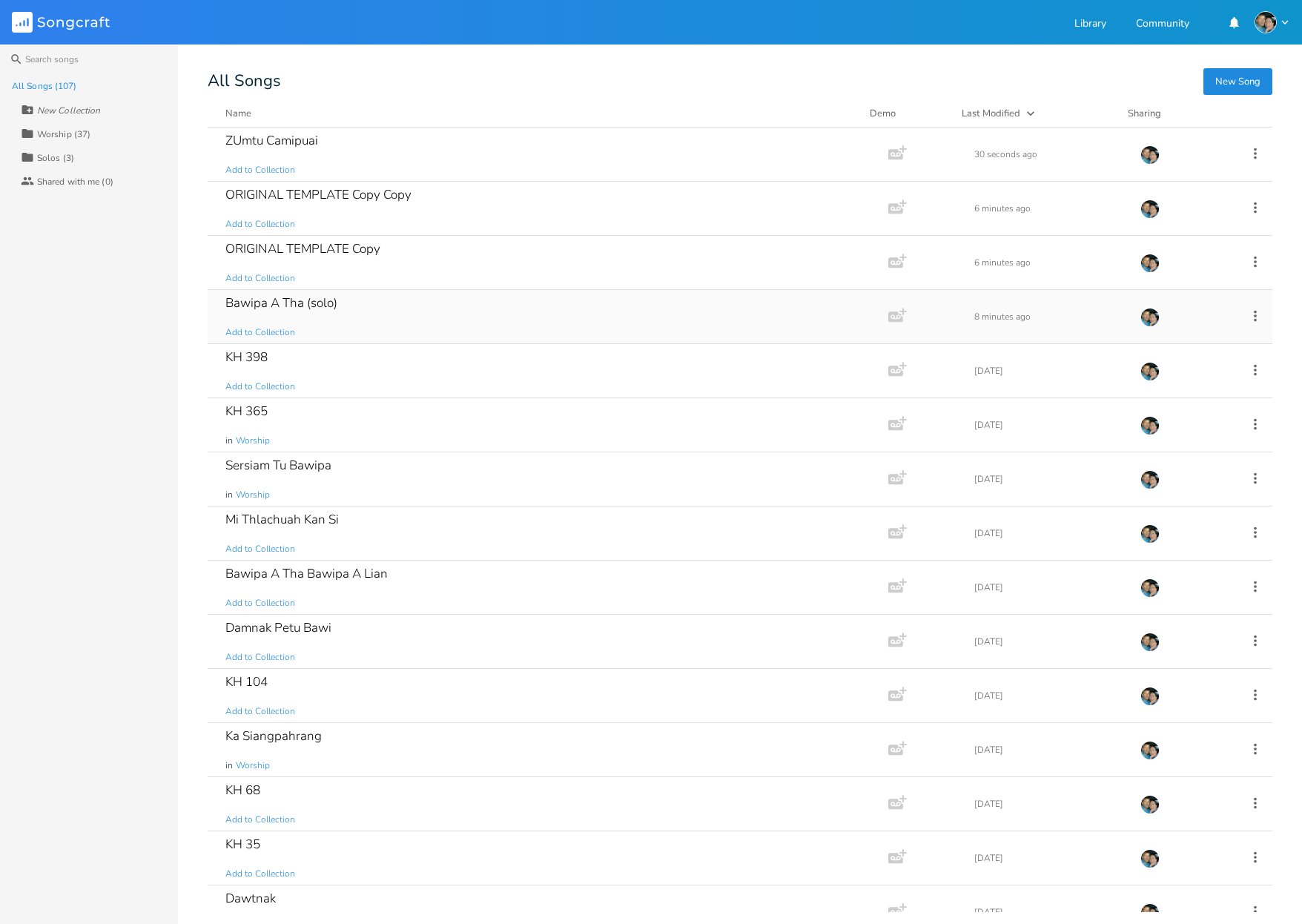
click at [285, 303] on div "Bawipa A Tha (solo)" at bounding box center [281, 302] width 112 height 13
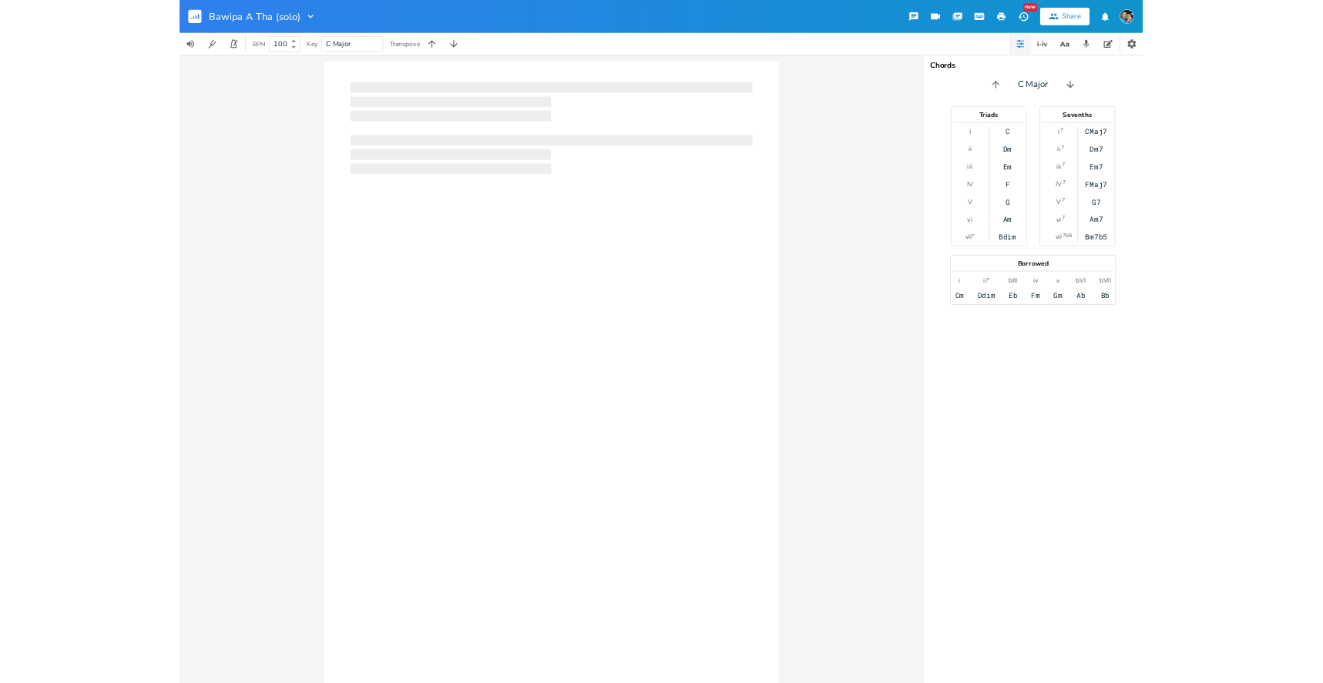
scroll to position [0, 1]
